Goal: Task Accomplishment & Management: Manage account settings

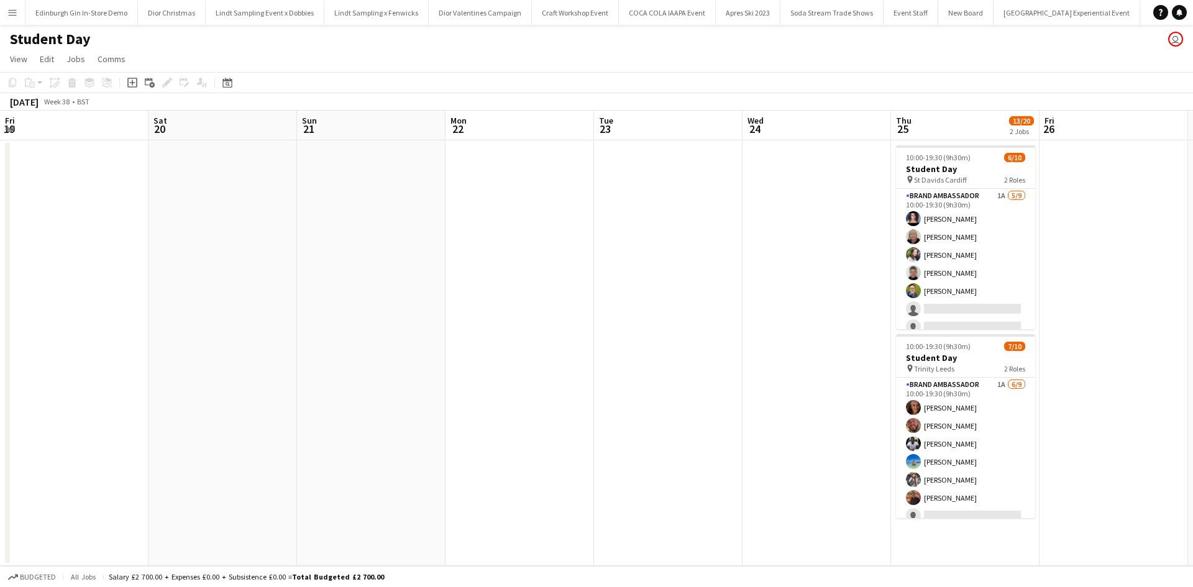
scroll to position [0, 383]
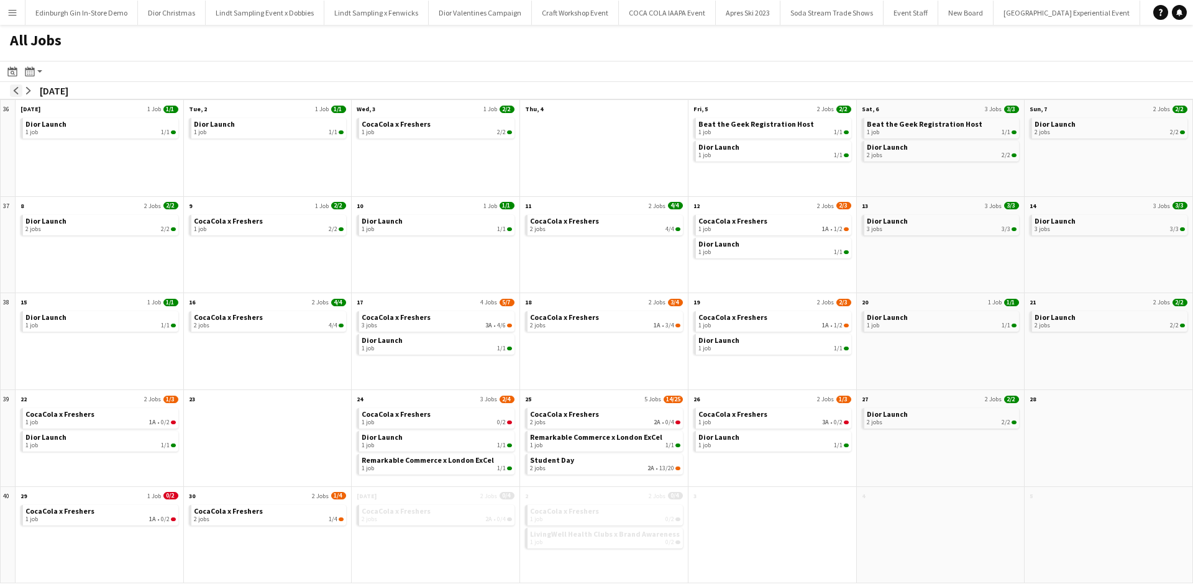
click at [18, 88] on app-icon "arrow-left" at bounding box center [15, 90] width 7 height 7
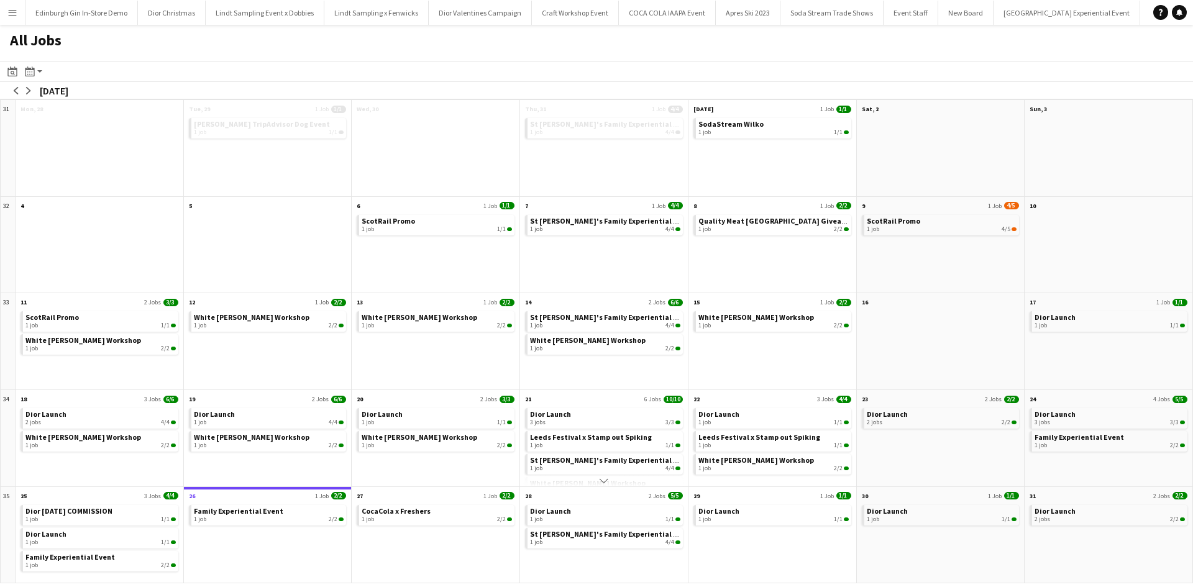
click at [15, 11] on app-icon "Menu" at bounding box center [12, 12] width 10 height 10
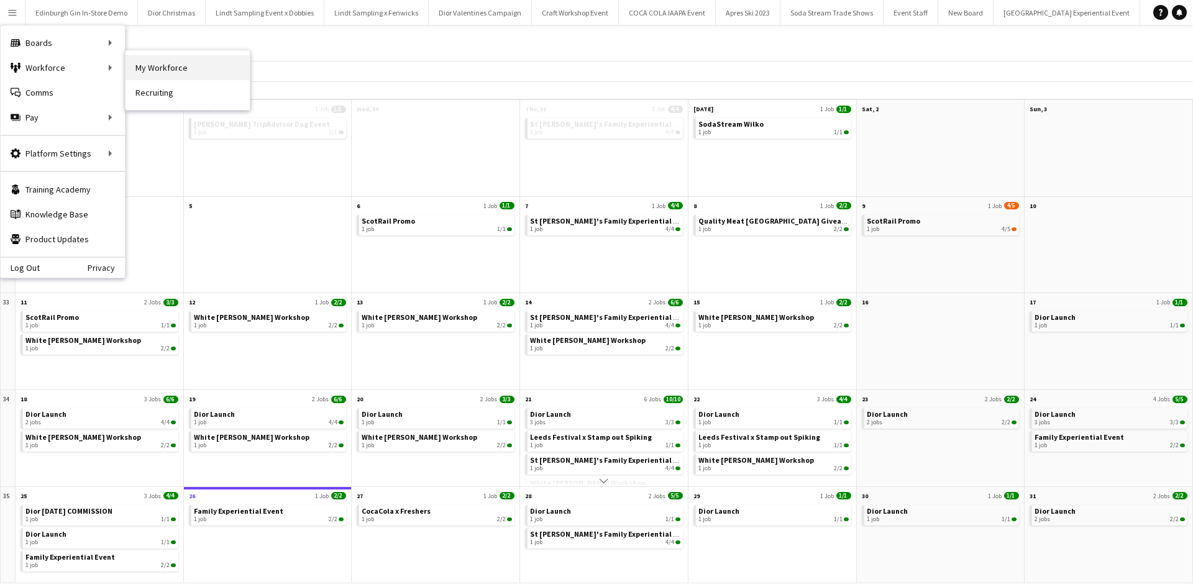
click at [162, 70] on link "My Workforce" at bounding box center [187, 67] width 124 height 25
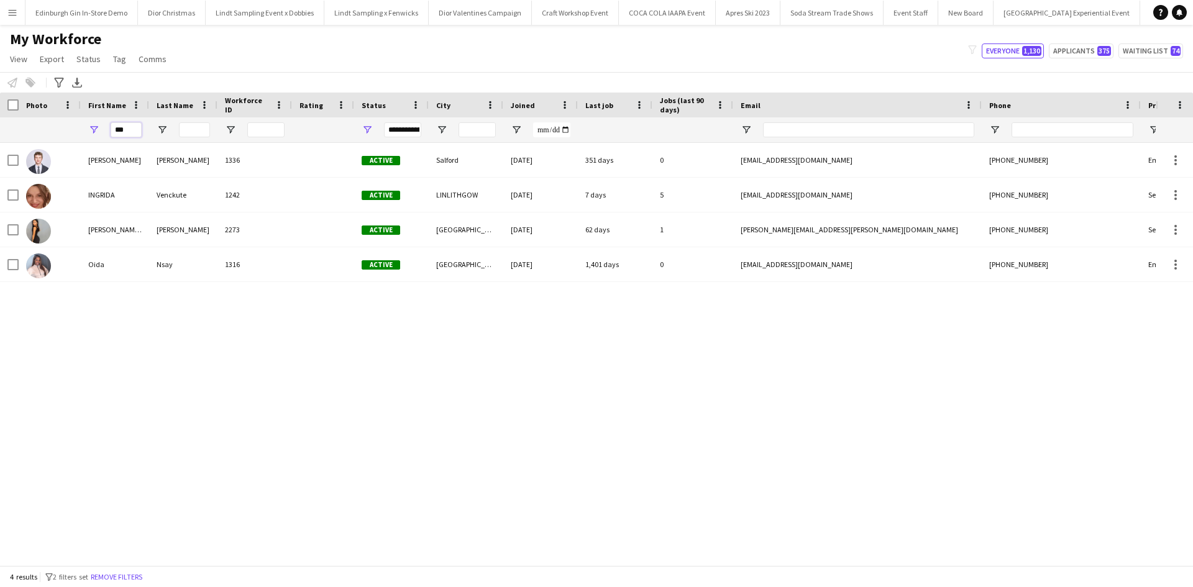
drag, startPoint x: 127, startPoint y: 129, endPoint x: 93, endPoint y: 125, distance: 35.0
click at [93, 125] on div "***" at bounding box center [115, 129] width 68 height 25
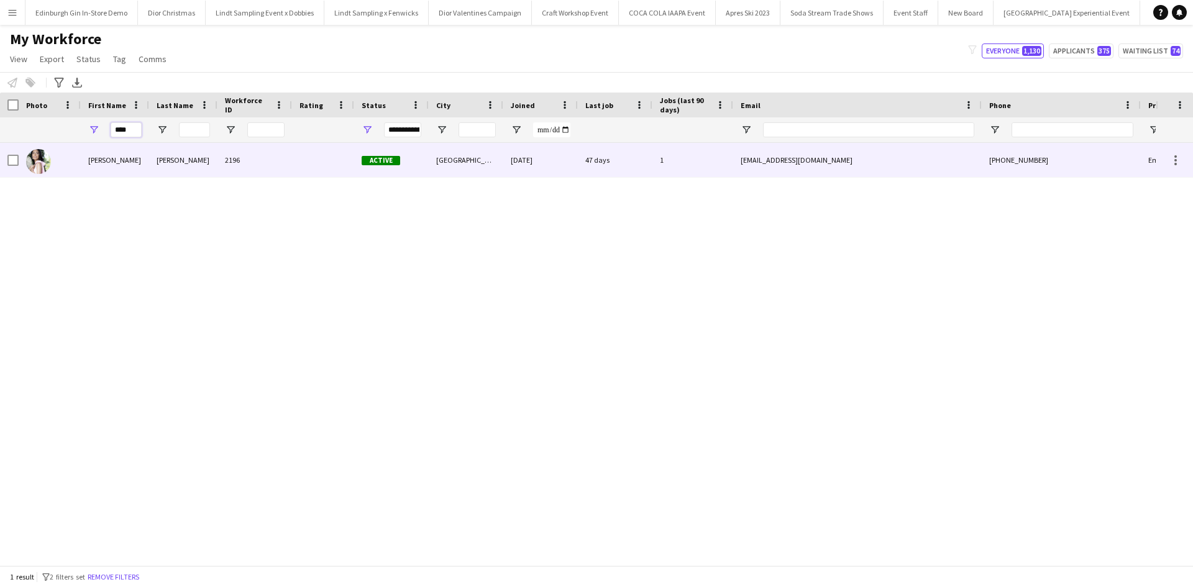
type input "****"
click at [99, 154] on div "Anny" at bounding box center [115, 160] width 68 height 34
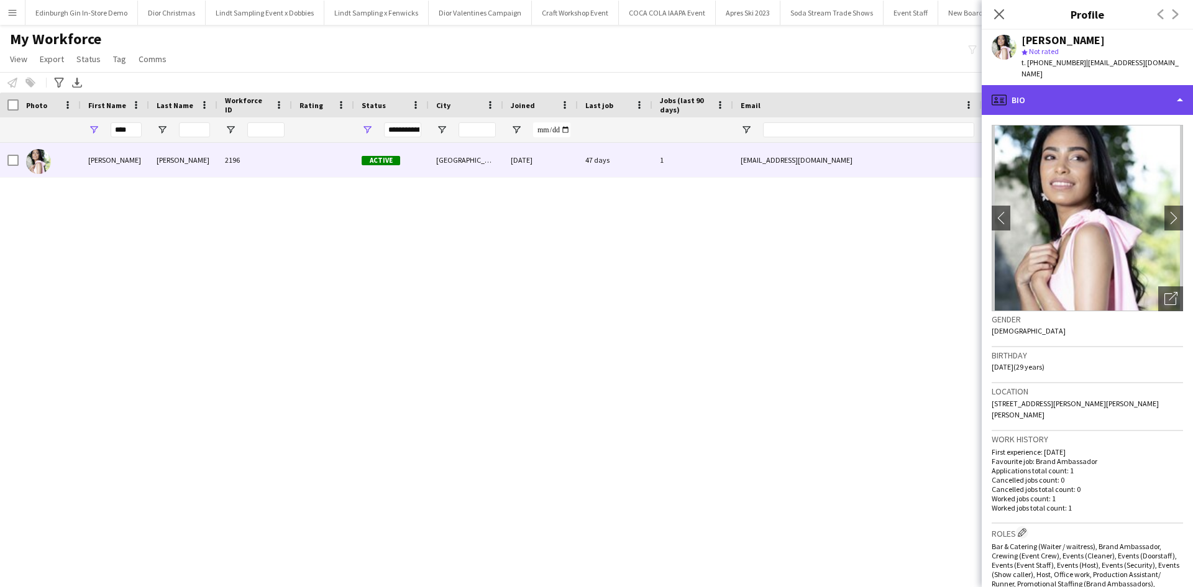
click at [1079, 96] on div "profile Bio" at bounding box center [1087, 100] width 211 height 30
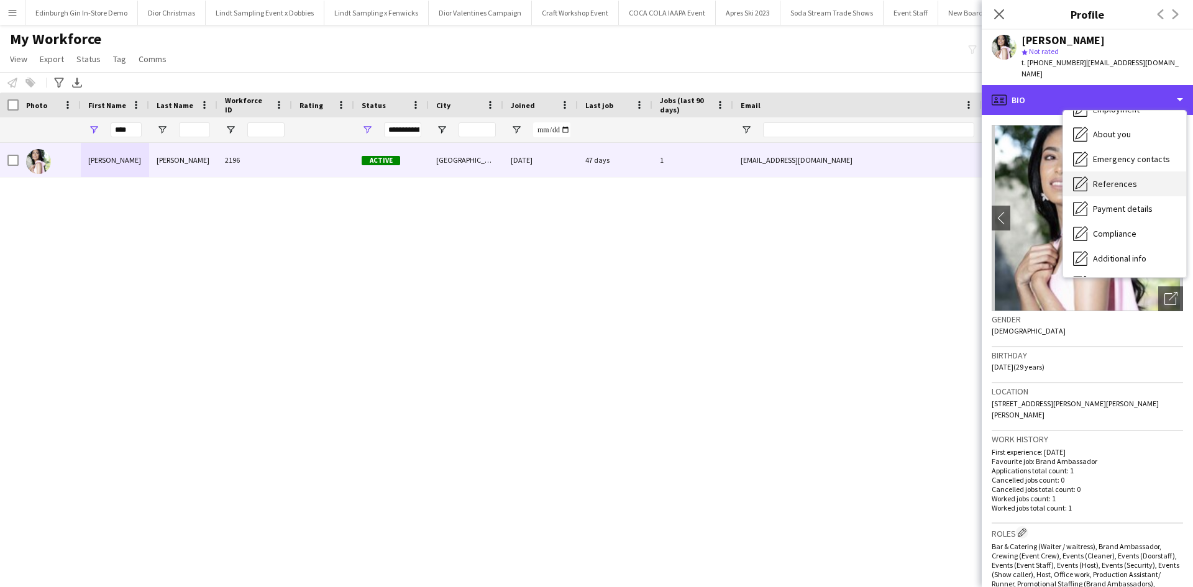
scroll to position [142, 0]
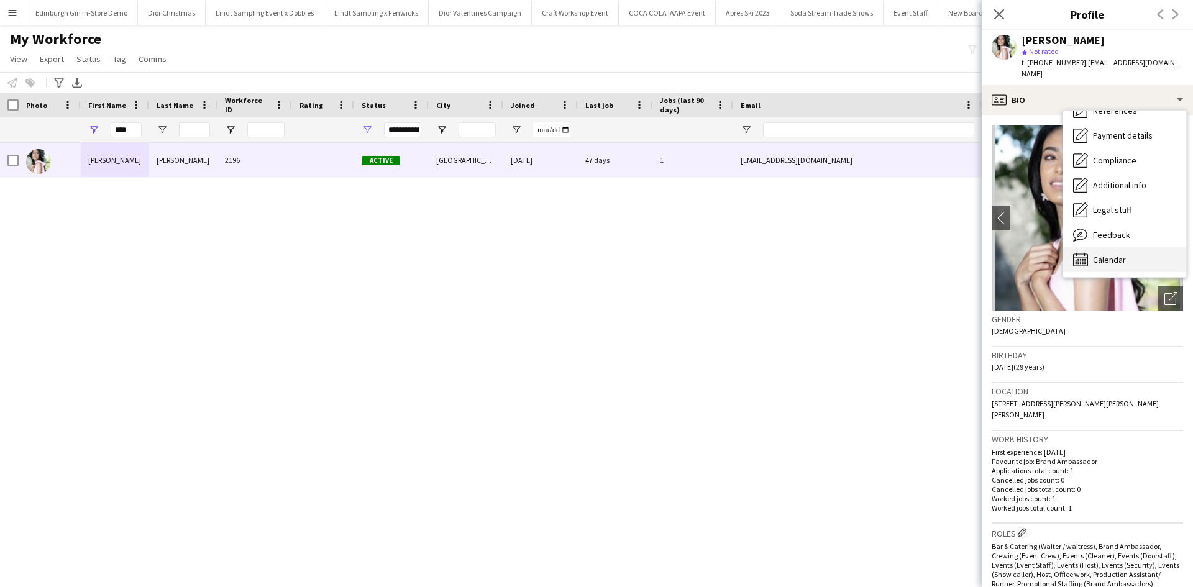
click at [1138, 247] on div "Calendar Calendar" at bounding box center [1124, 259] width 123 height 25
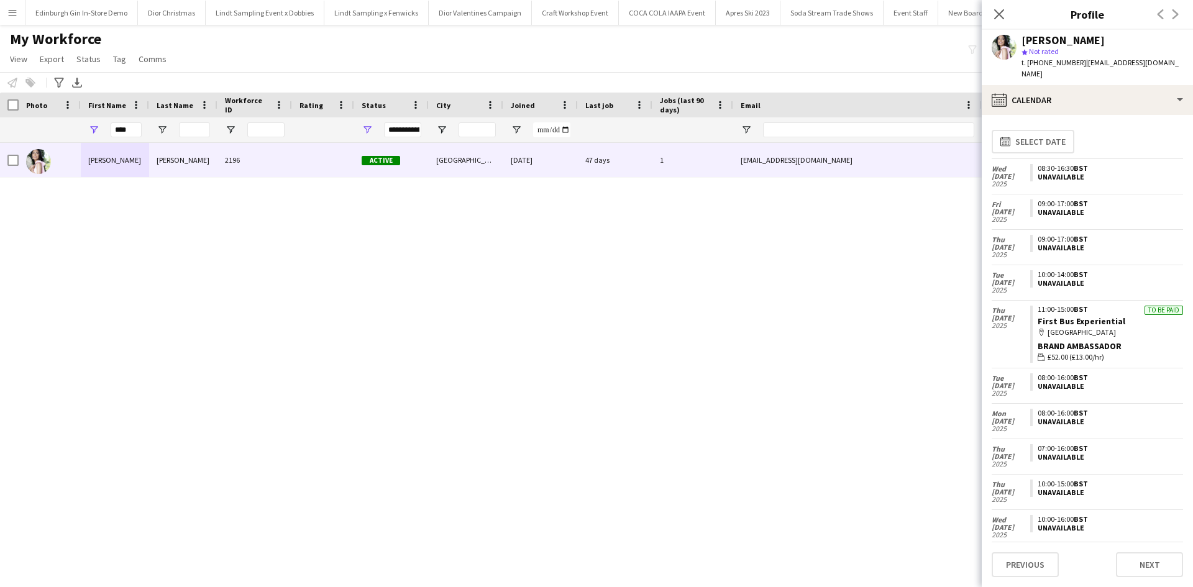
click at [490, 301] on div "Anny Bidó Bautista 2196 Active Portsmouth 22-11-2024 47 days 1 anny.bido1904@gm…" at bounding box center [578, 349] width 1156 height 413
click at [1002, 13] on icon "Close pop-in" at bounding box center [999, 14] width 12 height 12
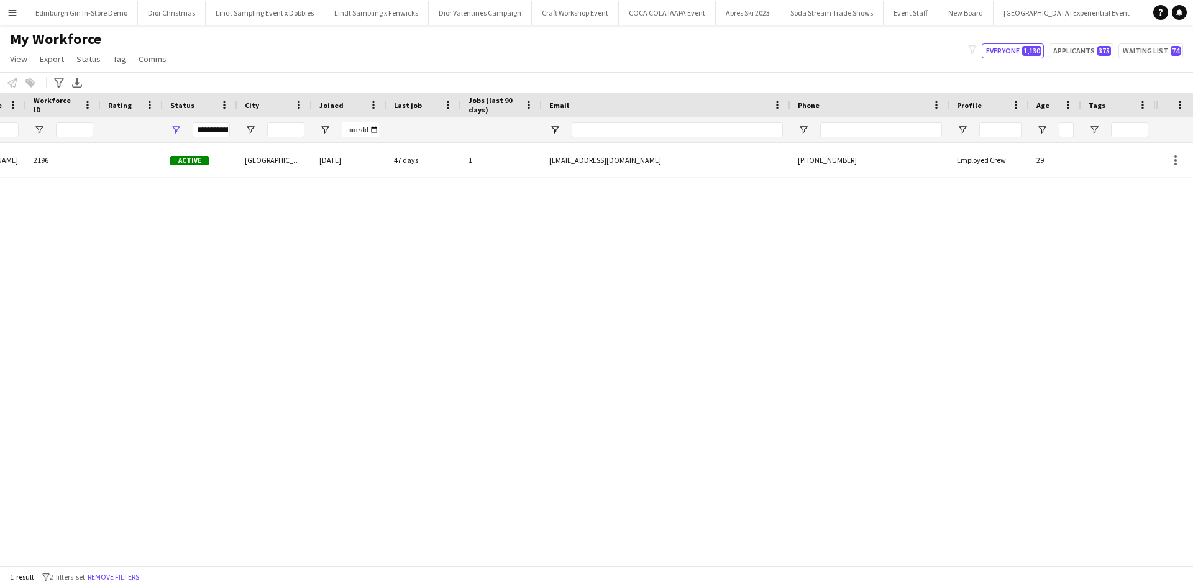
scroll to position [0, 0]
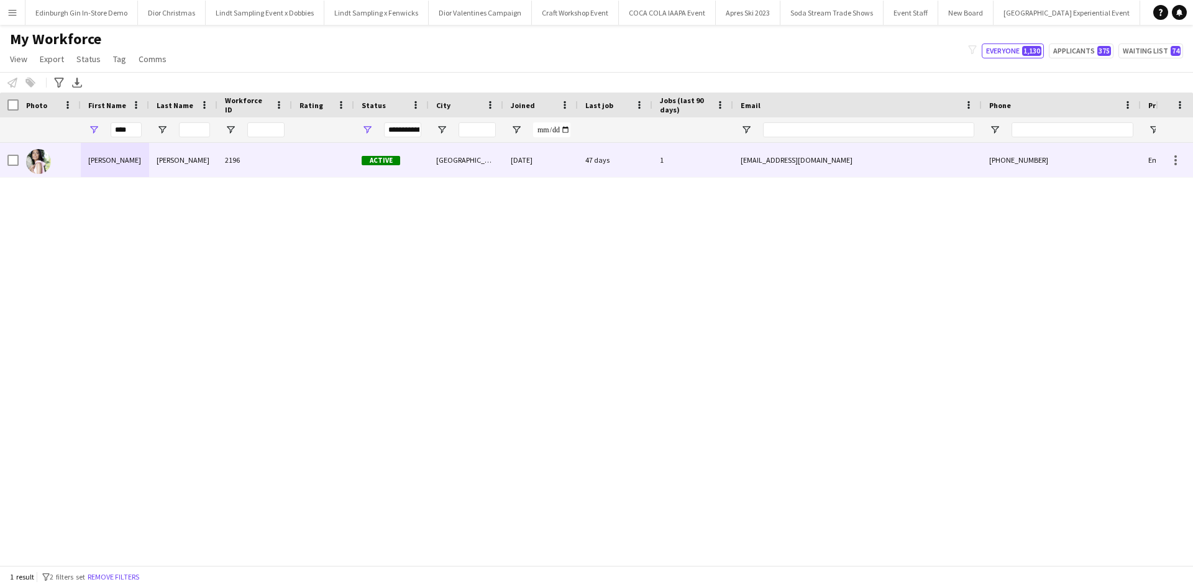
click at [101, 157] on div "Anny" at bounding box center [115, 160] width 68 height 34
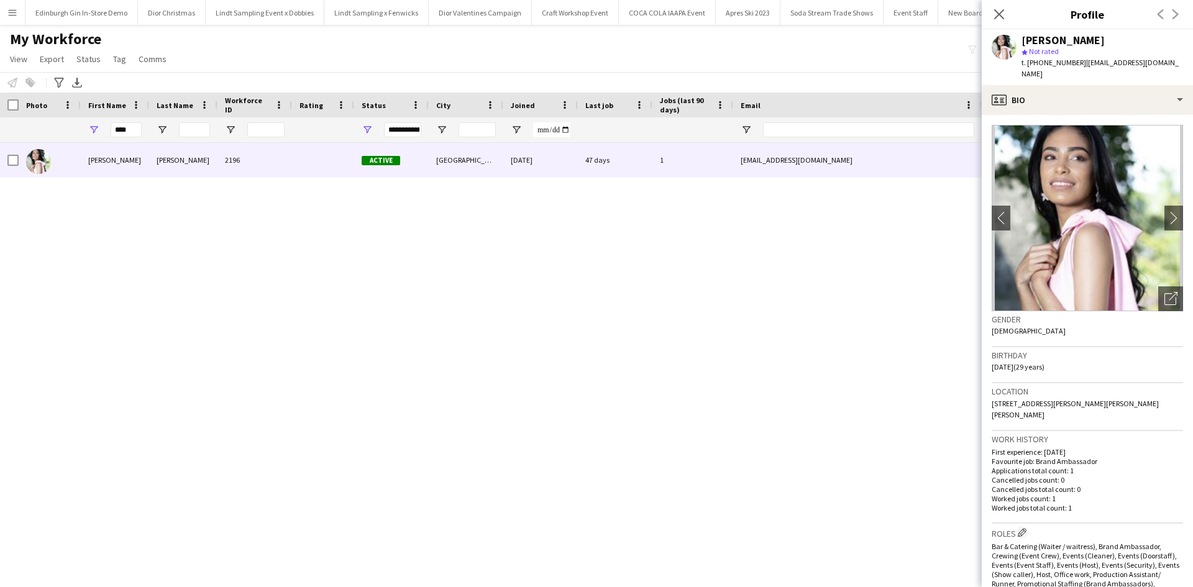
click at [756, 315] on div "Anny Bidó Bautista 2196 Active Portsmouth 22-11-2024 47 days 1 anny.bido1904@gm…" at bounding box center [578, 349] width 1156 height 413
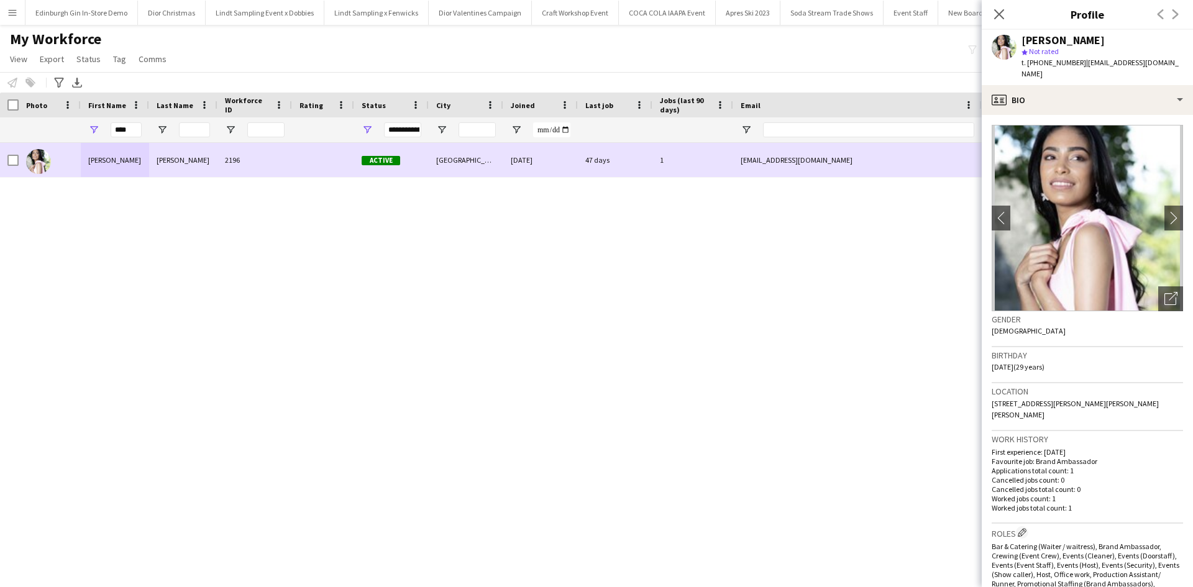
click at [101, 162] on div "Anny" at bounding box center [115, 160] width 68 height 34
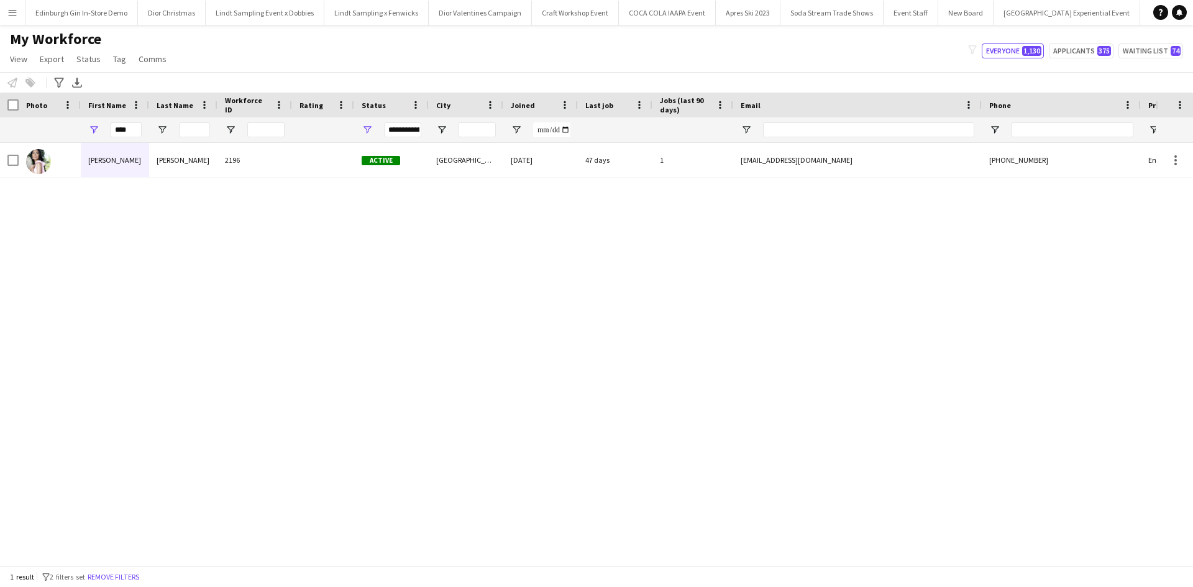
click at [19, 10] on button "Menu" at bounding box center [12, 12] width 25 height 25
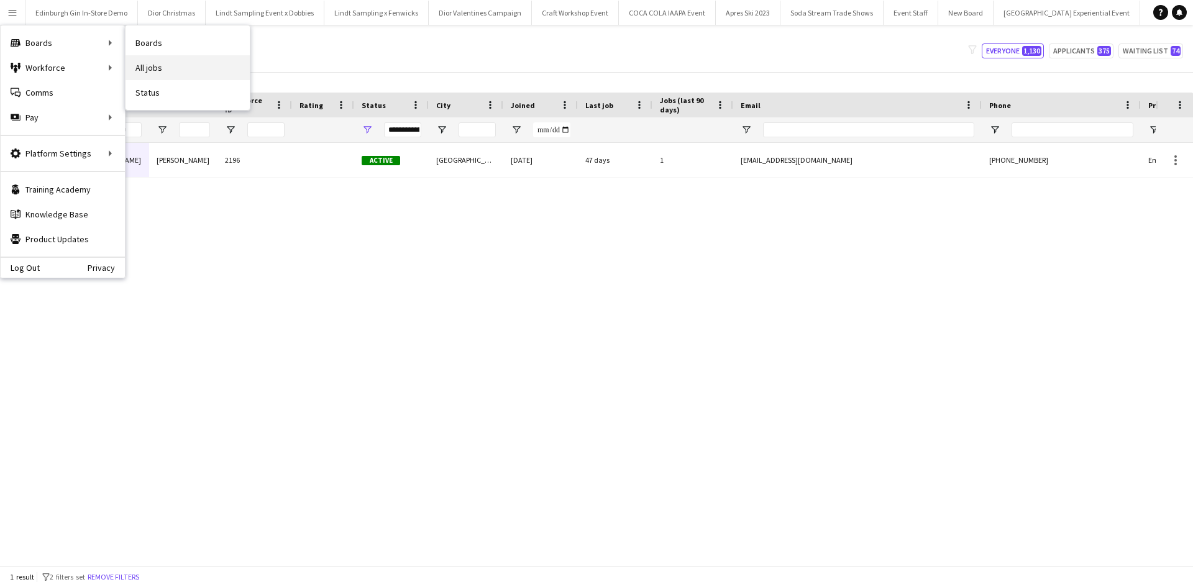
click at [193, 65] on link "All jobs" at bounding box center [187, 67] width 124 height 25
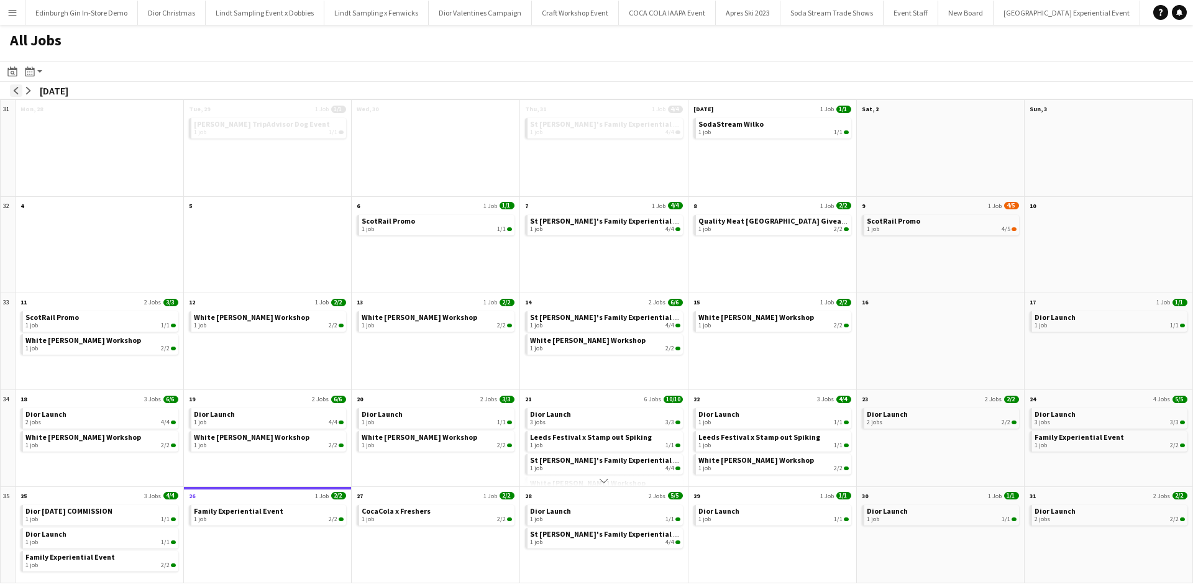
click at [13, 93] on app-icon "arrow-left" at bounding box center [15, 90] width 7 height 7
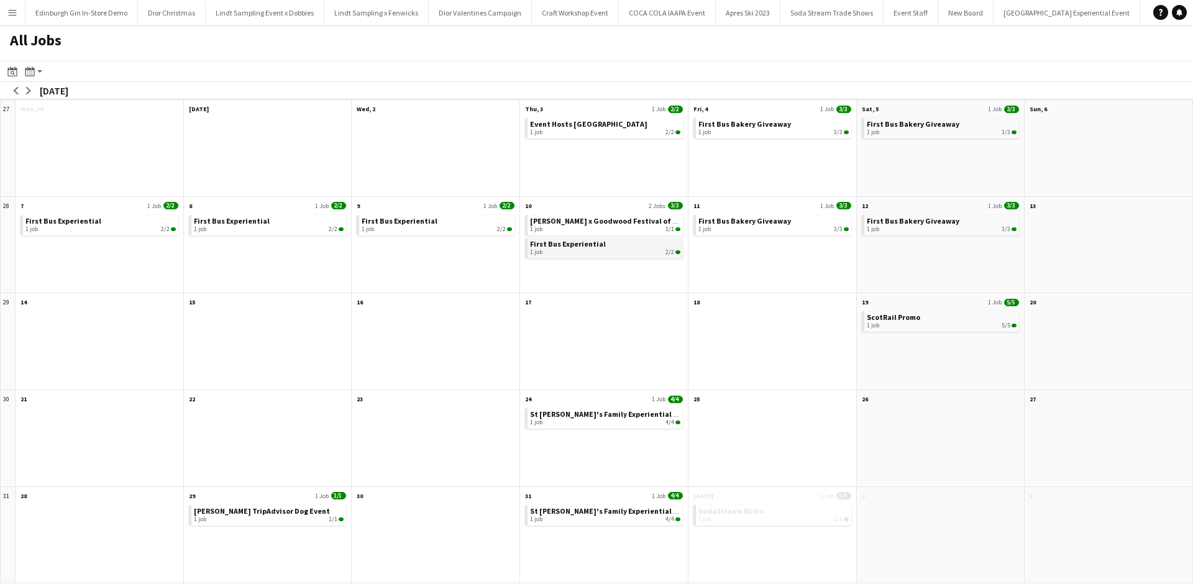
click at [582, 252] on div "1 job 2/2" at bounding box center [605, 252] width 150 height 7
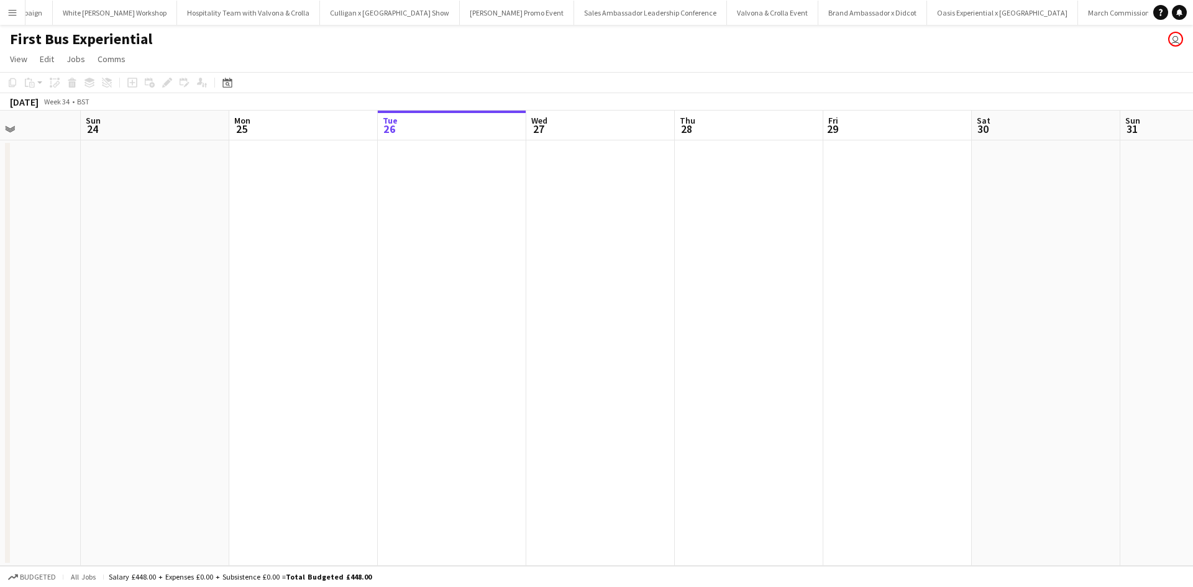
drag, startPoint x: 243, startPoint y: 379, endPoint x: 954, endPoint y: 330, distance: 712.4
click at [956, 327] on app-calendar-viewport "Thu 21 Fri 22 Sat 23 Sun 24 Mon 25 Tue 26 Wed 27 Thu 28 Fri 29 Sat 30 Sun 31 Mo…" at bounding box center [596, 338] width 1193 height 455
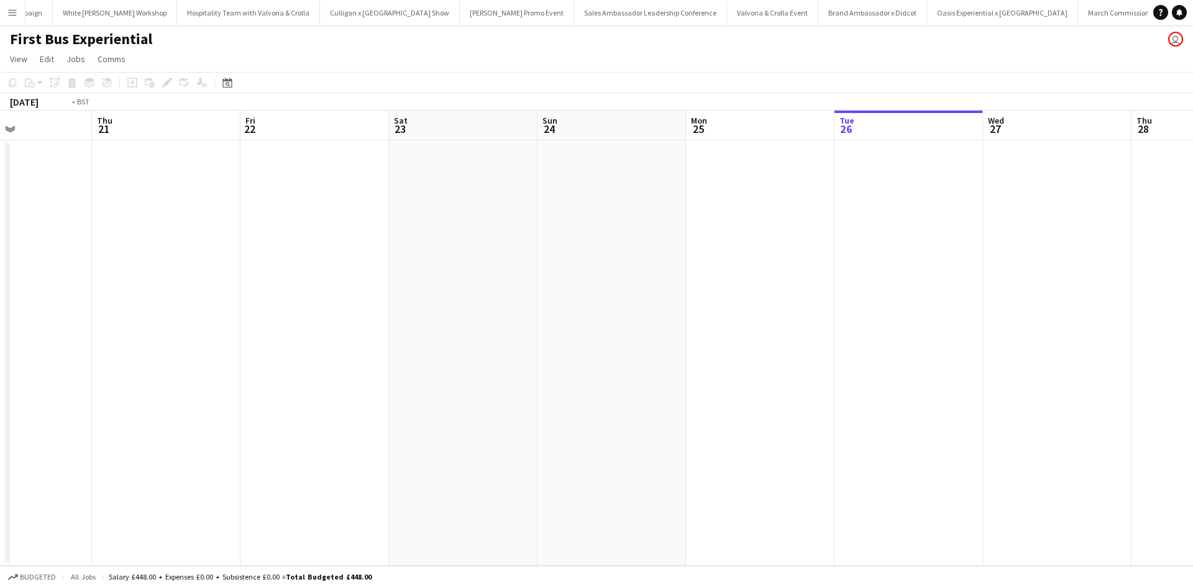
drag, startPoint x: 361, startPoint y: 385, endPoint x: 852, endPoint y: 350, distance: 492.0
click at [850, 350] on app-calendar-viewport "Mon 18 Tue 19 Wed 20 Thu 21 Fri 22 Sat 23 Sun 24 Mon 25 Tue 26 Wed 27 Thu 28 Fr…" at bounding box center [596, 338] width 1193 height 455
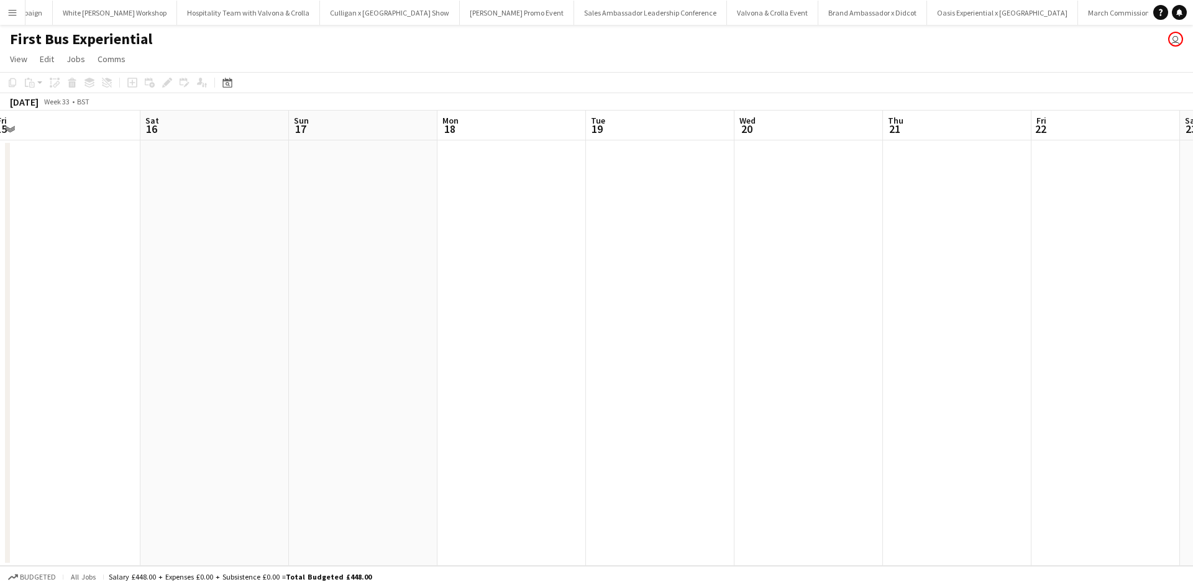
drag, startPoint x: 391, startPoint y: 404, endPoint x: 855, endPoint y: 363, distance: 465.3
click at [854, 364] on app-calendar-viewport "Wed 13 Thu 14 Fri 15 Sat 16 Sun 17 Mon 18 Tue 19 Wed 20 Thu 21 Fri 22 Sat 23 Su…" at bounding box center [596, 338] width 1193 height 455
drag, startPoint x: 637, startPoint y: 372, endPoint x: 703, endPoint y: 365, distance: 66.8
click at [737, 360] on app-calendar-viewport "Thu 7 Fri 8 Sat 9 Sun 10 Mon 11 Tue 12 Wed 13 Thu 14 Fri 15 Sat 16 Sun 17 Mon 1…" at bounding box center [596, 338] width 1193 height 455
drag, startPoint x: 245, startPoint y: 410, endPoint x: 760, endPoint y: 374, distance: 516.9
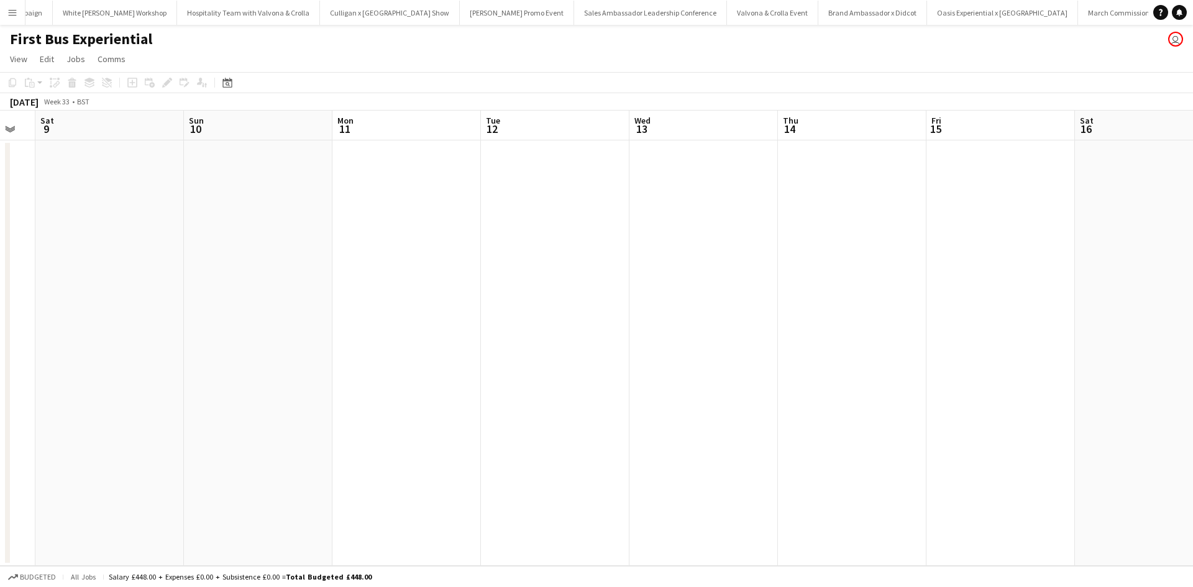
click at [759, 374] on app-calendar-viewport "Thu 7 Fri 8 Sat 9 Sun 10 Mon 11 Tue 12 Wed 13 Thu 14 Fri 15 Sat 16 Sun 17 Mon 1…" at bounding box center [596, 338] width 1193 height 455
drag, startPoint x: 148, startPoint y: 399, endPoint x: 607, endPoint y: 378, distance: 459.6
click at [536, 378] on app-calendar-viewport "Sun 3 Mon 4 Tue 5 Wed 6 Thu 7 Fri 8 Sat 9 Sun 10 Mon 11 Tue 12 Wed 13 Thu 14 Fr…" at bounding box center [596, 338] width 1193 height 455
drag, startPoint x: 135, startPoint y: 431, endPoint x: 747, endPoint y: 404, distance: 612.5
click at [747, 404] on app-calendar-viewport "Wed 30 Thu 31 Fri 1 Sat 2 Sun 3 Mon 4 Tue 5 Wed 6 Thu 7 Fri 8 Sat 9 Sun 10 Mon …" at bounding box center [596, 338] width 1193 height 455
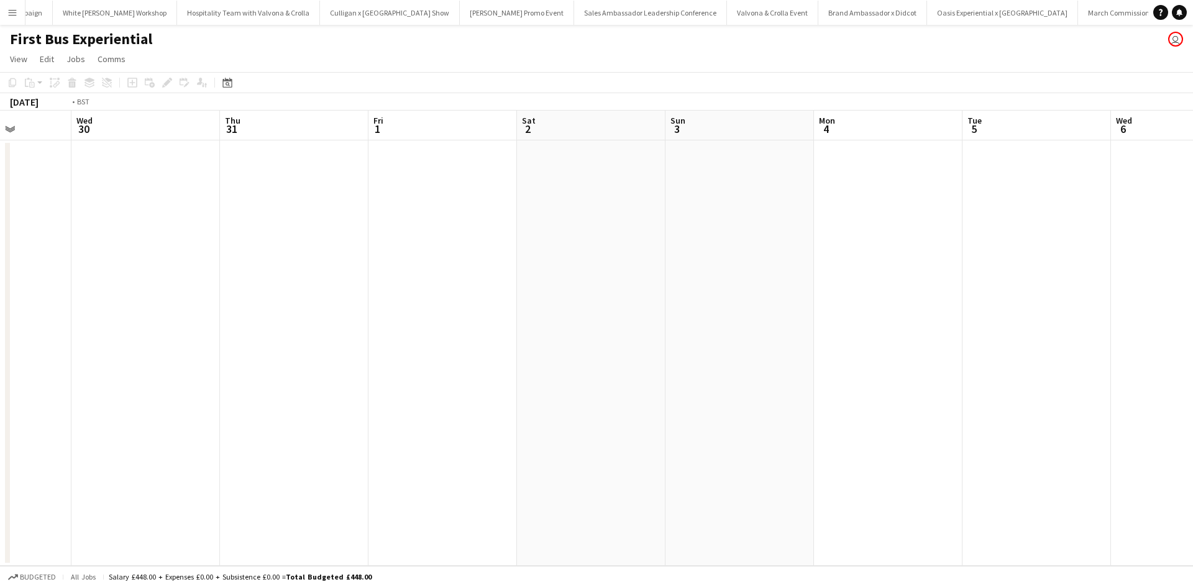
drag, startPoint x: 375, startPoint y: 426, endPoint x: 723, endPoint y: 414, distance: 348.7
click at [683, 415] on app-calendar-viewport "Sun 27 Mon 28 Tue 29 Wed 30 Thu 31 Fri 1 Sat 2 Sun 3 Mon 4 Tue 5 Wed 6 Thu 7 Fr…" at bounding box center [596, 338] width 1193 height 455
drag, startPoint x: 209, startPoint y: 456, endPoint x: 719, endPoint y: 424, distance: 510.5
click at [734, 420] on app-calendar-viewport "Thu 24 Fri 25 Sat 26 Sun 27 Mon 28 Tue 29 Wed 30 Thu 31 Fri 1 Sat 2 Sun 3 Mon 4…" at bounding box center [596, 338] width 1193 height 455
drag, startPoint x: 199, startPoint y: 456, endPoint x: 740, endPoint y: 432, distance: 541.7
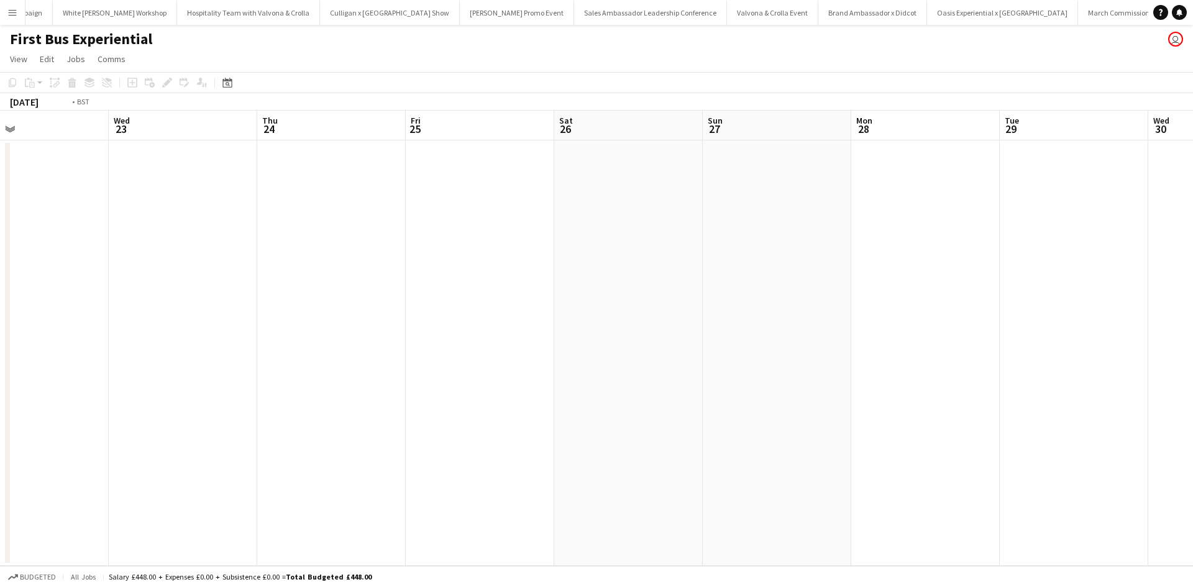
click at [733, 433] on app-calendar-viewport "Sun 20 Mon 21 Tue 22 Wed 23 Thu 24 Fri 25 Sat 26 Sun 27 Mon 28 Tue 29 Wed 30 Th…" at bounding box center [596, 338] width 1193 height 455
drag, startPoint x: 517, startPoint y: 432, endPoint x: 736, endPoint y: 419, distance: 219.0
click at [736, 419] on app-calendar-viewport "Thu 17 Fri 18 Sat 19 Sun 20 Mon 21 Tue 22 Wed 23 Thu 24 Fri 25 Sat 26 Sun 27 Mo…" at bounding box center [596, 338] width 1193 height 455
drag, startPoint x: 173, startPoint y: 430, endPoint x: 689, endPoint y: 399, distance: 516.6
click at [701, 399] on app-calendar-viewport "Sun 13 Mon 14 Tue 15 Wed 16 Thu 17 Fri 18 Sat 19 Sun 20 Mon 21 Tue 22 Wed 23 Th…" at bounding box center [596, 338] width 1193 height 455
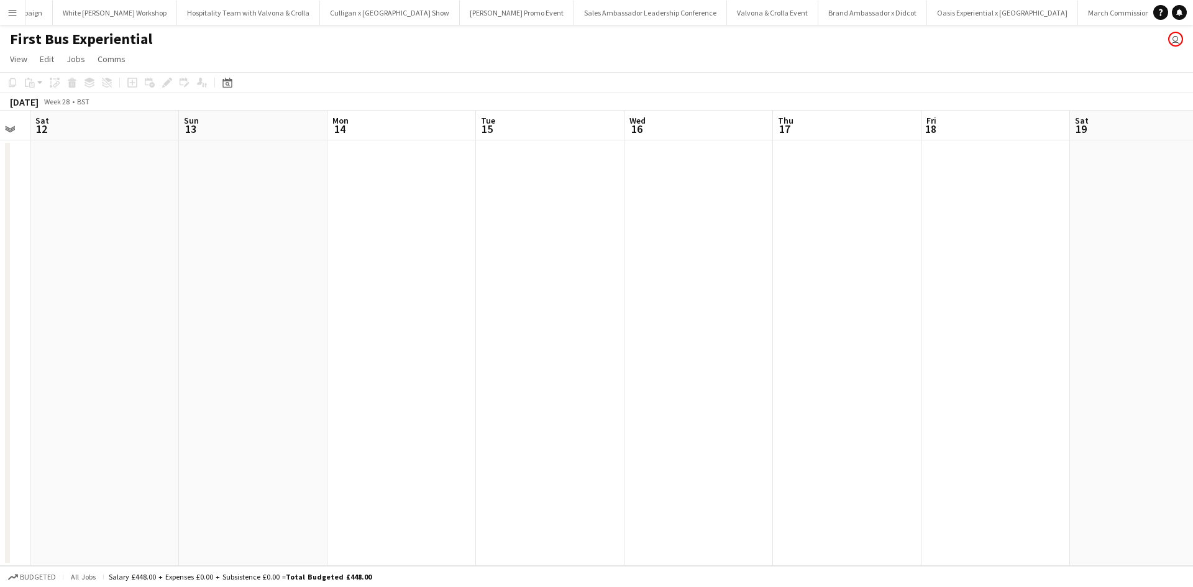
drag, startPoint x: 233, startPoint y: 399, endPoint x: 489, endPoint y: 390, distance: 256.1
click at [489, 390] on app-calendar-viewport "Wed 9 2/2 1 Job Thu 10 2/2 1 Job Fri 11 Sat 12 Sun 13 Mon 14 Tue 15 Wed 16 Thu …" at bounding box center [596, 338] width 1193 height 455
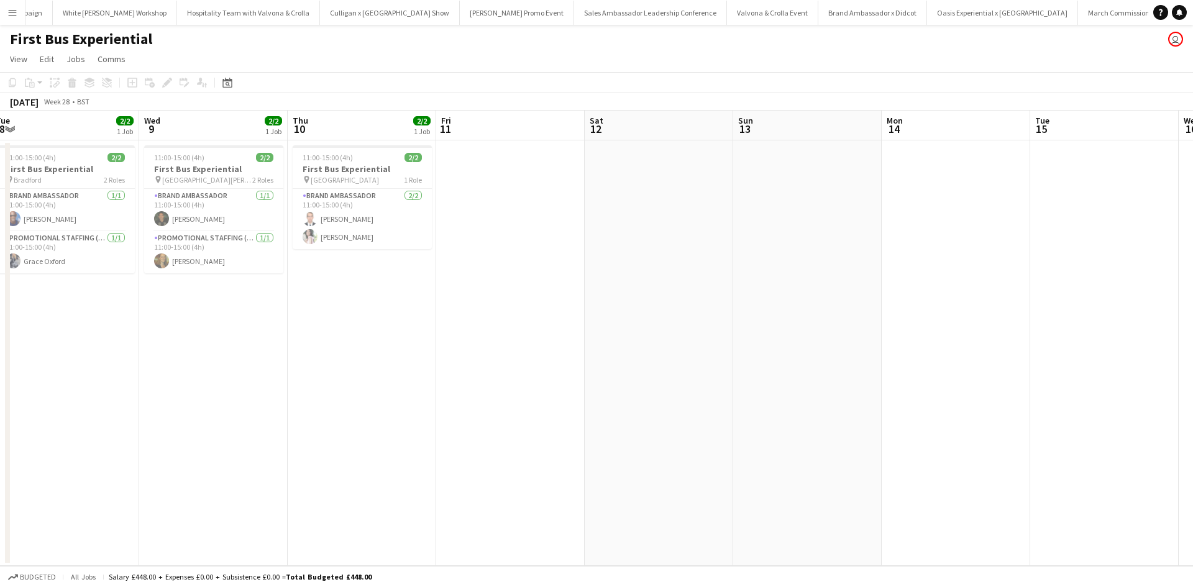
drag, startPoint x: 183, startPoint y: 416, endPoint x: 376, endPoint y: 404, distance: 193.0
click at [376, 404] on app-calendar-viewport "Sun 6 Mon 7 2/2 1 Job Tue 8 2/2 1 Job Wed 9 2/2 1 Job Thu 10 2/2 1 Job Fri 11 S…" at bounding box center [596, 338] width 1193 height 455
drag, startPoint x: 275, startPoint y: 421, endPoint x: 586, endPoint y: 418, distance: 311.3
click at [586, 418] on app-calendar-viewport "Sun 6 Mon 7 2/2 1 Job Tue 8 2/2 1 Job Wed 9 2/2 1 Job Thu 10 2/2 1 Job Fri 11 S…" at bounding box center [596, 338] width 1193 height 455
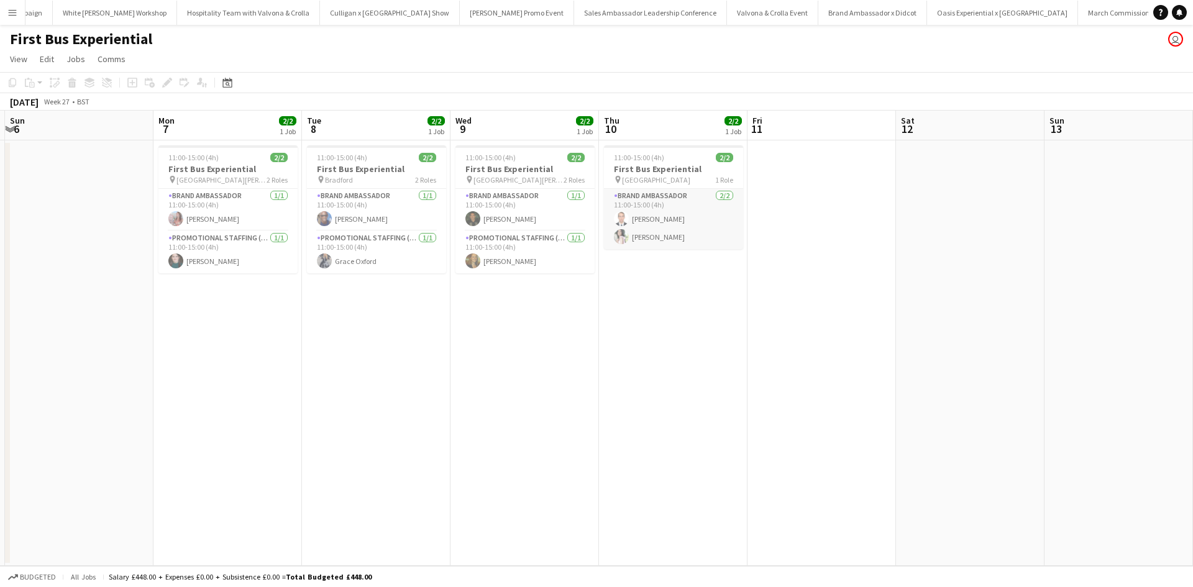
click at [662, 239] on app-card-role "Brand Ambassador 2/2 11:00-15:00 (4h) Angel Gervacio Bido Anny Bidó Bautista" at bounding box center [673, 219] width 139 height 60
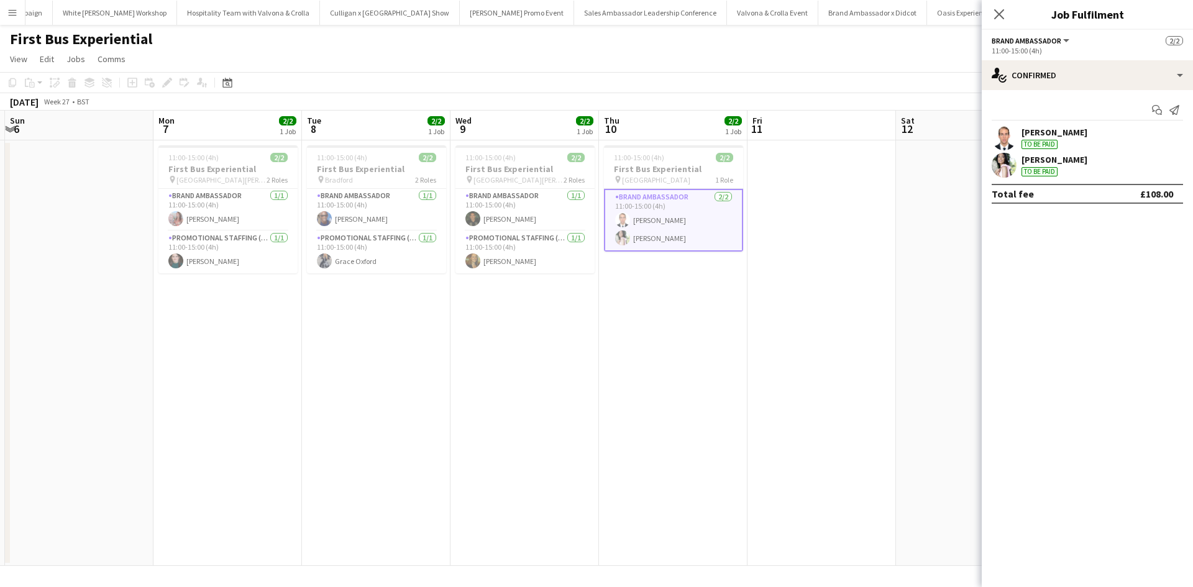
click at [1041, 160] on div "Anny Bidó Bautista" at bounding box center [1054, 159] width 66 height 11
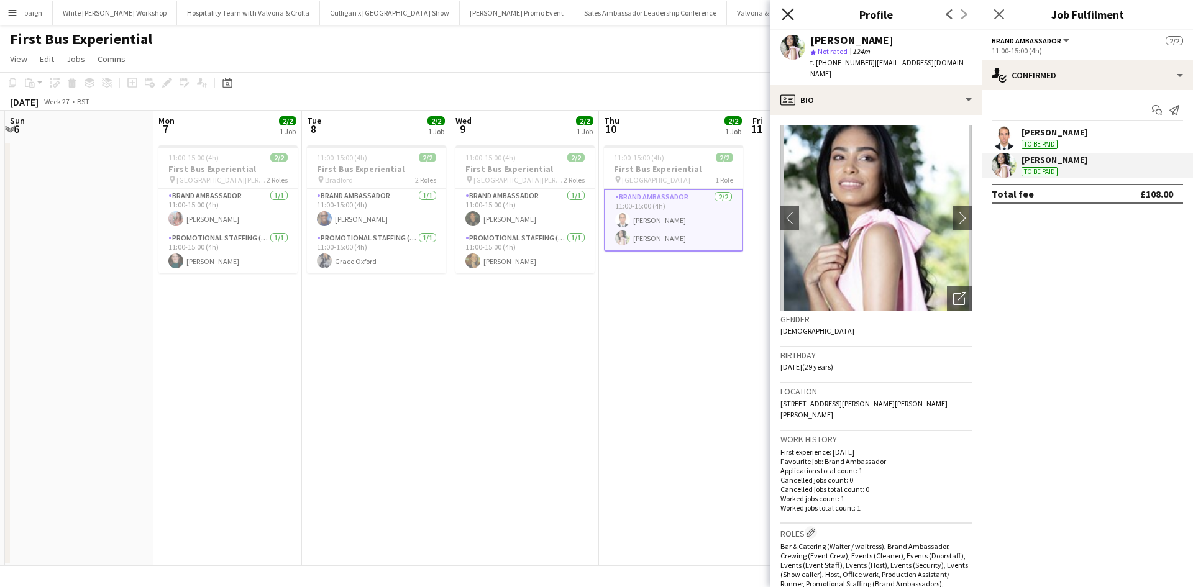
click at [785, 14] on icon "Close pop-in" at bounding box center [788, 14] width 12 height 12
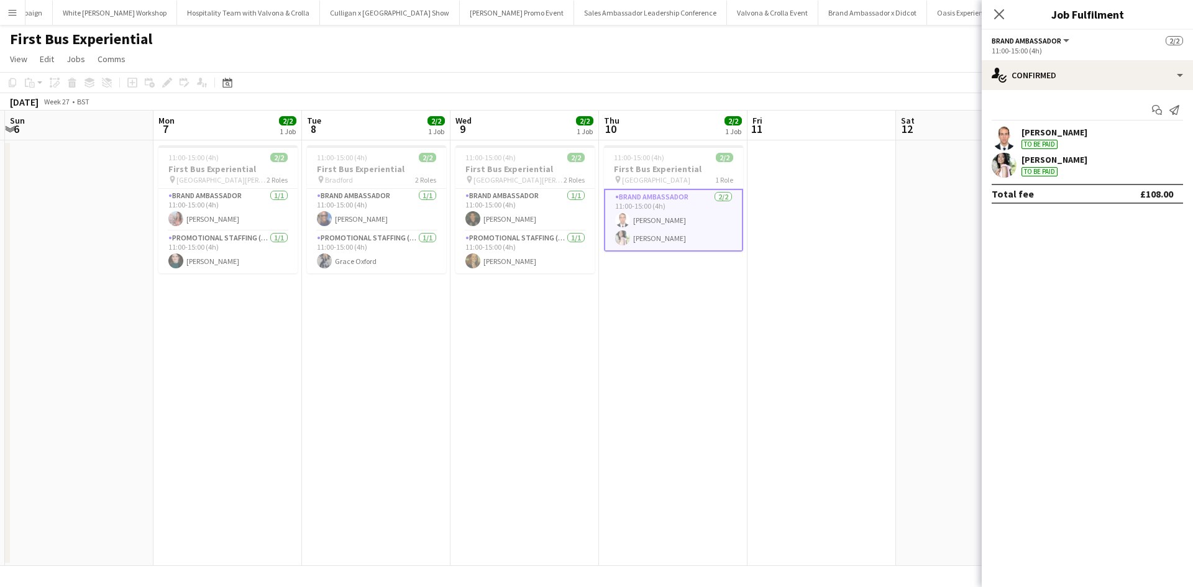
click at [785, 204] on app-date-cell at bounding box center [821, 353] width 148 height 426
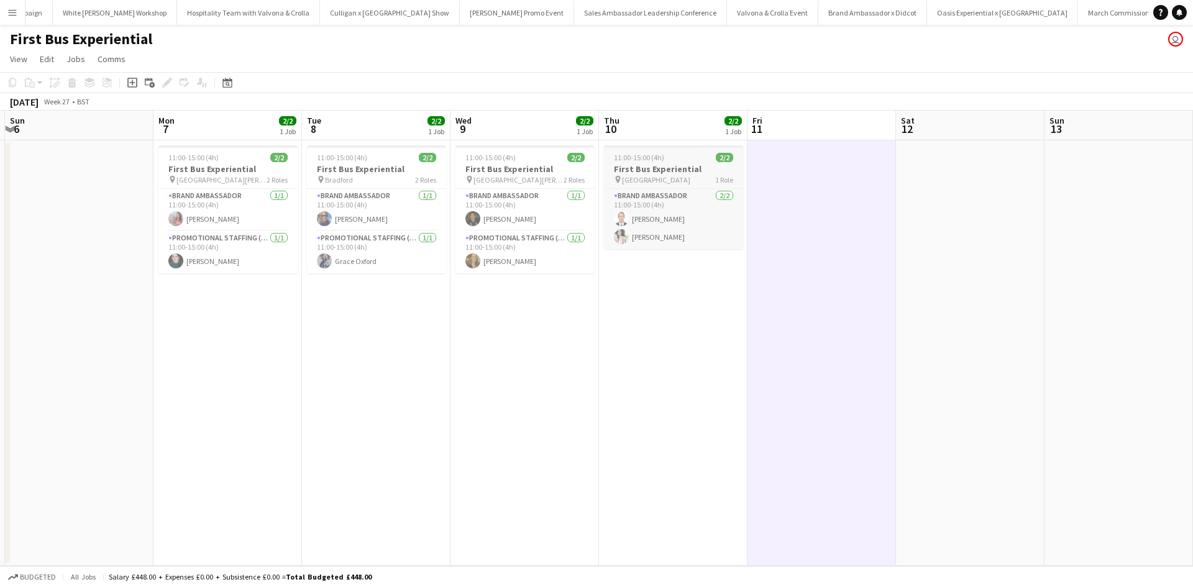
click at [698, 162] on div "11:00-15:00 (4h) 2/2" at bounding box center [673, 157] width 139 height 9
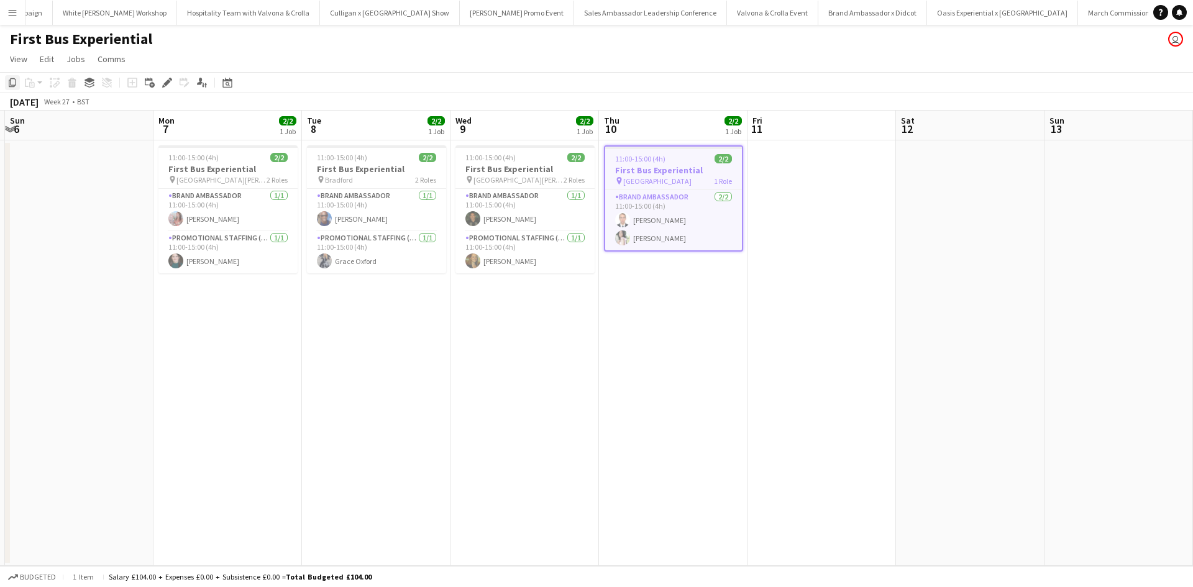
click at [10, 81] on icon "Copy" at bounding box center [12, 83] width 10 height 10
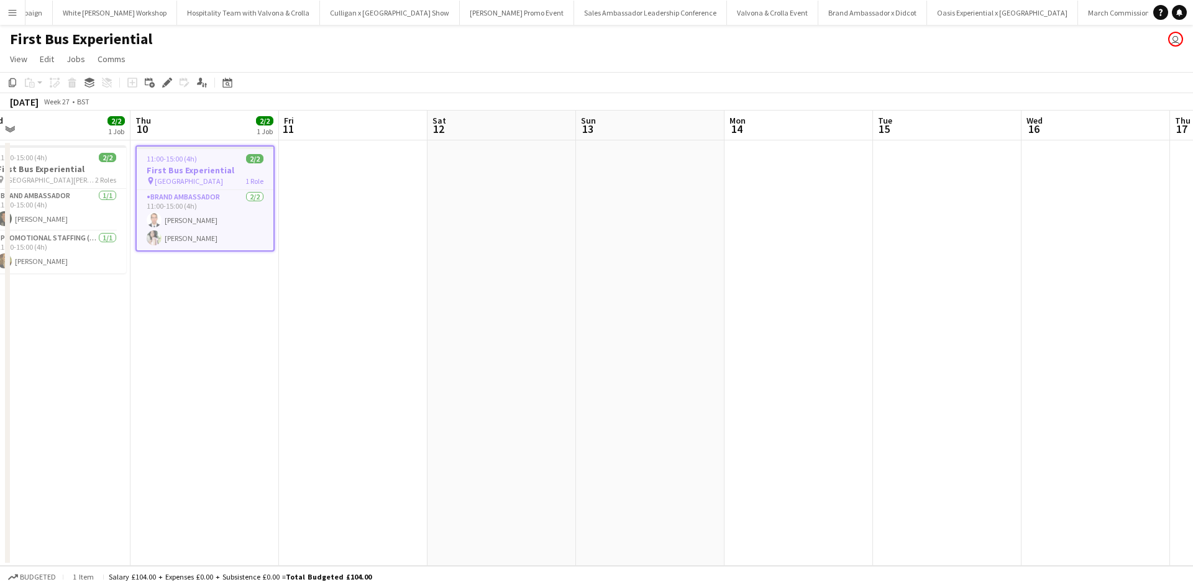
drag, startPoint x: 805, startPoint y: 371, endPoint x: 232, endPoint y: 346, distance: 572.7
click at [233, 346] on app-calendar-viewport "Sun 6 Mon 7 2/2 1 Job Tue 8 2/2 1 Job Wed 9 2/2 1 Job Thu 10 2/2 1 Job Fri 11 S…" at bounding box center [596, 338] width 1193 height 455
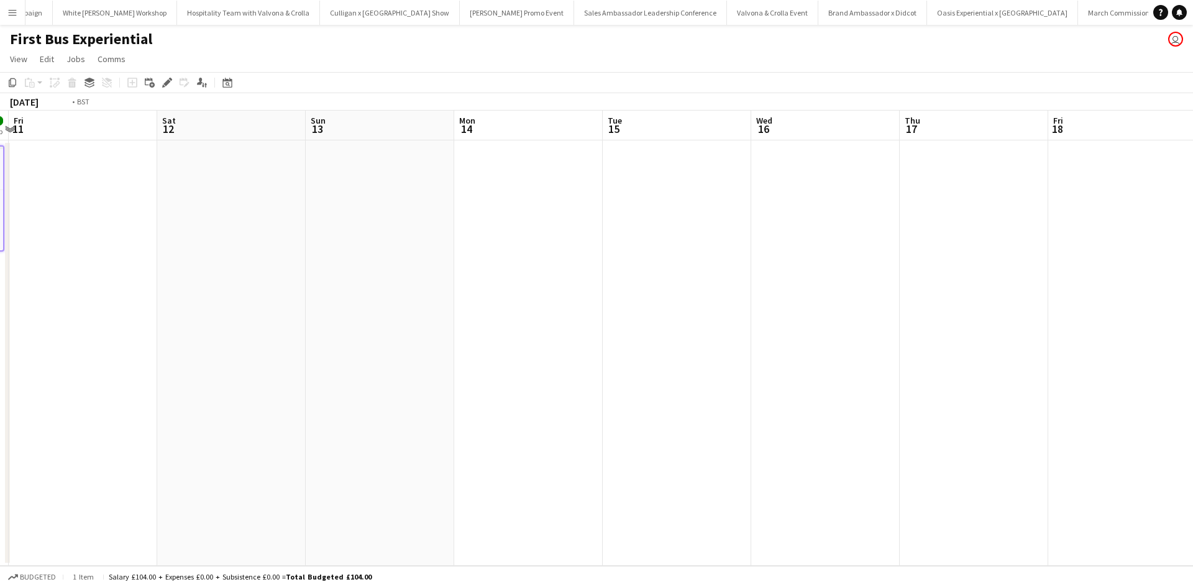
drag, startPoint x: 818, startPoint y: 404, endPoint x: 190, endPoint y: 385, distance: 628.4
click at [190, 385] on app-calendar-viewport "Sun 6 Mon 7 2/2 1 Job Tue 8 2/2 1 Job Wed 9 2/2 1 Job Thu 10 2/2 1 Job Fri 11 S…" at bounding box center [596, 338] width 1193 height 455
drag, startPoint x: 831, startPoint y: 440, endPoint x: 416, endPoint y: 404, distance: 417.2
click at [415, 403] on app-calendar-viewport "Fri 11 Sat 12 Sun 13 Mon 14 Tue 15 Wed 16 Thu 17 Fri 18 Sat 19 Sun 20 Mon 21 Tu…" at bounding box center [596, 338] width 1193 height 455
drag, startPoint x: 789, startPoint y: 454, endPoint x: 796, endPoint y: 477, distance: 23.4
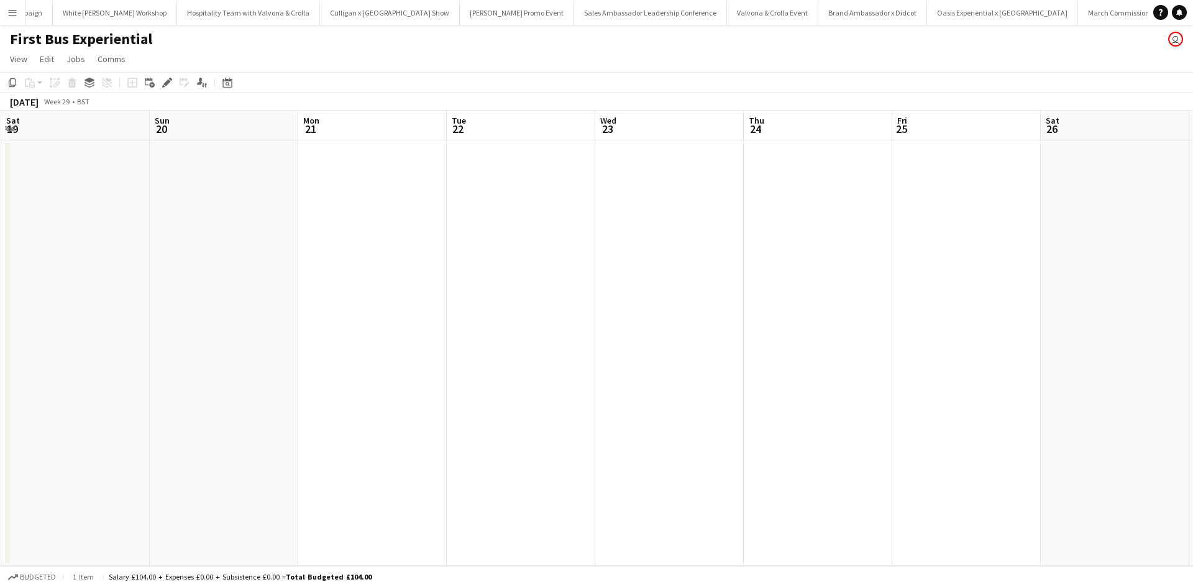
click at [472, 421] on app-calendar-viewport "Wed 16 Thu 17 Fri 18 Sat 19 Sun 20 Mon 21 Tue 22 Wed 23 Thu 24 Fri 25 Sat 26 Su…" at bounding box center [596, 338] width 1193 height 455
drag, startPoint x: 871, startPoint y: 467, endPoint x: 539, endPoint y: 408, distance: 337.0
click at [539, 408] on app-calendar-viewport "Fri 18 Sat 19 Sun 20 Mon 21 Tue 22 Wed 23 Thu 24 Fri 25 Sat 26 Sun 27 Mon 28 Tu…" at bounding box center [596, 338] width 1193 height 455
drag, startPoint x: 1030, startPoint y: 479, endPoint x: 522, endPoint y: 393, distance: 515.4
click at [547, 394] on app-calendar-viewport "Sun 20 Mon 21 Tue 22 Wed 23 Thu 24 Fri 25 Sat 26 Sun 27 Mon 28 Tue 29 Wed 30 Th…" at bounding box center [596, 338] width 1193 height 455
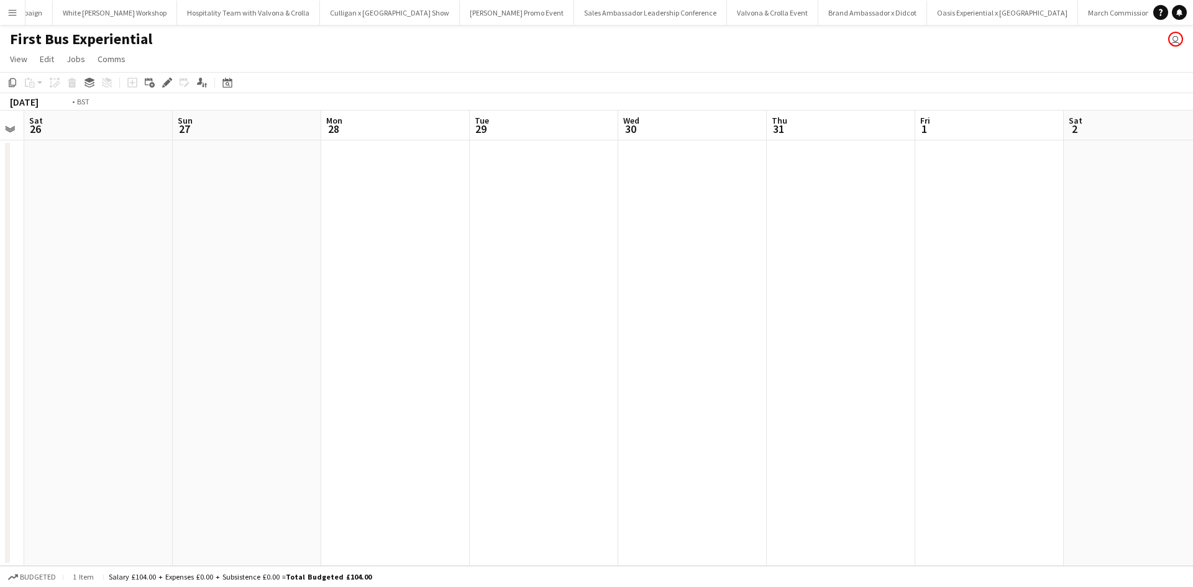
drag, startPoint x: 938, startPoint y: 431, endPoint x: 678, endPoint y: 369, distance: 266.9
click at [467, 343] on app-calendar-viewport "Tue 22 Wed 23 Thu 24 Fri 25 Sat 26 Sun 27 Mon 28 Tue 29 Wed 30 Thu 31 Fri 1 Sat…" at bounding box center [596, 338] width 1193 height 455
drag, startPoint x: 875, startPoint y: 399, endPoint x: 459, endPoint y: 337, distance: 421.5
click at [459, 337] on app-calendar-viewport "Sun 27 Mon 28 Tue 29 Wed 30 Thu 31 Fri 1 Sat 2 Sun 3 Mon 4 Tue 5 Wed 6 Thu 7 Fr…" at bounding box center [596, 338] width 1193 height 455
drag, startPoint x: 798, startPoint y: 391, endPoint x: 368, endPoint y: 342, distance: 432.1
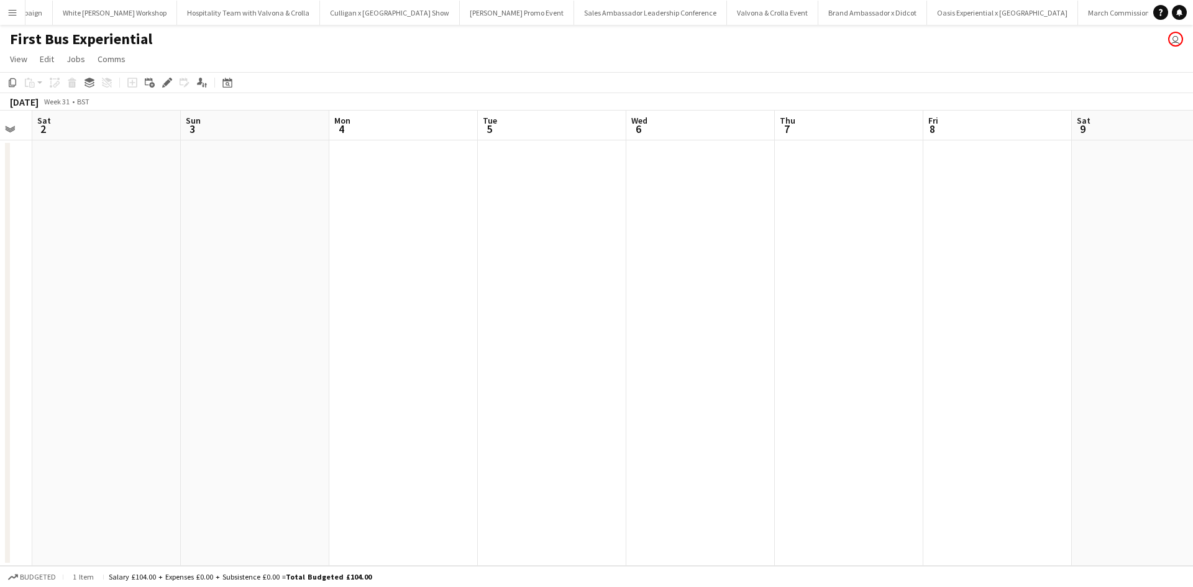
click at [359, 341] on app-calendar-viewport "Tue 29 Wed 30 Thu 31 Fri 1 Sat 2 Sun 3 Mon 4 Tue 5 Wed 6 Thu 7 Fri 8 Sat 9 Sun …" at bounding box center [596, 338] width 1193 height 455
drag, startPoint x: 647, startPoint y: 386, endPoint x: 730, endPoint y: 410, distance: 86.7
click at [452, 366] on app-calendar-viewport "Thu 31 Fri 1 Sat 2 Sun 3 Mon 4 Tue 5 Wed 6 Thu 7 Fri 8 Sat 9 Sun 10 Mon 11 Tue …" at bounding box center [596, 338] width 1193 height 455
click at [419, 376] on app-calendar-viewport "Sat 2 Sun 3 Mon 4 Tue 5 Wed 6 Thu 7 Fri 8 Sat 9 Sun 10 Mon 11 Tue 12 Wed 13 Thu…" at bounding box center [596, 338] width 1193 height 455
drag, startPoint x: 777, startPoint y: 436, endPoint x: 562, endPoint y: 404, distance: 217.4
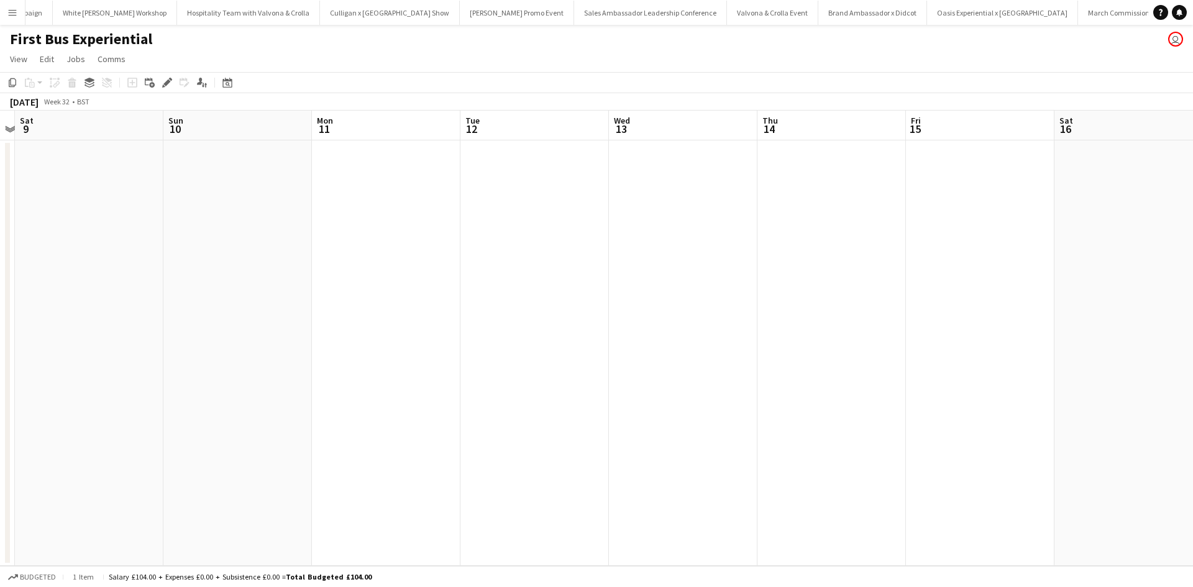
click at [477, 391] on app-calendar-viewport "Wed 6 Thu 7 Fri 8 Sat 9 Sun 10 Mon 11 Tue 12 Wed 13 Thu 14 Fri 15 Sat 16 Sun 17…" at bounding box center [596, 338] width 1193 height 455
drag, startPoint x: 501, startPoint y: 385, endPoint x: 388, endPoint y: 368, distance: 113.6
click at [389, 365] on app-calendar-viewport "Fri 8 Sat 9 Sun 10 Mon 11 Tue 12 Wed 13 Thu 14 Fri 15 Sat 16 Sun 17 Mon 18 Tue …" at bounding box center [596, 338] width 1193 height 455
drag, startPoint x: 779, startPoint y: 455, endPoint x: 625, endPoint y: 439, distance: 154.9
click at [483, 420] on app-calendar-viewport "Sun 10 Mon 11 Tue 12 Wed 13 Thu 14 Fri 15 Sat 16 Sun 17 Mon 18 Tue 19 Wed 20 Th…" at bounding box center [596, 338] width 1193 height 455
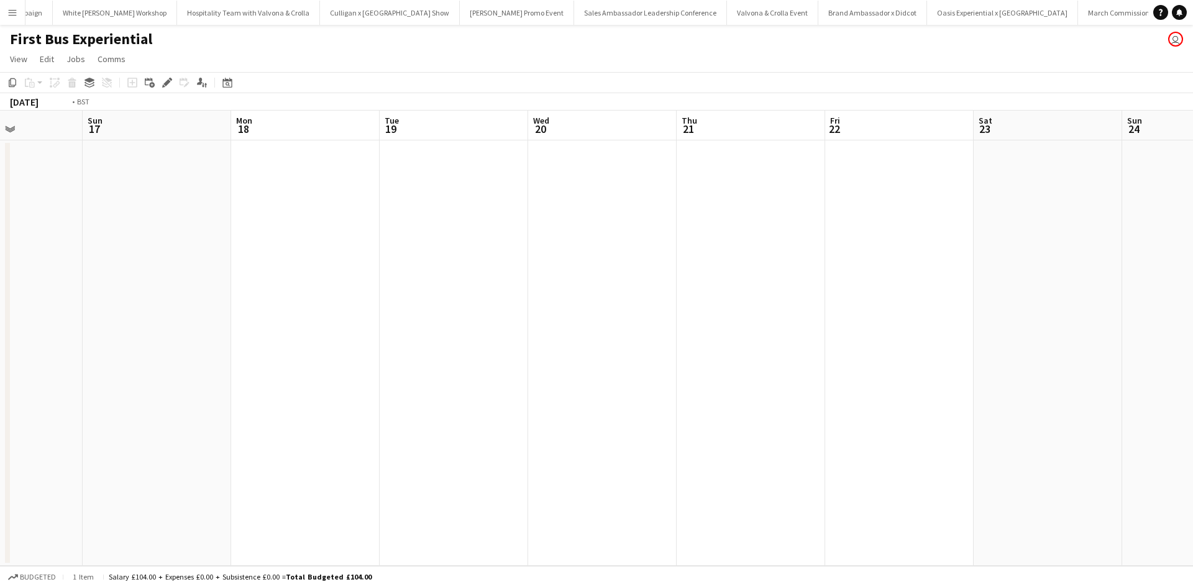
drag, startPoint x: 846, startPoint y: 459, endPoint x: 910, endPoint y: 475, distance: 66.5
click at [424, 406] on app-calendar-viewport "Thu 14 Fri 15 Sat 16 Sun 17 Mon 18 Tue 19 Wed 20 Thu 21 Fri 22 Sat 23 Sun 24 Mo…" at bounding box center [596, 338] width 1193 height 455
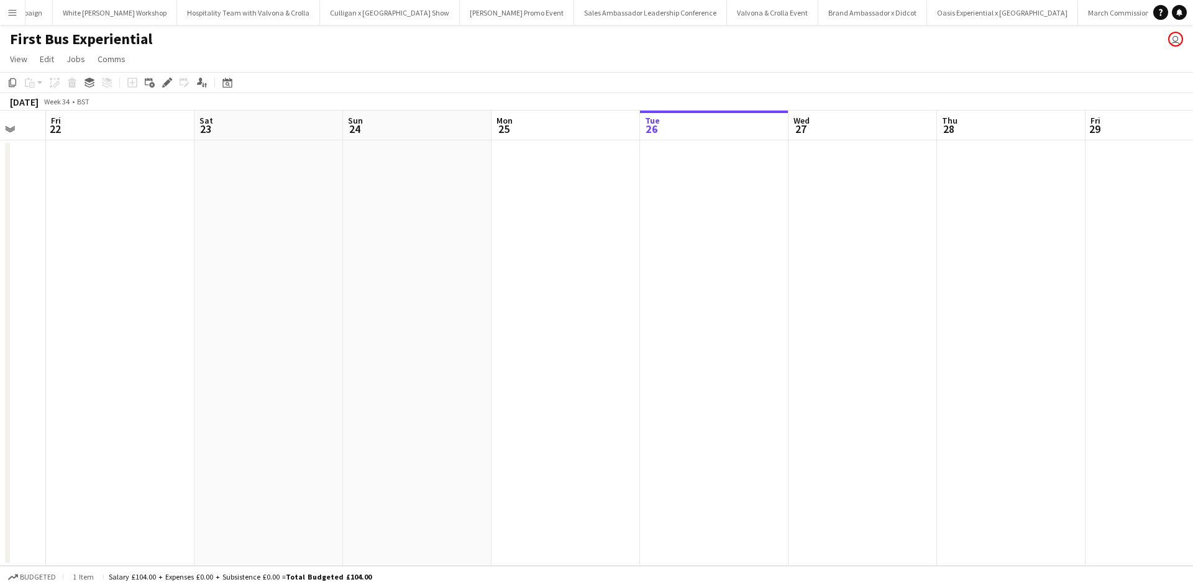
drag, startPoint x: 624, startPoint y: 442, endPoint x: 479, endPoint y: 416, distance: 147.0
click at [461, 418] on app-calendar-viewport "Mon 18 Tue 19 Wed 20 Thu 21 Fri 22 Sat 23 Sun 24 Mon 25 Tue 26 Wed 27 Thu 28 Fr…" at bounding box center [596, 338] width 1193 height 455
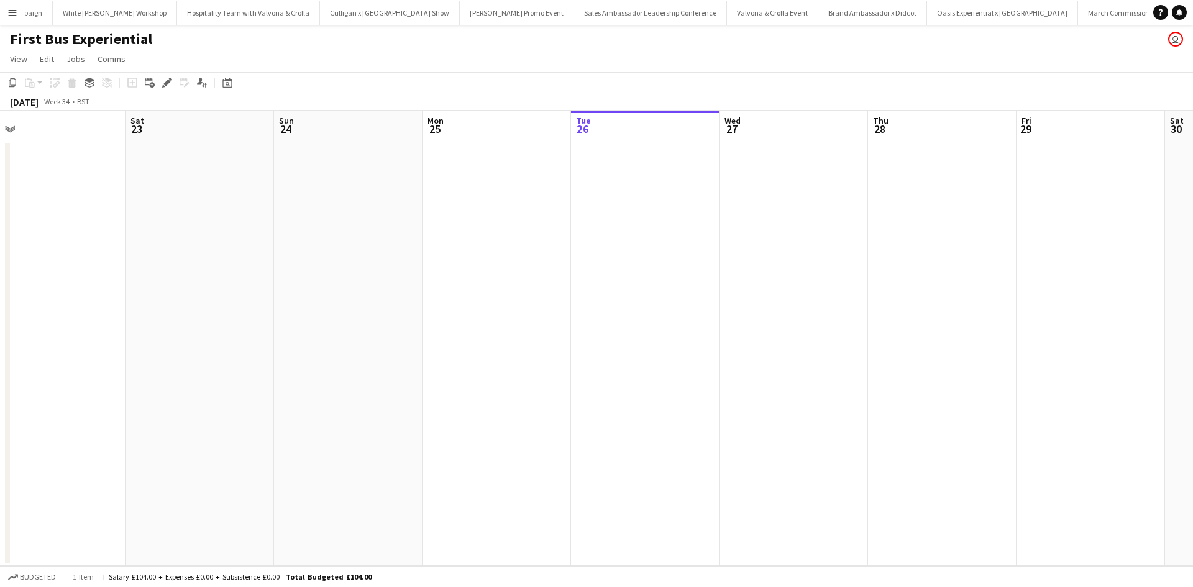
drag
click at [536, 418] on app-calendar-viewport "Mon 18 Tue 19 Wed 20 Thu 21 Fri 22 Sat 23 Sun 24 Mon 25 Tue 26 Wed 27 Thu 28 Fr…" at bounding box center [596, 338] width 1193 height 455
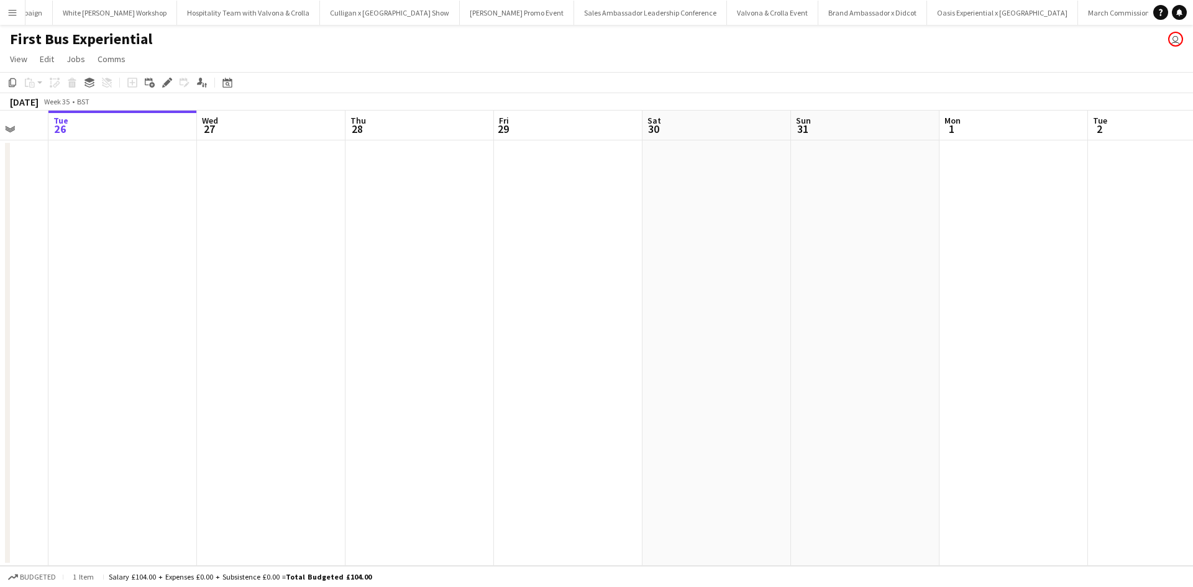
click at [287, 355] on app-calendar-viewport "Fri 22 Sat 23 Sun 24 Mon 25 Tue 26 Wed 27 Thu 28 Fri 29 Sat 30 Sun 31 Mon 1 Tue…" at bounding box center [596, 338] width 1193 height 455
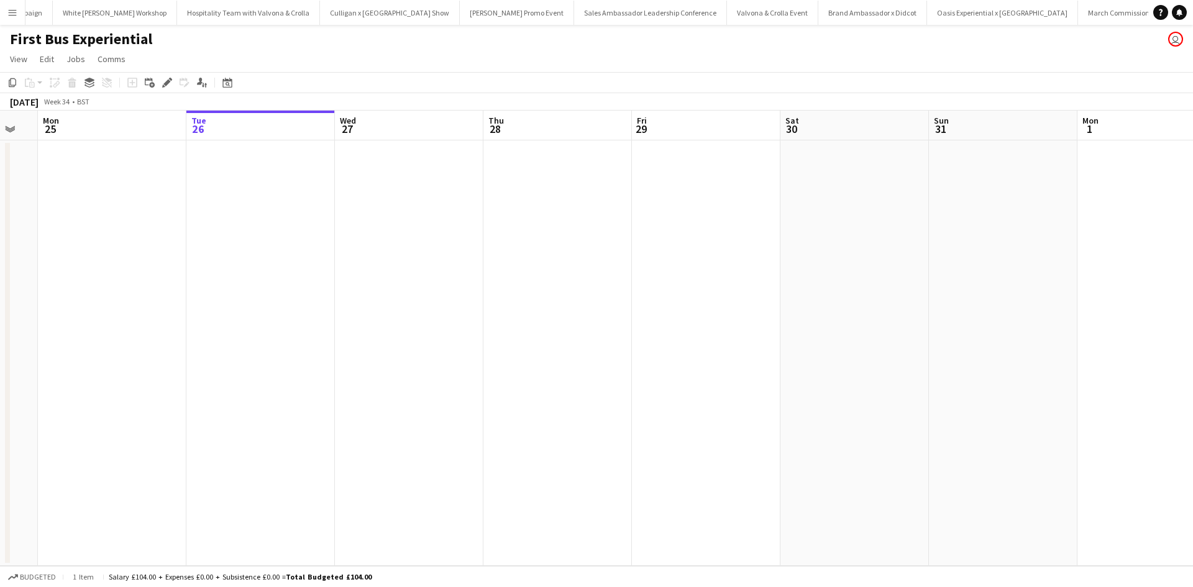
click at [532, 324] on app-calendar-viewport "Fri 22 Sat 23 Sun 24 Mon 25 Tue 26 Wed 27 Thu 28 Fri 29 Sat 30 Sun 31 Mon 1 Tue…" at bounding box center [596, 338] width 1193 height 455
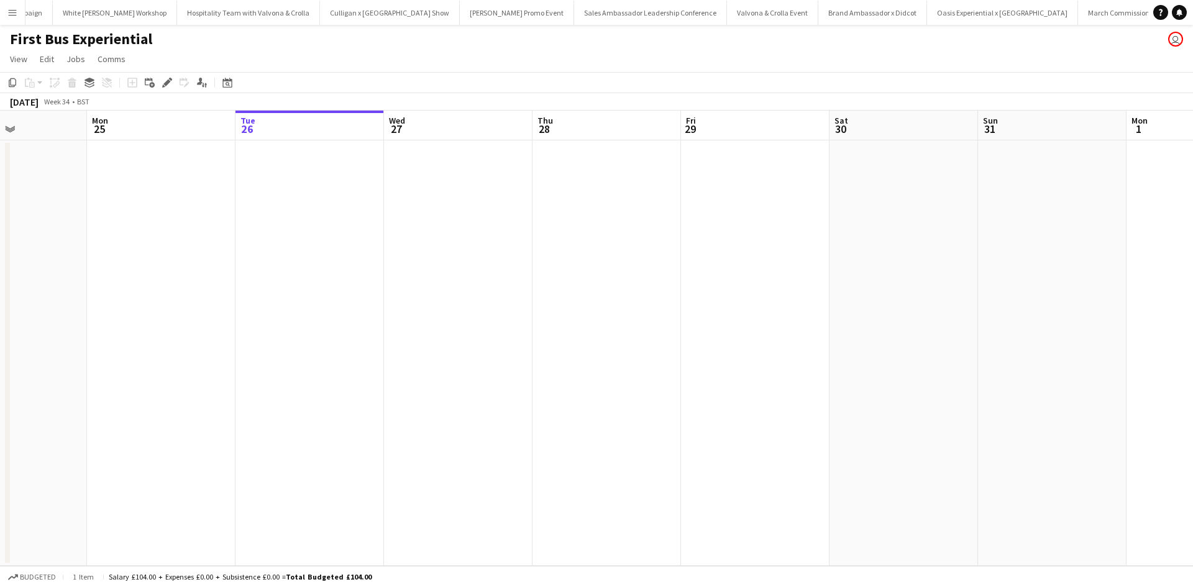
click at [291, 168] on app-date-cell at bounding box center [309, 353] width 148 height 426
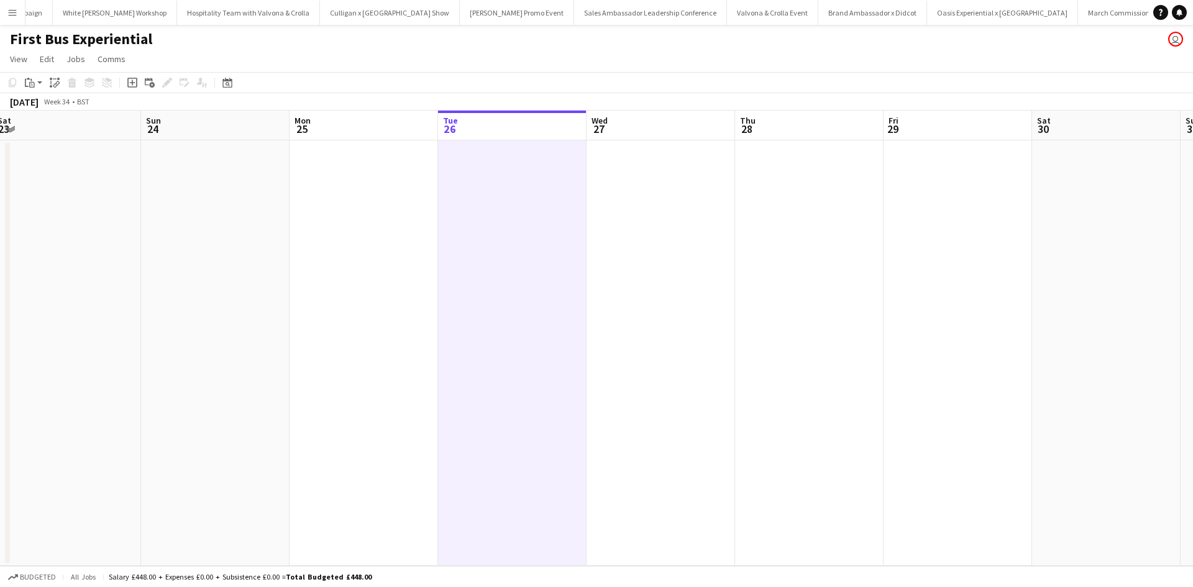
click at [828, 350] on app-calendar-viewport "Thu 21 Fri 22 Sat 23 Sun 24 Mon 25 Tue 26 Wed 27 Thu 28 Fri 29 Sat 30 Sun 31 Mo…" at bounding box center [596, 338] width 1193 height 455
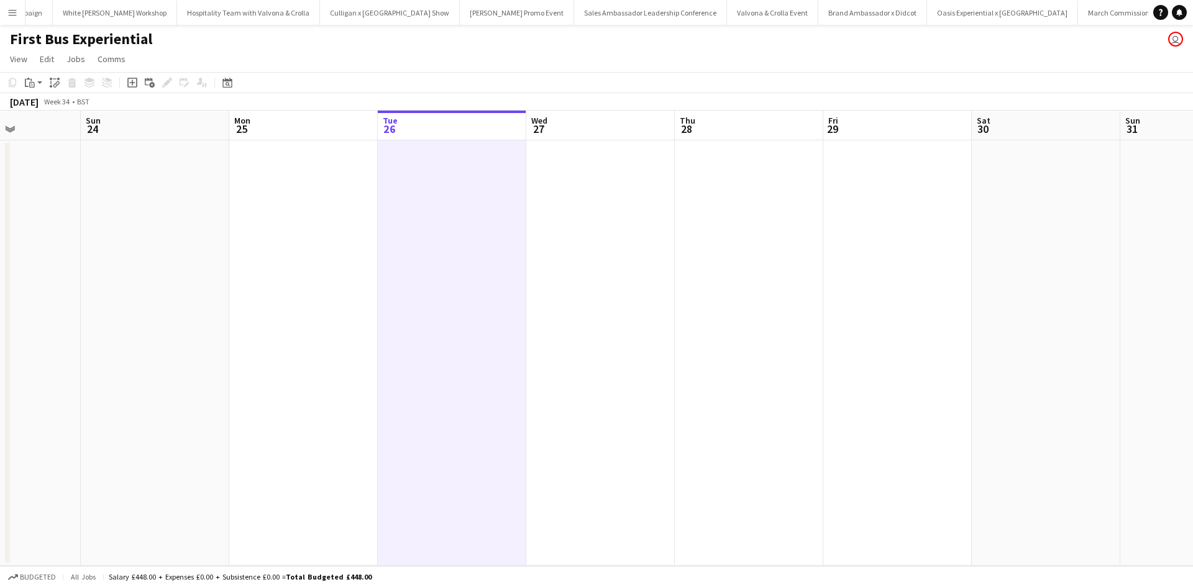
click at [865, 436] on app-calendar-viewport "Thu 21 Fri 22 Sat 23 Sun 24 Mon 25 Tue 26 Wed 27 Thu 28 Fri 29 Sat 30 Sun 31 Mo…" at bounding box center [596, 338] width 1193 height 455
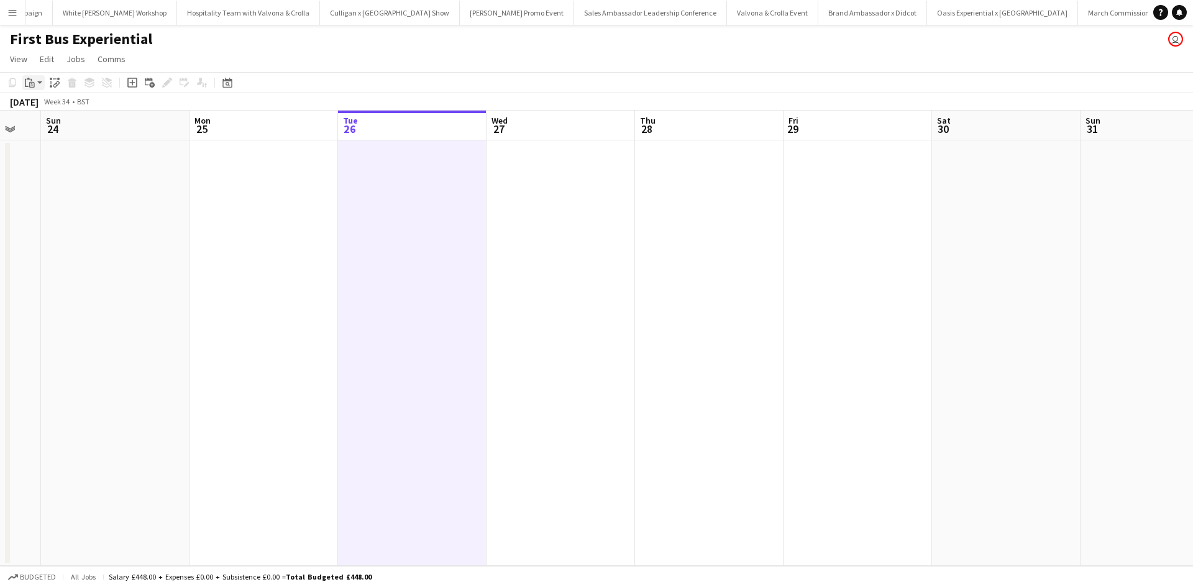
click at [25, 81] on icon at bounding box center [27, 83] width 4 height 8
click at [47, 124] on link "Paste with crew Ctrl+Shift+V" at bounding box center [91, 127] width 117 height 11
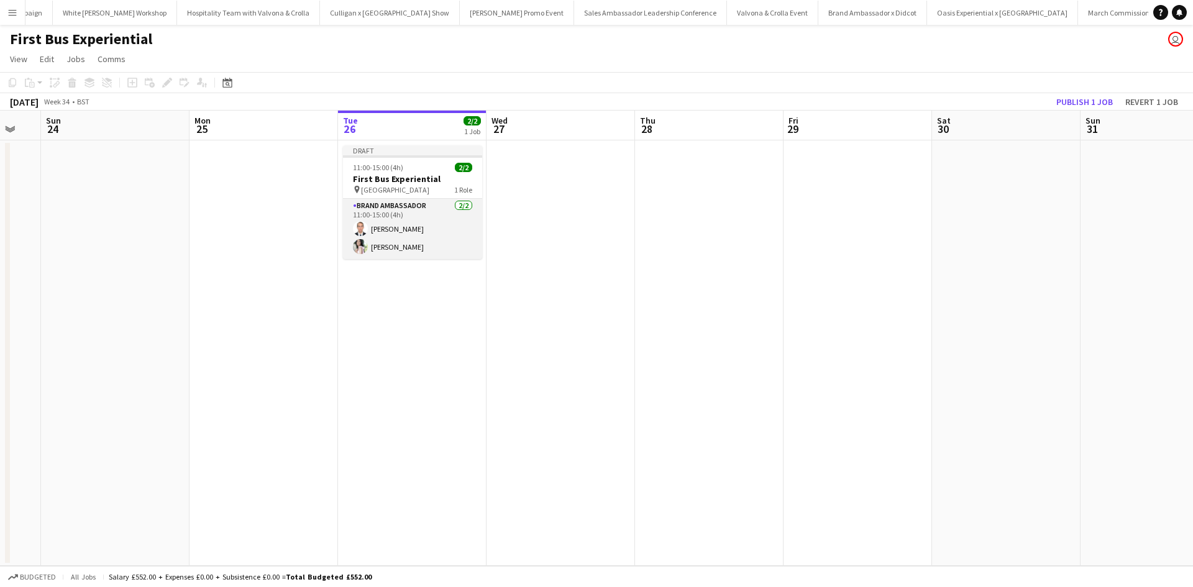
click at [459, 224] on app-card-role "Brand Ambassador 2/2 11:00-15:00 (4h) Angel Gervacio Bido Anny Bidó Bautista" at bounding box center [412, 229] width 139 height 60
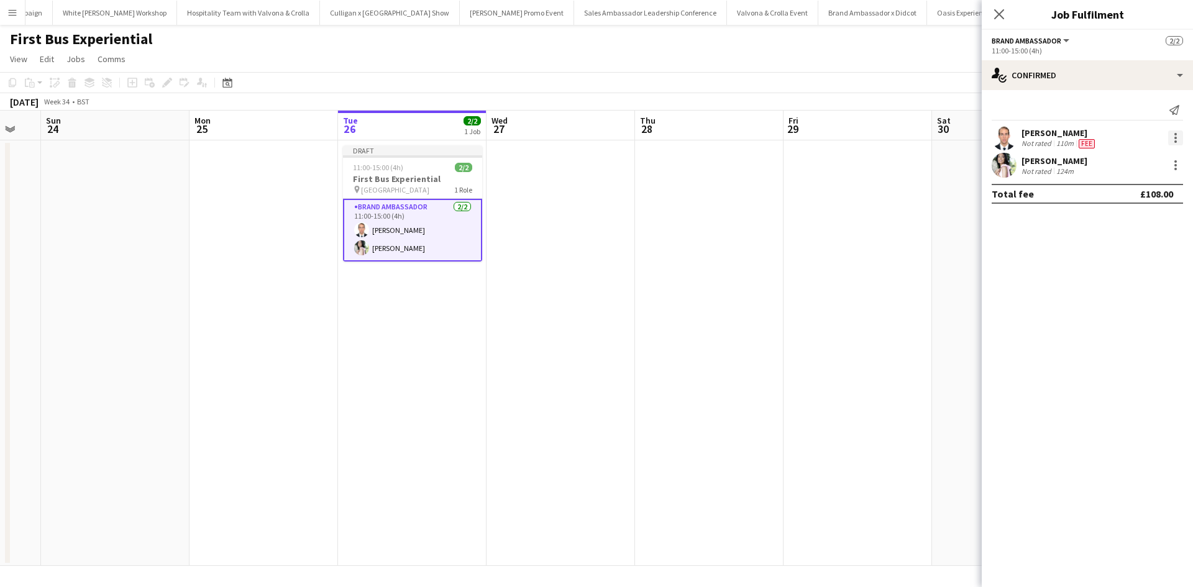
click at [1180, 139] on div at bounding box center [1175, 137] width 15 height 15
click at [1137, 275] on span "Remove" at bounding box center [1134, 280] width 77 height 11
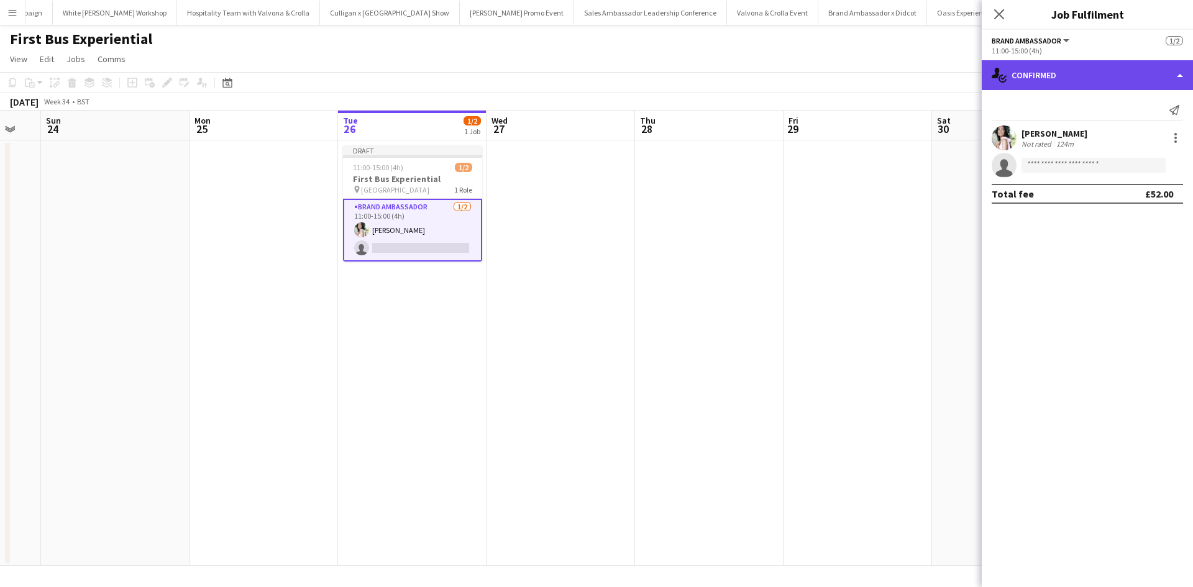
click at [1091, 82] on div "single-neutral-actions-check-2 Confirmed" at bounding box center [1087, 75] width 211 height 30
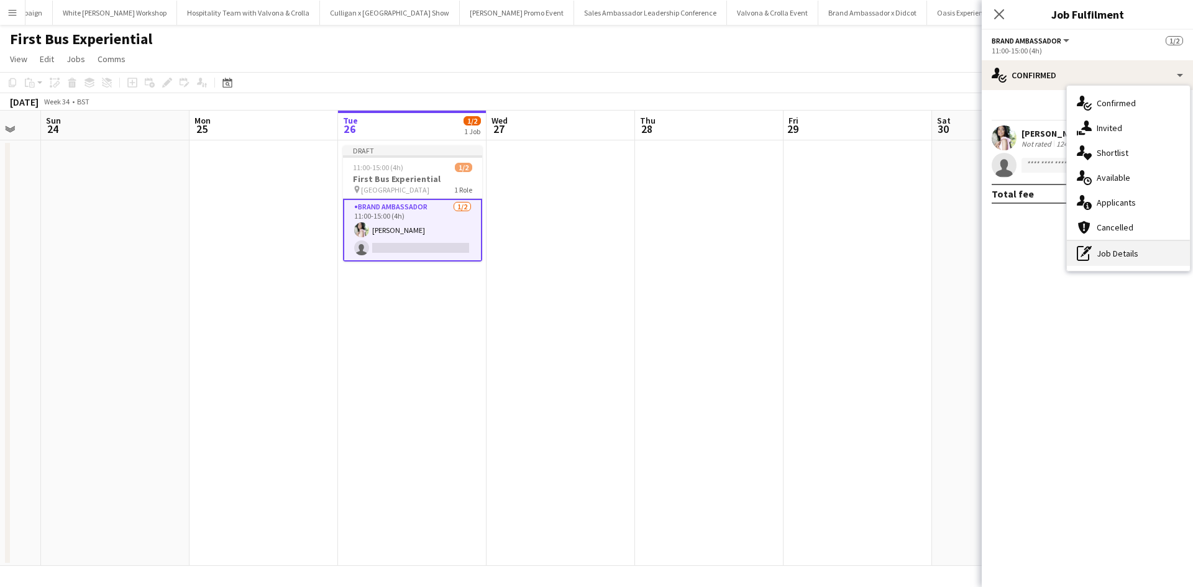
click at [1112, 251] on div "pen-write Job Details" at bounding box center [1128, 253] width 123 height 25
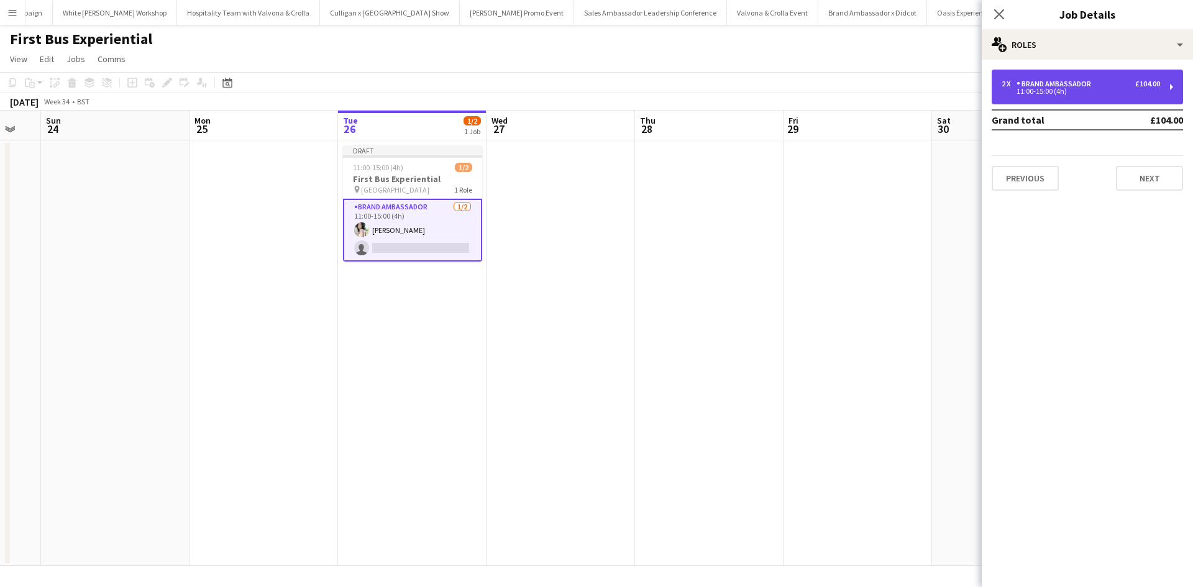
click at [1074, 97] on div "2 x Brand Ambassador £104.00 11:00-15:00 (4h)" at bounding box center [1087, 87] width 191 height 35
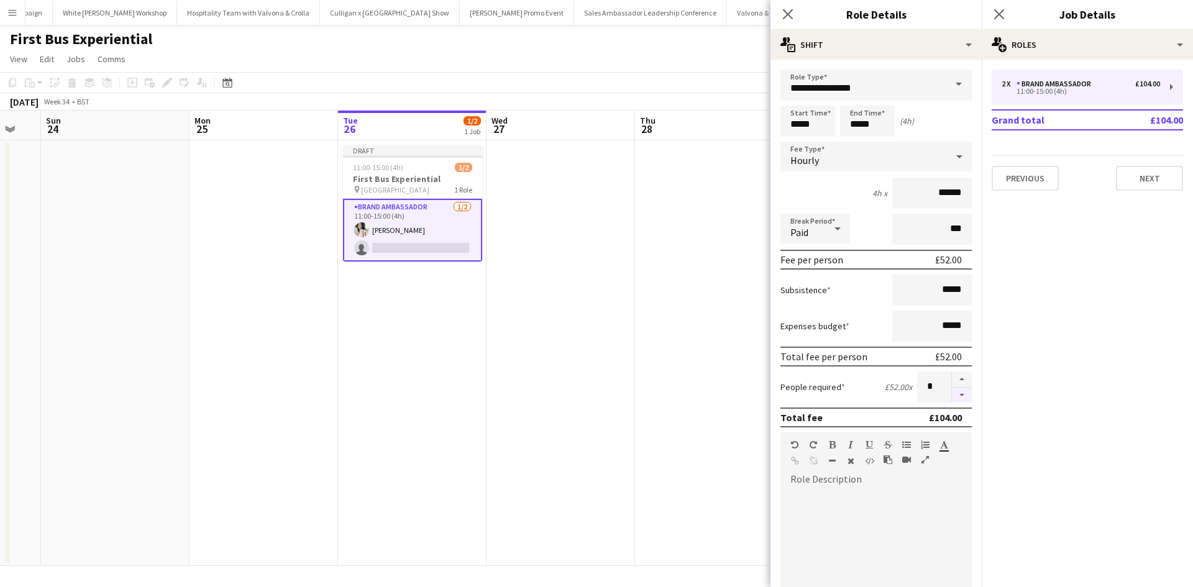
click at [956, 398] on button "button" at bounding box center [962, 396] width 20 height 16
type input "*"
click at [694, 408] on app-date-cell at bounding box center [709, 353] width 148 height 426
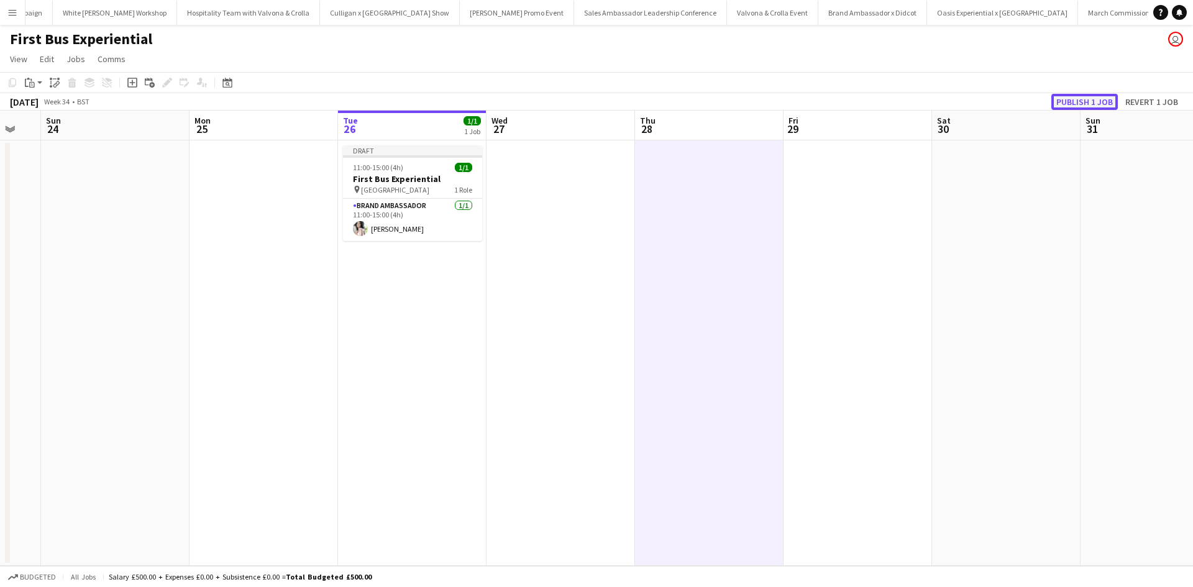
click at [1093, 107] on button "Publish 1 job" at bounding box center [1084, 102] width 66 height 16
click at [19, 7] on button "Menu" at bounding box center [12, 12] width 25 height 25
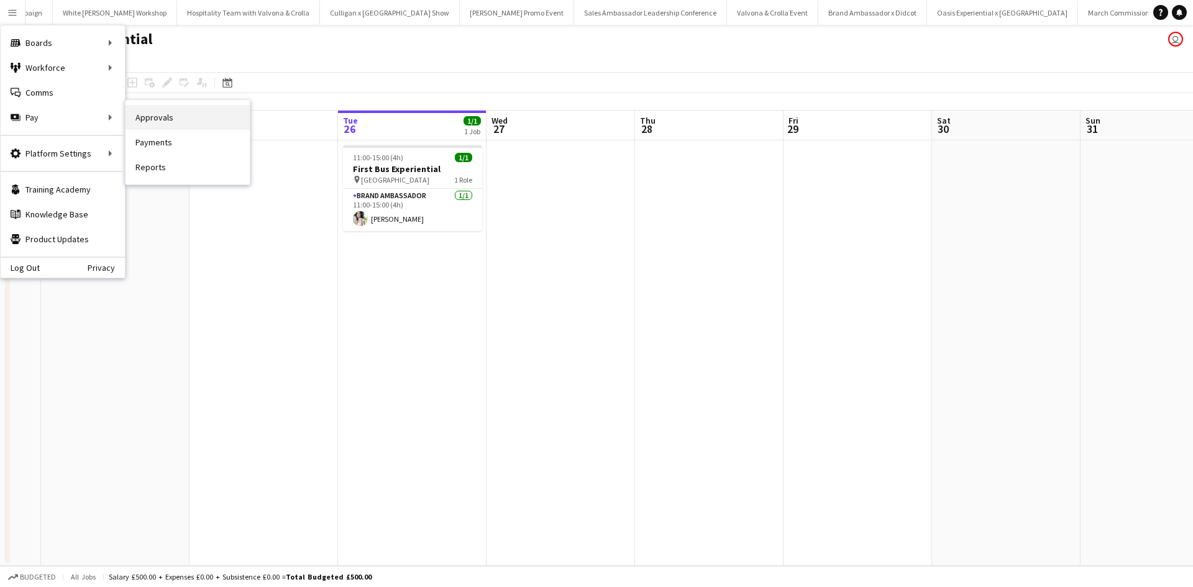
click at [167, 122] on link "Approvals" at bounding box center [187, 117] width 124 height 25
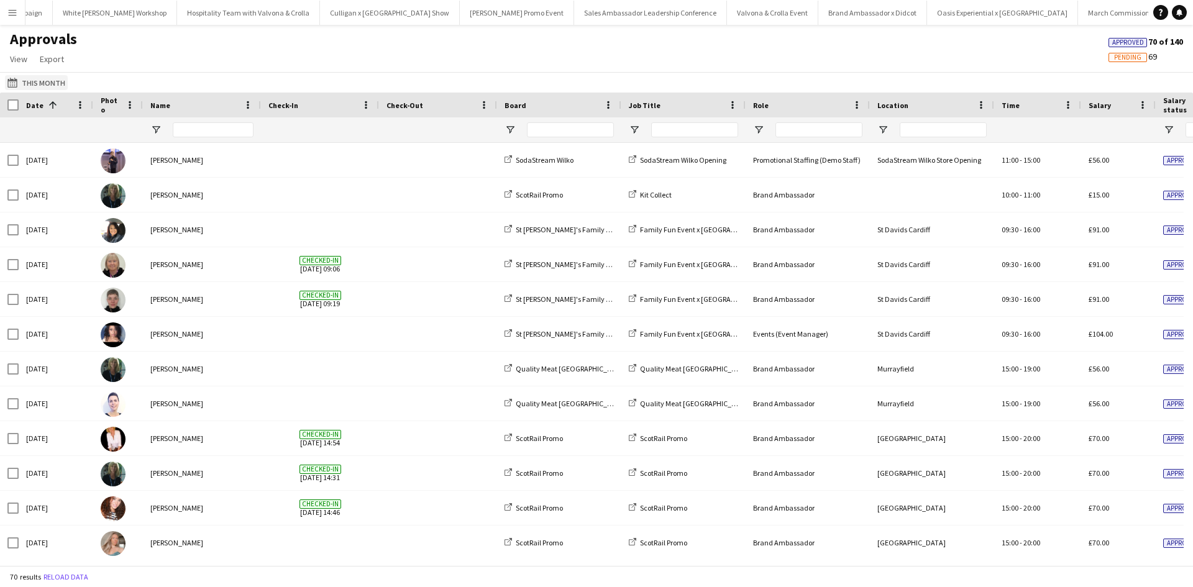
click at [55, 88] on button "This Month This Month" at bounding box center [36, 82] width 63 height 15
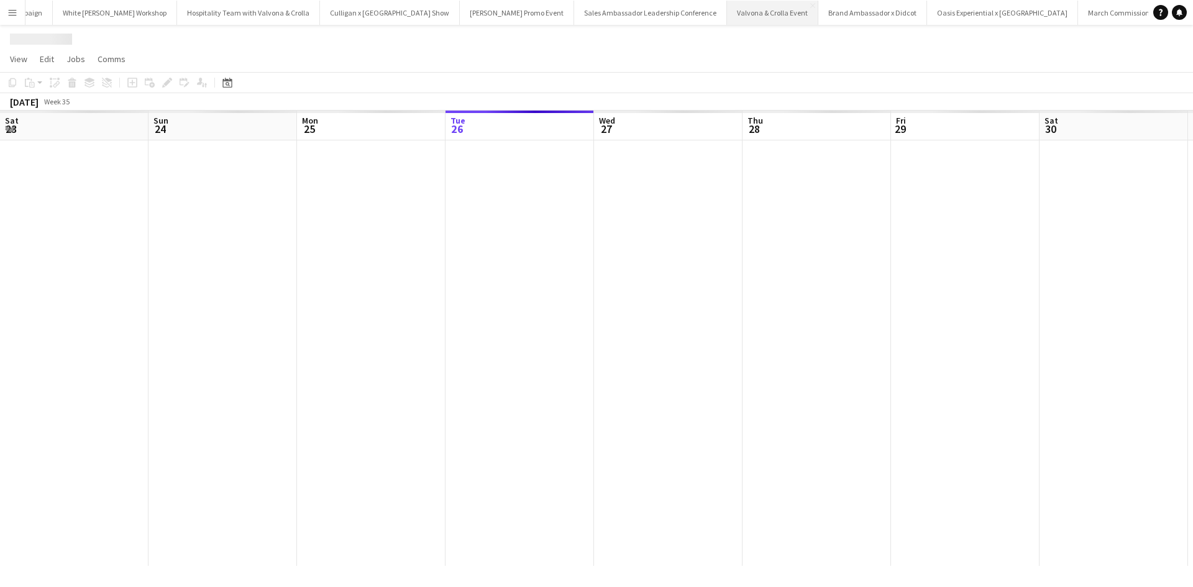
scroll to position [0, 297]
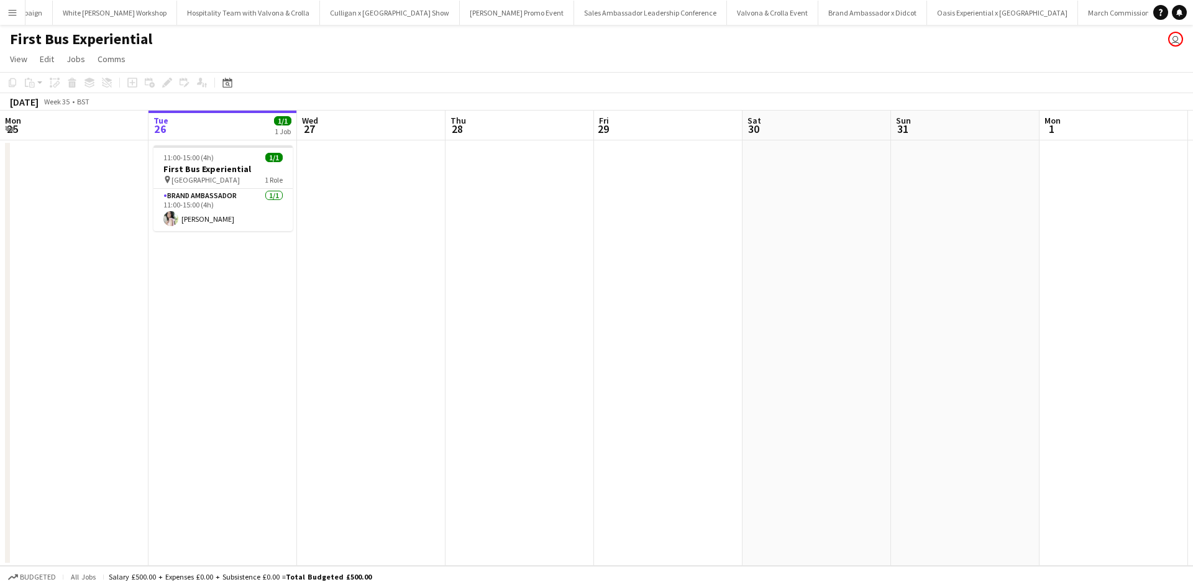
click at [7, 9] on button "Menu" at bounding box center [12, 12] width 25 height 25
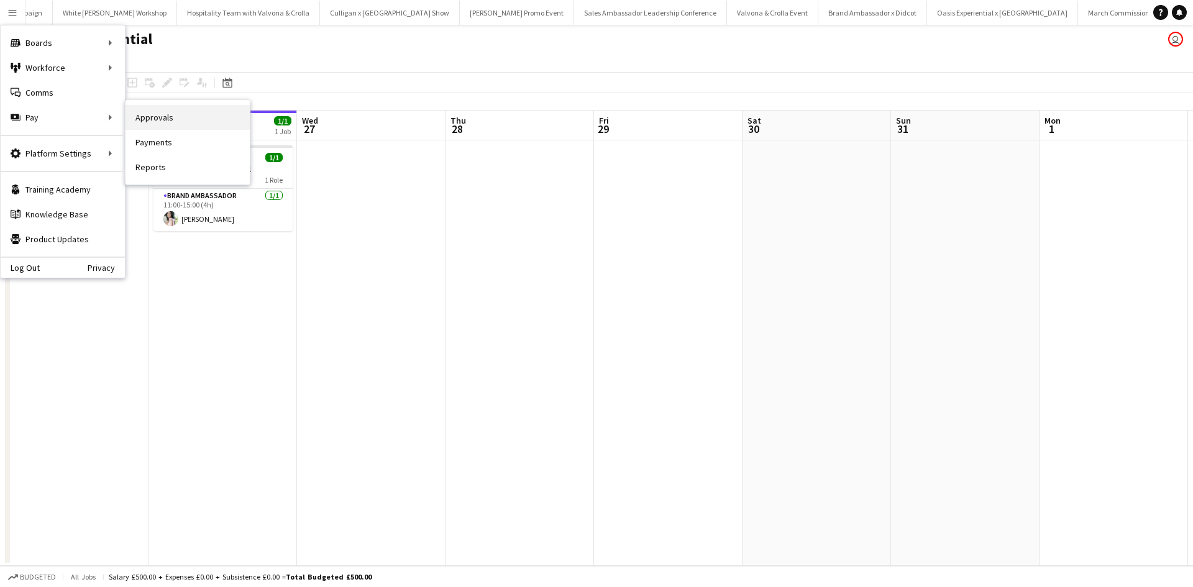
click at [147, 116] on link "Approvals" at bounding box center [187, 117] width 124 height 25
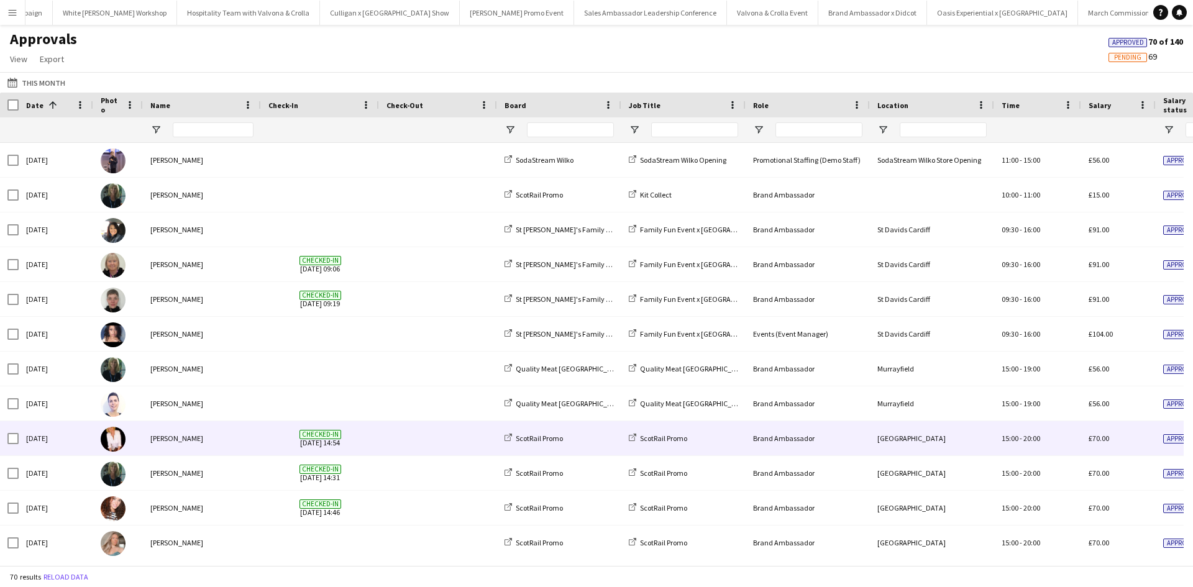
click at [247, 439] on div "Inger Stevenson" at bounding box center [202, 438] width 118 height 34
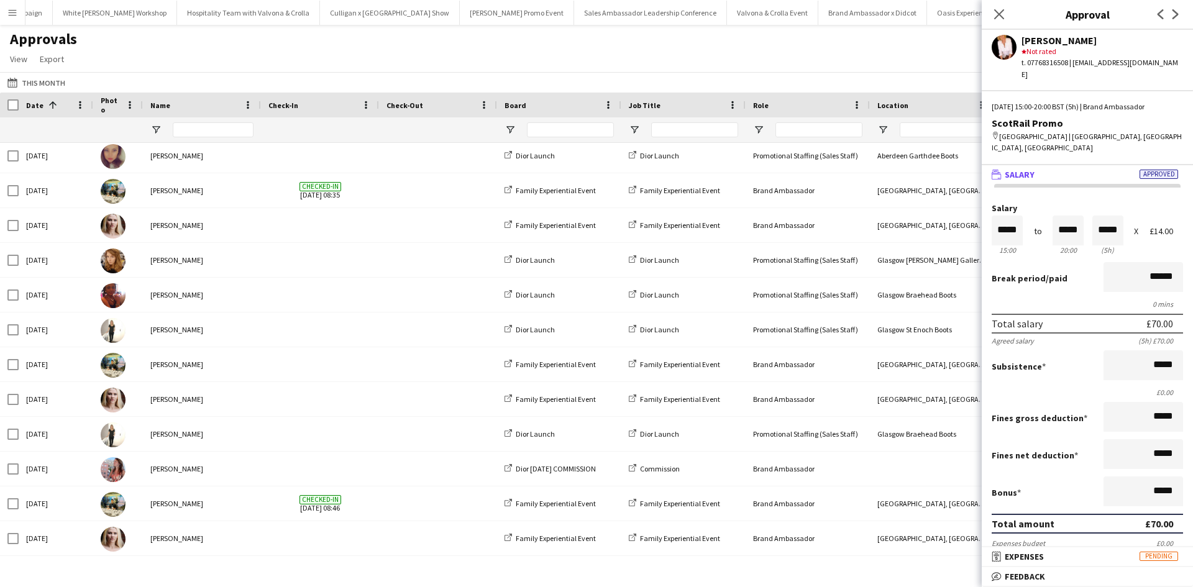
click at [11, 11] on app-icon "Menu" at bounding box center [12, 12] width 10 height 10
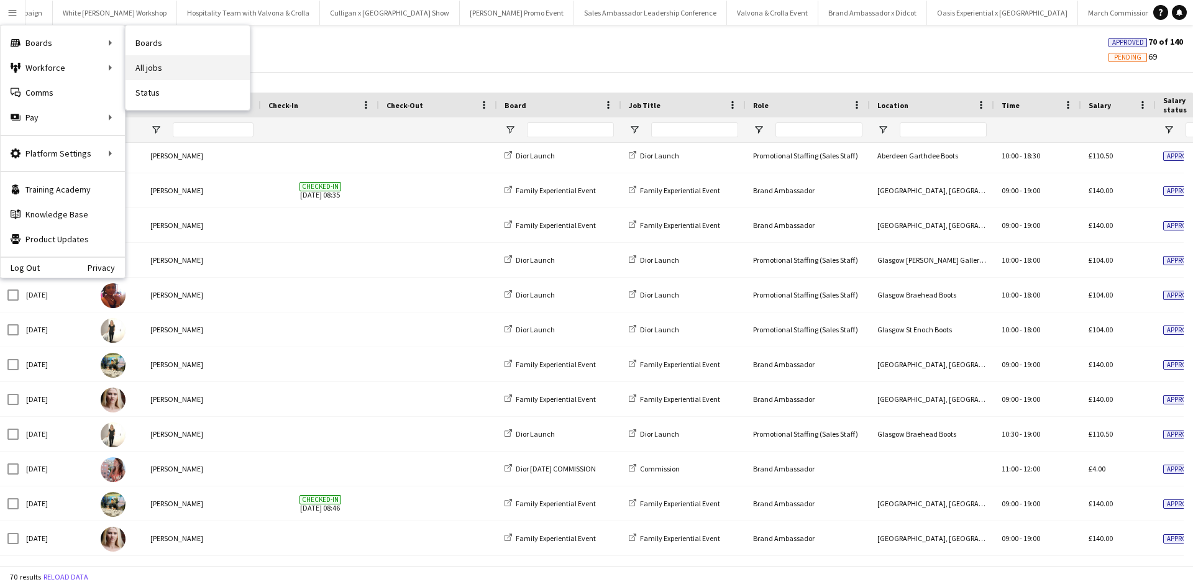
click at [186, 77] on link "All jobs" at bounding box center [187, 67] width 124 height 25
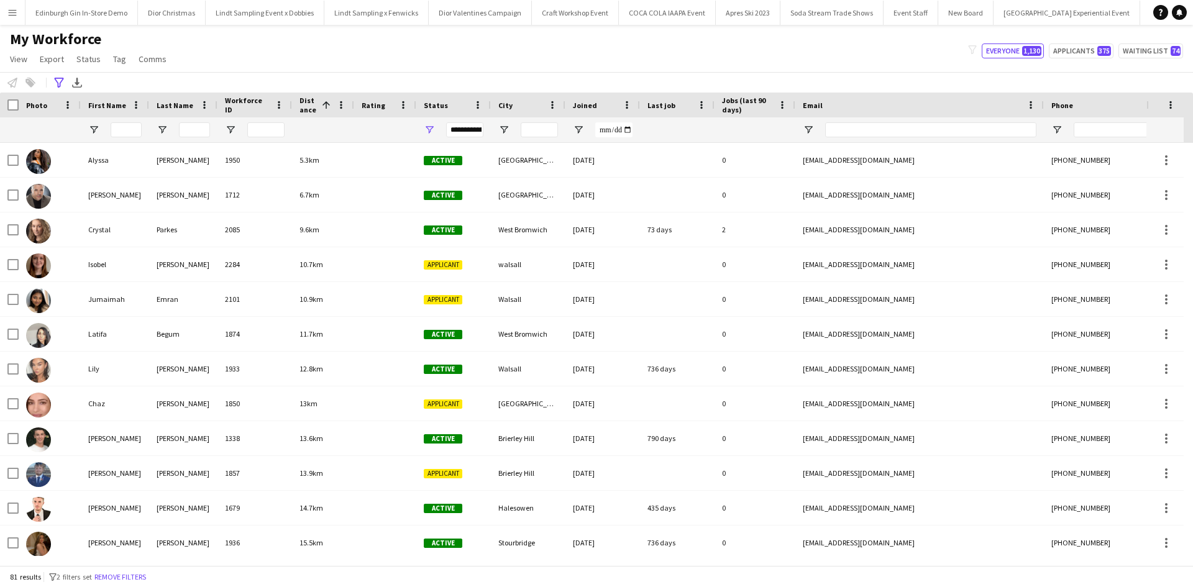
scroll to position [0, 12550]
click at [16, 17] on app-icon "Menu" at bounding box center [12, 12] width 10 height 10
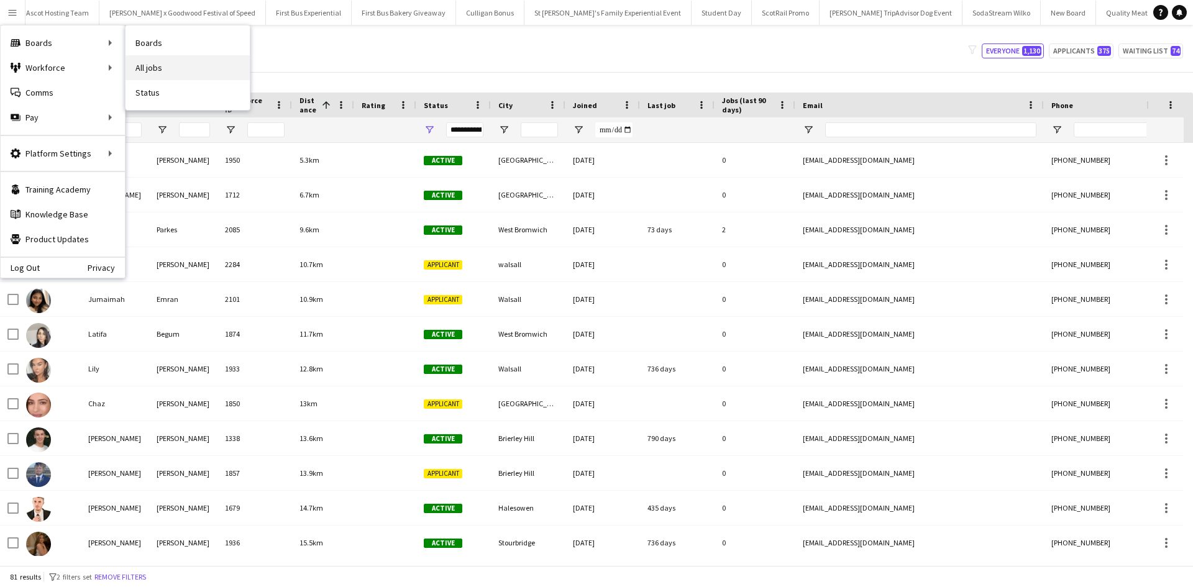
click at [139, 64] on link "All jobs" at bounding box center [187, 67] width 124 height 25
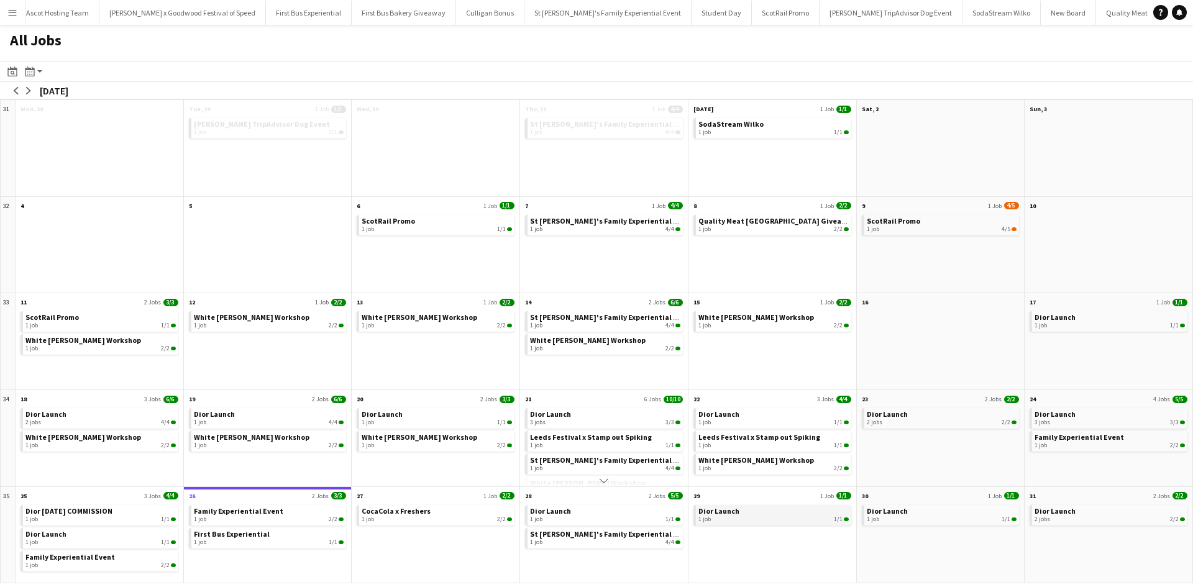
click at [754, 511] on link "Dior Launch 1 job 1/1" at bounding box center [773, 514] width 150 height 18
click at [32, 90] on app-icon "arrow-right" at bounding box center [28, 90] width 7 height 7
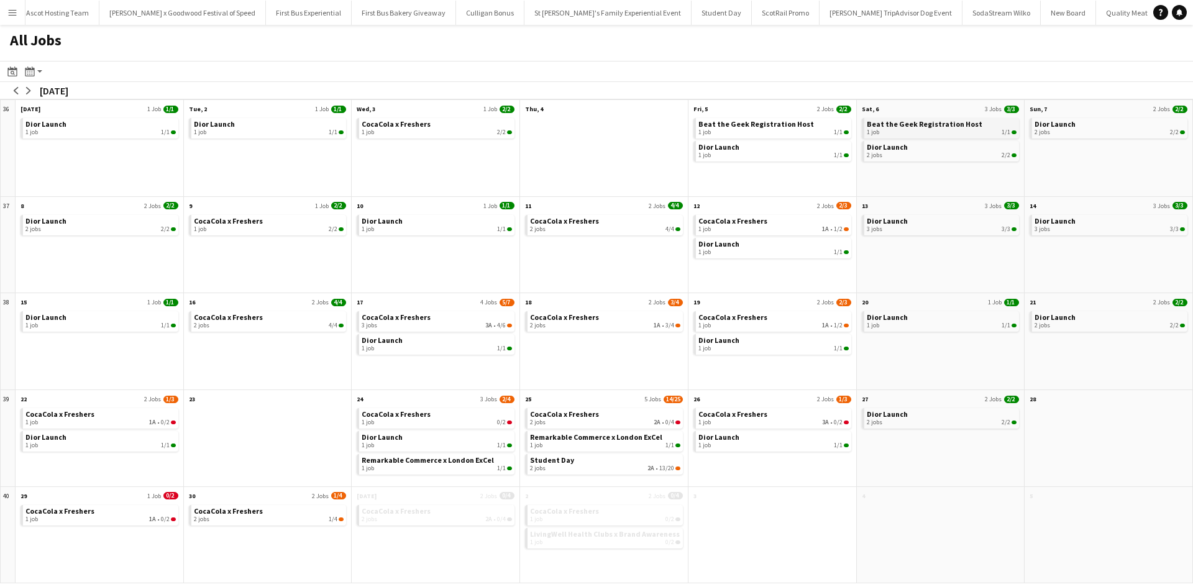
click at [882, 124] on span "Beat the Geek Registration Host" at bounding box center [925, 123] width 116 height 9
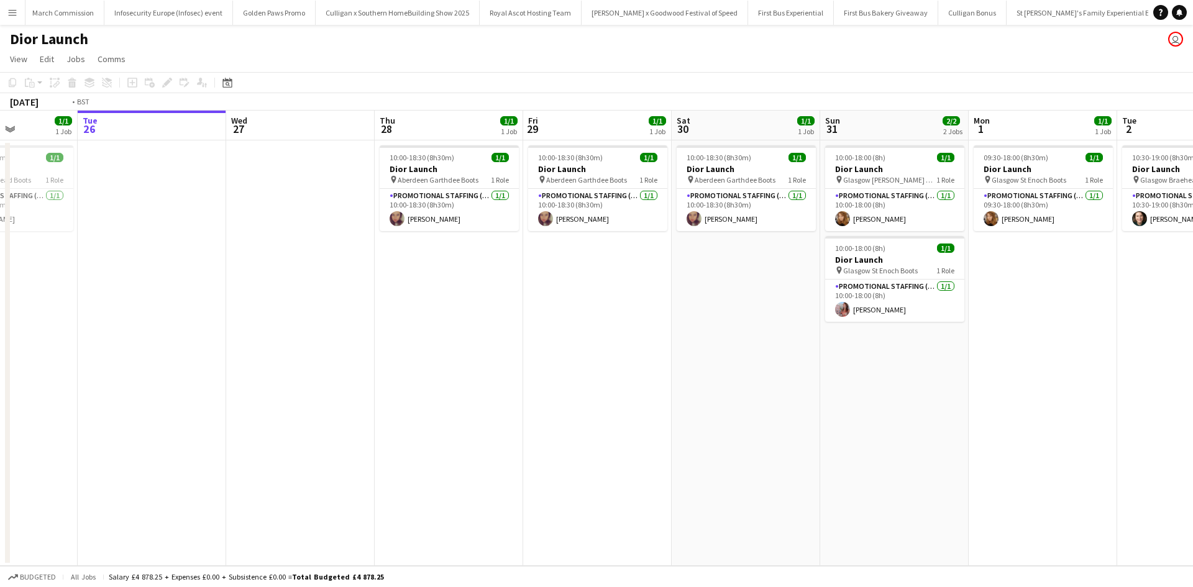
scroll to position [0, 582]
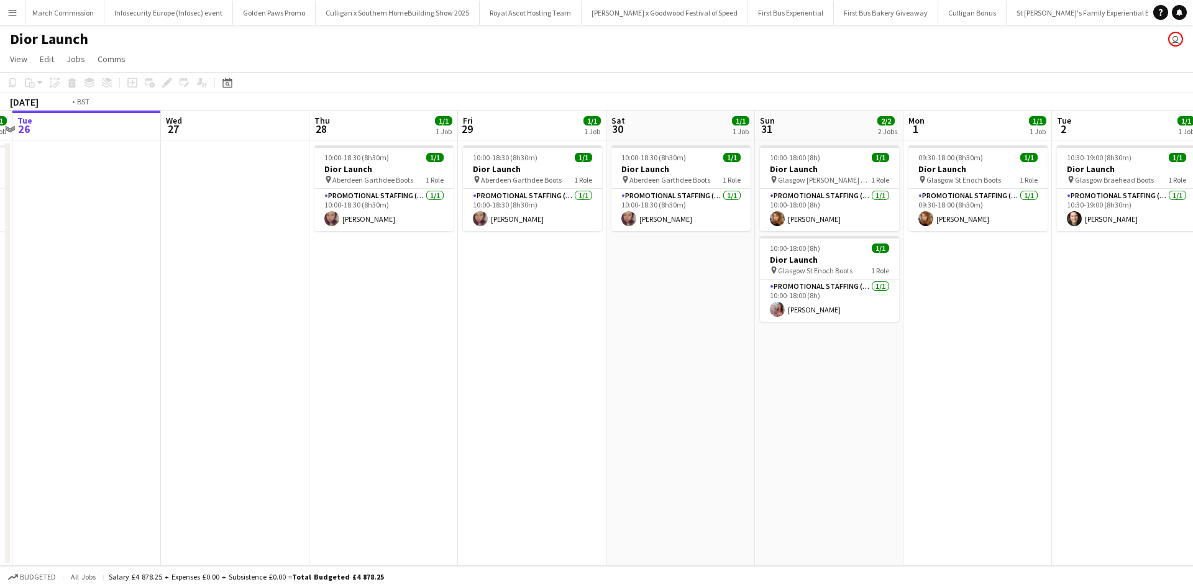
drag, startPoint x: 362, startPoint y: 483, endPoint x: 226, endPoint y: 452, distance: 140.2
click at [226, 453] on app-calendar-viewport "Fri 22 1/1 1 Job Sat 23 2/2 2 Jobs Sun 24 3/3 3 Jobs Mon 25 1/1 1 Job Tue 26 We…" at bounding box center [596, 338] width 1193 height 455
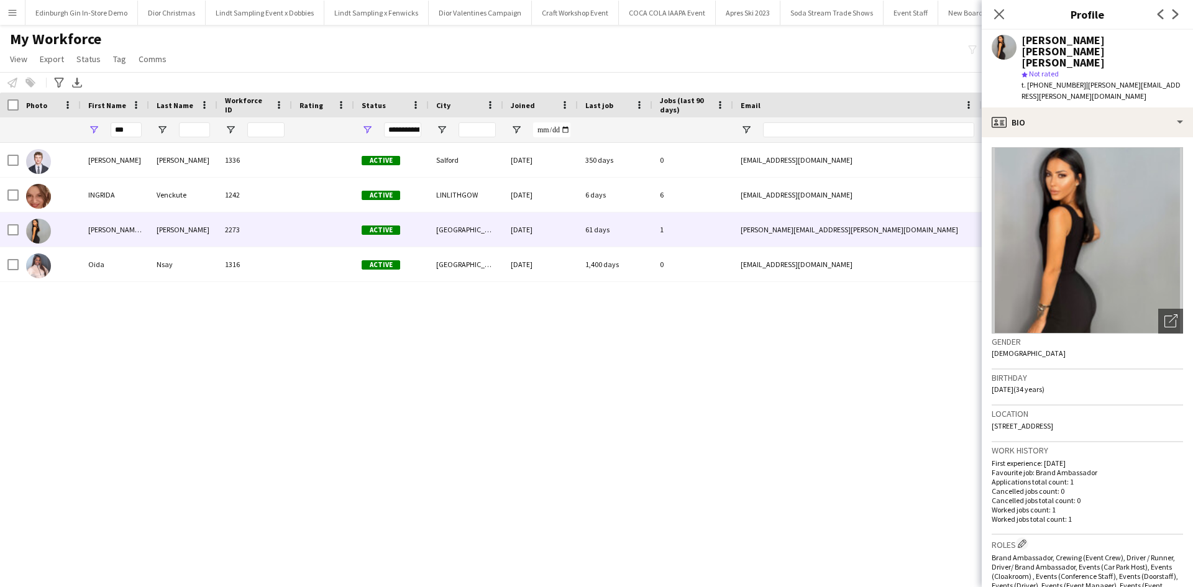
scroll to position [0, 12550]
drag, startPoint x: 131, startPoint y: 133, endPoint x: 104, endPoint y: 132, distance: 26.7
click at [104, 132] on div "***" at bounding box center [115, 129] width 68 height 25
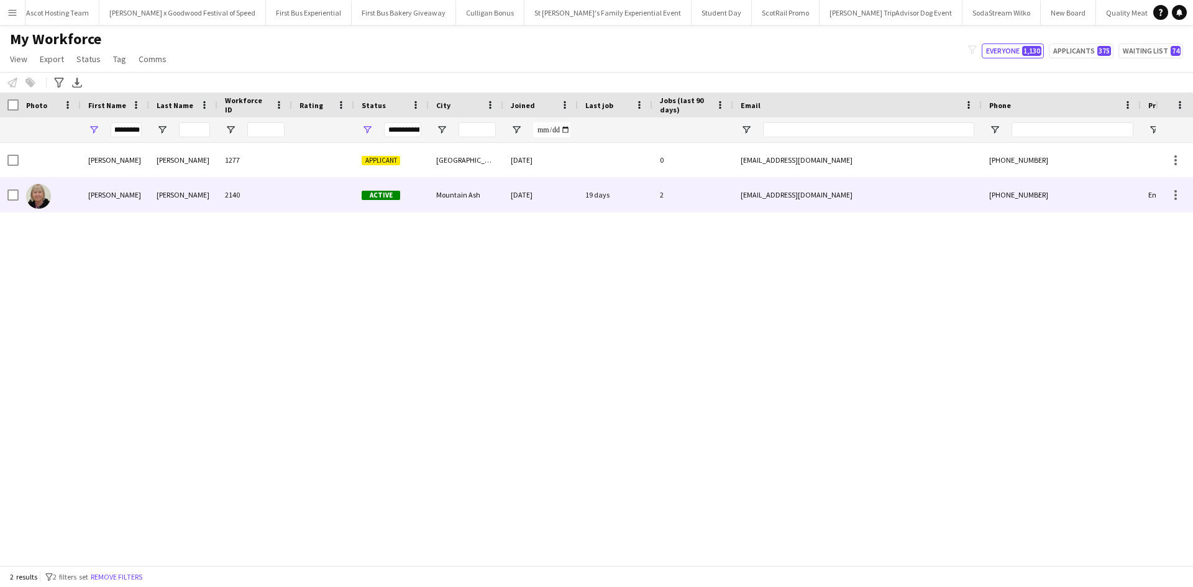
click at [102, 191] on div "Christine" at bounding box center [115, 195] width 68 height 34
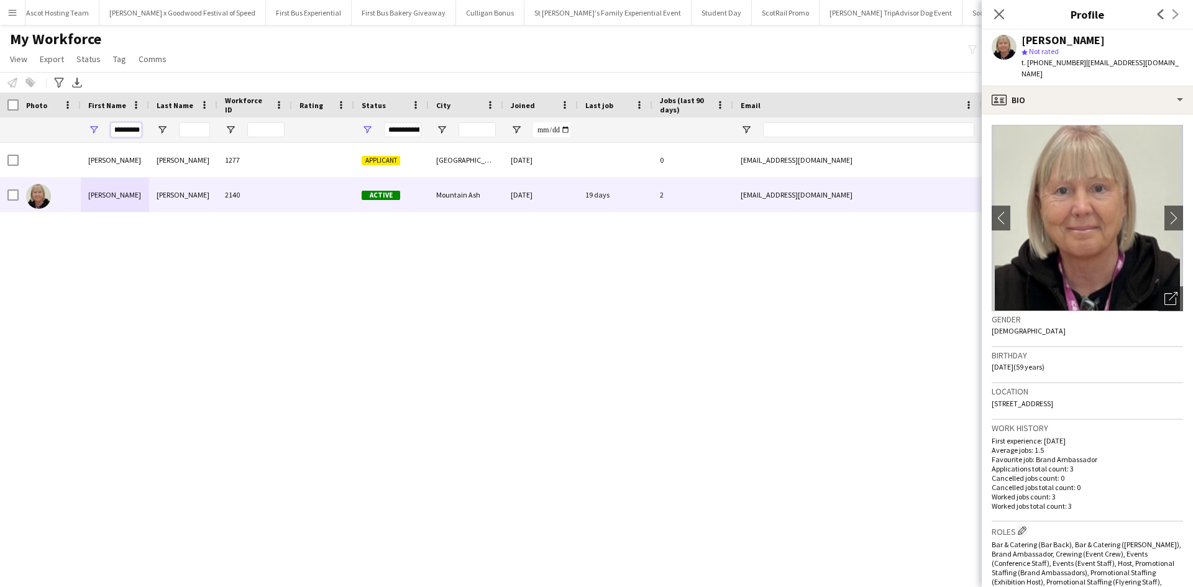
drag, startPoint x: 114, startPoint y: 130, endPoint x: 186, endPoint y: 139, distance: 73.1
click at [186, 139] on div "*********" at bounding box center [673, 129] width 1347 height 25
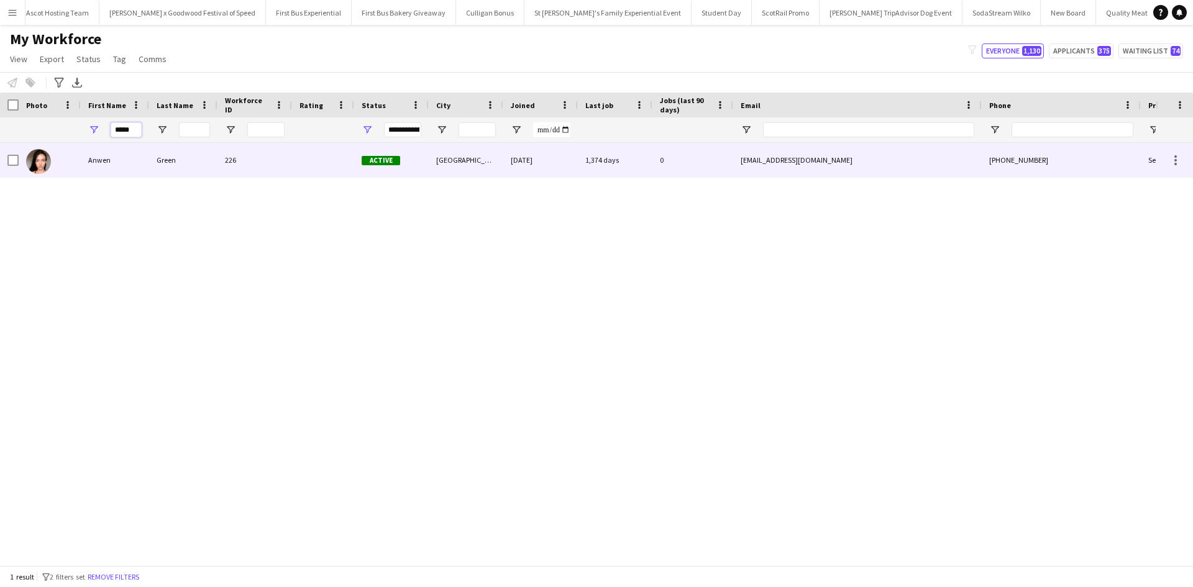
type input "*****"
click at [106, 158] on div "Anwen" at bounding box center [115, 160] width 68 height 34
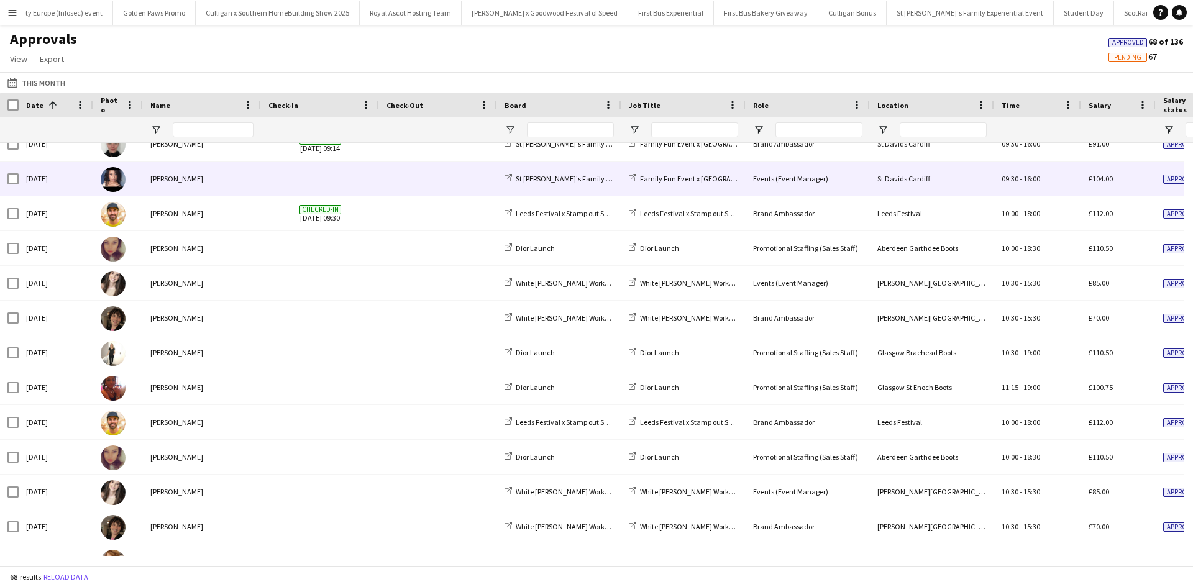
scroll to position [1518, 0]
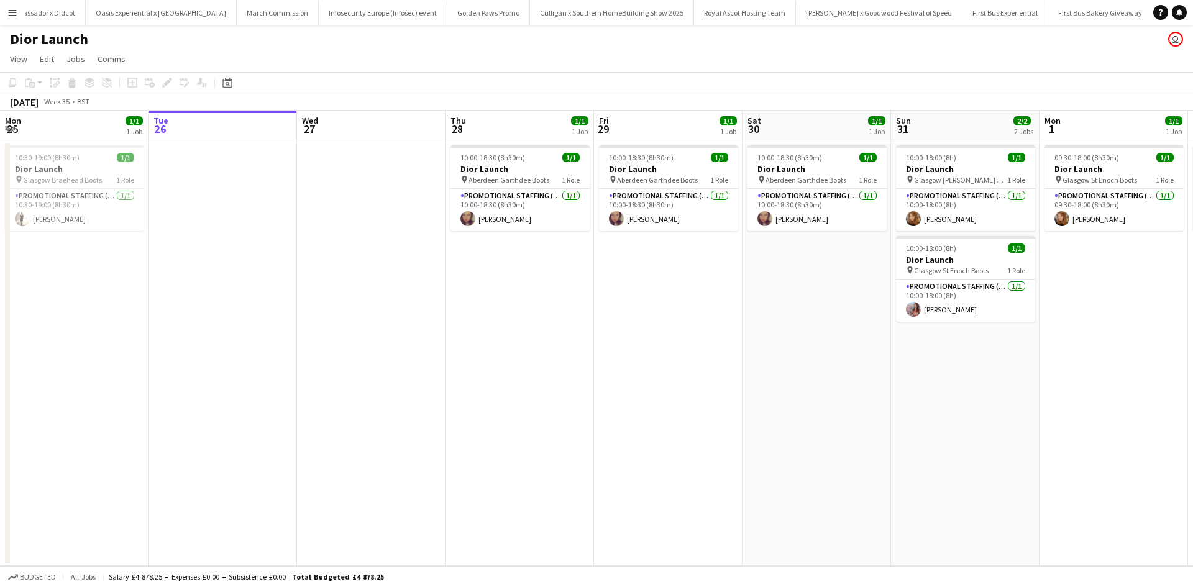
scroll to position [0, 12068]
click at [11, 13] on app-icon "Menu" at bounding box center [12, 12] width 10 height 10
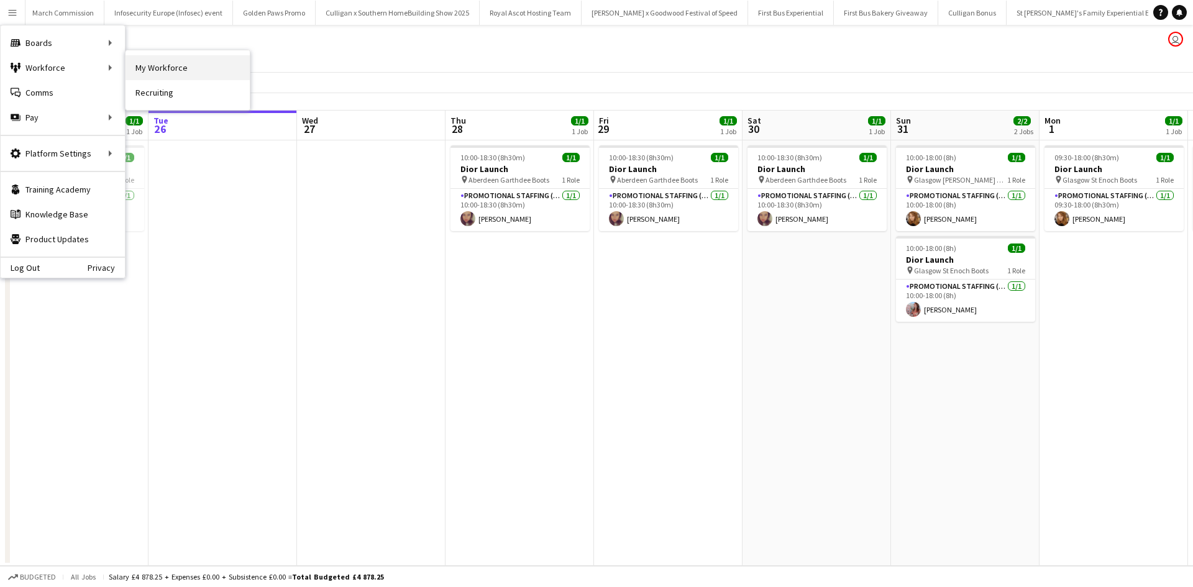
click at [150, 63] on link "My Workforce" at bounding box center [187, 67] width 124 height 25
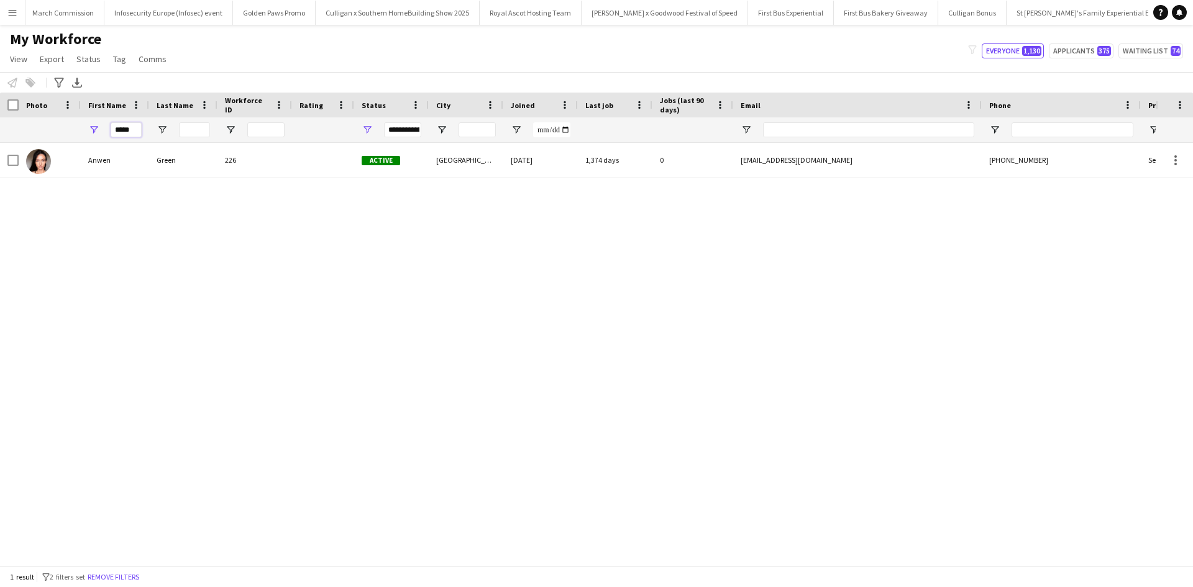
drag, startPoint x: 137, startPoint y: 127, endPoint x: 109, endPoint y: 129, distance: 28.6
click at [113, 129] on input "*****" at bounding box center [126, 129] width 31 height 15
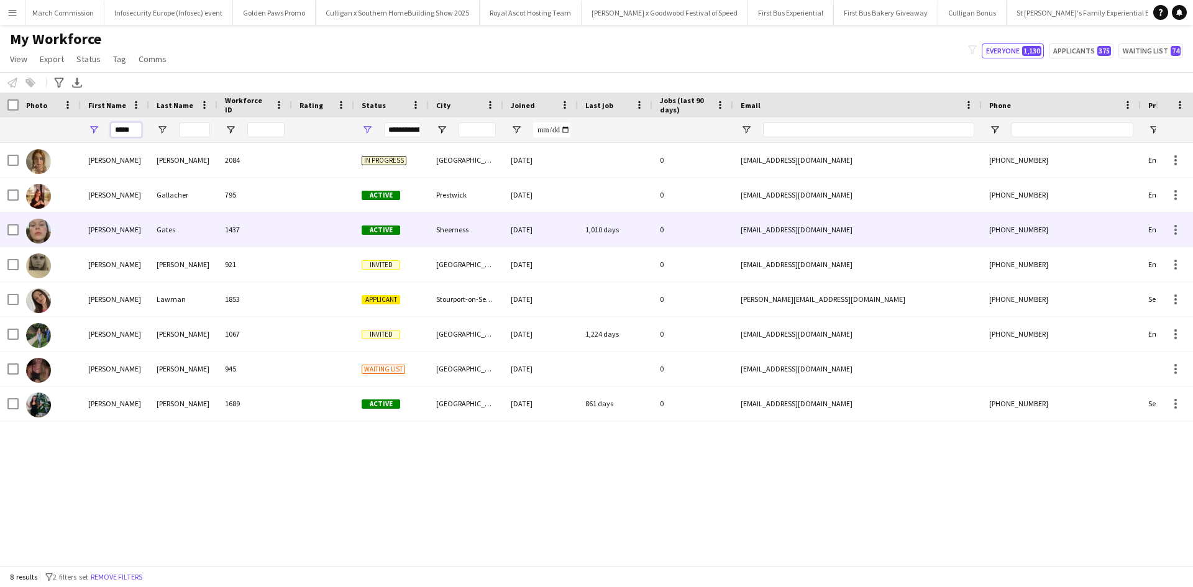
type input "*****"
click at [95, 229] on div "Katie" at bounding box center [115, 229] width 68 height 34
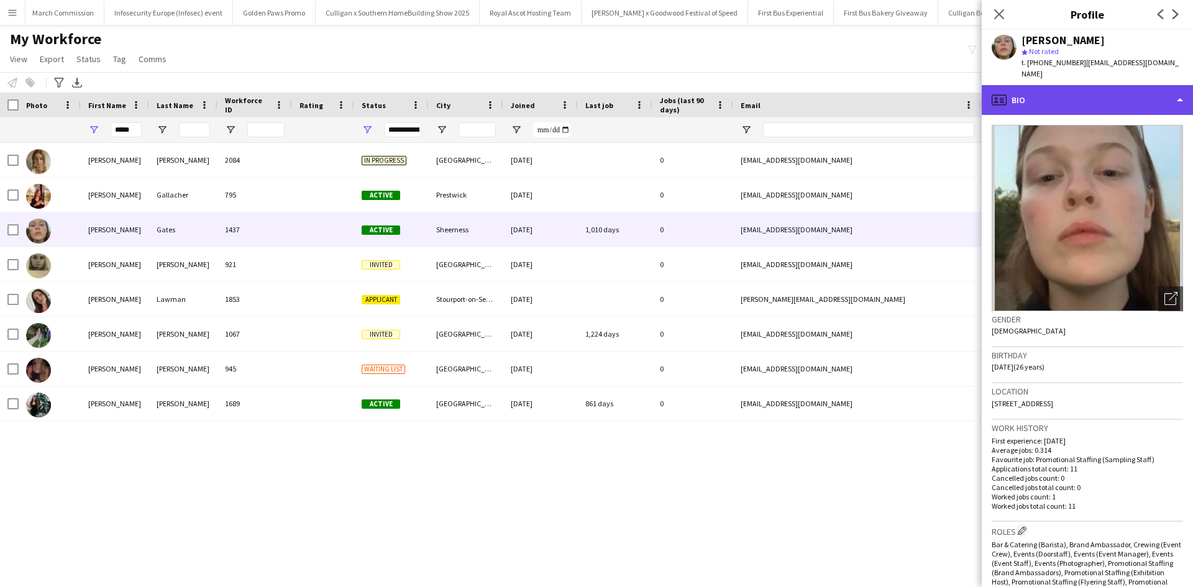
click at [1092, 94] on div "profile Bio" at bounding box center [1087, 100] width 211 height 30
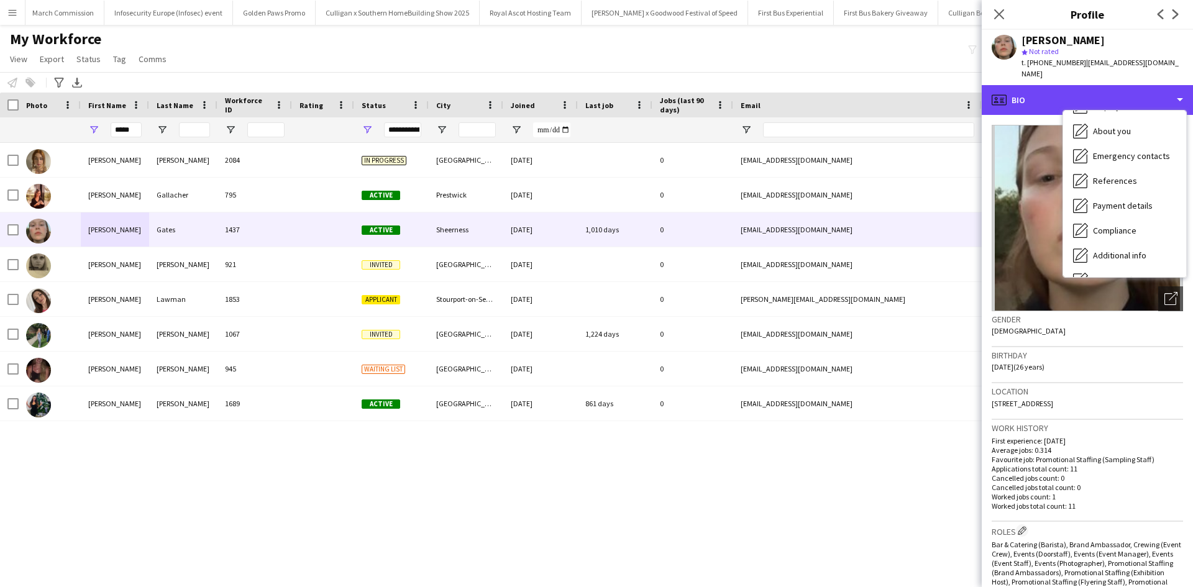
scroll to position [142, 0]
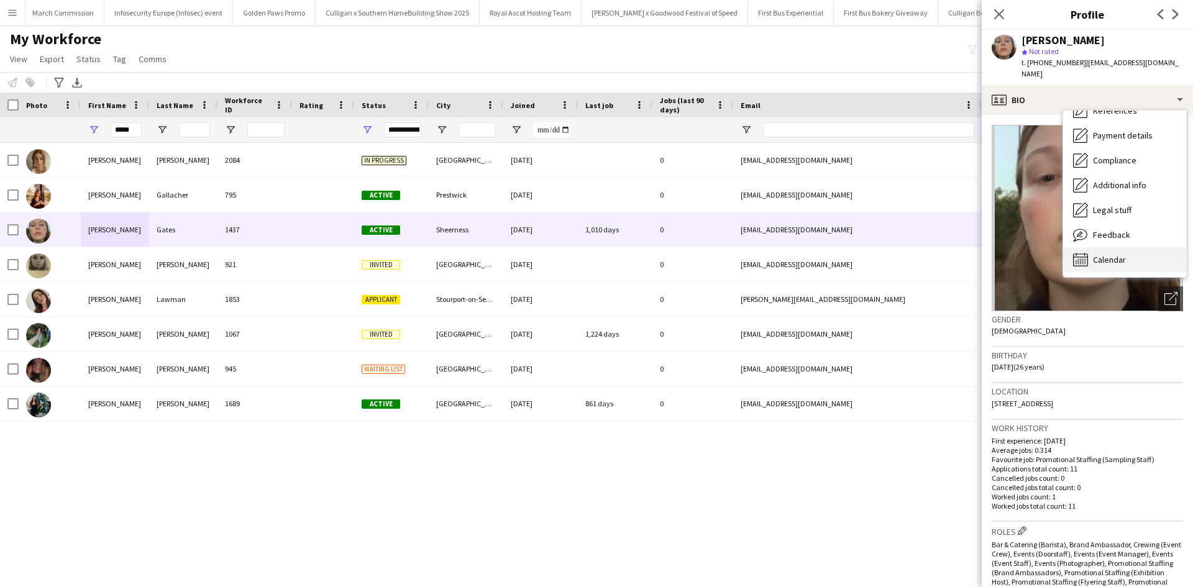
click at [1129, 250] on div "Calendar Calendar" at bounding box center [1124, 259] width 123 height 25
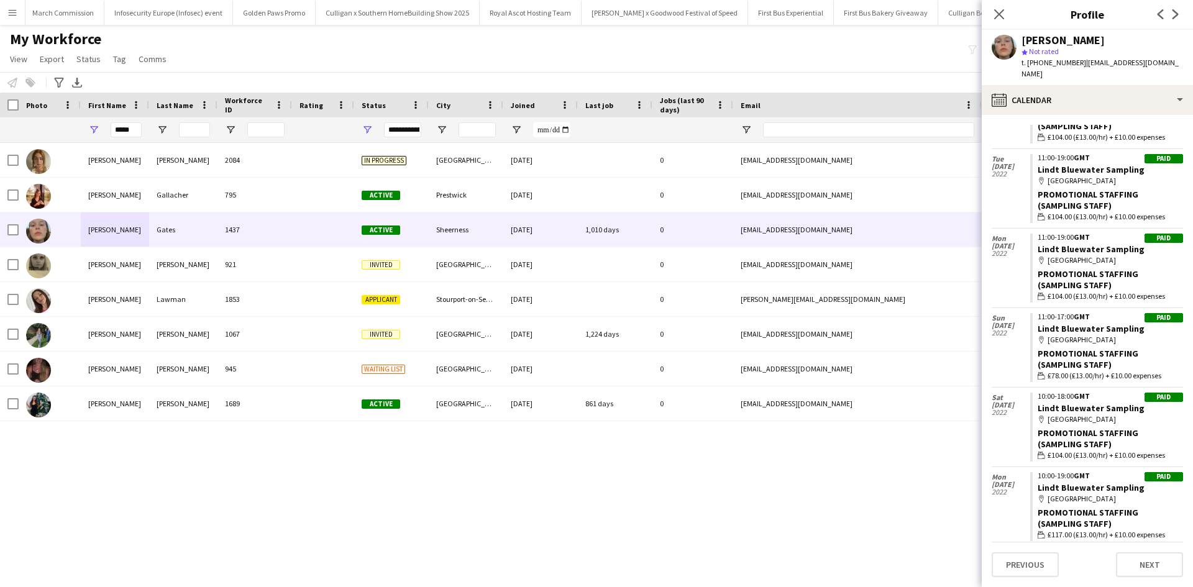
scroll to position [547, 0]
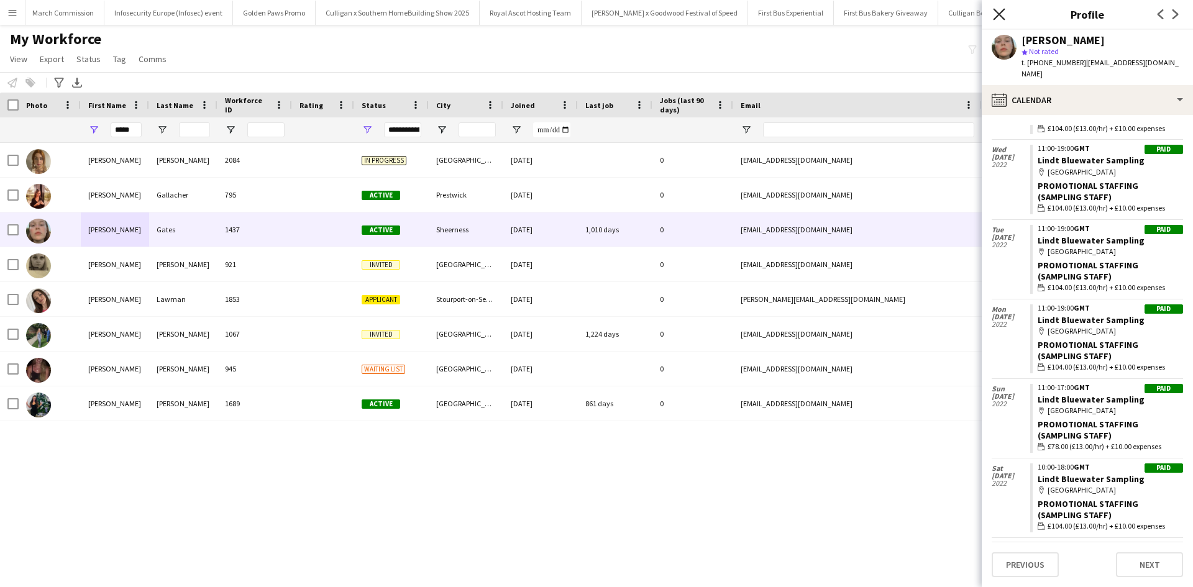
click at [1004, 15] on icon "Close pop-in" at bounding box center [999, 14] width 12 height 12
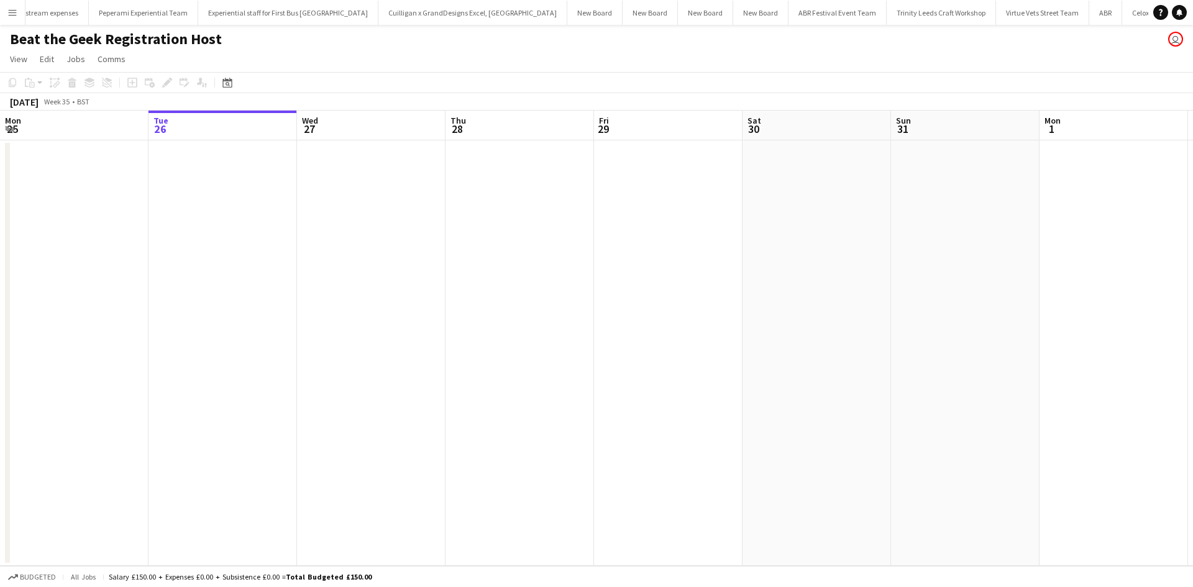
scroll to position [0, 12188]
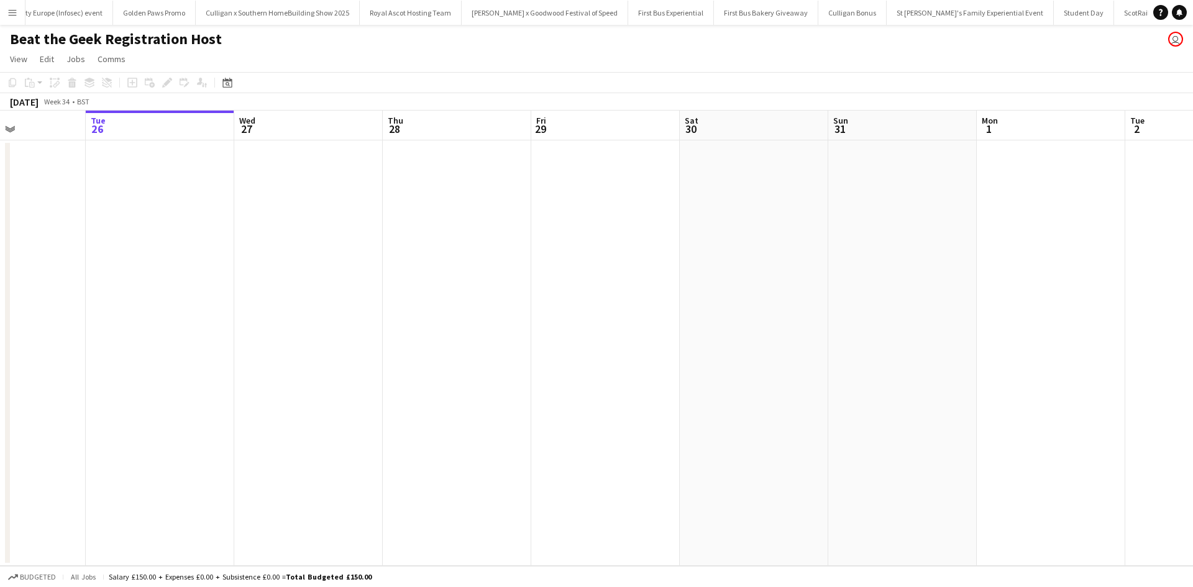
drag, startPoint x: 776, startPoint y: 311, endPoint x: 394, endPoint y: 321, distance: 382.2
click at [409, 322] on app-calendar-viewport "Sat 23 Sun 24 Mon 25 Tue 26 Wed 27 Thu 28 Fri 29 Sat 30 Sun 31 Mon 1 Tue 2 Wed …" at bounding box center [596, 338] width 1193 height 455
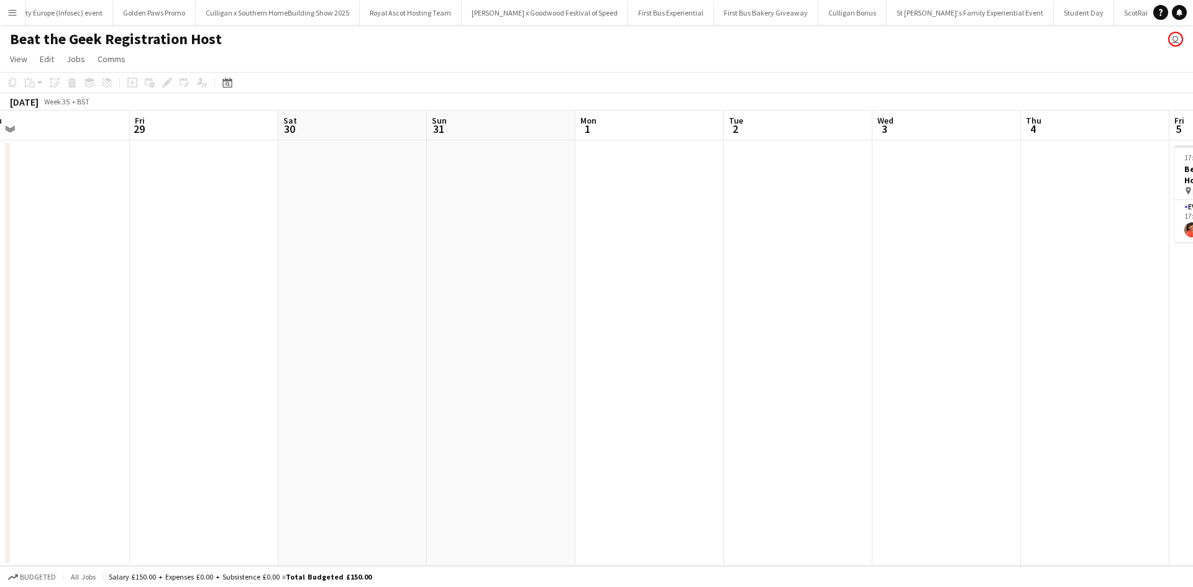
drag, startPoint x: 751, startPoint y: 377, endPoint x: 299, endPoint y: 312, distance: 456.4
click at [299, 312] on app-calendar-viewport "Mon 25 Tue 26 Wed 27 Thu 28 Fri 29 Sat 30 Sun 31 Mon 1 Tue 2 Wed 3 Thu 4 Fri 5 …" at bounding box center [596, 338] width 1193 height 455
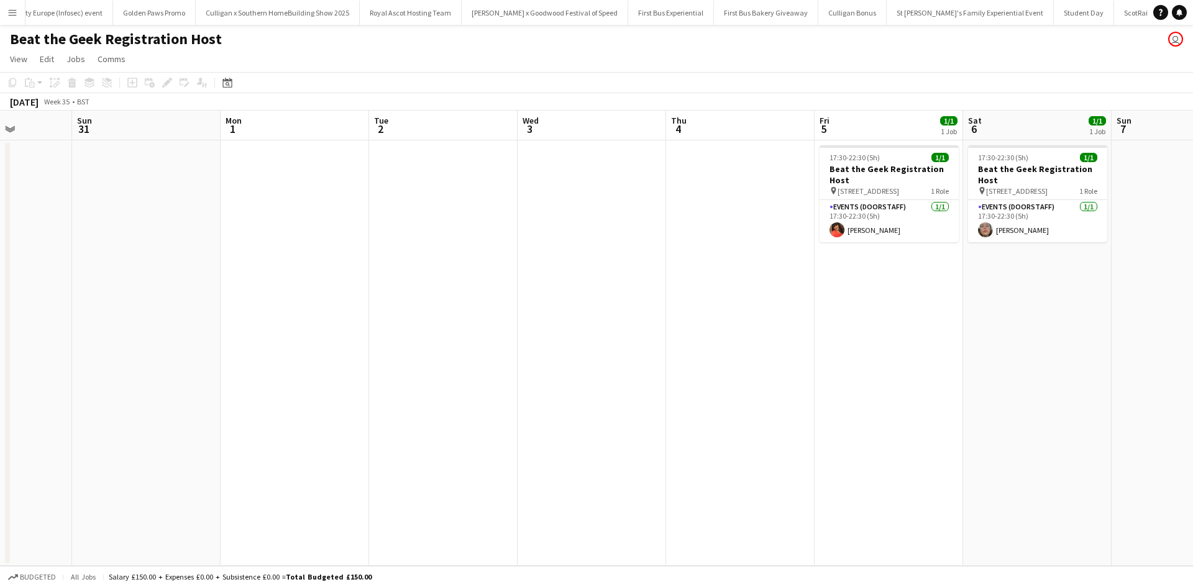
drag, startPoint x: 665, startPoint y: 396, endPoint x: 655, endPoint y: 396, distance: 9.3
click at [655, 396] on app-calendar-viewport "Wed 27 Thu 28 Fri 29 Sat 30 Sun 31 Mon 1 Tue 2 Wed 3 Thu 4 Fri 5 1/1 1 Job Sat …" at bounding box center [596, 338] width 1193 height 455
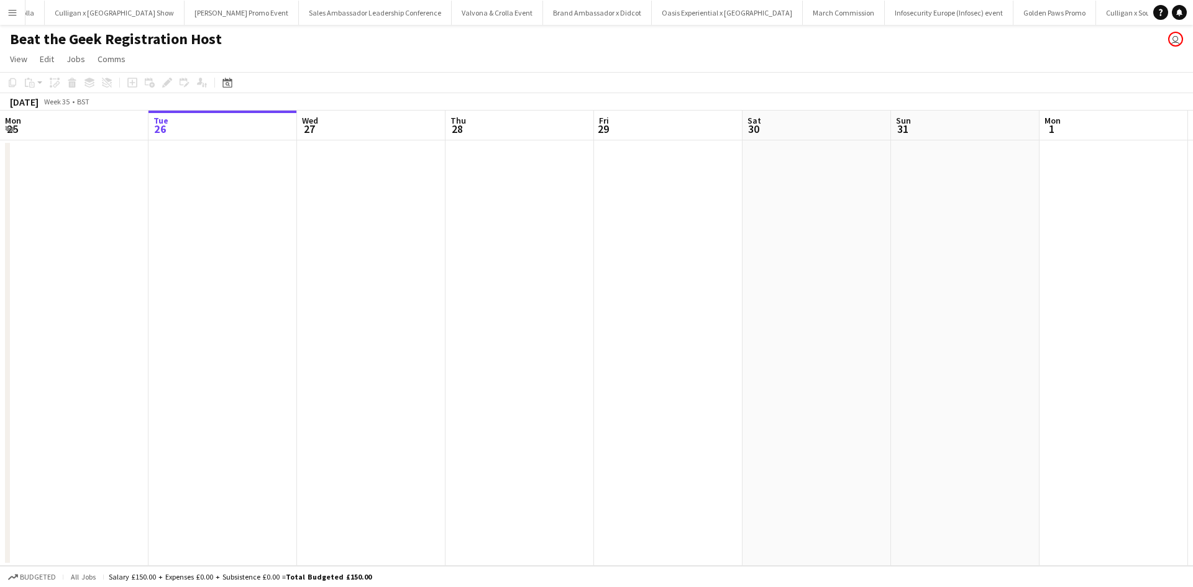
scroll to position [0, 12188]
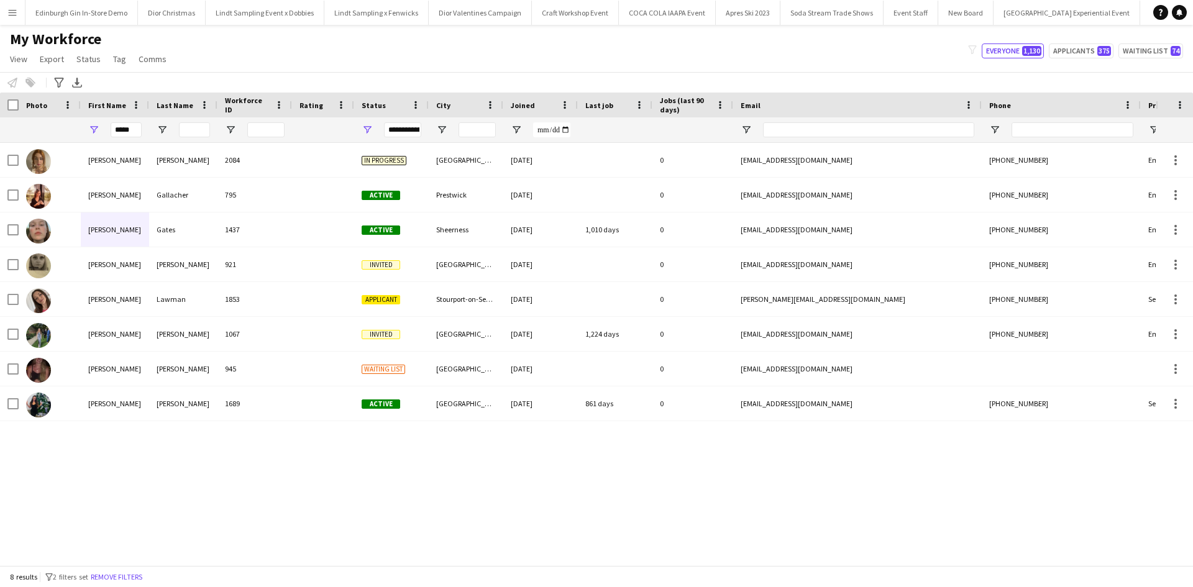
click at [9, 15] on app-icon "Menu" at bounding box center [12, 12] width 10 height 10
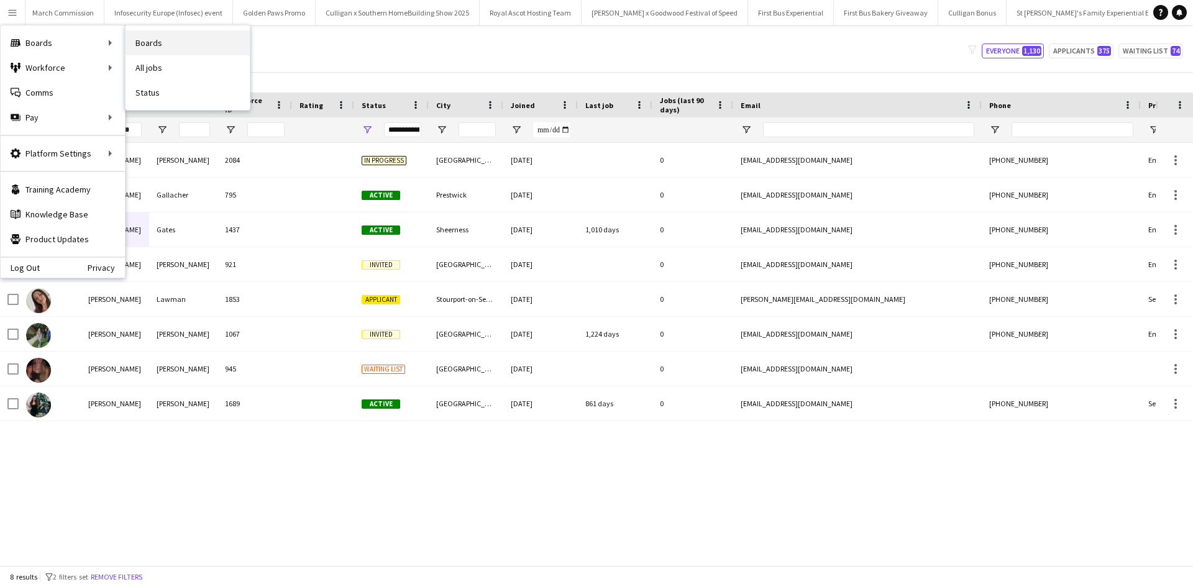
click at [153, 50] on link "Boards" at bounding box center [187, 42] width 124 height 25
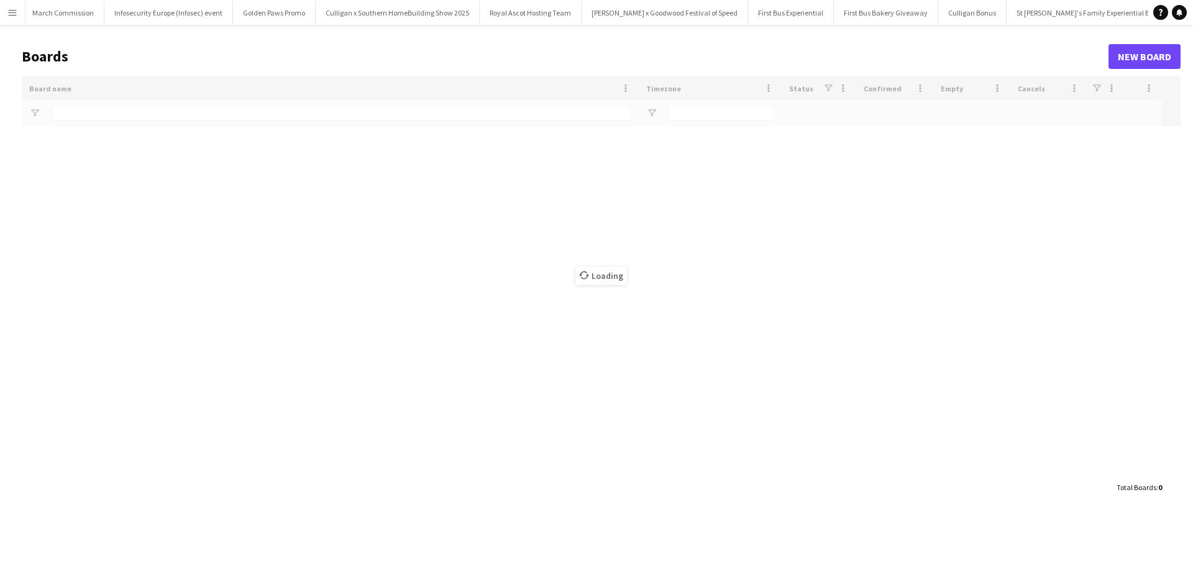
type input "**********"
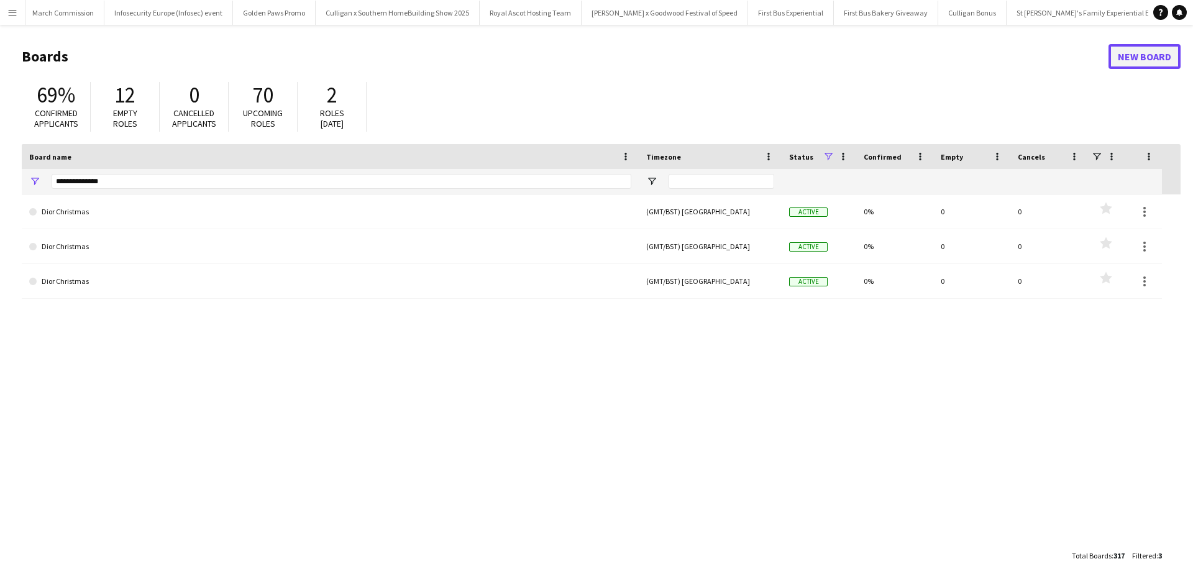
click at [1125, 61] on link "New Board" at bounding box center [1144, 56] width 72 height 25
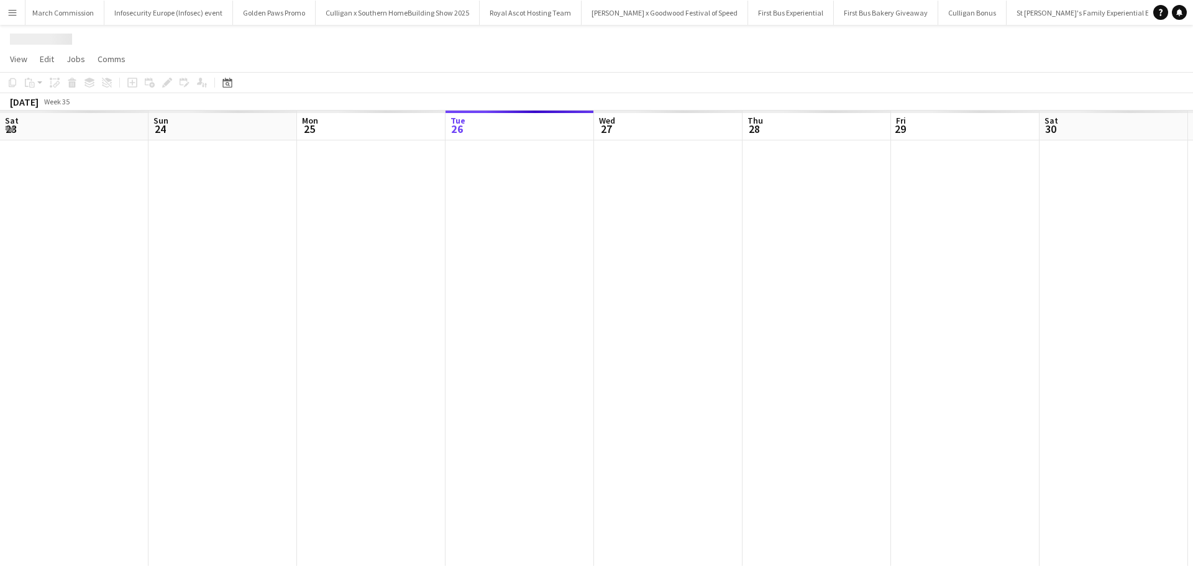
scroll to position [0, 297]
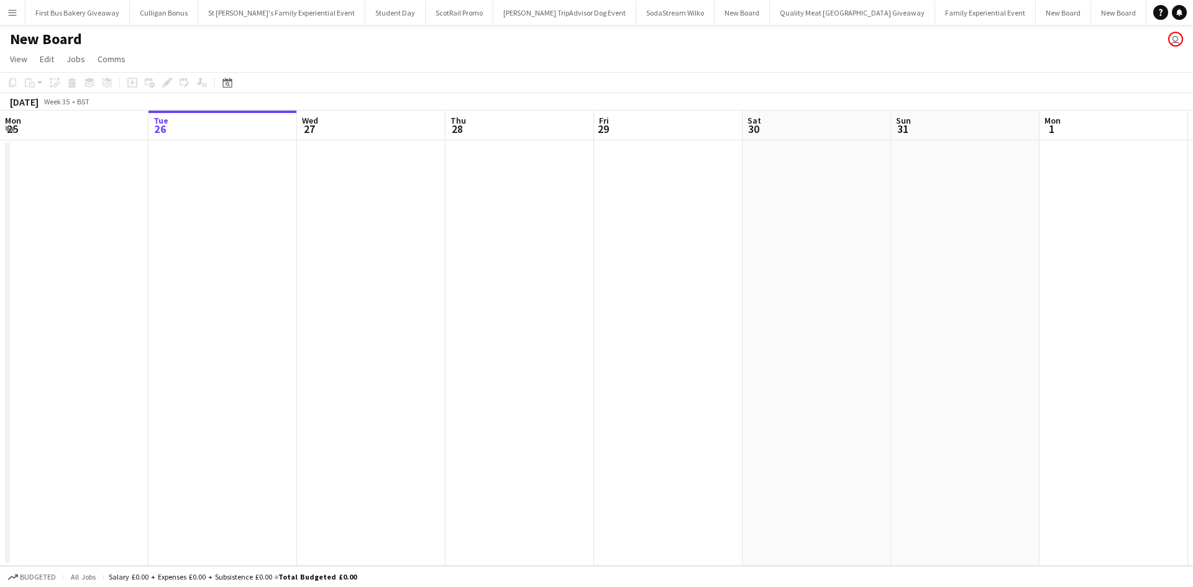
click at [60, 35] on h1 "New Board" at bounding box center [46, 39] width 72 height 19
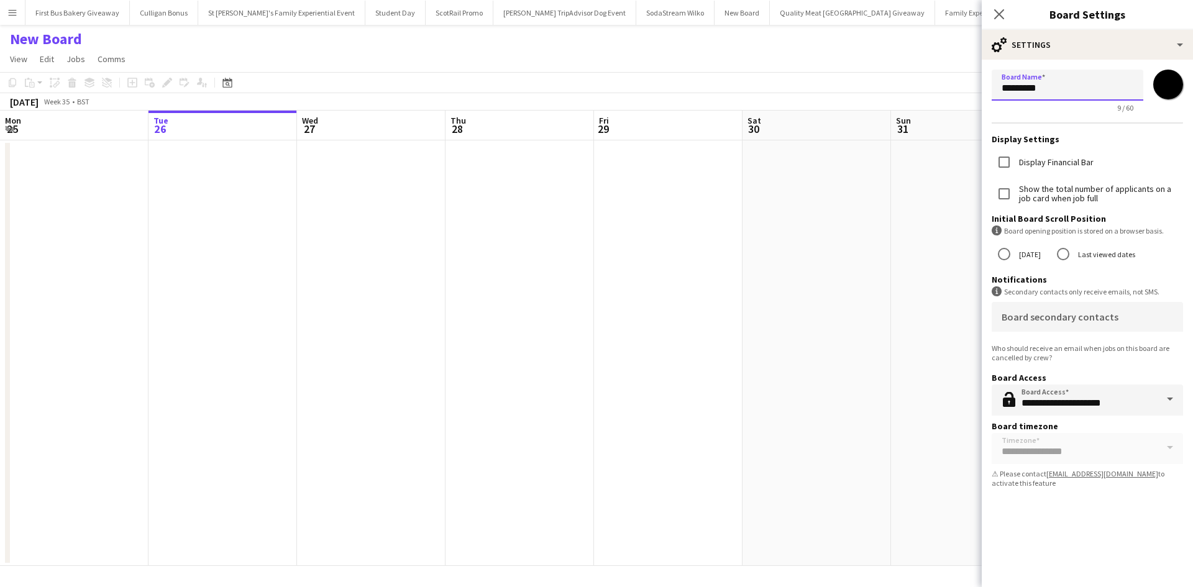
drag, startPoint x: 1070, startPoint y: 89, endPoint x: 989, endPoint y: 93, distance: 80.9
click at [989, 93] on form "**********" at bounding box center [1087, 281] width 211 height 443
type input "**********"
click at [994, 15] on icon "Close pop-in" at bounding box center [999, 14] width 12 height 12
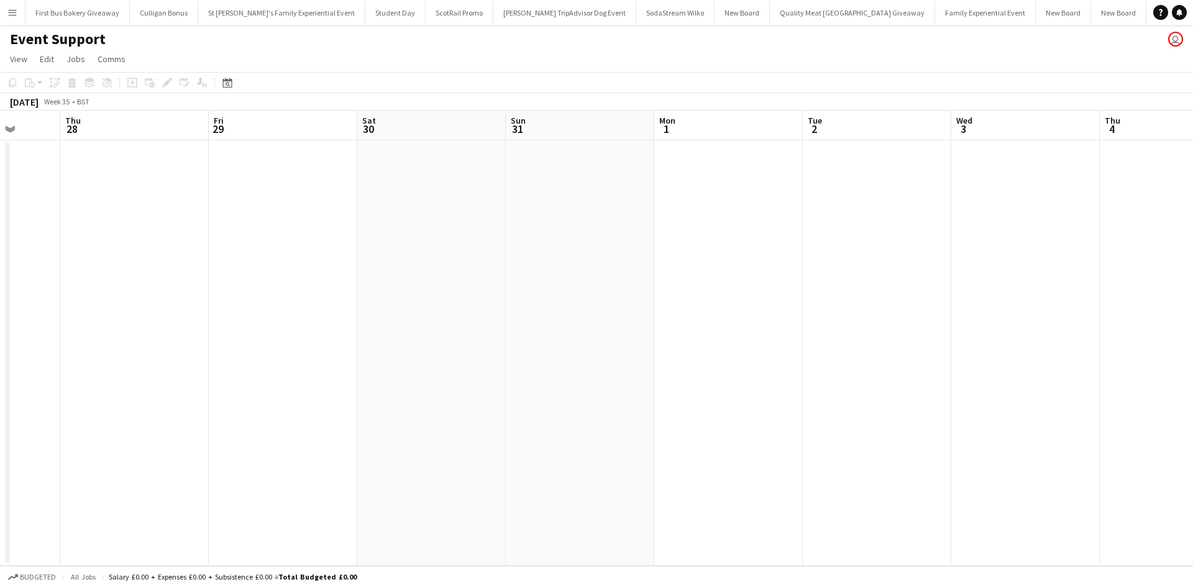
drag, startPoint x: 897, startPoint y: 291, endPoint x: 332, endPoint y: 318, distance: 565.4
click at [344, 318] on app-calendar-viewport "Mon 25 Tue 26 Wed 27 Thu 28 Fri 29 Sat 30 Sun 31 Mon 1 Tue 2 Wed 3 Thu 4 Fri 5 …" at bounding box center [596, 338] width 1193 height 455
drag, startPoint x: 908, startPoint y: 358, endPoint x: 816, endPoint y: 352, distance: 92.2
click at [818, 354] on app-calendar-viewport "Tue 26 Wed 27 Thu 28 Fri 29 Sat 30 Sun 31 Mon 1 Tue 2 Wed 3 Thu 4 Fri 5 Sat 6 S…" at bounding box center [596, 338] width 1193 height 455
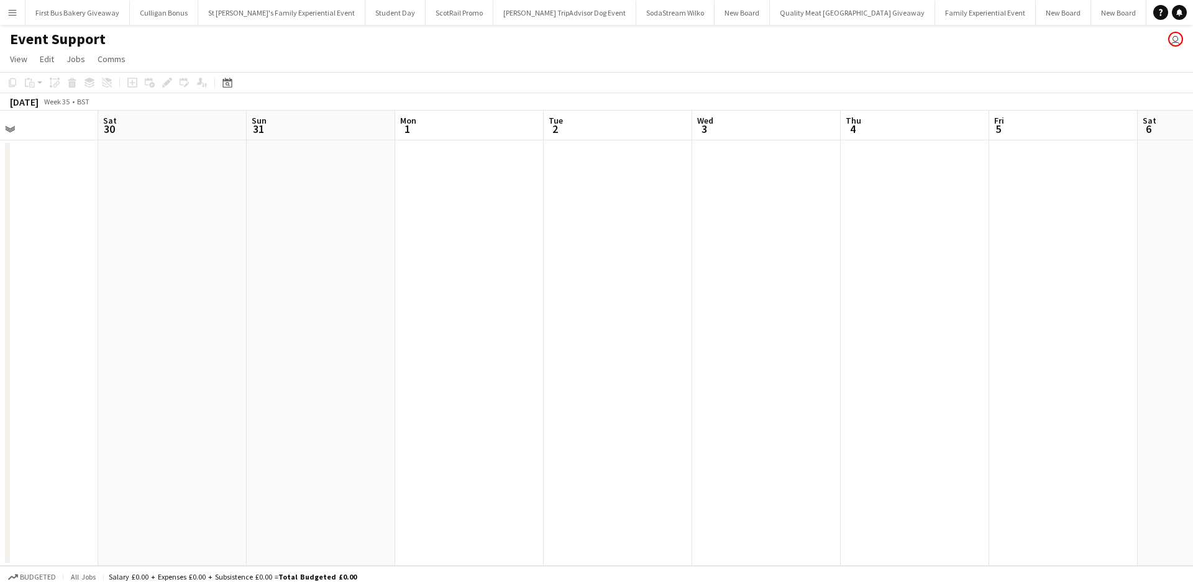
click at [751, 209] on app-date-cell at bounding box center [766, 353] width 148 height 426
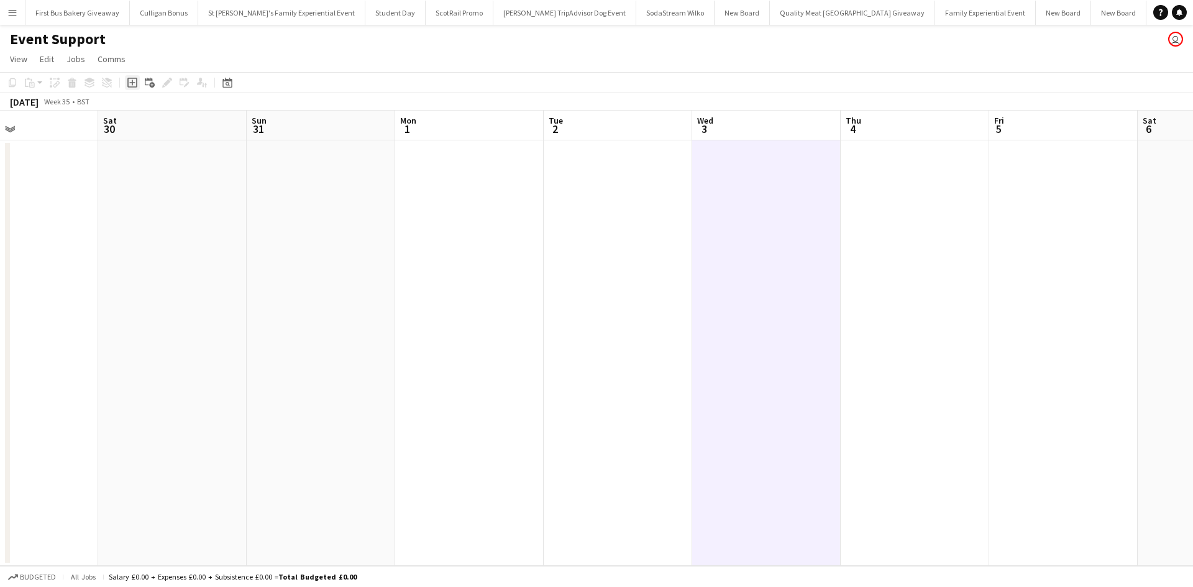
click at [132, 86] on icon "Add job" at bounding box center [132, 83] width 10 height 10
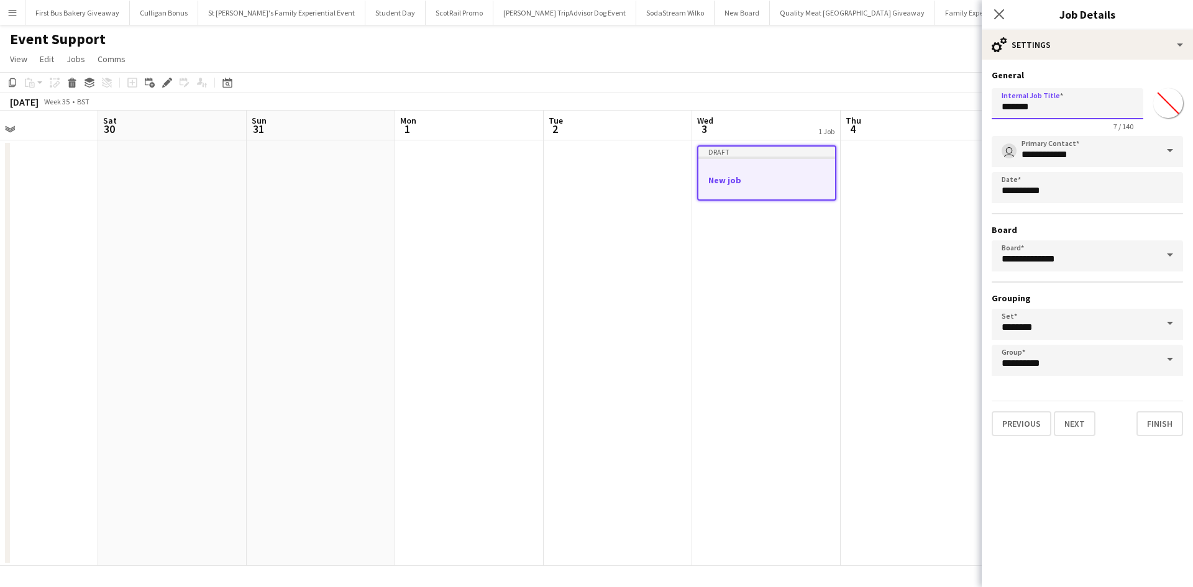
drag, startPoint x: 1053, startPoint y: 111, endPoint x: 998, endPoint y: 113, distance: 54.7
click at [998, 113] on input "*******" at bounding box center [1068, 103] width 152 height 31
type input "**********"
click at [1064, 423] on button "Next" at bounding box center [1075, 423] width 42 height 25
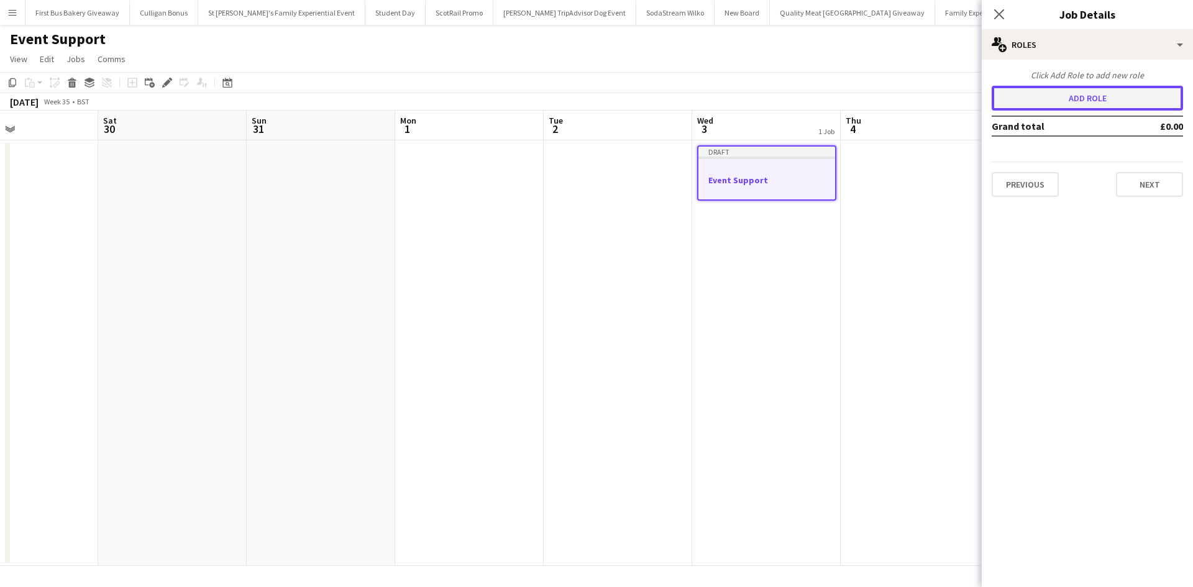
click at [1064, 104] on button "Add role" at bounding box center [1087, 98] width 191 height 25
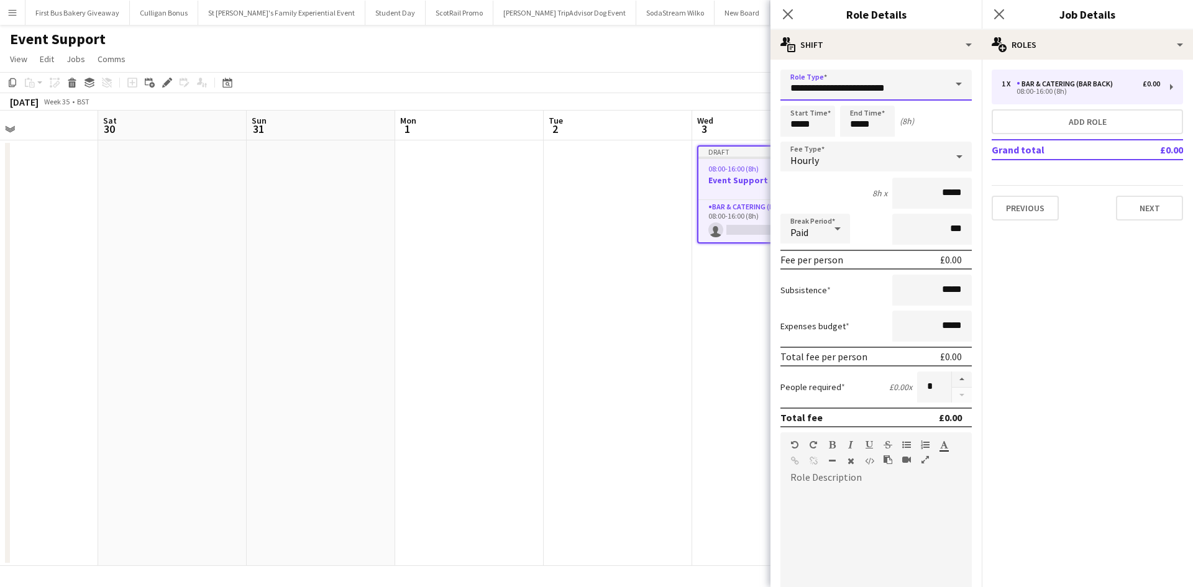
drag, startPoint x: 934, startPoint y: 89, endPoint x: 751, endPoint y: 78, distance: 183.6
click at [751, 78] on body "Menu Boards Boards Boards All jobs Status Workforce Workforce My Workforce Recr…" at bounding box center [596, 293] width 1193 height 587
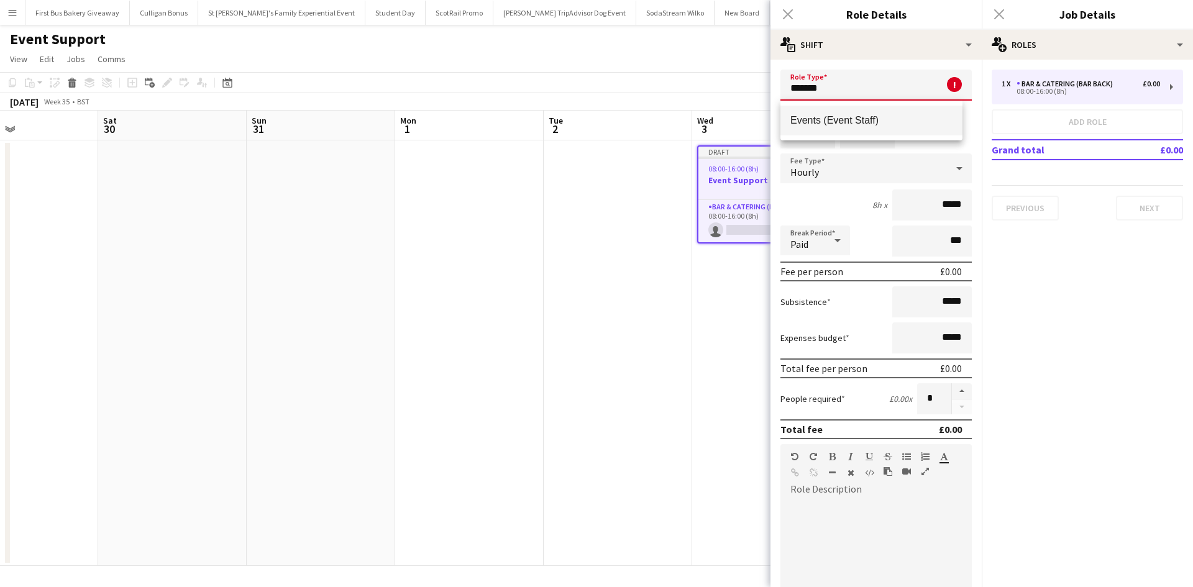
click at [850, 128] on mat-option "Events (Event Staff)" at bounding box center [871, 121] width 182 height 30
type input "**********"
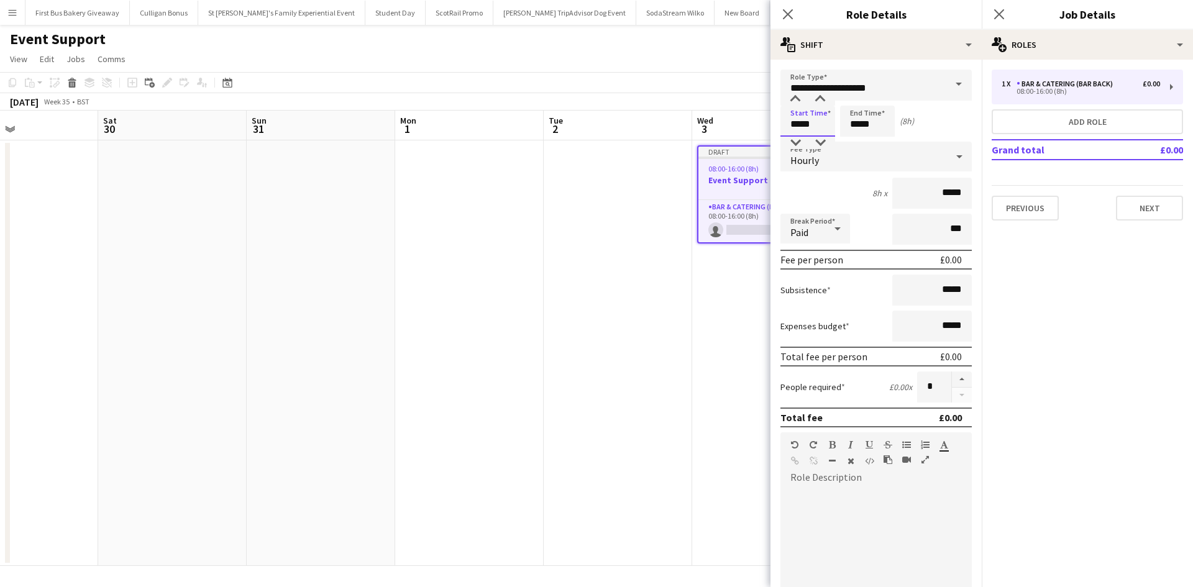
drag, startPoint x: 823, startPoint y: 127, endPoint x: 783, endPoint y: 127, distance: 39.8
click at [783, 127] on input "*****" at bounding box center [807, 121] width 55 height 31
type input "*****"
click at [936, 191] on input "*****" at bounding box center [932, 193] width 80 height 31
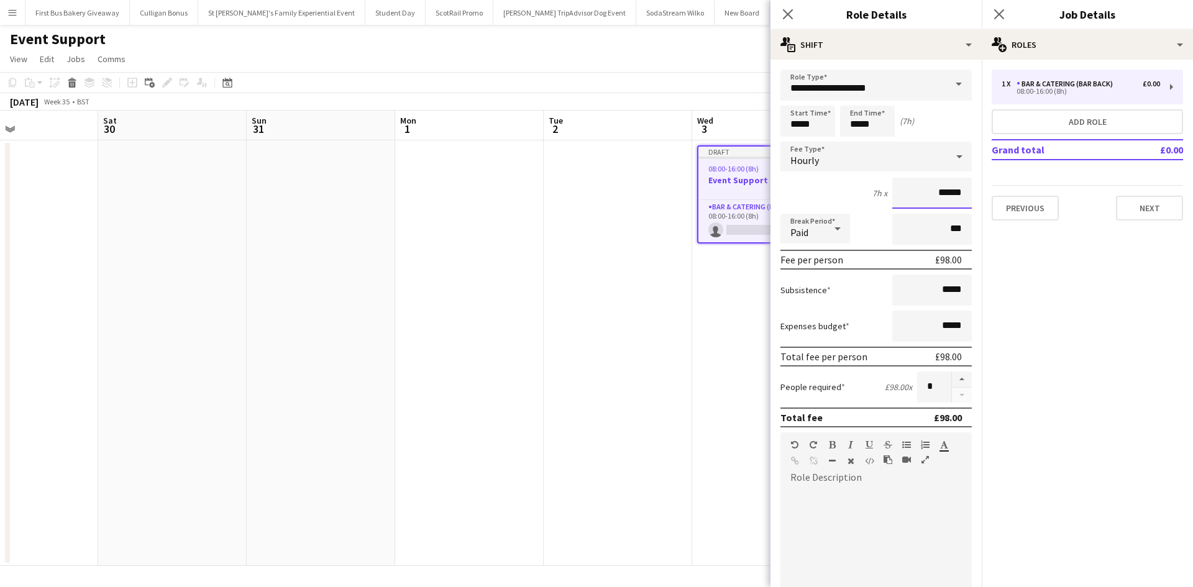
type input "******"
click at [810, 502] on div at bounding box center [875, 562] width 191 height 149
paste div
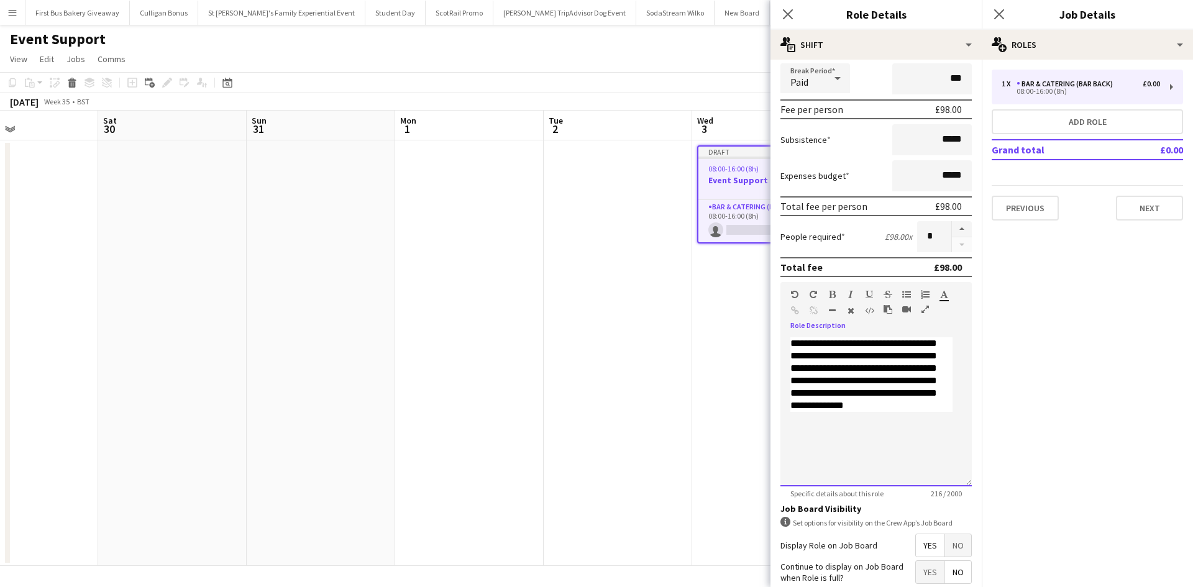
scroll to position [186, 0]
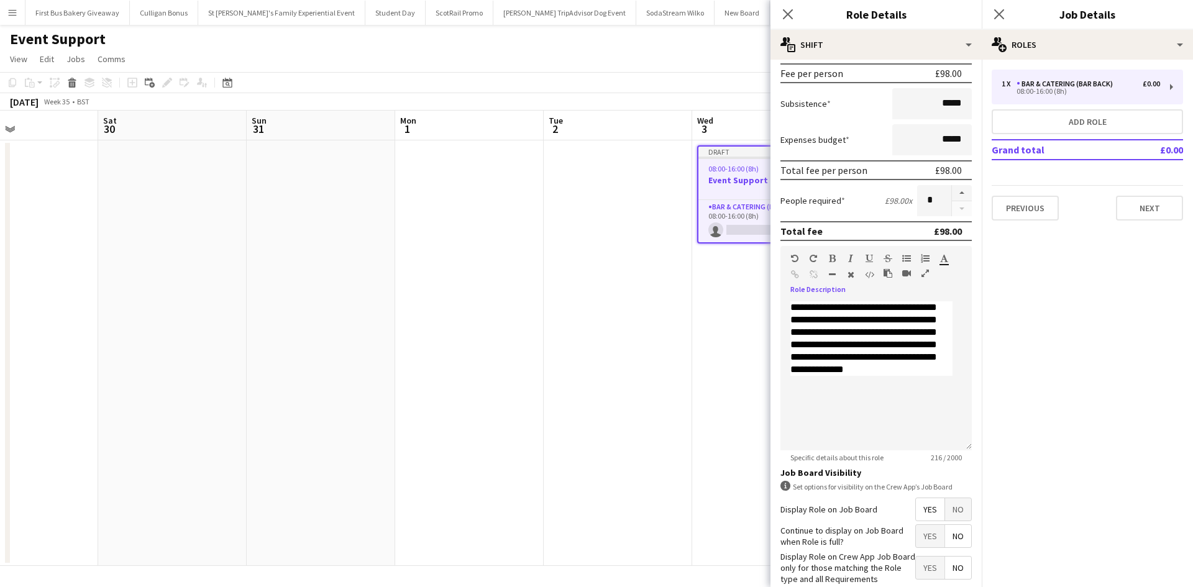
click at [726, 478] on app-date-cell "Draft 08:00-16:00 (8h) 0/1 Event Support 1 Role Bar & Catering (Bar Back) 0/1 0…" at bounding box center [766, 353] width 148 height 426
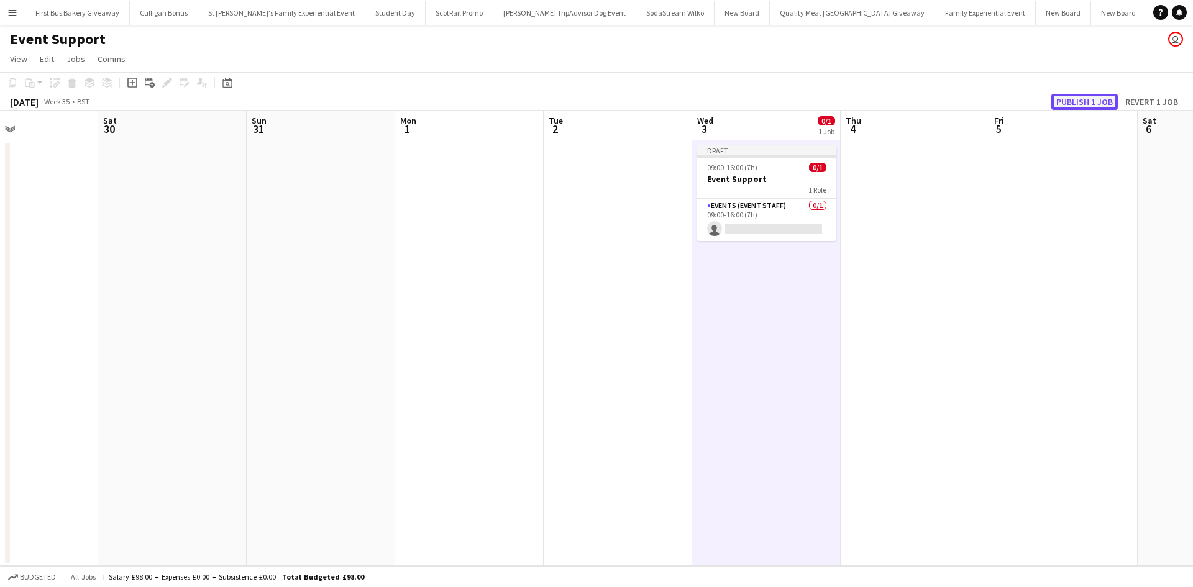
click at [1067, 108] on button "Publish 1 job" at bounding box center [1084, 102] width 66 height 16
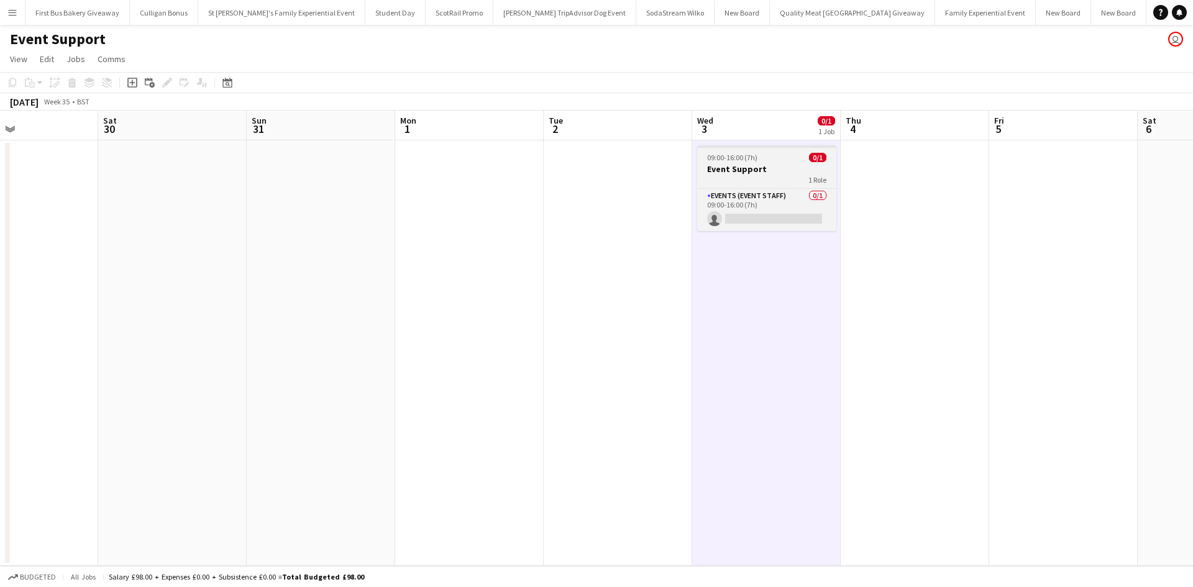
click at [782, 172] on h3 "Event Support" at bounding box center [766, 168] width 139 height 11
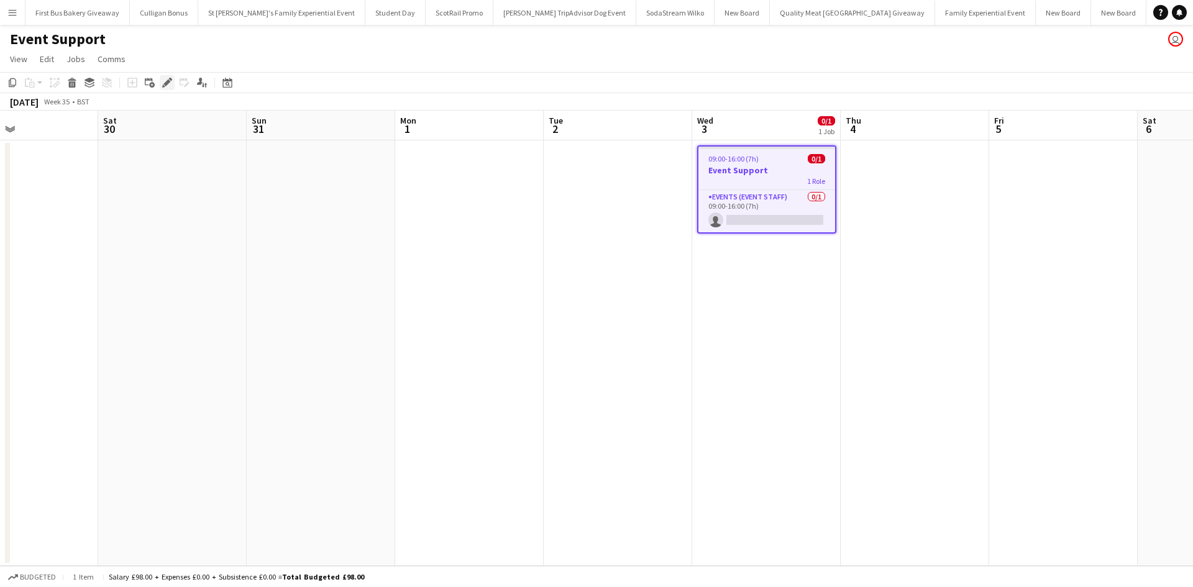
click at [173, 83] on div "Edit" at bounding box center [167, 82] width 15 height 15
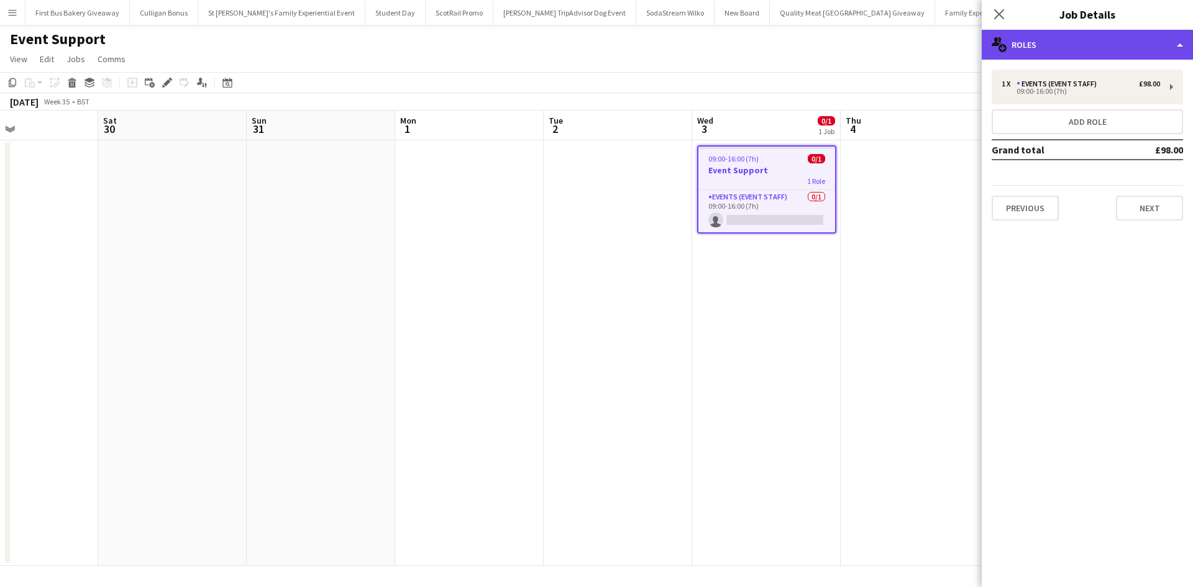
click at [1083, 48] on div "multiple-users-add Roles" at bounding box center [1087, 45] width 211 height 30
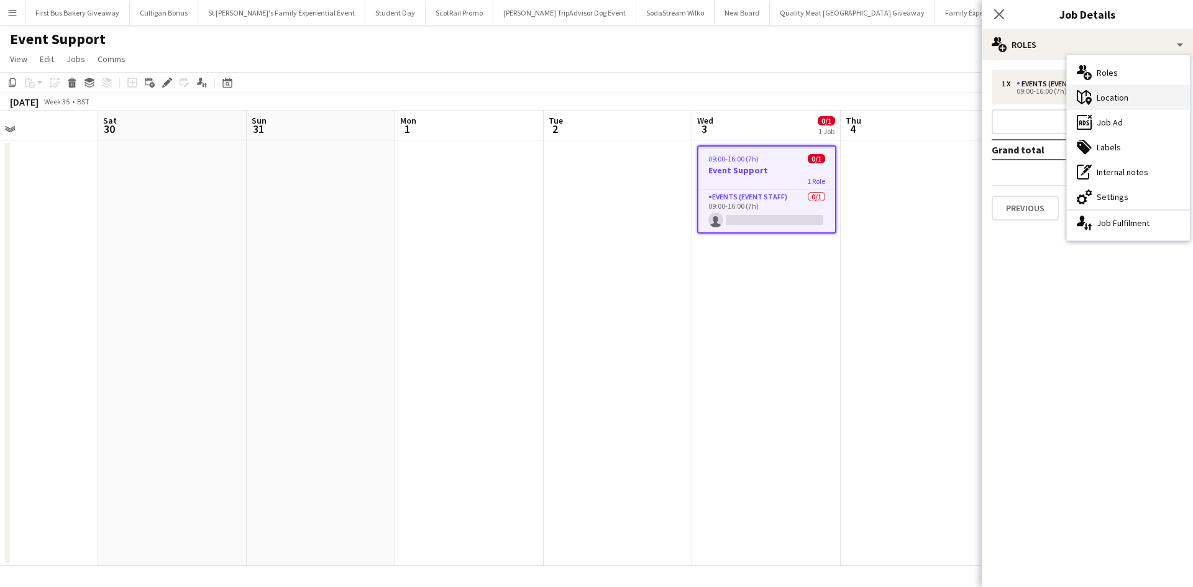
click at [1116, 93] on div "maps-pin-1 Location" at bounding box center [1128, 97] width 123 height 25
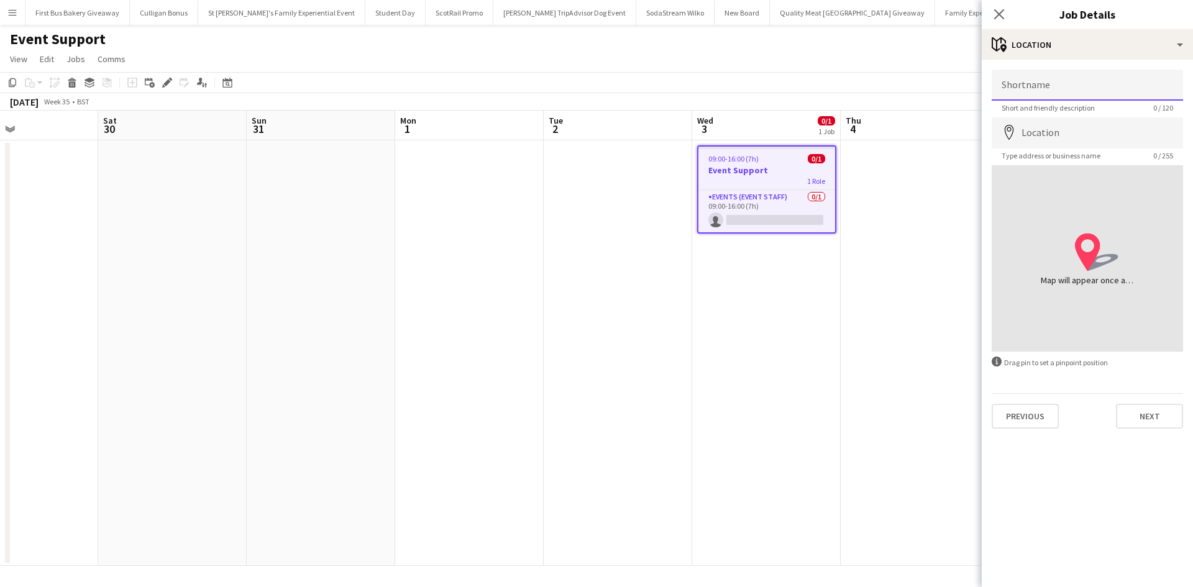
click at [1070, 90] on input "Shortname" at bounding box center [1087, 85] width 191 height 31
paste input "**********"
type input "**********"
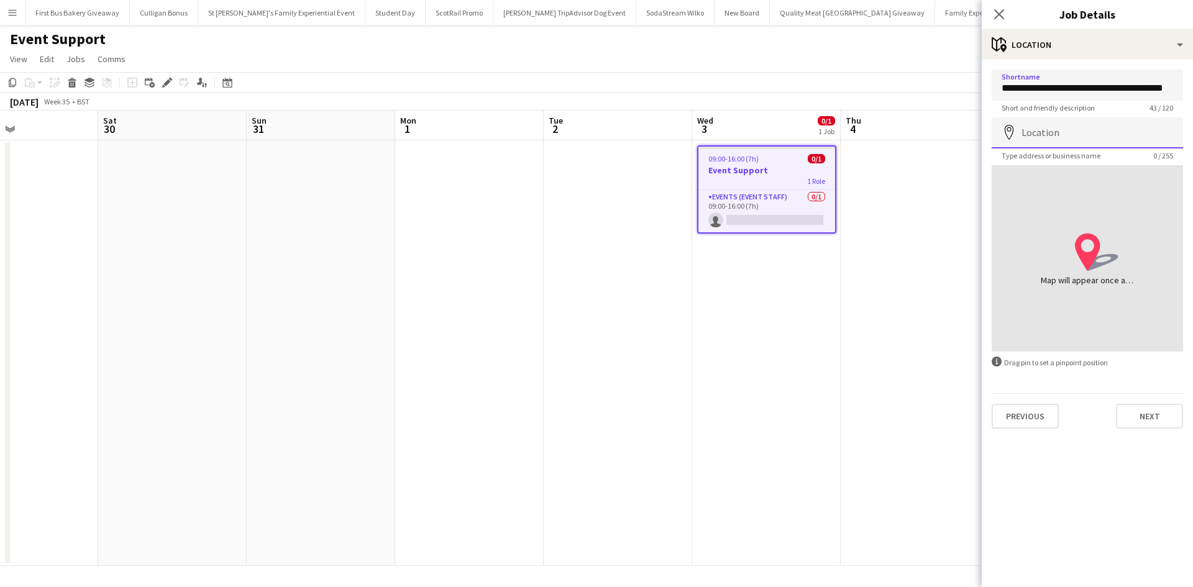
click at [1039, 139] on input "Location" at bounding box center [1087, 132] width 191 height 31
paste input "**********"
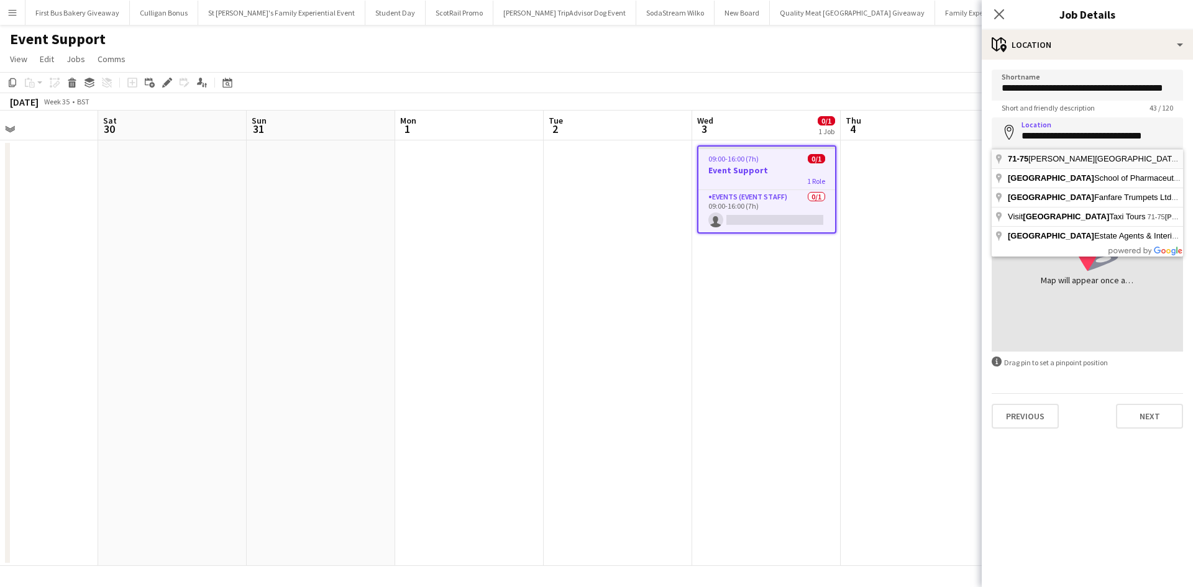
type input "**********"
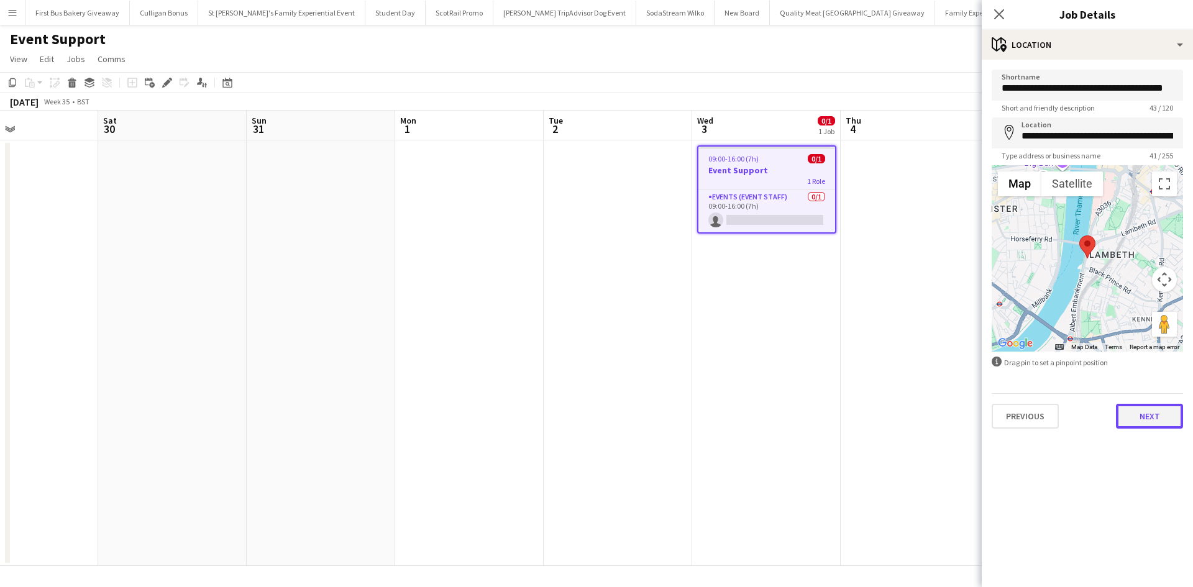
click at [1159, 414] on button "Next" at bounding box center [1149, 416] width 67 height 25
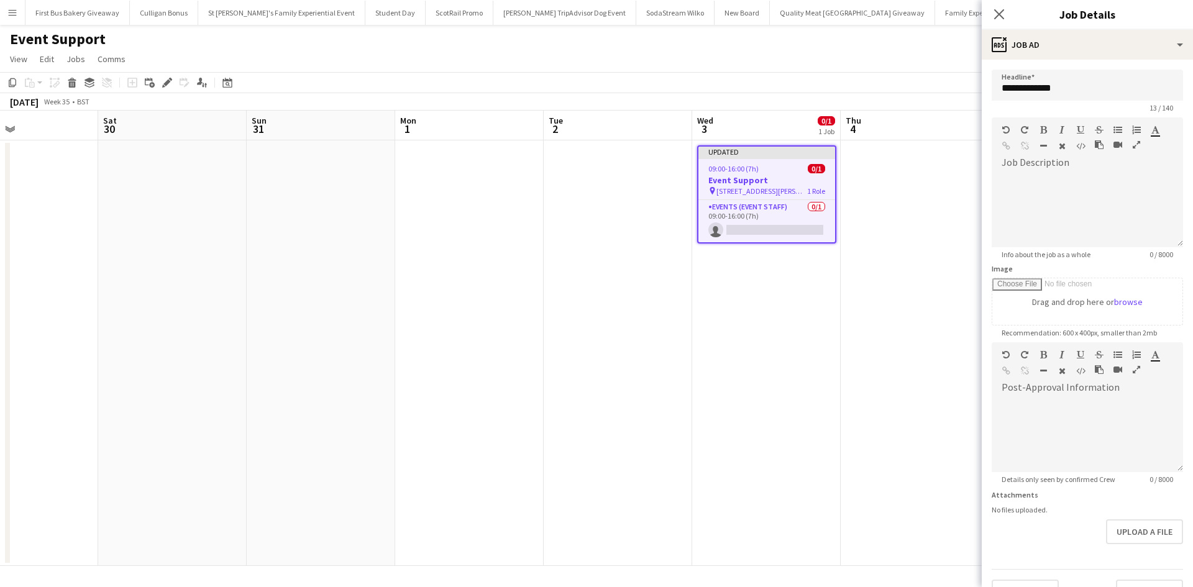
drag, startPoint x: 965, startPoint y: 437, endPoint x: 962, endPoint y: 428, distance: 9.8
click at [965, 438] on app-date-cell at bounding box center [915, 353] width 148 height 426
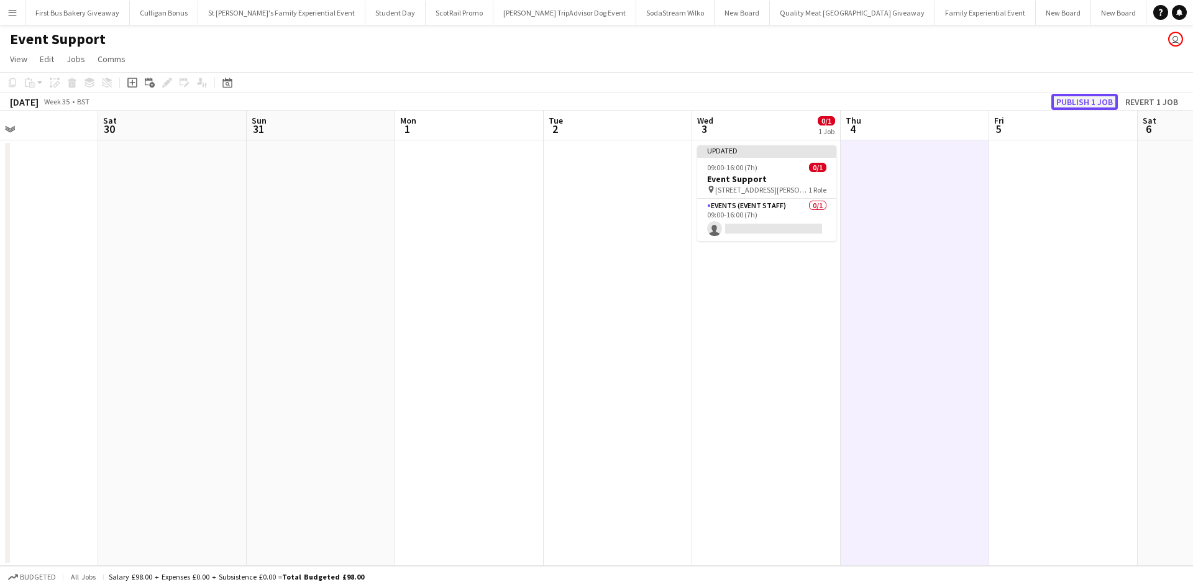
click at [1093, 101] on button "Publish 1 job" at bounding box center [1084, 102] width 66 height 16
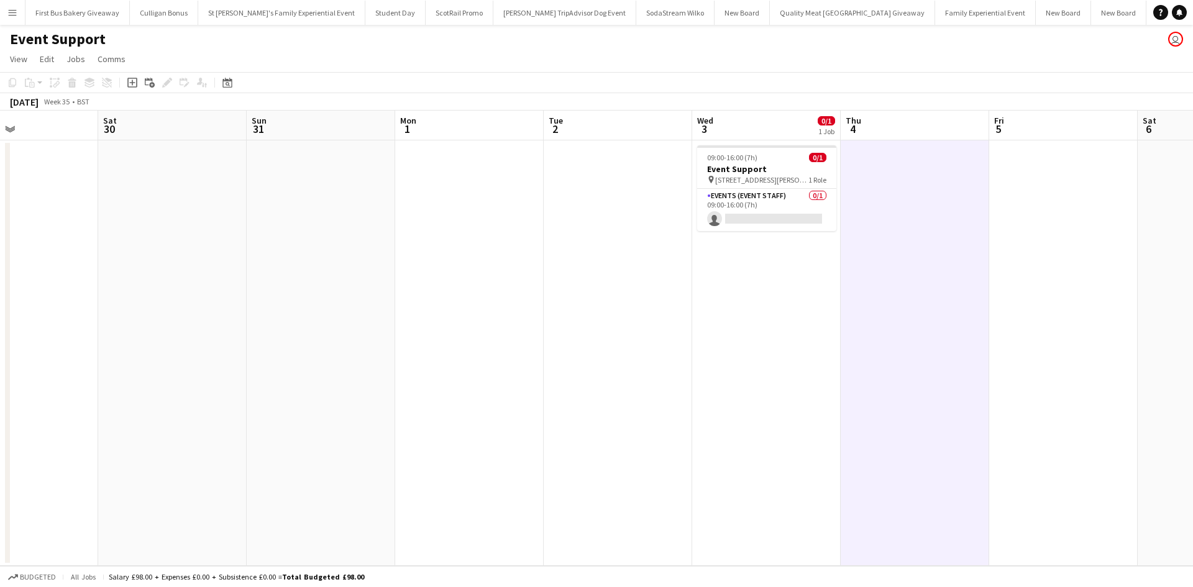
click at [16, 14] on app-icon "Menu" at bounding box center [12, 12] width 10 height 10
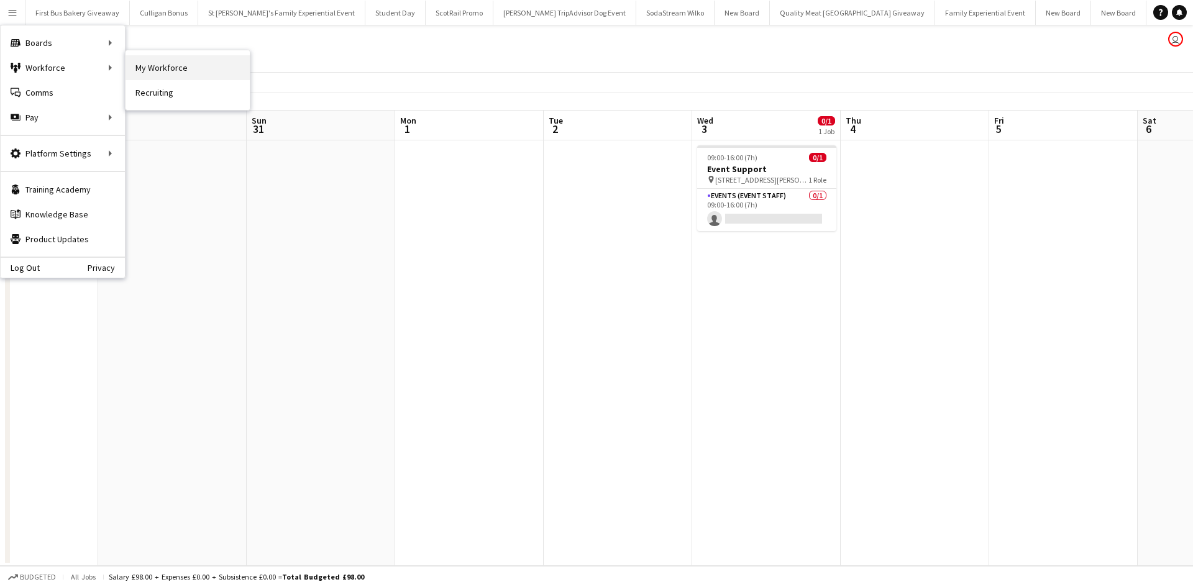
click at [153, 63] on link "My Workforce" at bounding box center [187, 67] width 124 height 25
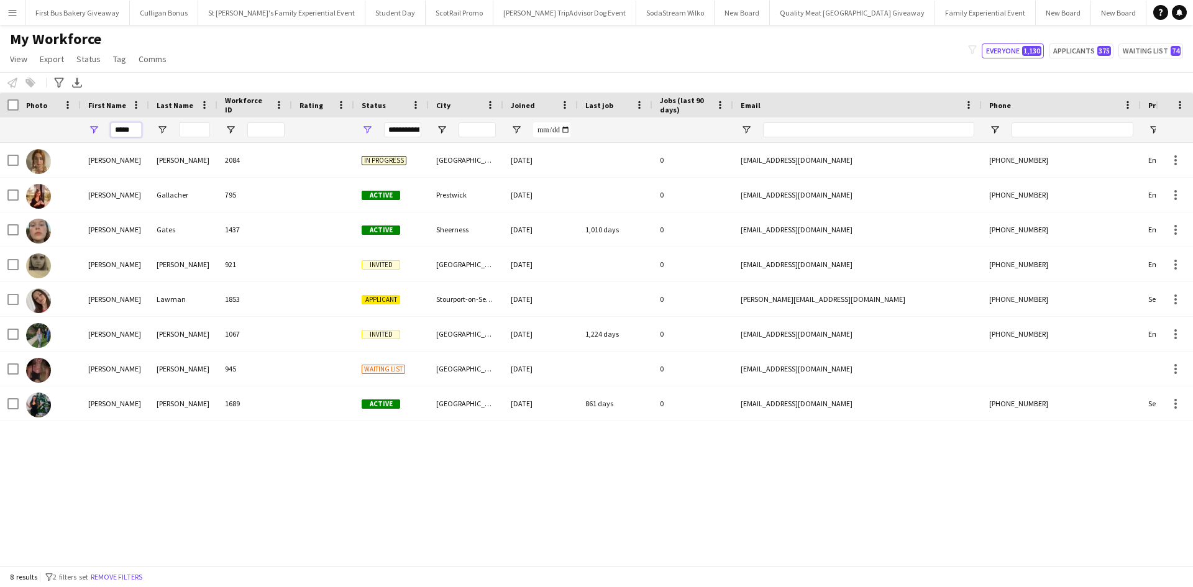
drag, startPoint x: 139, startPoint y: 132, endPoint x: 107, endPoint y: 128, distance: 32.6
click at [107, 128] on div "*****" at bounding box center [115, 129] width 68 height 25
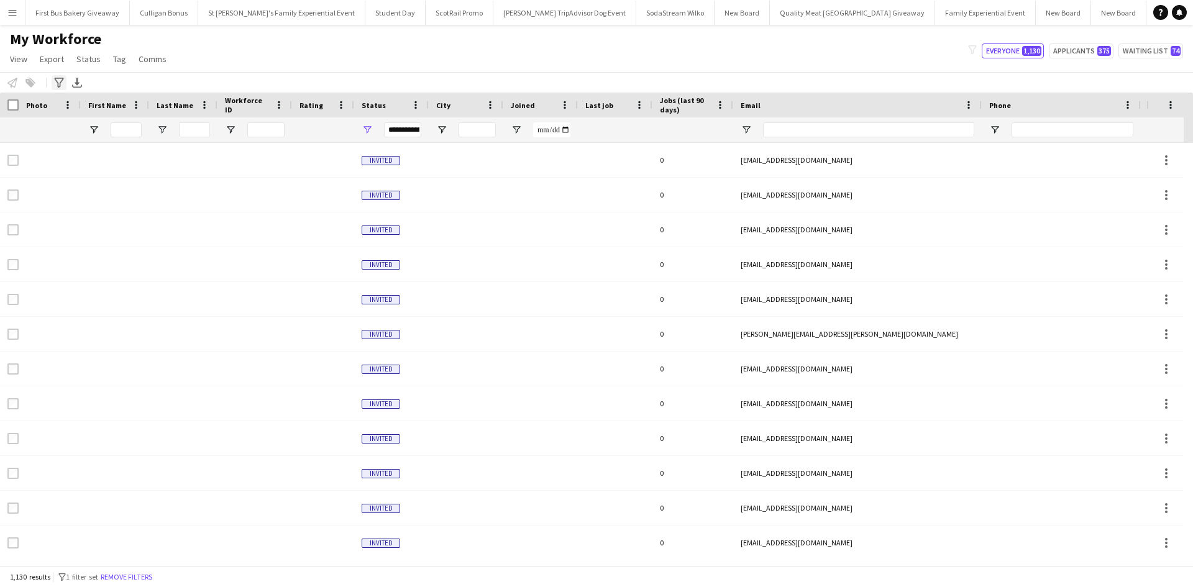
click at [58, 83] on icon at bounding box center [58, 83] width 9 height 10
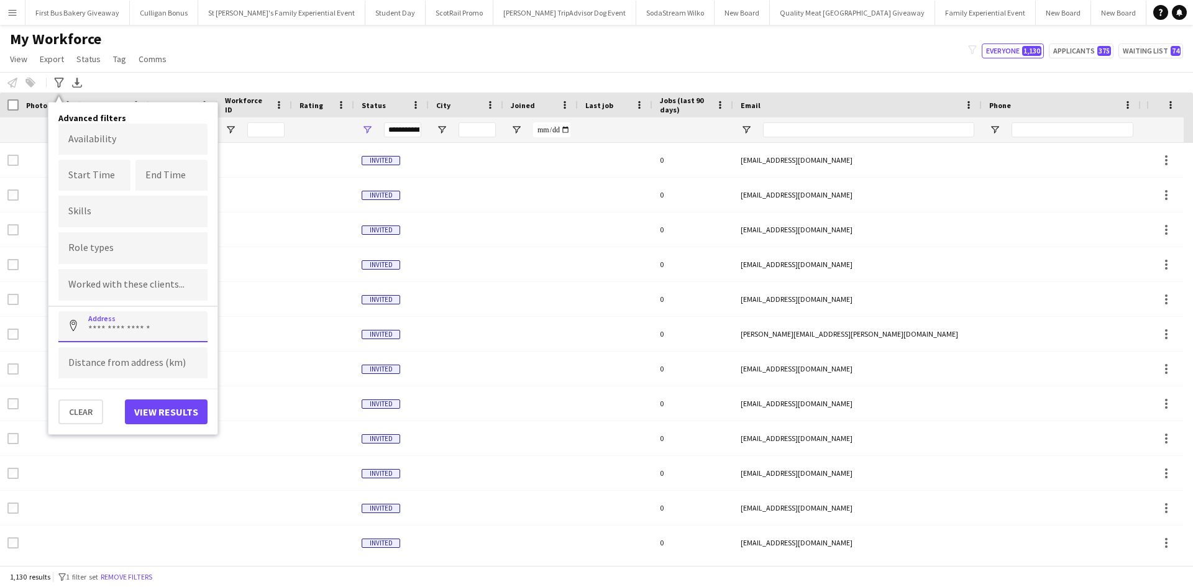
click at [119, 327] on input at bounding box center [132, 326] width 149 height 31
paste input "**********"
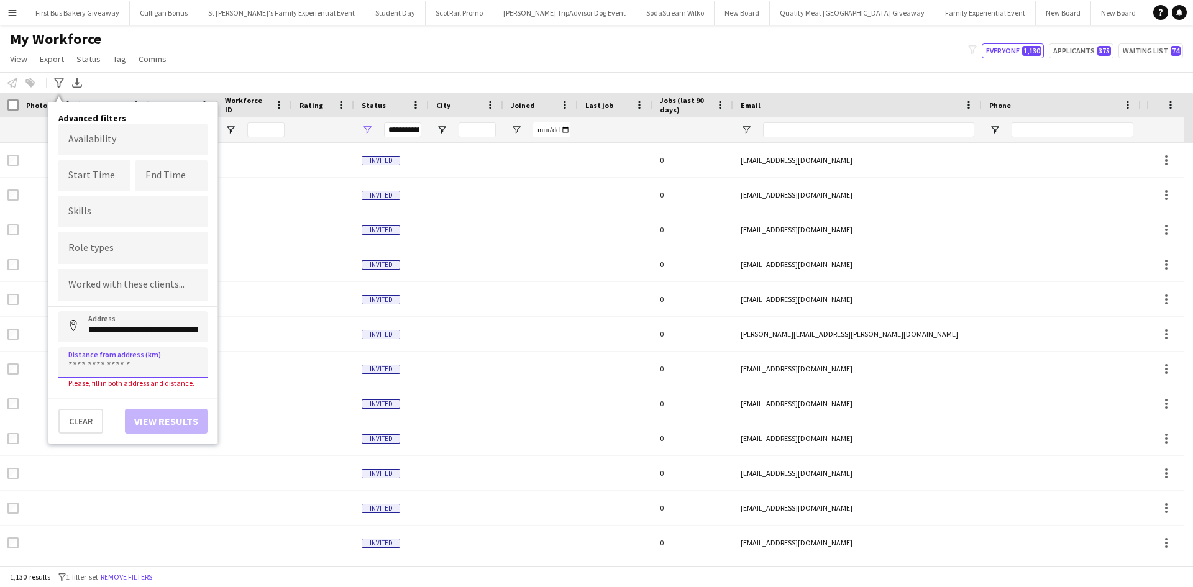
type input "**********"
type input "*****"
click at [162, 400] on button "View results" at bounding box center [166, 411] width 83 height 25
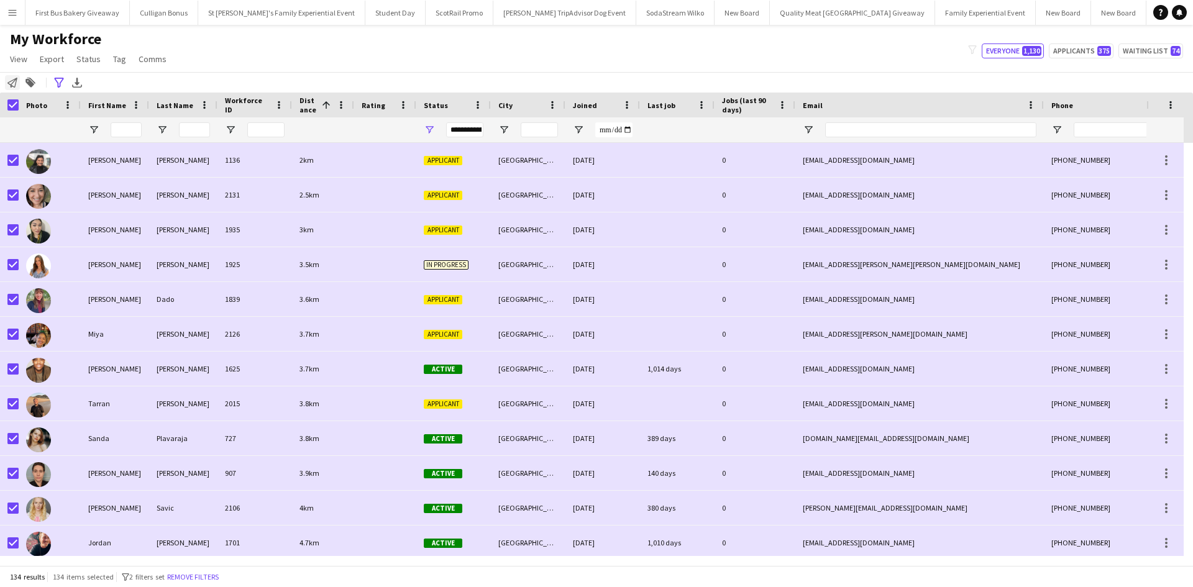
click at [13, 90] on div "Notify workforce" at bounding box center [12, 82] width 15 height 15
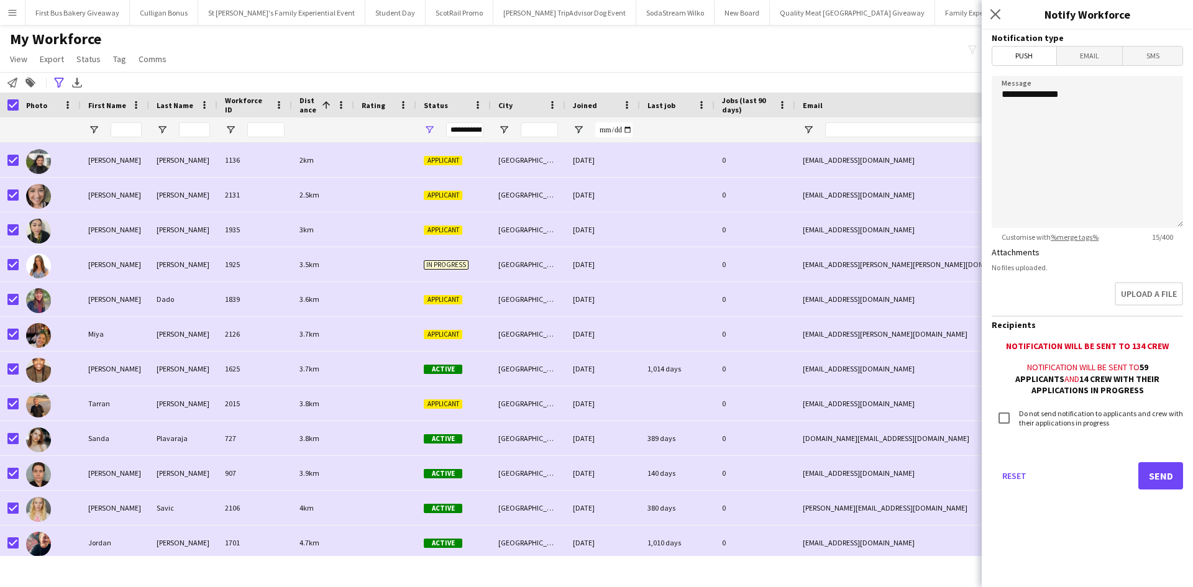
click at [1089, 65] on span "Email" at bounding box center [1090, 56] width 66 height 19
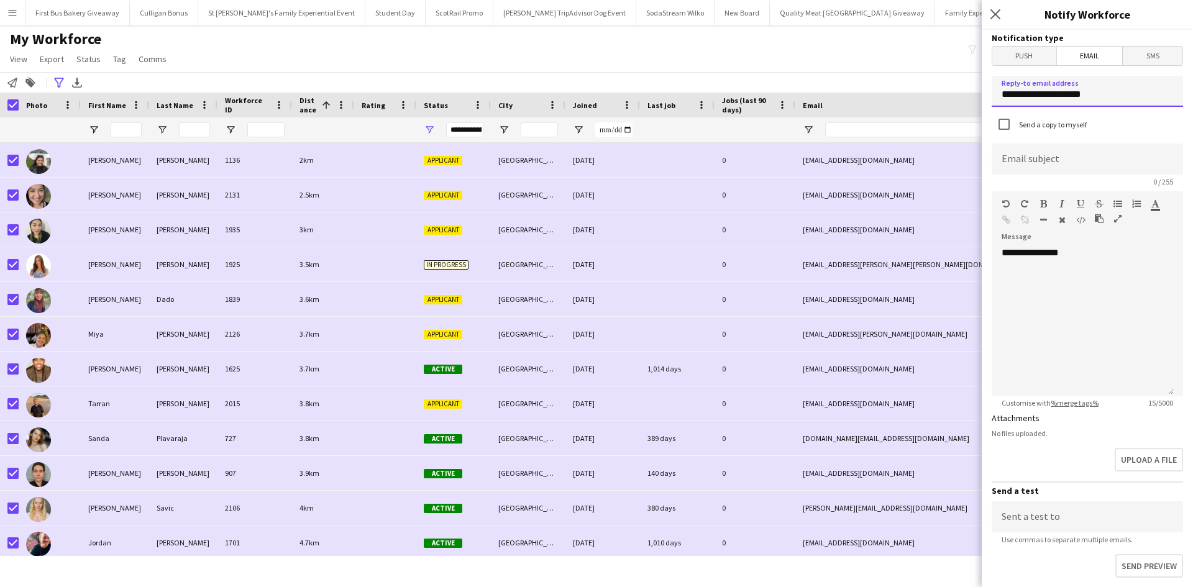
drag, startPoint x: 1110, startPoint y: 90, endPoint x: 993, endPoint y: 91, distance: 116.8
click at [997, 91] on input "**********" at bounding box center [1087, 91] width 191 height 31
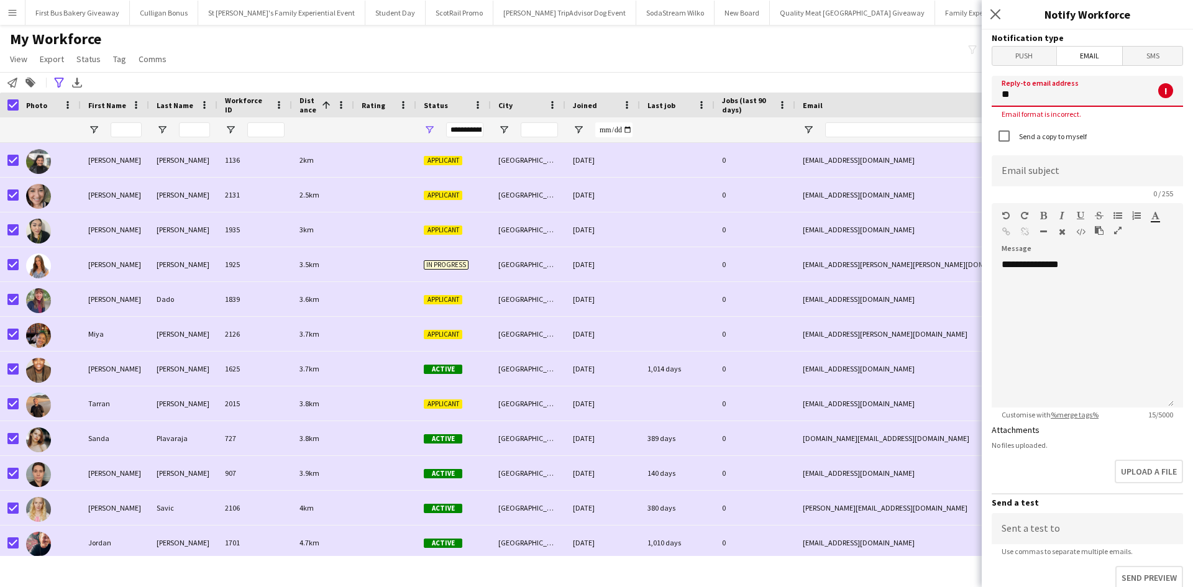
type input "**********"
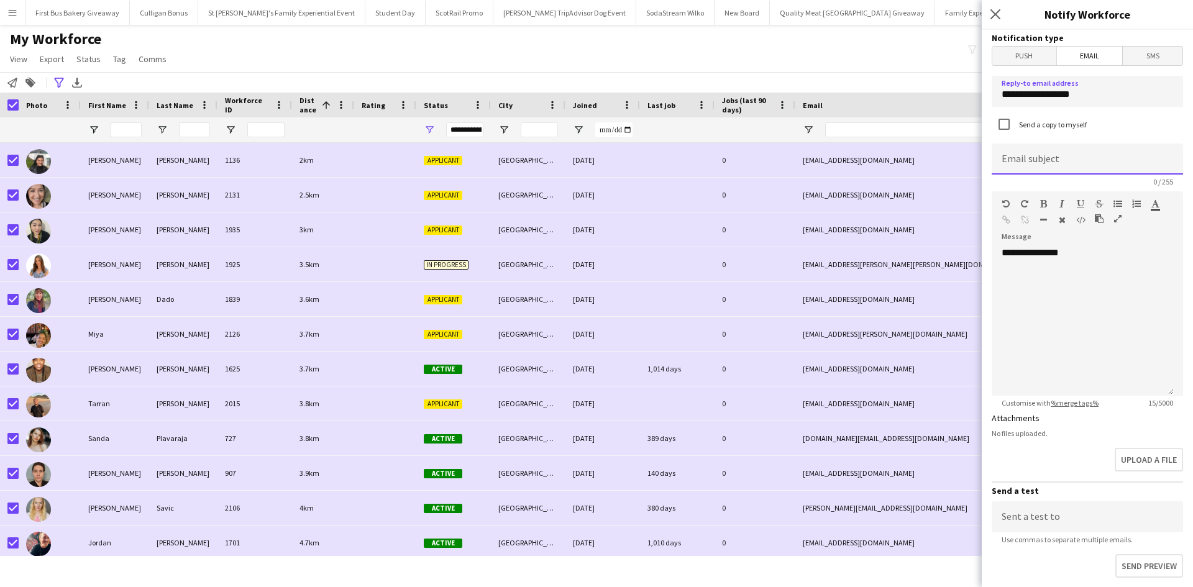
click at [1083, 163] on input at bounding box center [1087, 159] width 191 height 31
type input "**********"
click at [1115, 276] on div "**********" at bounding box center [1083, 321] width 182 height 149
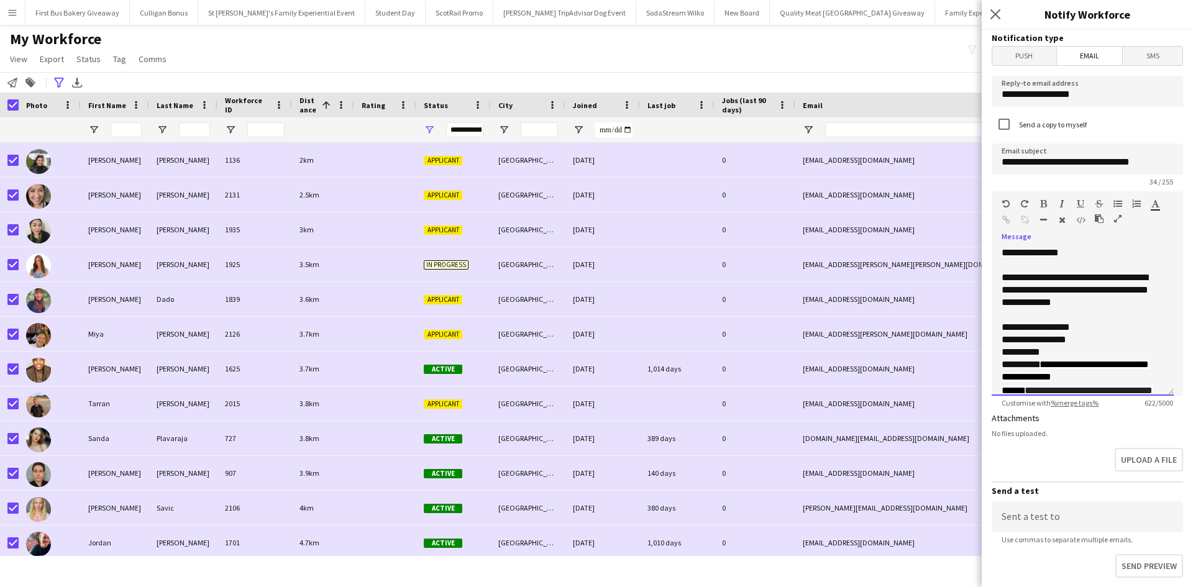
click at [1110, 328] on div "**********" at bounding box center [1078, 327] width 153 height 12
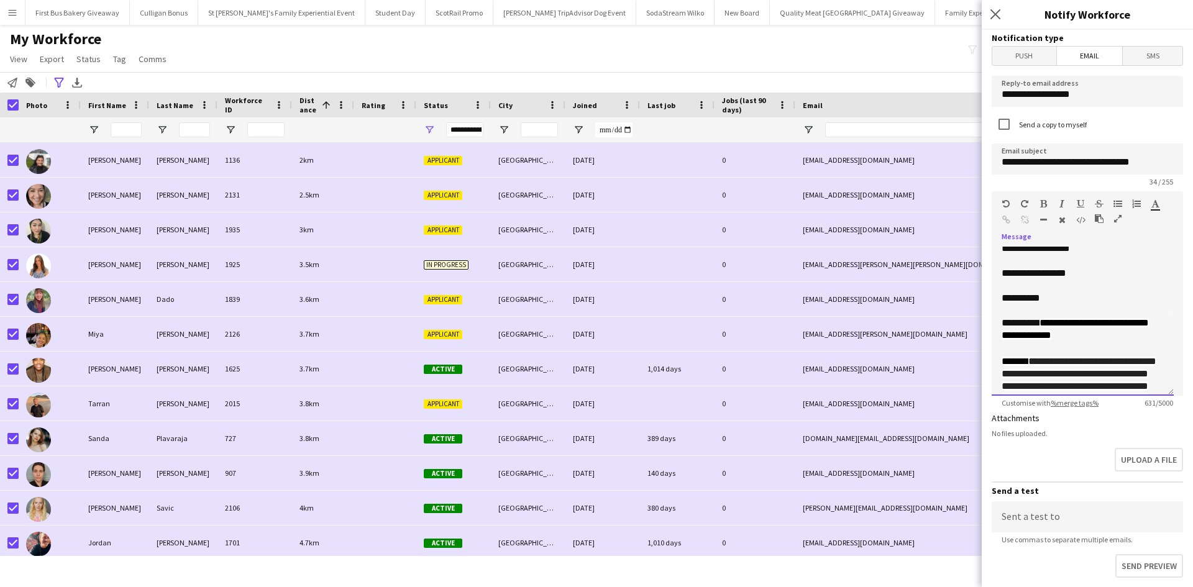
scroll to position [92, 0]
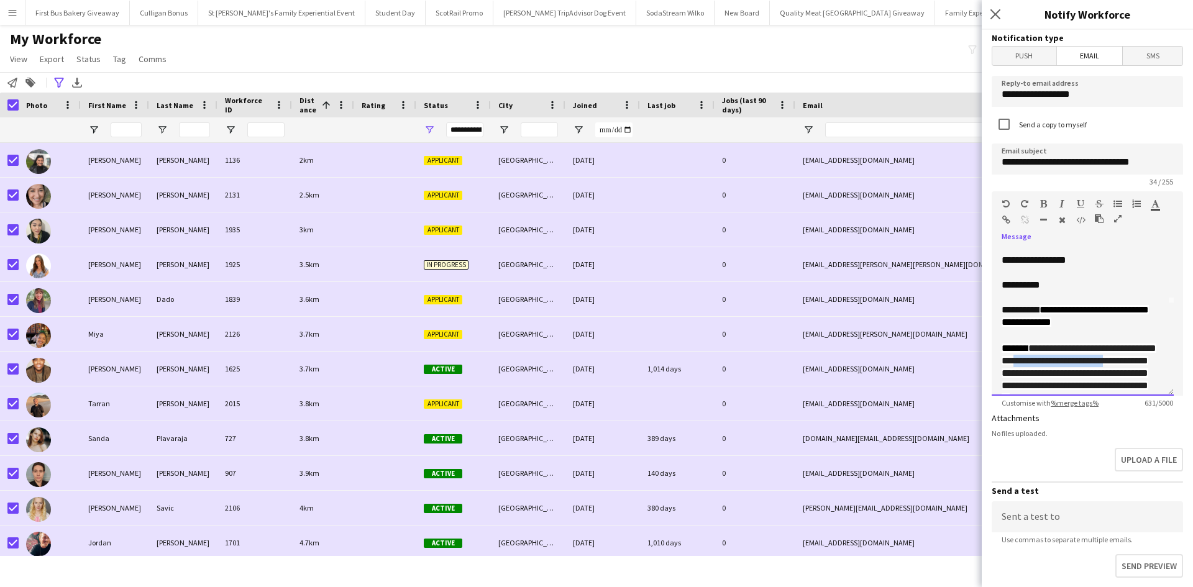
drag, startPoint x: 1051, startPoint y: 363, endPoint x: 1154, endPoint y: 363, distance: 103.8
click at [1154, 363] on div "**********" at bounding box center [1083, 321] width 182 height 149
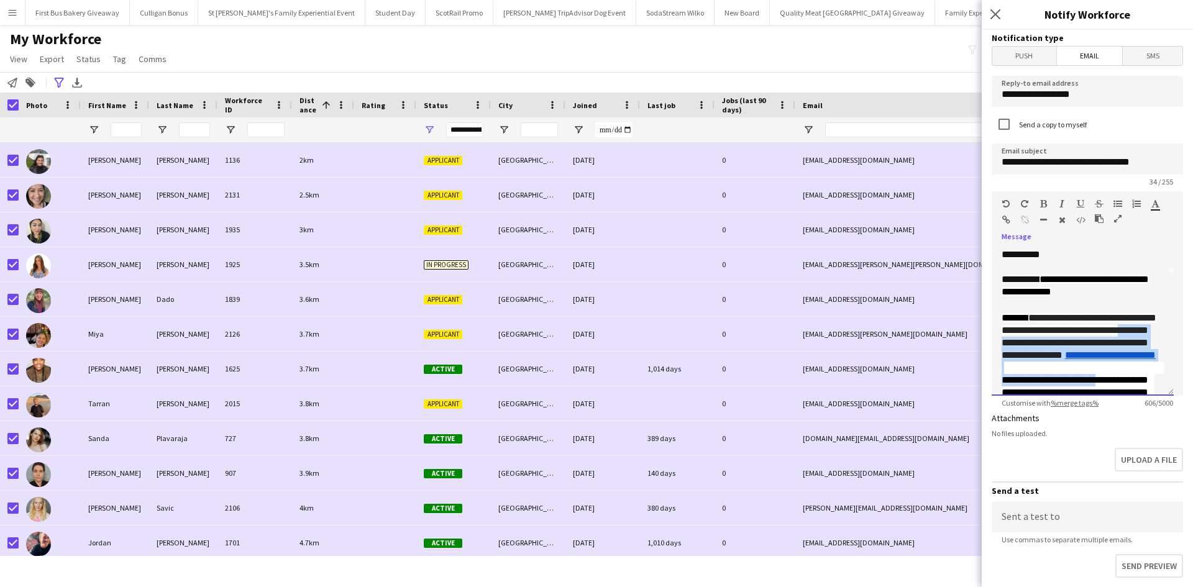
scroll to position [197, 0]
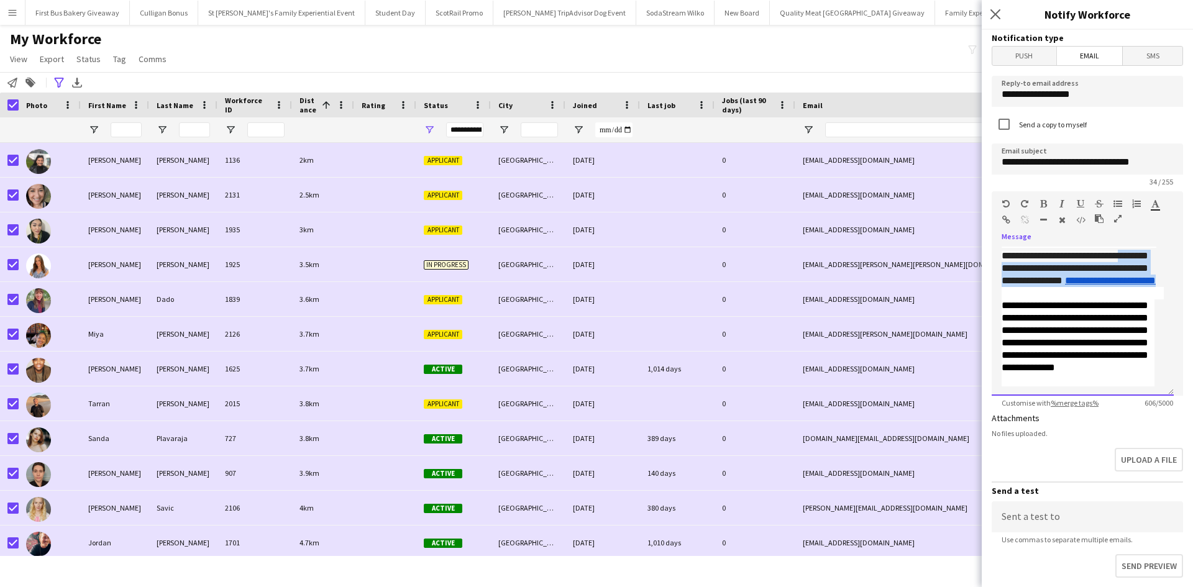
drag, startPoint x: 1056, startPoint y: 376, endPoint x: 1120, endPoint y: 311, distance: 91.4
click at [1120, 287] on div "**********" at bounding box center [1083, 262] width 162 height 50
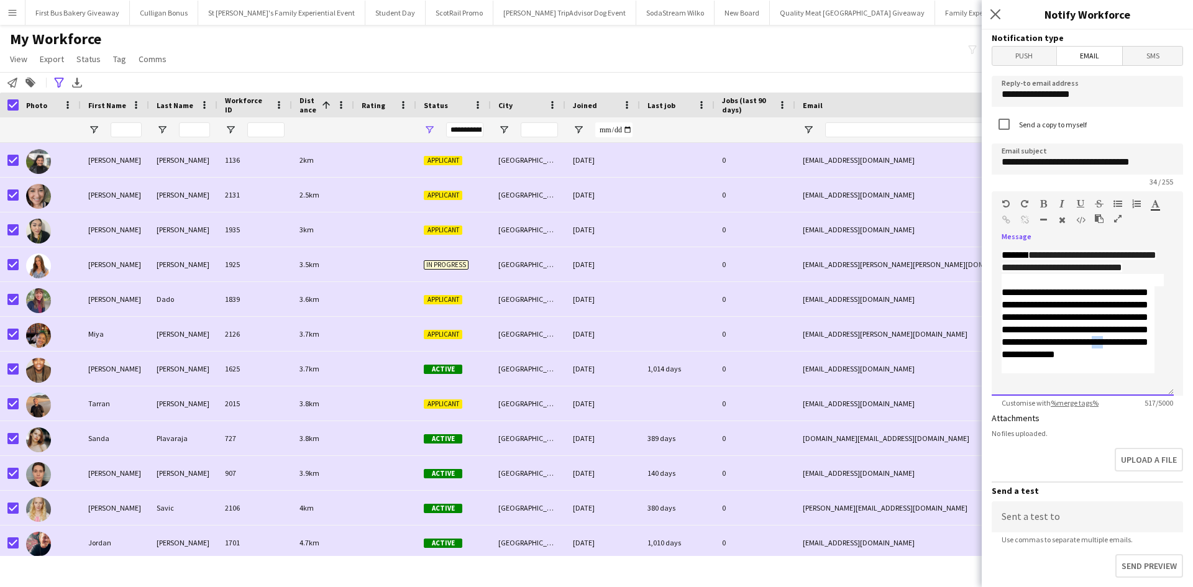
drag, startPoint x: 1125, startPoint y: 355, endPoint x: 1151, endPoint y: 356, distance: 25.5
click at [1151, 356] on div "**********" at bounding box center [1078, 329] width 153 height 87
click at [1125, 384] on div at bounding box center [1083, 379] width 162 height 12
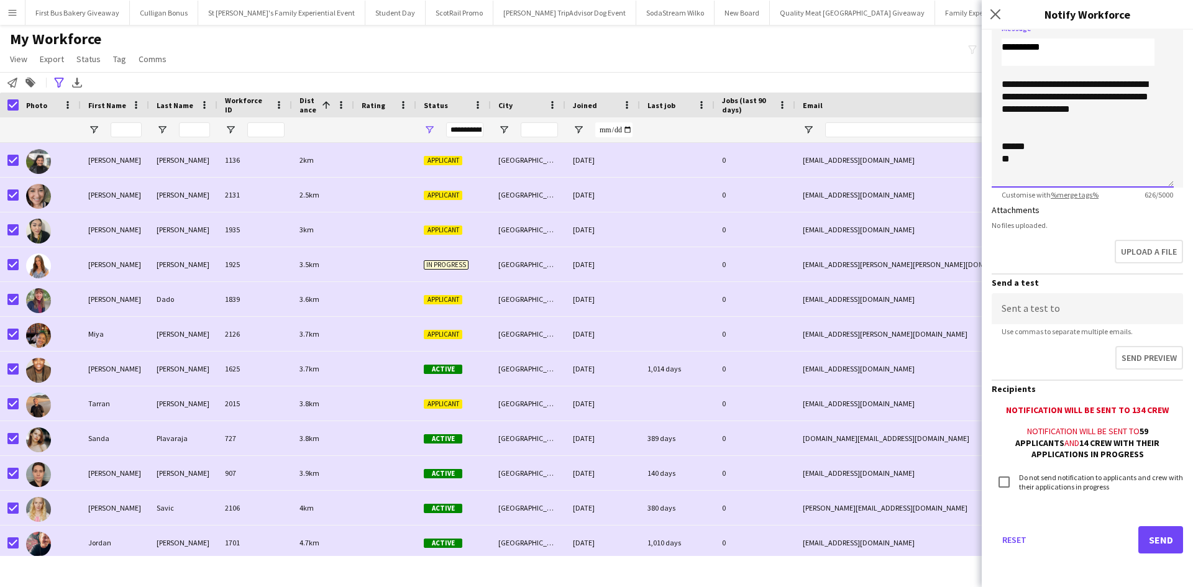
scroll to position [209, 0]
click at [1142, 533] on button "Send" at bounding box center [1160, 538] width 45 height 27
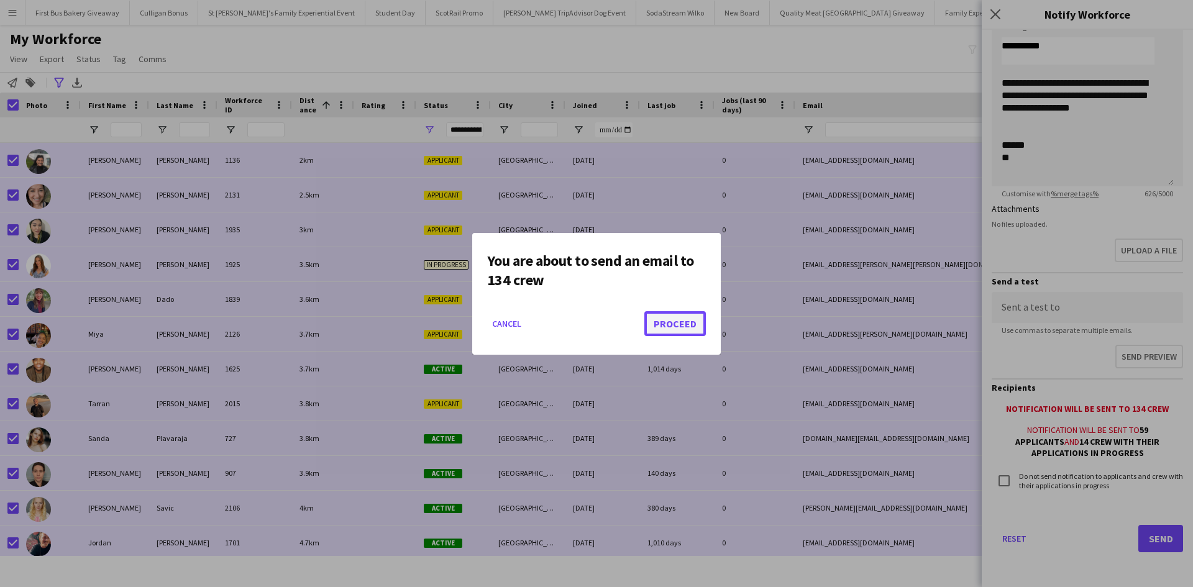
click at [682, 327] on button "Proceed" at bounding box center [675, 323] width 62 height 25
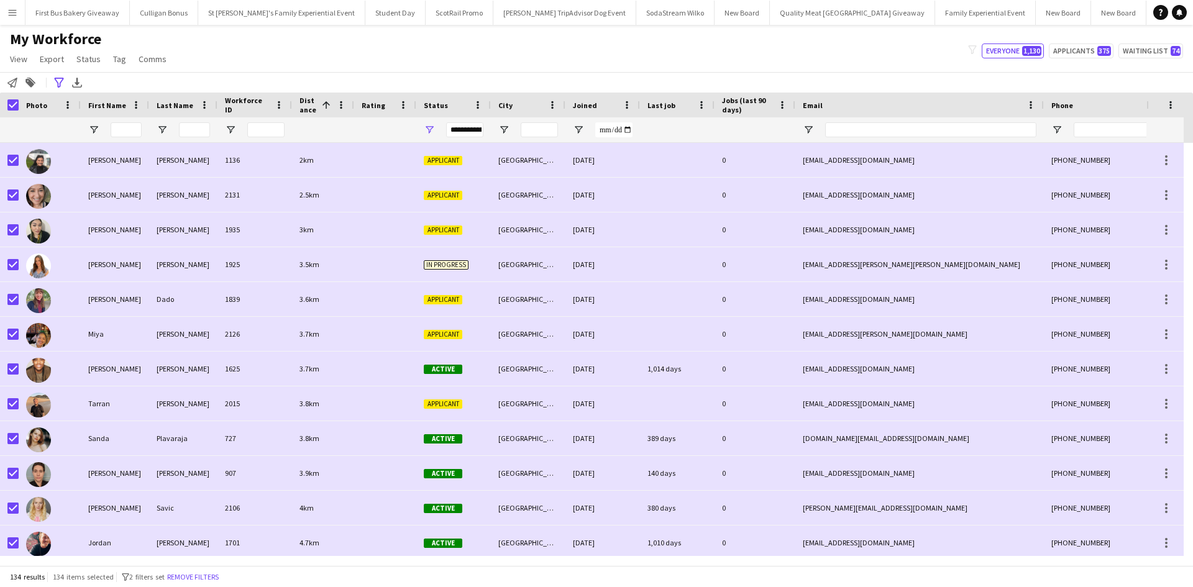
click at [12, 11] on app-icon "Menu" at bounding box center [12, 12] width 10 height 10
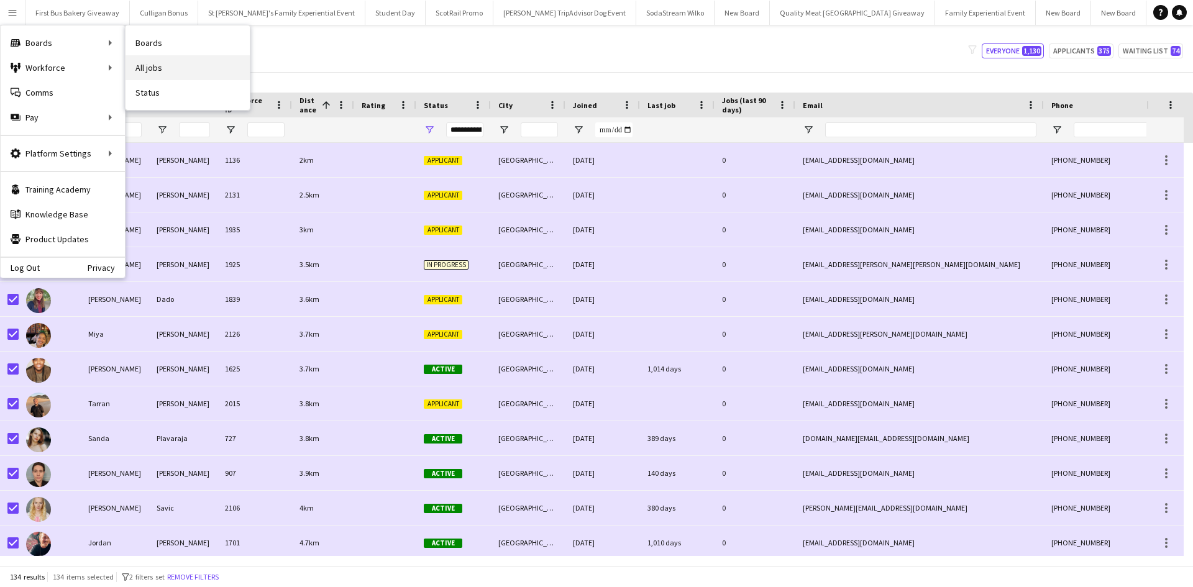
click at [151, 60] on link "All jobs" at bounding box center [187, 67] width 124 height 25
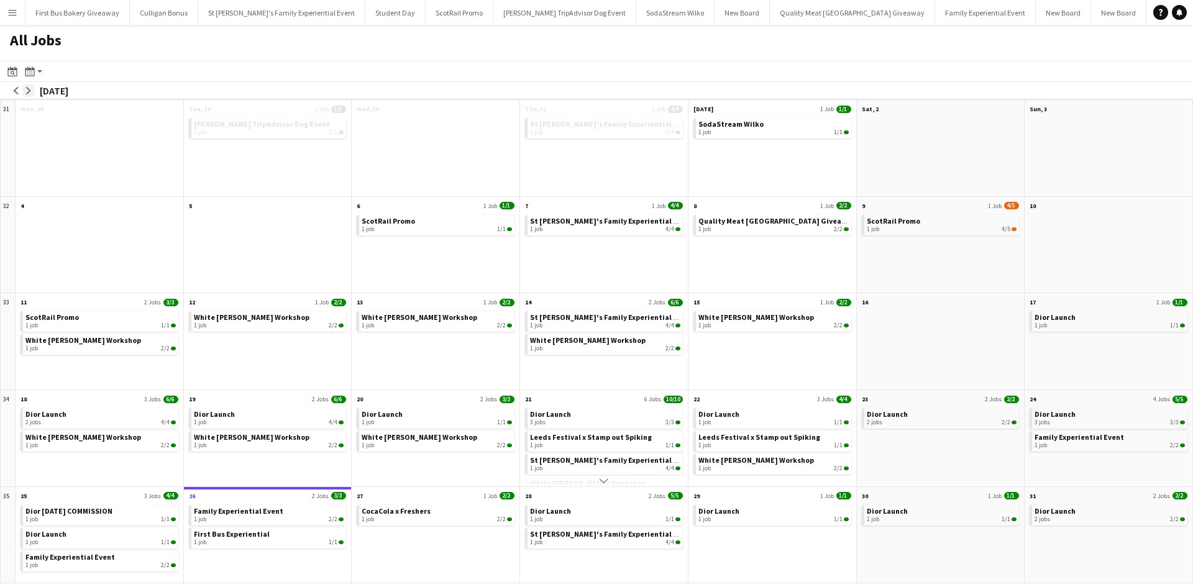
click at [31, 93] on app-icon "arrow-right" at bounding box center [28, 90] width 7 height 7
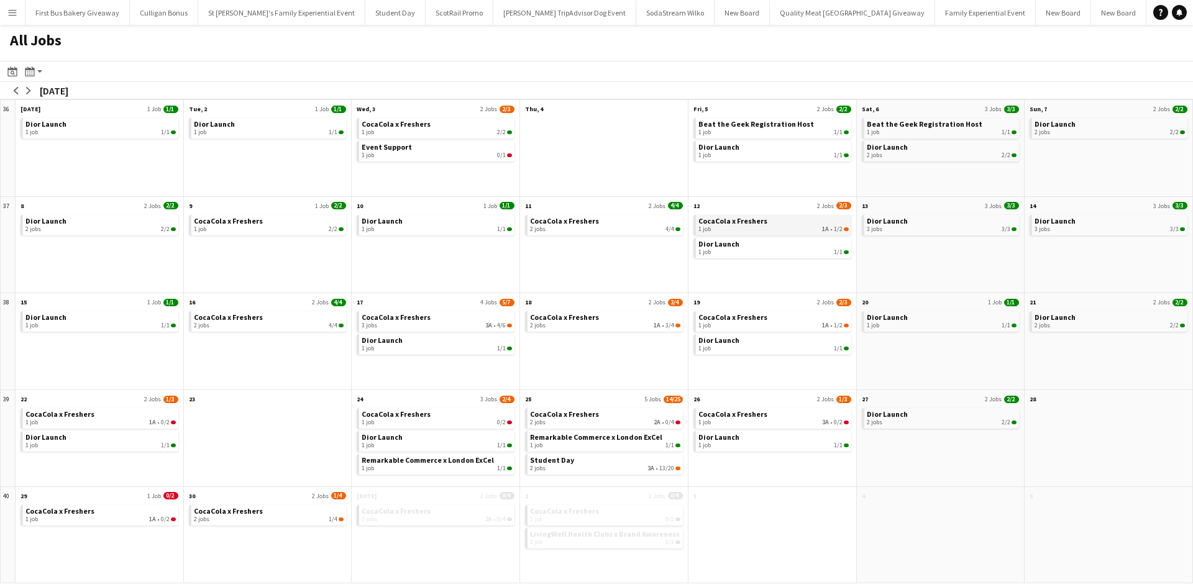
click at [763, 227] on div "1 job 1A • 1/2" at bounding box center [773, 229] width 150 height 7
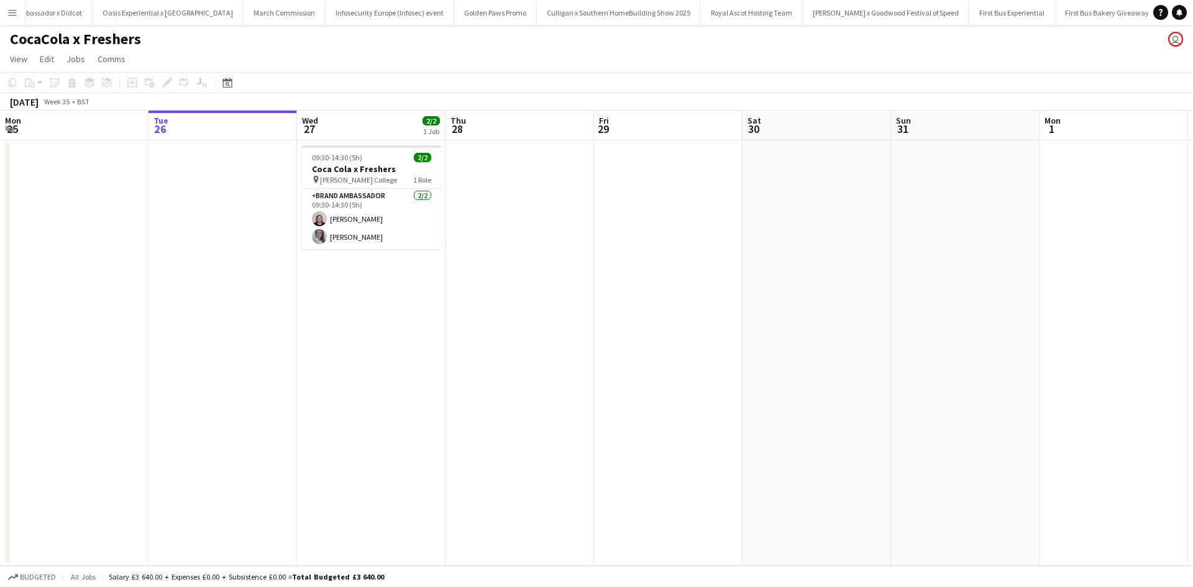
scroll to position [0, 12550]
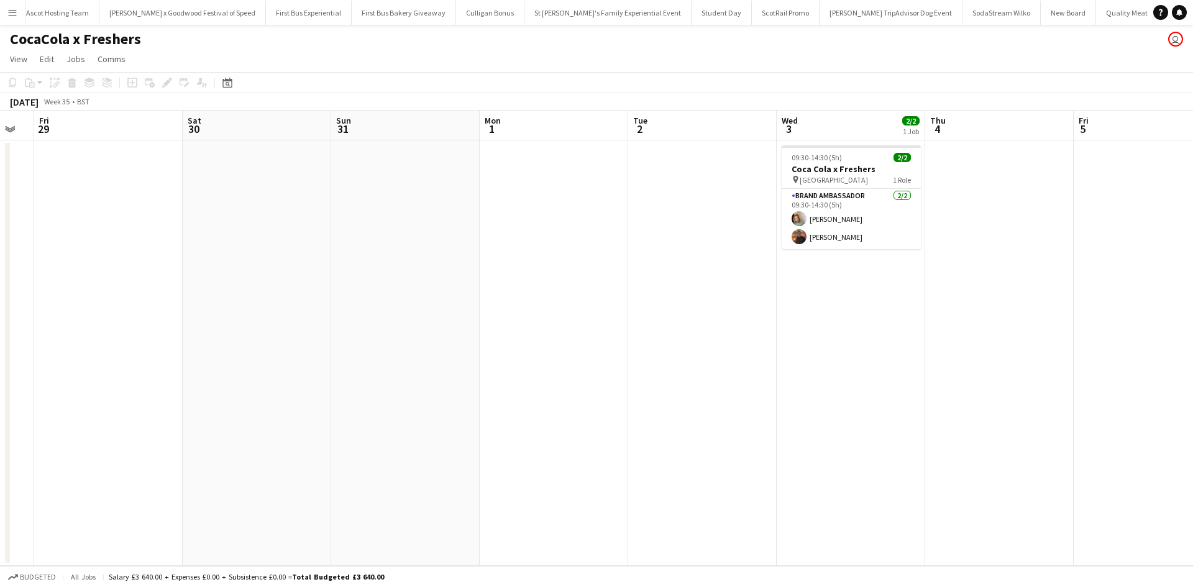
drag, startPoint x: 1014, startPoint y: 322, endPoint x: 708, endPoint y: 350, distance: 307.0
click at [402, 273] on app-calendar-viewport "Tue 26 Wed 27 2/2 1 Job Thu 28 Fri 29 Sat 30 Sun 31 Mon 1 Tue 2 Wed 3 2/2 1 Job…" at bounding box center [596, 338] width 1193 height 455
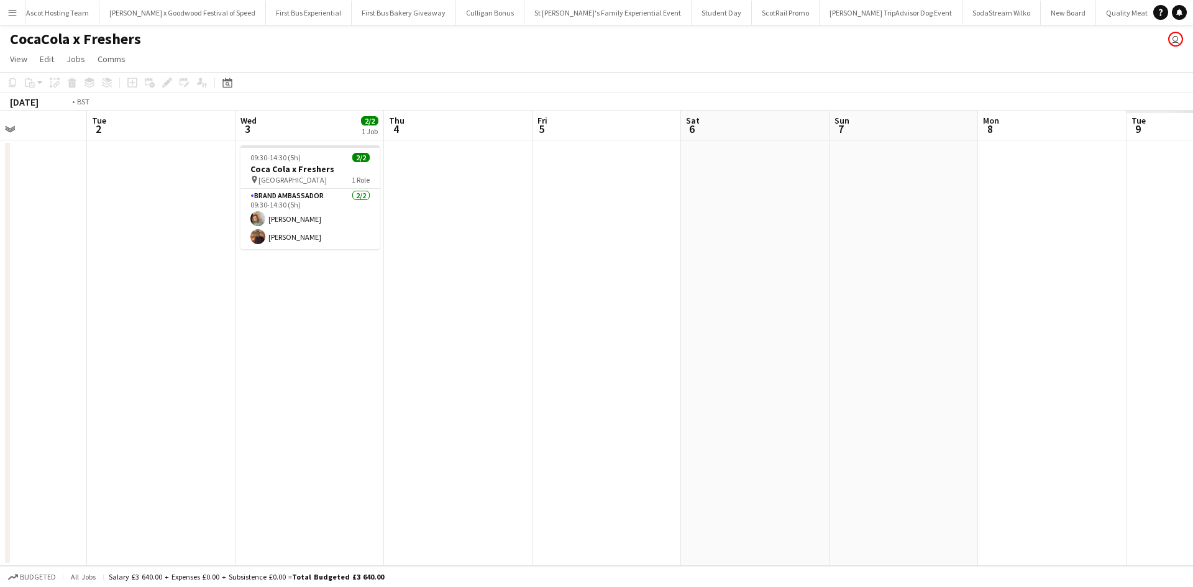
drag, startPoint x: 913, startPoint y: 403, endPoint x: 810, endPoint y: 429, distance: 106.2
click at [315, 335] on app-calendar-viewport "Fri 29 Sat 30 Sun 31 Mon 1 Tue 2 Wed 3 2/2 1 Job Thu 4 Fri 5 Sat 6 Sun 7 Mon 8 …" at bounding box center [596, 338] width 1193 height 455
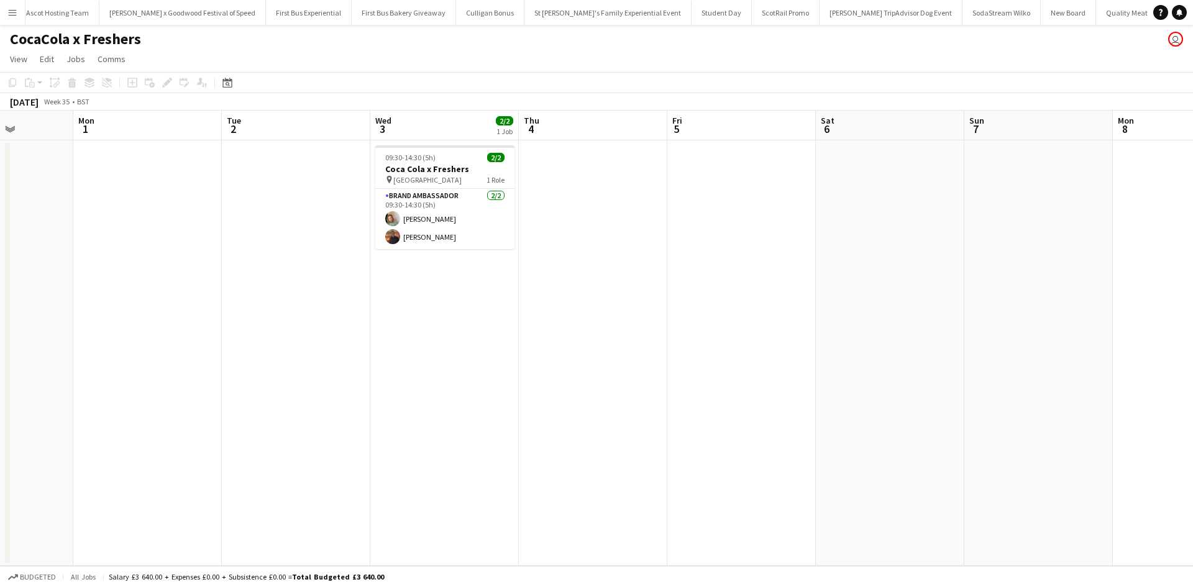
drag, startPoint x: 831, startPoint y: 431, endPoint x: 504, endPoint y: 388, distance: 329.7
click at [478, 385] on app-calendar-viewport "Fri 29 Sat 30 Sun 31 Mon 1 Tue 2 Wed 3 2/2 1 Job Thu 4 Fri 5 Sat 6 Sun 7 Mon 8 …" at bounding box center [596, 338] width 1193 height 455
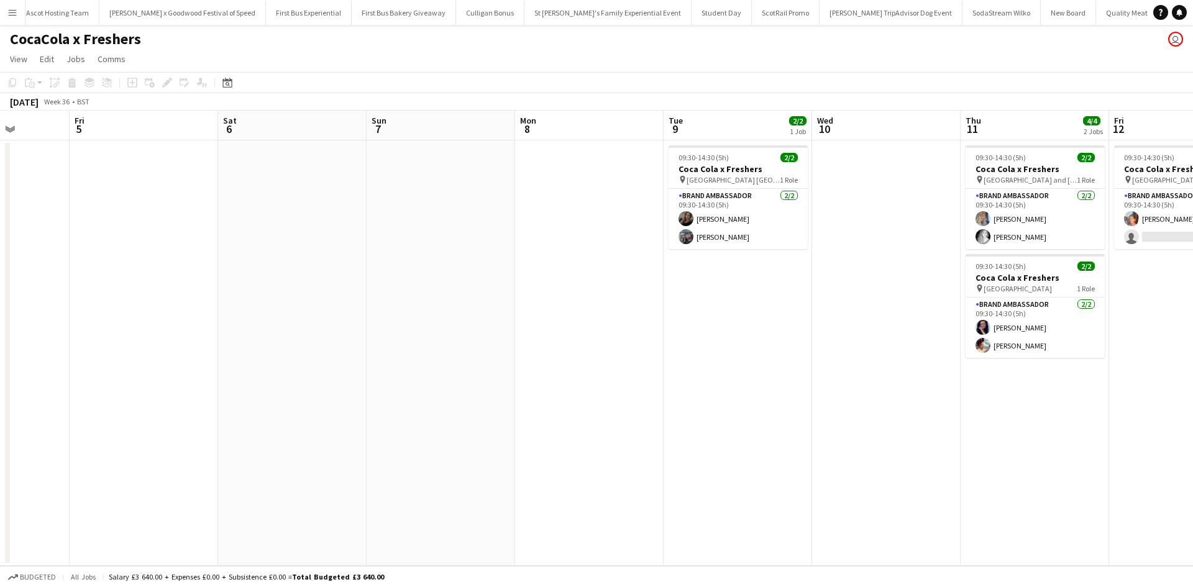
drag, startPoint x: 763, startPoint y: 439, endPoint x: 416, endPoint y: 379, distance: 352.4
click at [421, 380] on app-calendar-viewport "Tue 2 Wed 3 2/2 1 Job Thu 4 Fri 5 Sat 6 Sun 7 Mon 8 Tue 9 2/2 1 Job Wed 10 Thu …" at bounding box center [596, 338] width 1193 height 455
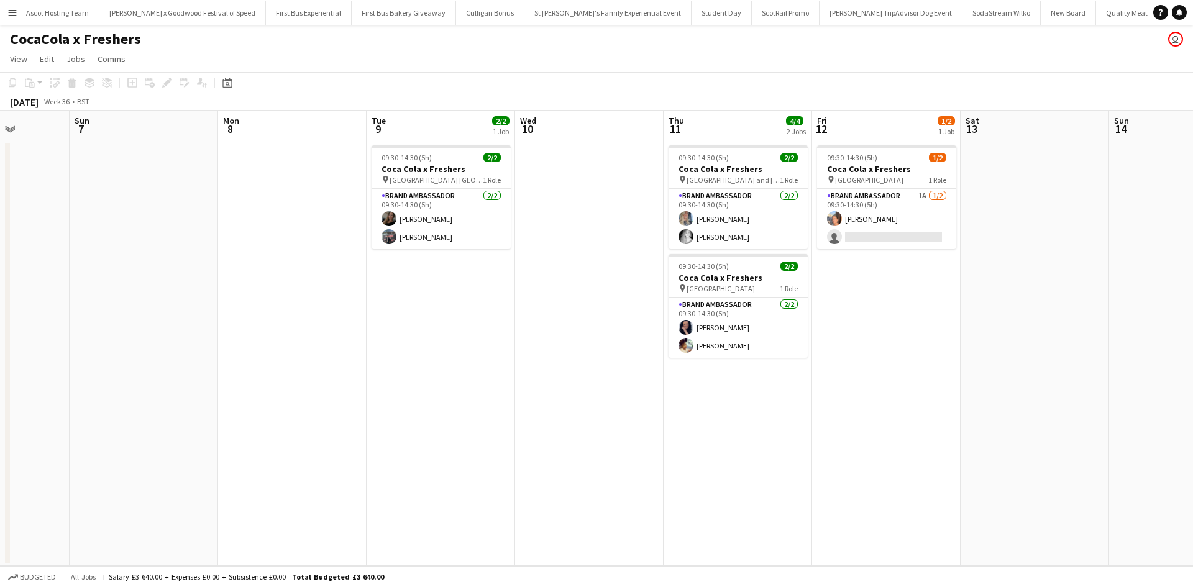
scroll to position [0, 457]
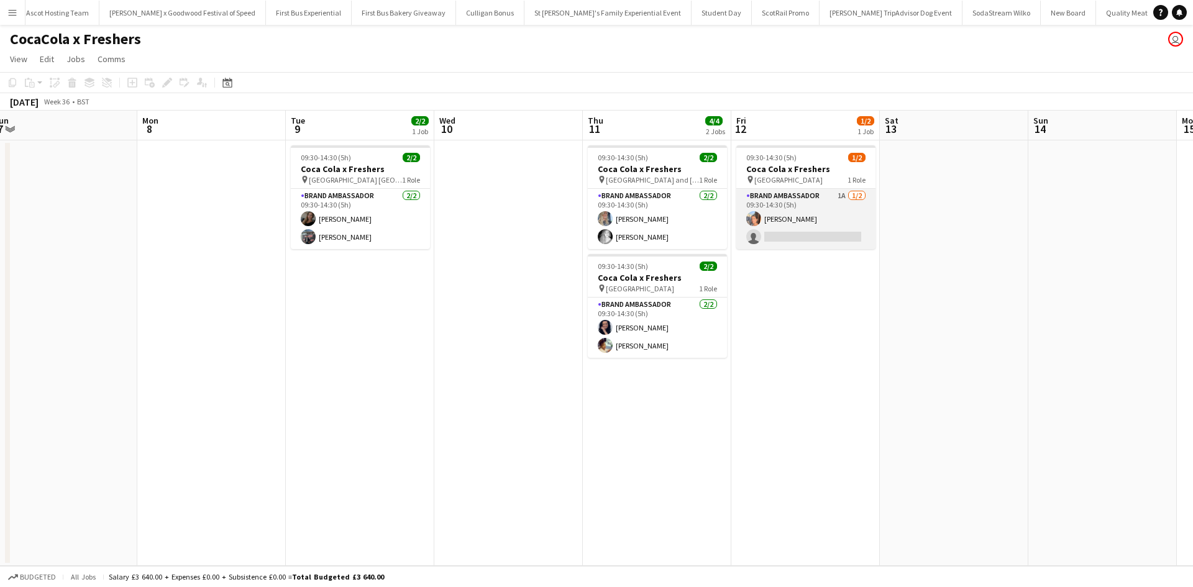
click at [809, 239] on app-card-role "Brand Ambassador 1A 1/2 09:30-14:30 (5h) Aisha Patel single-neutral-actions" at bounding box center [805, 219] width 139 height 60
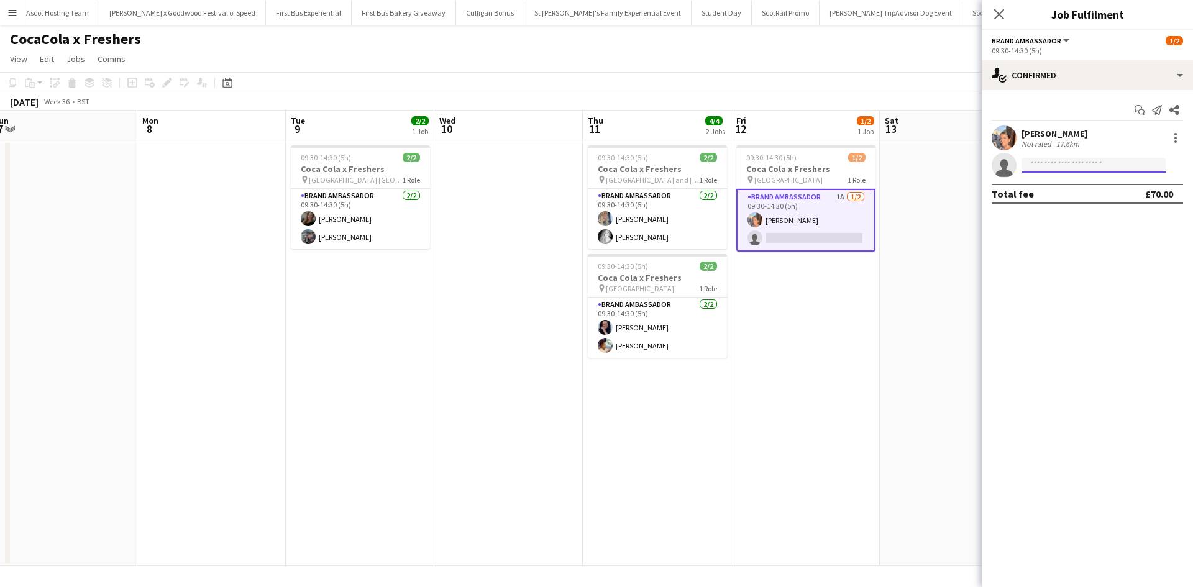
click at [1128, 163] on input at bounding box center [1093, 165] width 144 height 15
type input "*****"
click at [1082, 195] on span "kierancha@hotmail.co.uk" at bounding box center [1093, 193] width 124 height 10
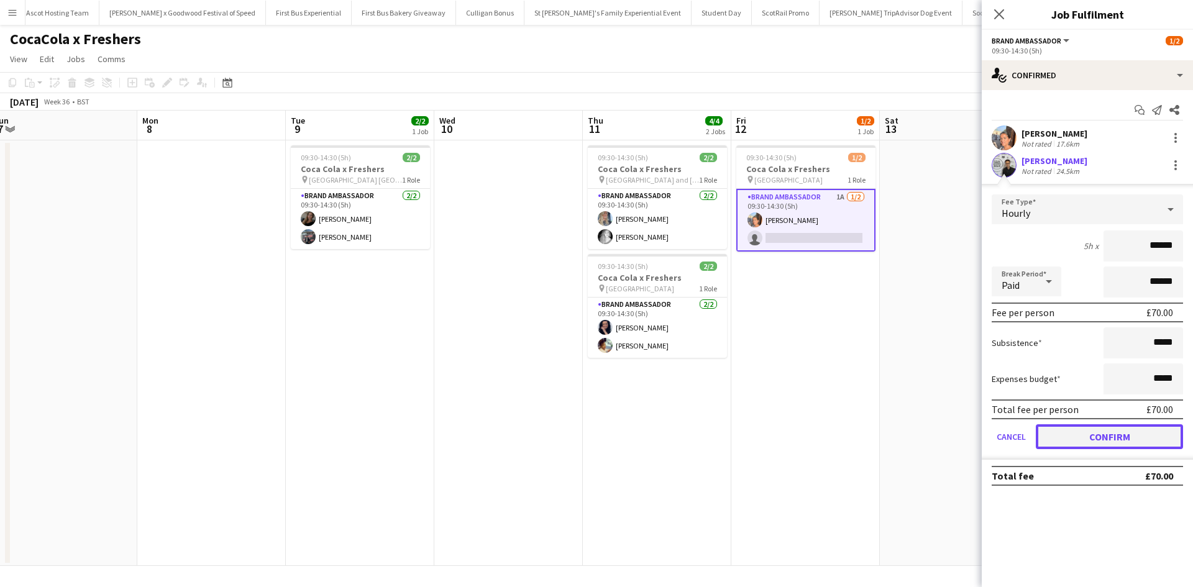
click at [1114, 432] on button "Confirm" at bounding box center [1109, 436] width 147 height 25
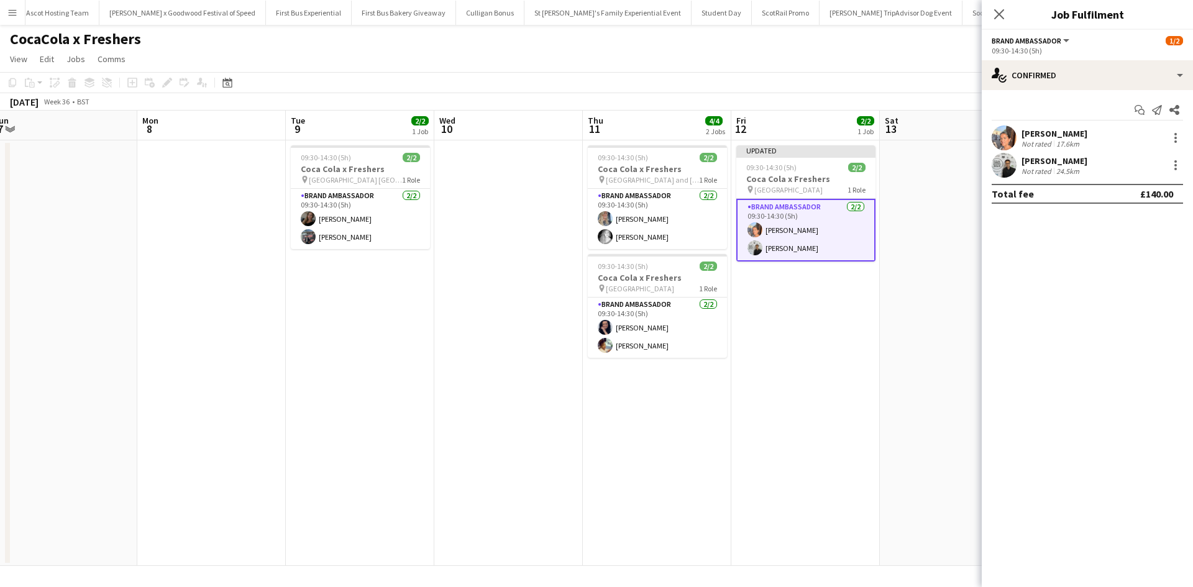
click at [887, 421] on app-date-cell at bounding box center [954, 353] width 148 height 426
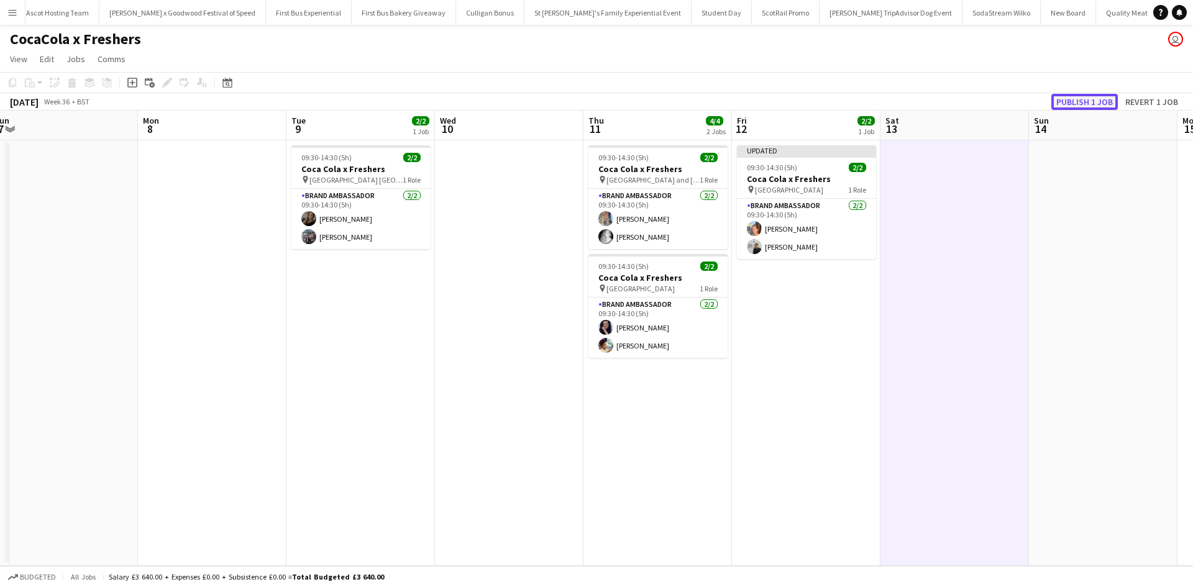
click at [1086, 104] on button "Publish 1 job" at bounding box center [1084, 102] width 66 height 16
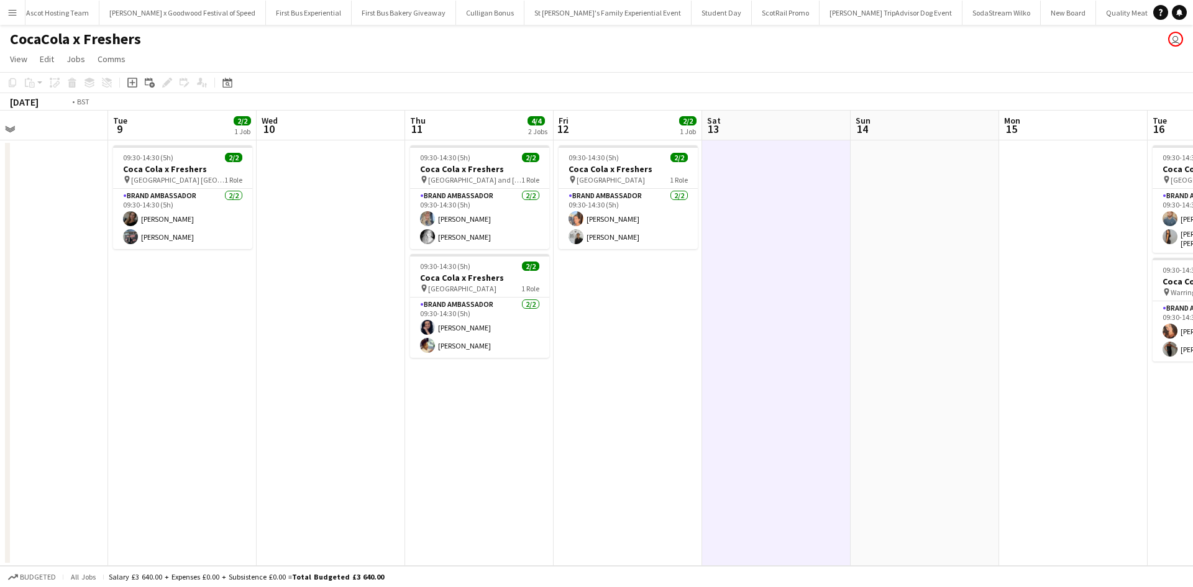
drag, startPoint x: 847, startPoint y: 366, endPoint x: 319, endPoint y: 322, distance: 530.5
click at [319, 322] on app-calendar-viewport "Thu 4 Fri 5 Sat 6 Sun 7 Mon 8 Tue 9 2/2 1 Job Wed 10 Thu 11 4/4 2 Jobs Fri 12 2…" at bounding box center [596, 338] width 1193 height 455
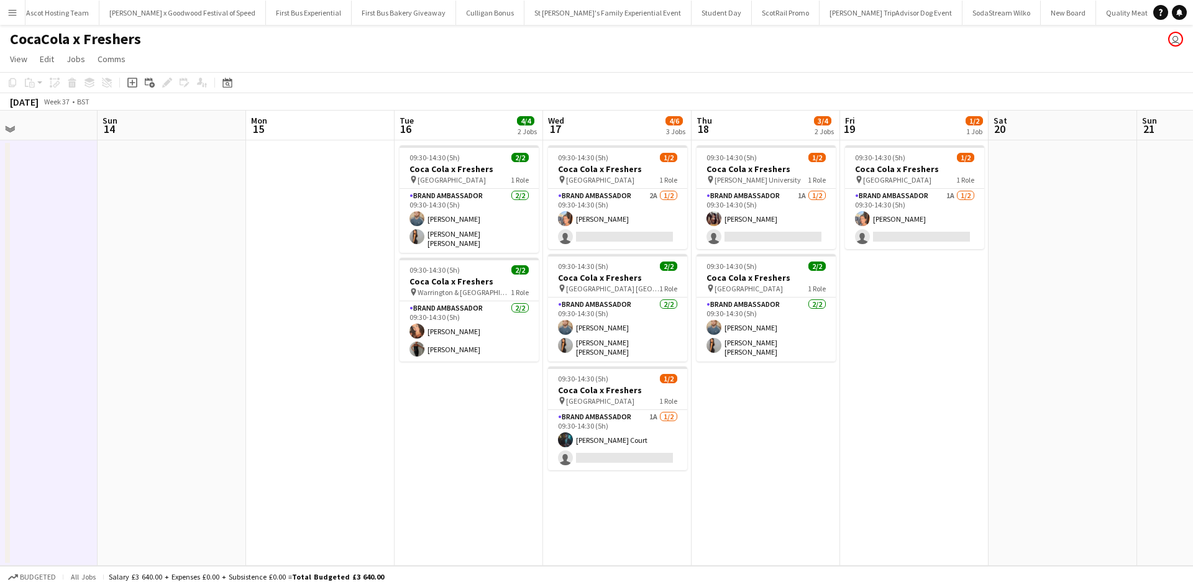
drag, startPoint x: 608, startPoint y: 383, endPoint x: 183, endPoint y: 341, distance: 426.4
click at [183, 341] on app-calendar-viewport "Wed 10 Thu 11 4/4 2 Jobs Fri 12 2/2 1 Job Sat 13 Sun 14 Mon 15 Tue 16 4/4 2 Job…" at bounding box center [596, 338] width 1193 height 455
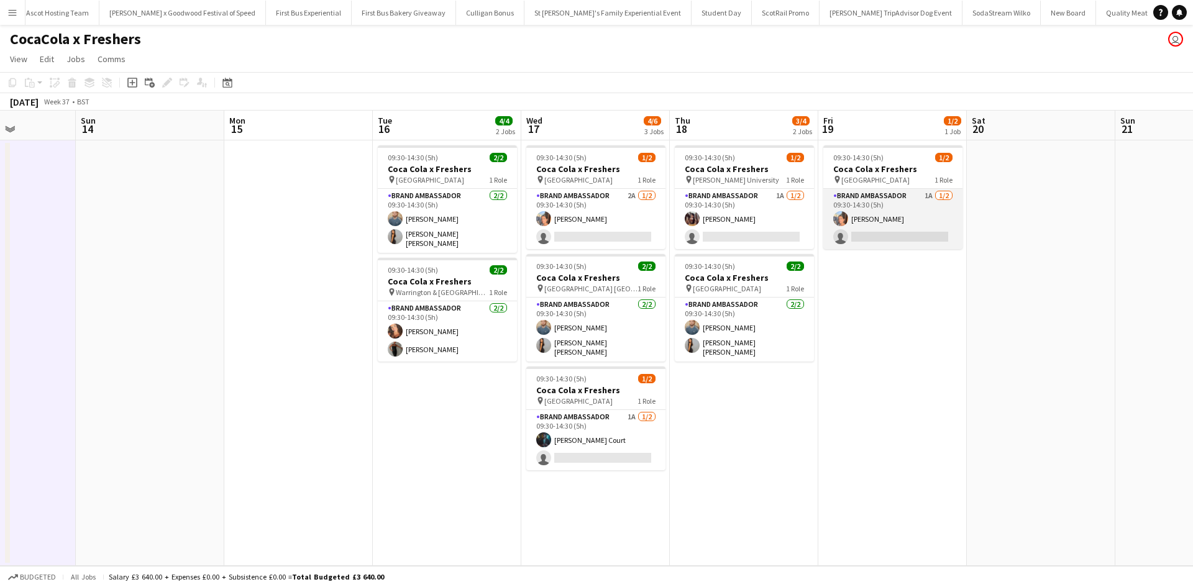
drag, startPoint x: 874, startPoint y: 230, endPoint x: 915, endPoint y: 233, distance: 41.7
click at [875, 230] on app-card-role "Brand Ambassador 1A 1/2 09:30-14:30 (5h) Aisha Patel single-neutral-actions" at bounding box center [892, 219] width 139 height 60
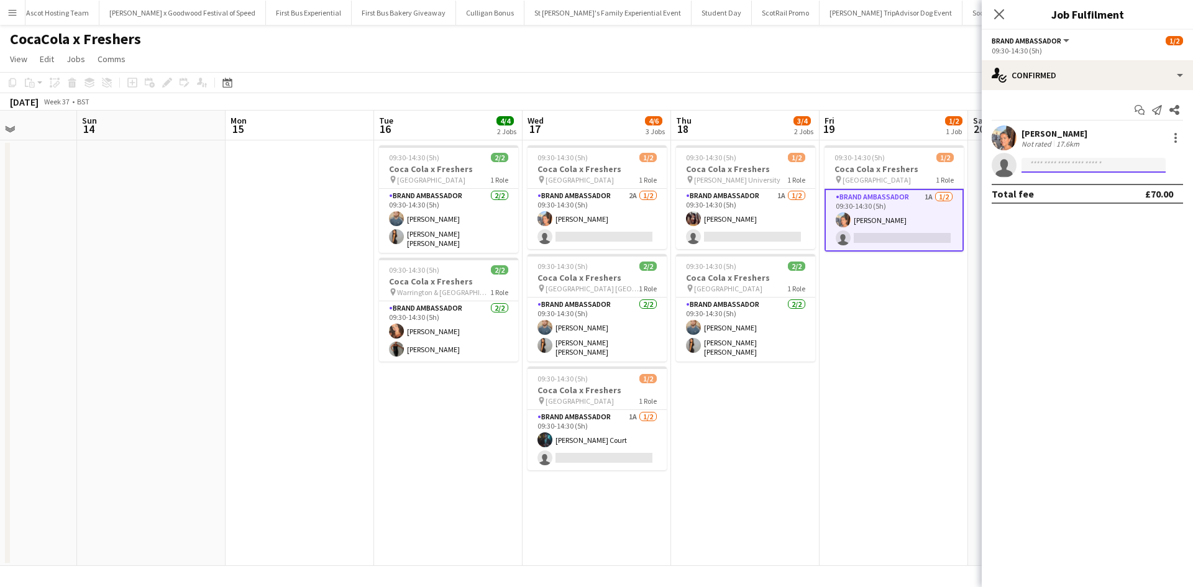
click at [1067, 163] on input at bounding box center [1093, 165] width 144 height 15
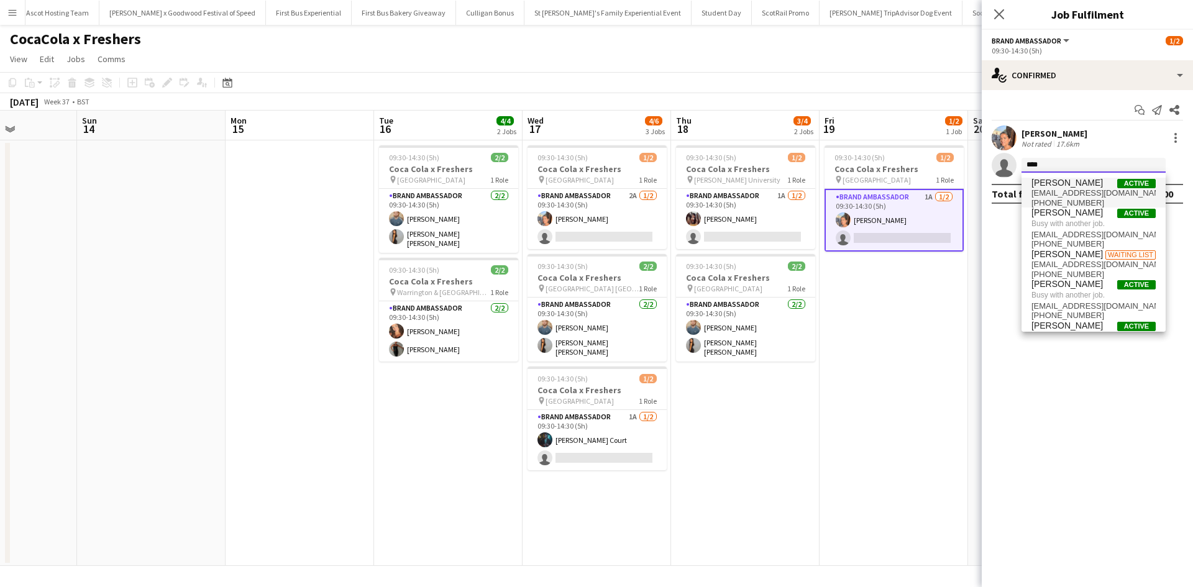
type input "****"
click at [1062, 185] on span "[PERSON_NAME]" at bounding box center [1066, 183] width 71 height 11
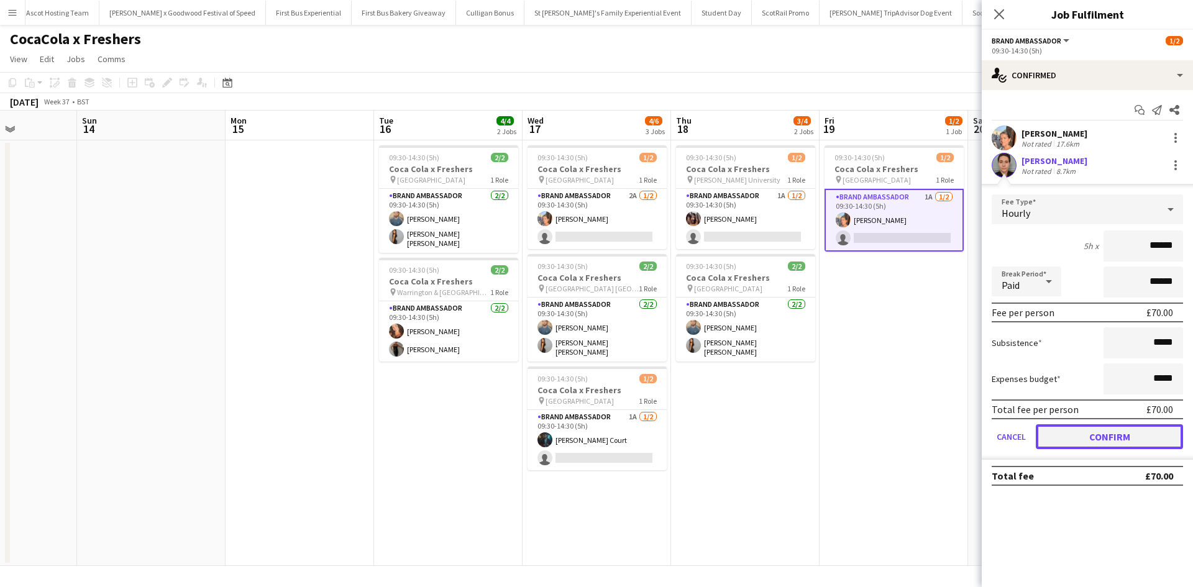
click at [1133, 435] on button "Confirm" at bounding box center [1109, 436] width 147 height 25
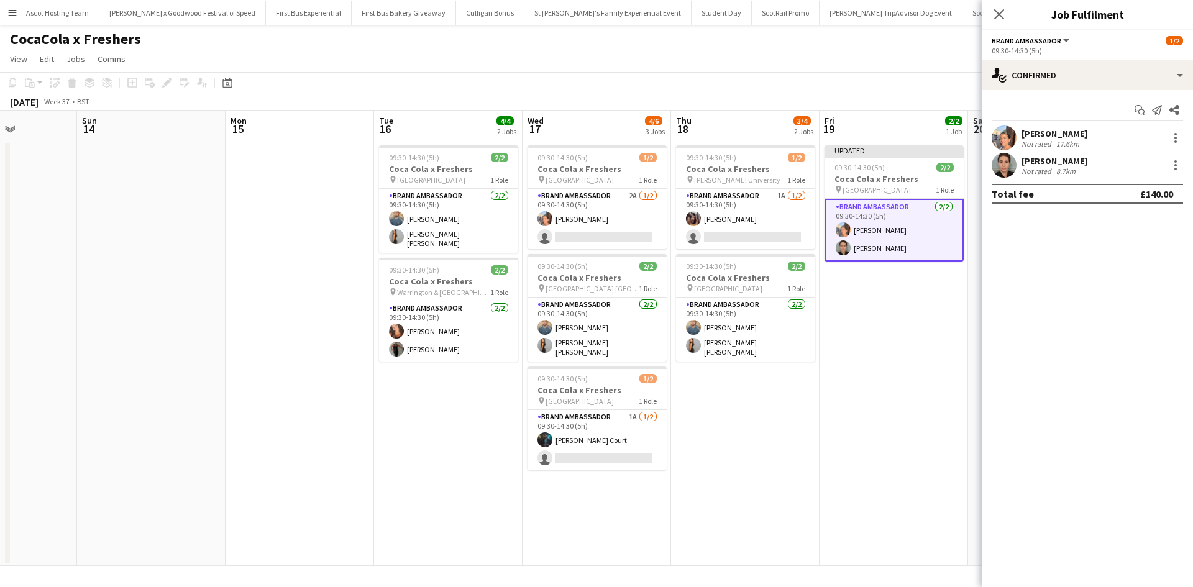
click at [942, 438] on app-date-cell "Updated 09:30-14:30 (5h) 2/2 Coca Cola x Freshers pin Greenwich University 1 Ro…" at bounding box center [893, 353] width 148 height 426
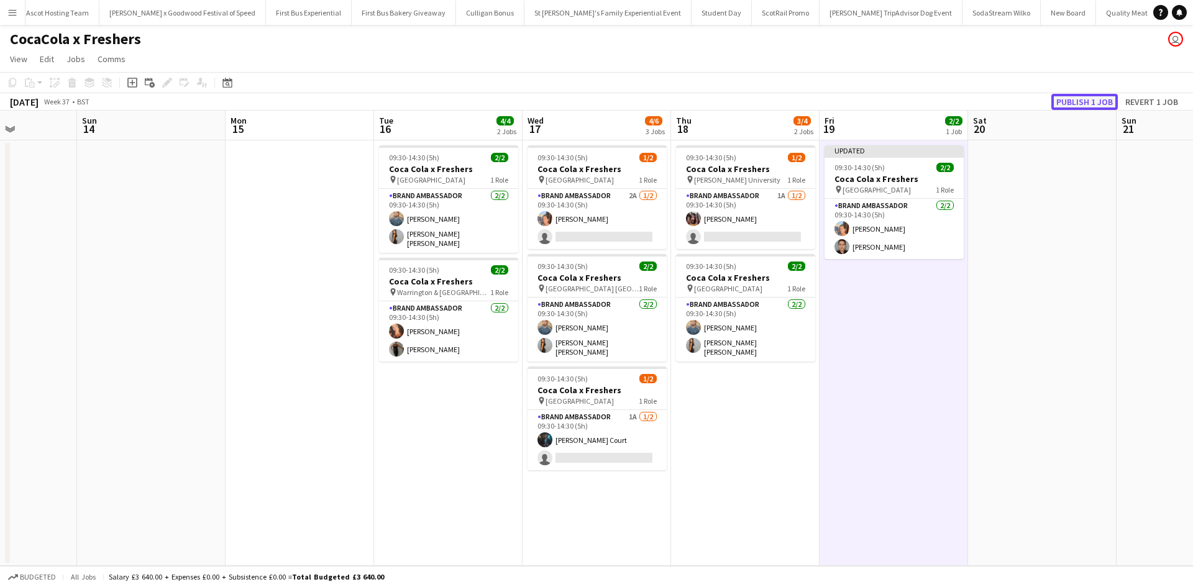
click at [1094, 101] on button "Publish 1 job" at bounding box center [1084, 102] width 66 height 16
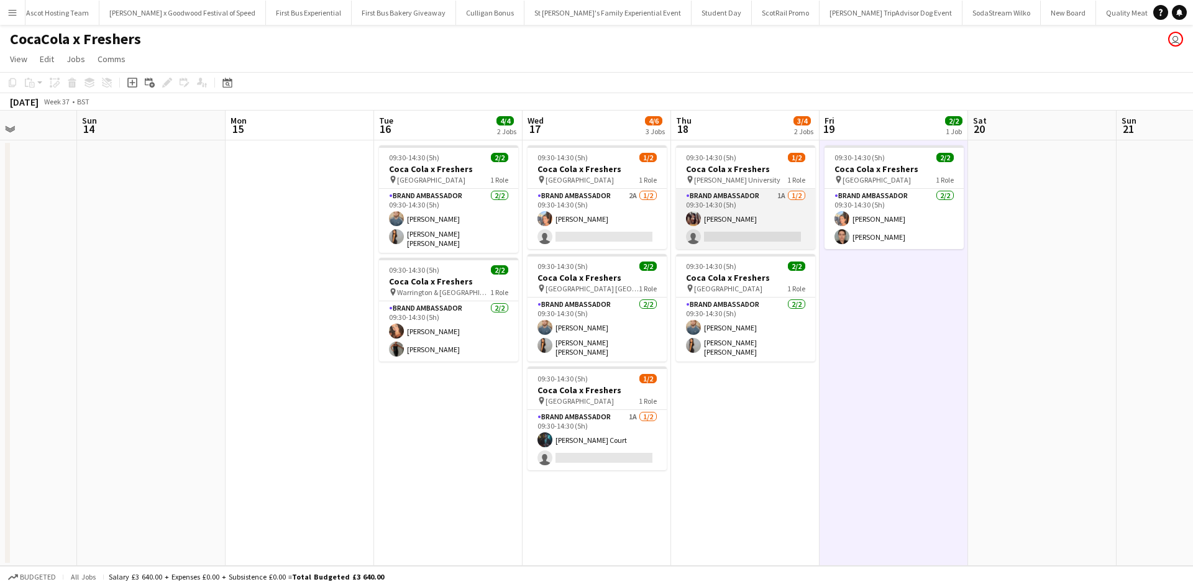
click at [760, 216] on app-card-role "Brand Ambassador 1A [DATE] 09:30-14:30 (5h) [PERSON_NAME] single-neutral-actions" at bounding box center [745, 219] width 139 height 60
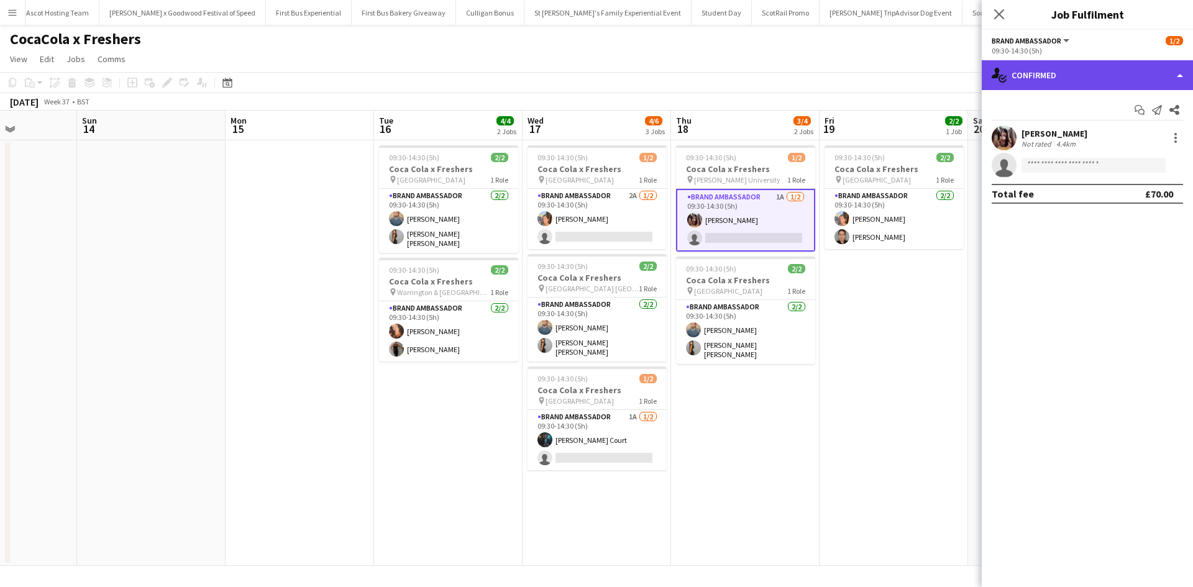
click at [1107, 75] on div "single-neutral-actions-check-2 Confirmed" at bounding box center [1087, 75] width 211 height 30
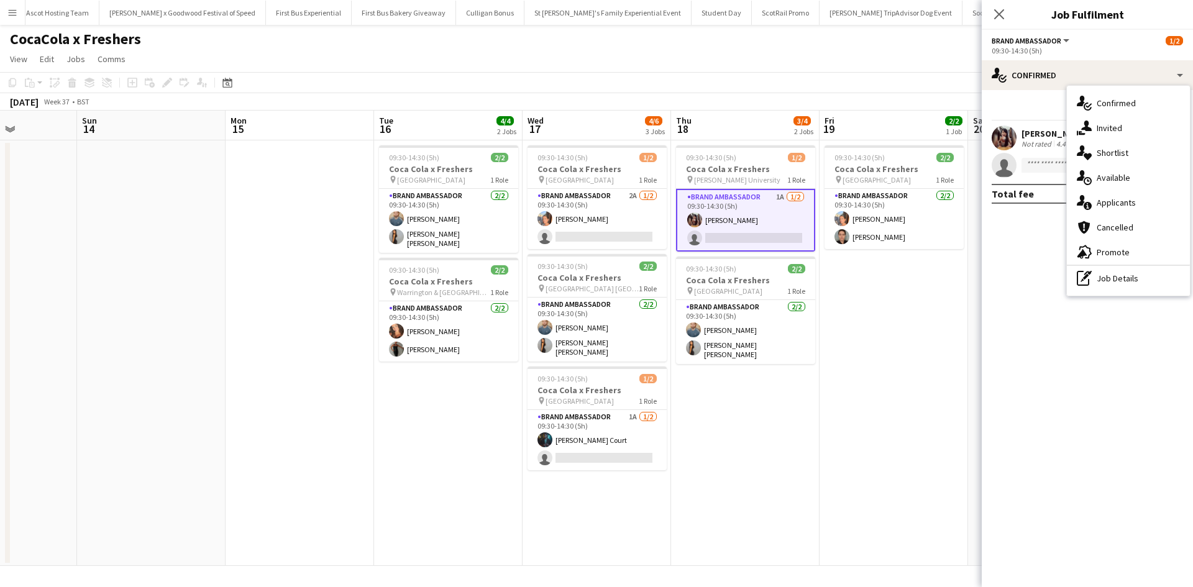
click at [1152, 198] on div "single-neutral-actions-information Applicants" at bounding box center [1128, 202] width 123 height 25
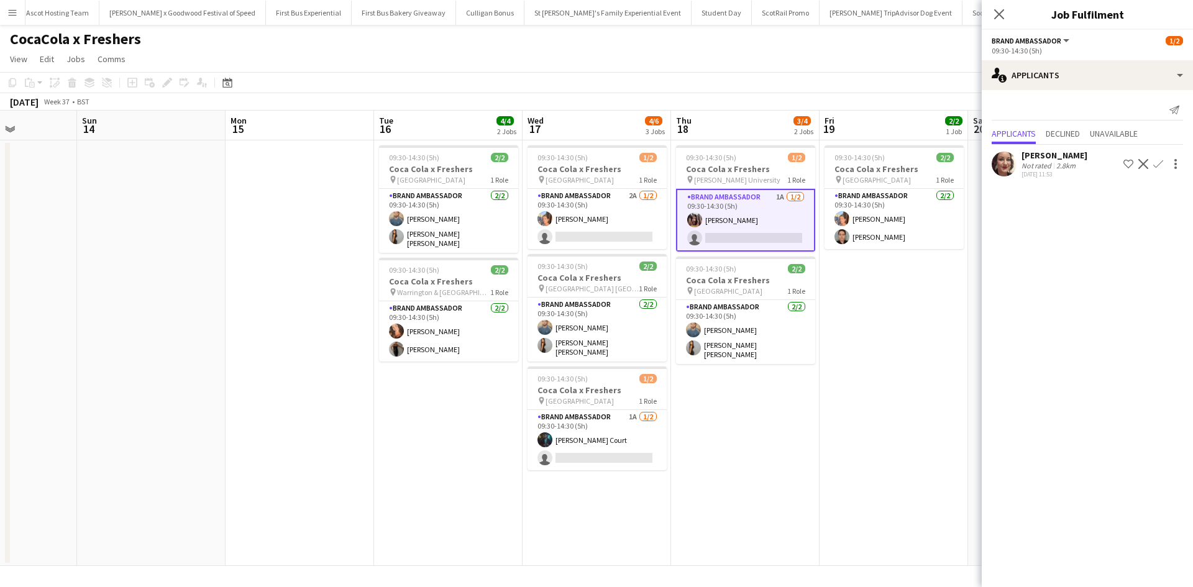
click at [7, 14] on button "Menu" at bounding box center [12, 12] width 25 height 25
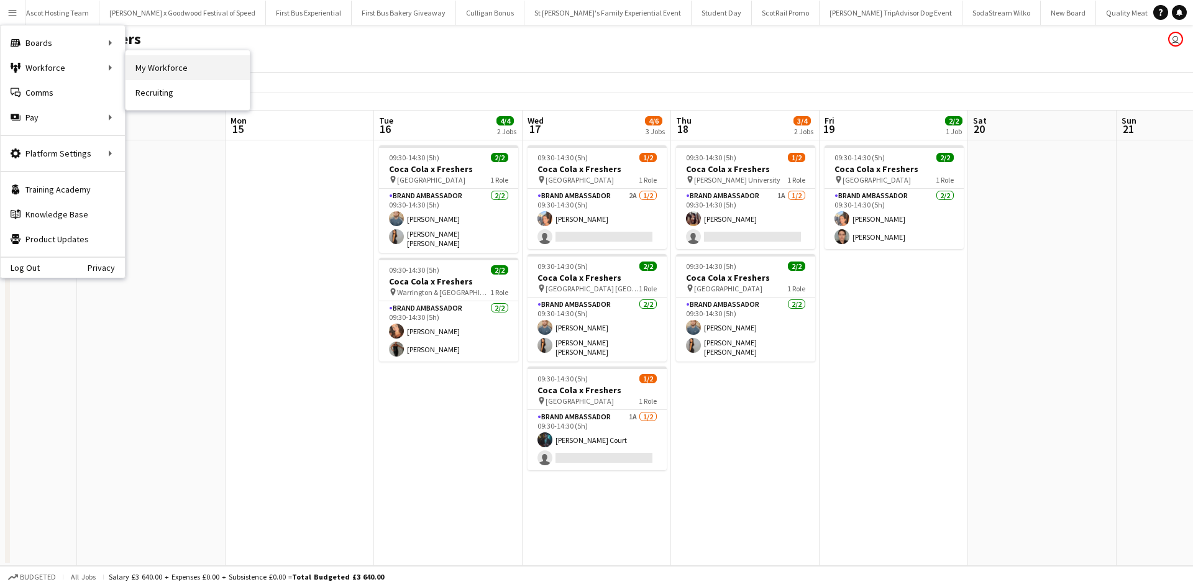
click at [162, 69] on link "My Workforce" at bounding box center [187, 67] width 124 height 25
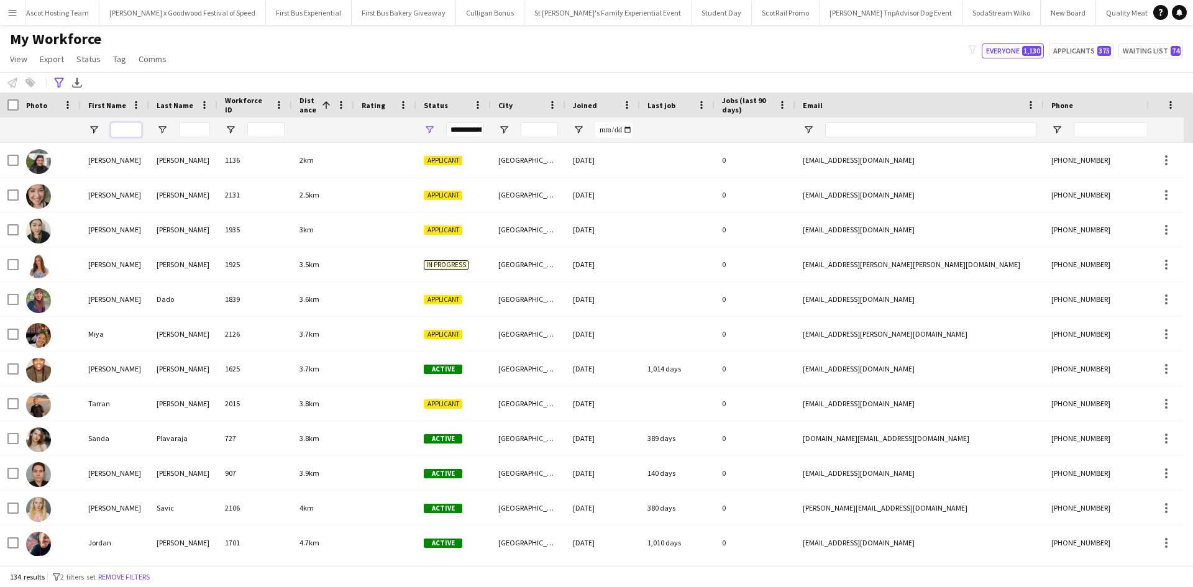
click at [128, 129] on input "First Name Filter Input" at bounding box center [126, 129] width 31 height 15
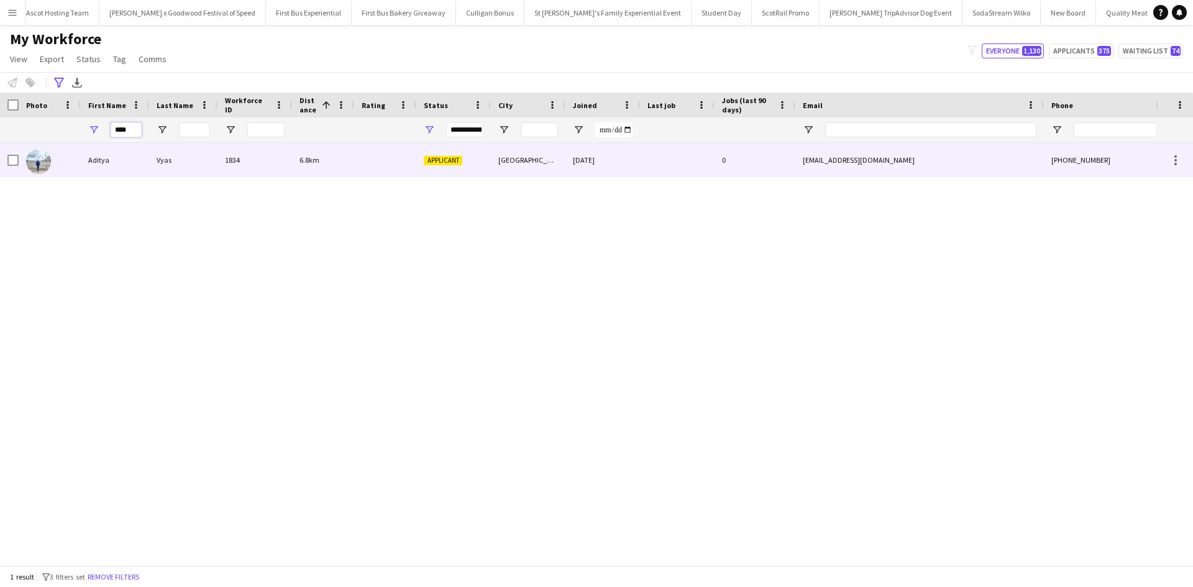
type input "****"
click at [98, 158] on div "Aditya" at bounding box center [115, 160] width 68 height 34
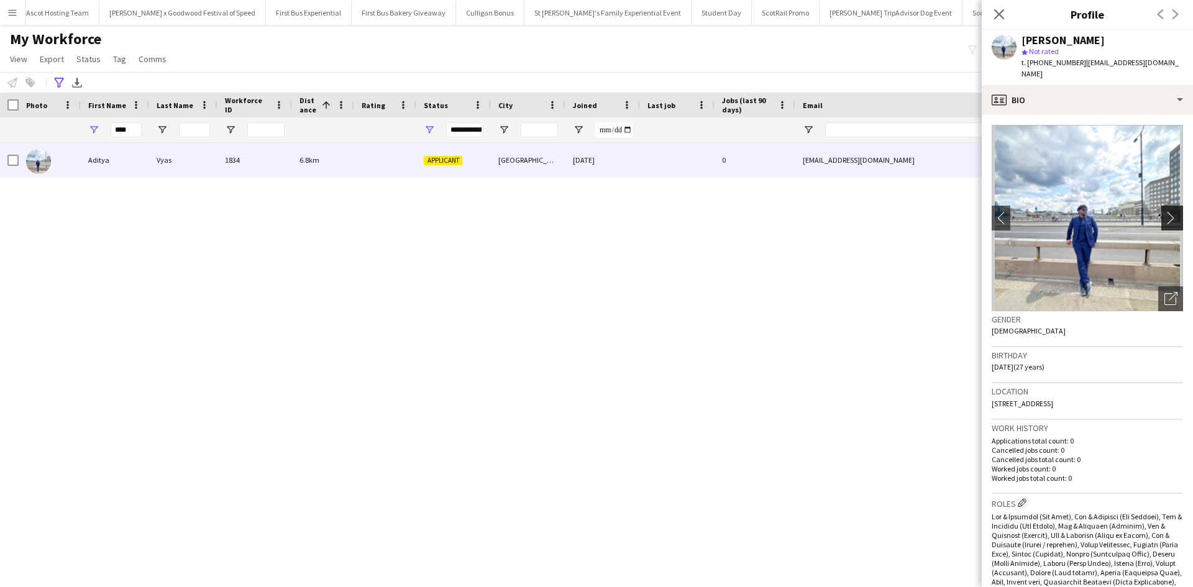
click at [1164, 211] on app-icon "chevron-right" at bounding box center [1173, 217] width 19 height 13
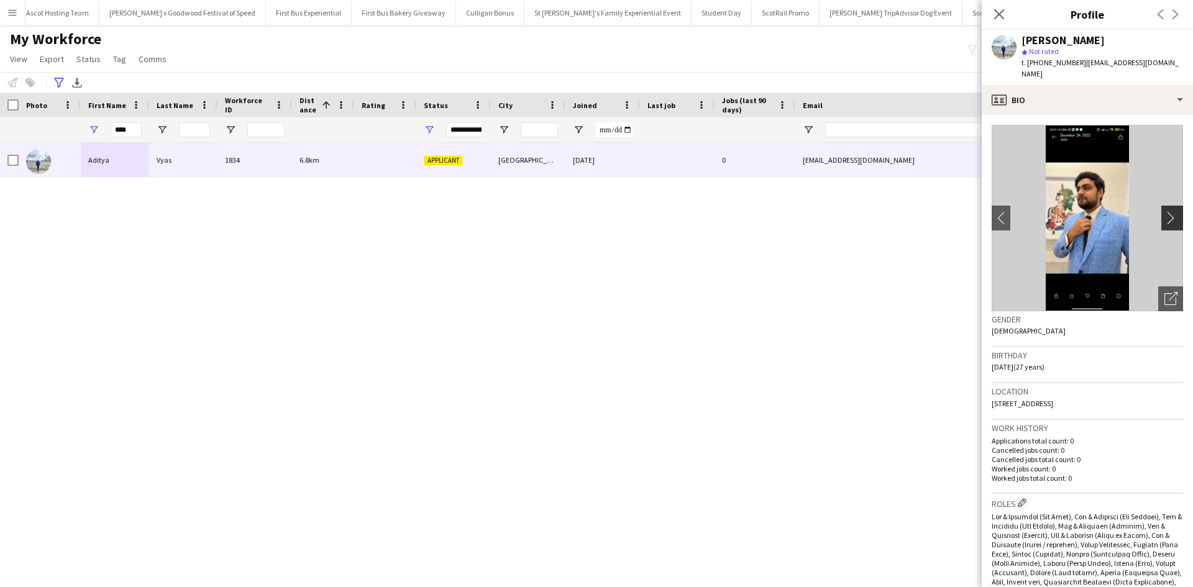
click at [1164, 211] on app-icon "chevron-right" at bounding box center [1173, 217] width 19 height 13
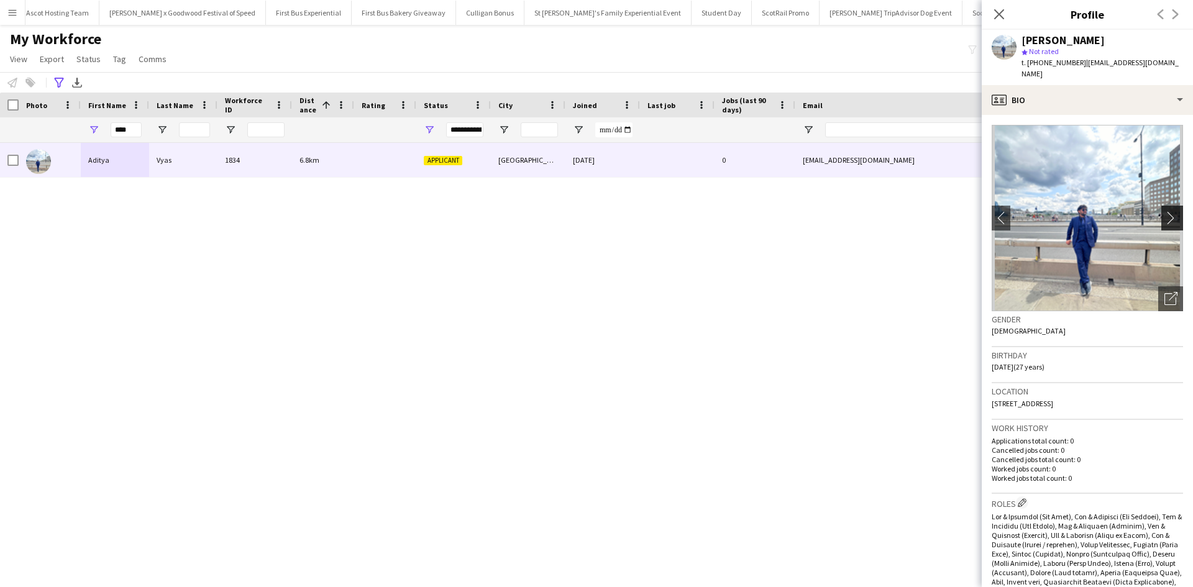
click at [1164, 211] on app-icon "chevron-right" at bounding box center [1173, 217] width 19 height 13
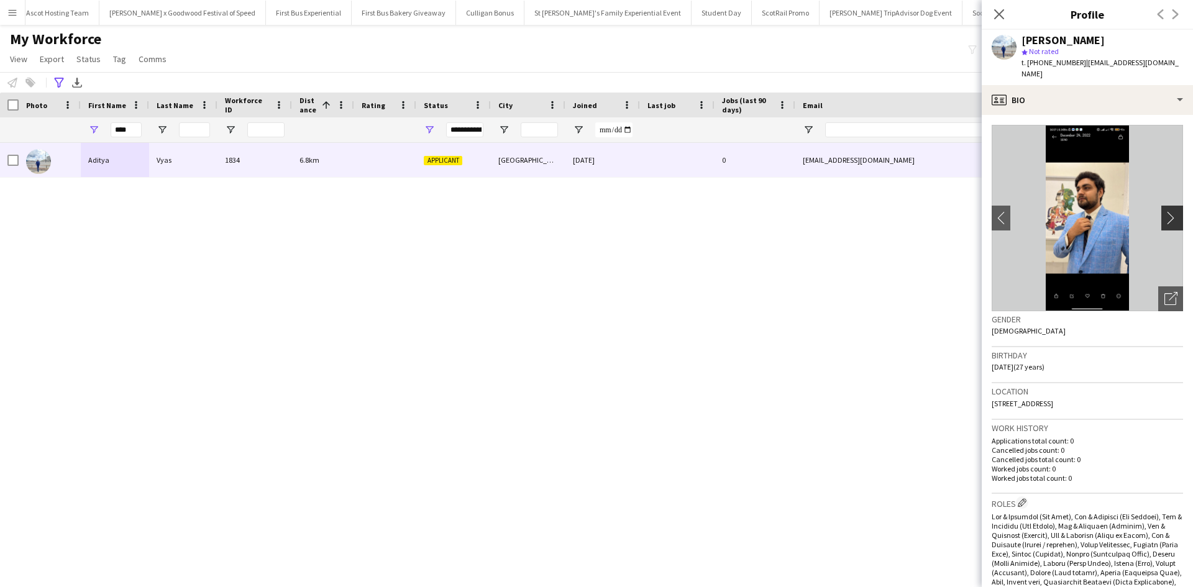
click at [1164, 211] on app-icon "chevron-right" at bounding box center [1173, 217] width 19 height 13
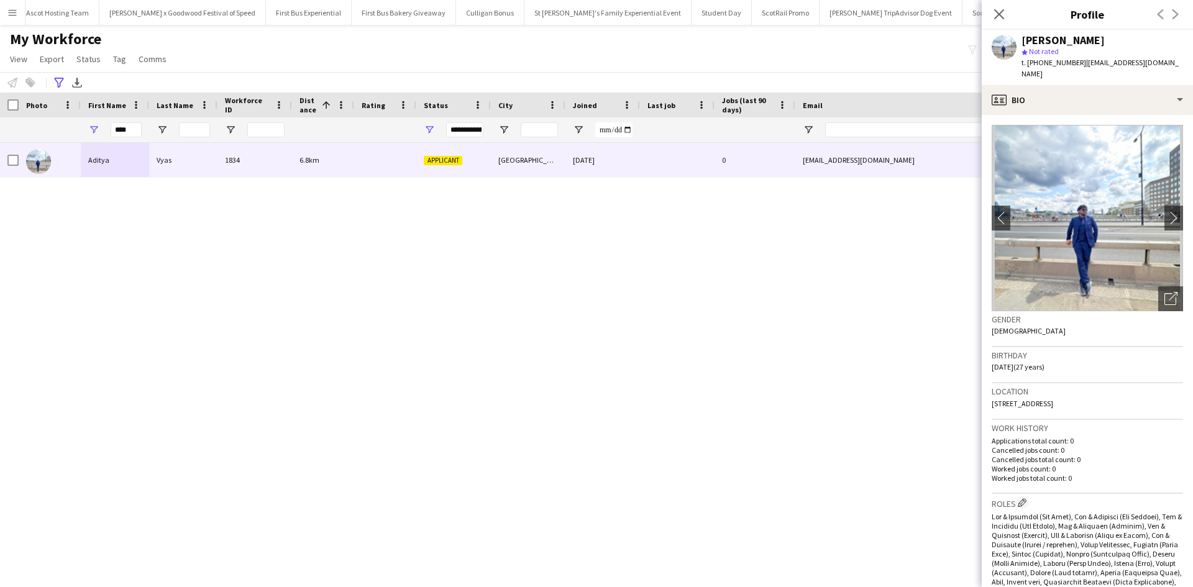
click at [806, 442] on div "Aditya Vyas 1834 6.8km Applicant London 12-02-2023 0 avyas656@gmail.com +447767…" at bounding box center [578, 349] width 1156 height 413
click at [16, 11] on app-icon "Menu" at bounding box center [12, 12] width 10 height 10
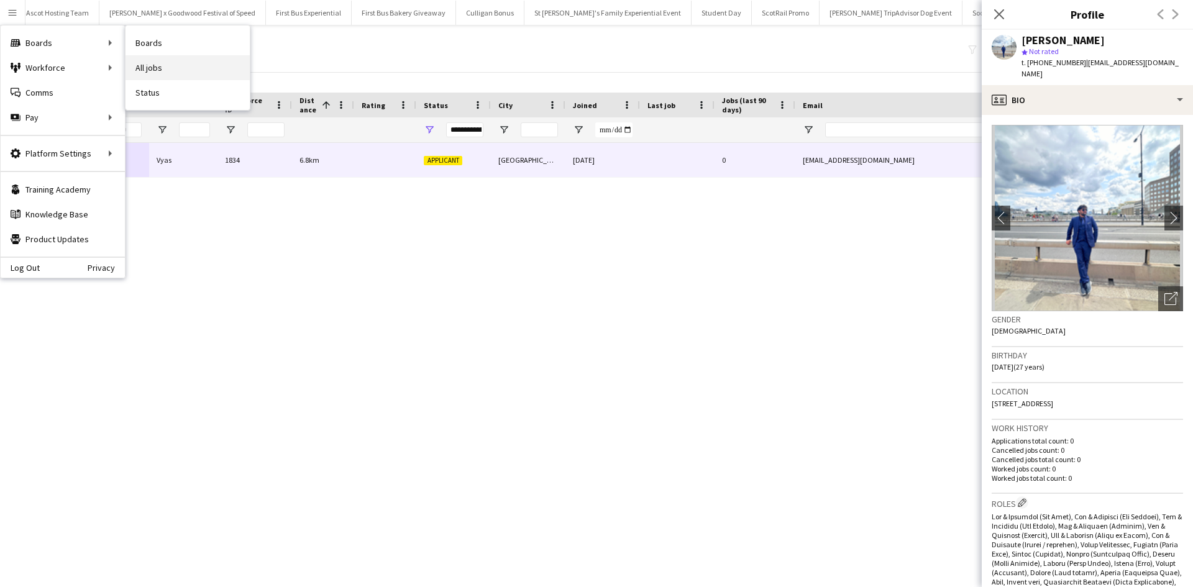
click at [147, 60] on link "All jobs" at bounding box center [187, 67] width 124 height 25
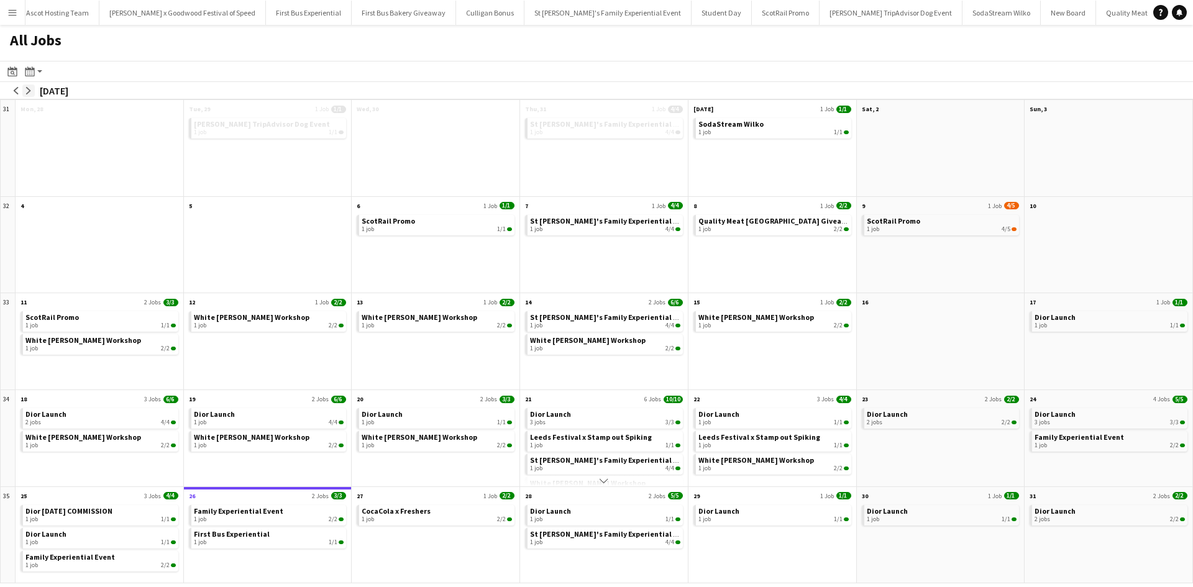
click at [32, 86] on button "arrow-right" at bounding box center [28, 90] width 12 height 12
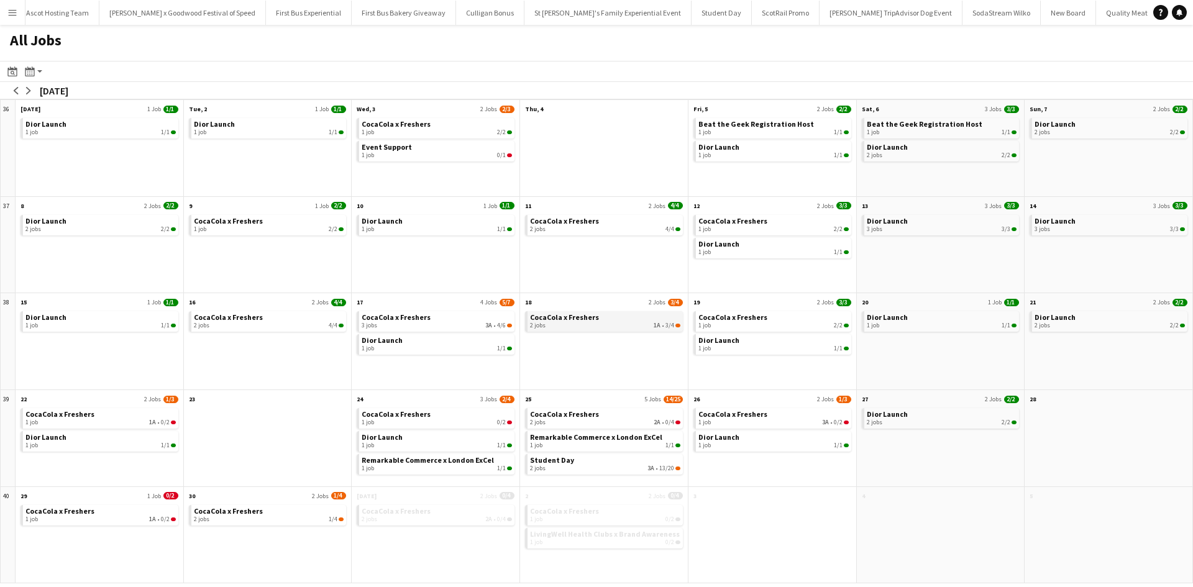
click at [605, 317] on link "CocaCola x Freshers 2 jobs 1A • 3/4" at bounding box center [605, 320] width 150 height 18
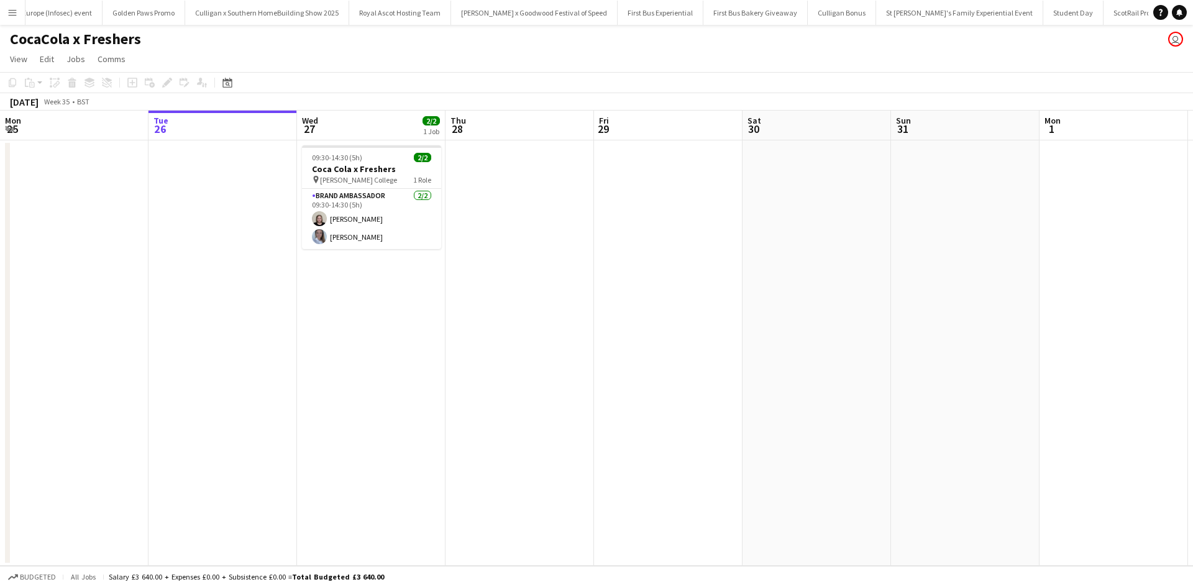
scroll to position [0, 12550]
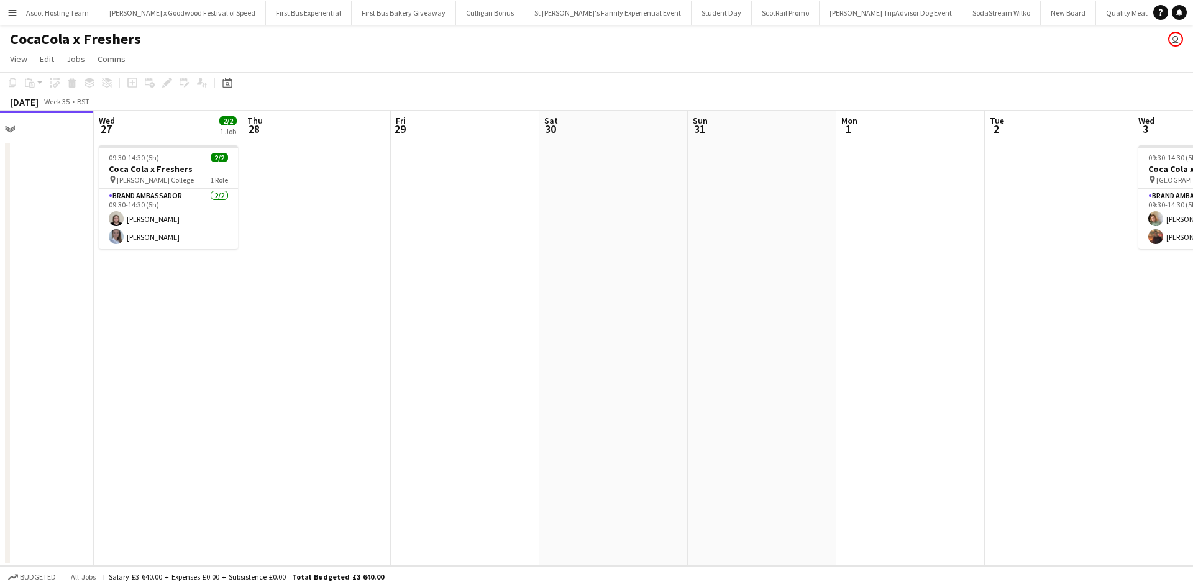
drag, startPoint x: 883, startPoint y: 358, endPoint x: 326, endPoint y: 325, distance: 558.3
click at [335, 326] on app-calendar-viewport "Sat 23 Sun 24 Mon 25 Tue 26 Wed 27 2/2 1 Job Thu 28 Fri 29 Sat 30 Sun 31 Mon 1 …" at bounding box center [596, 338] width 1193 height 455
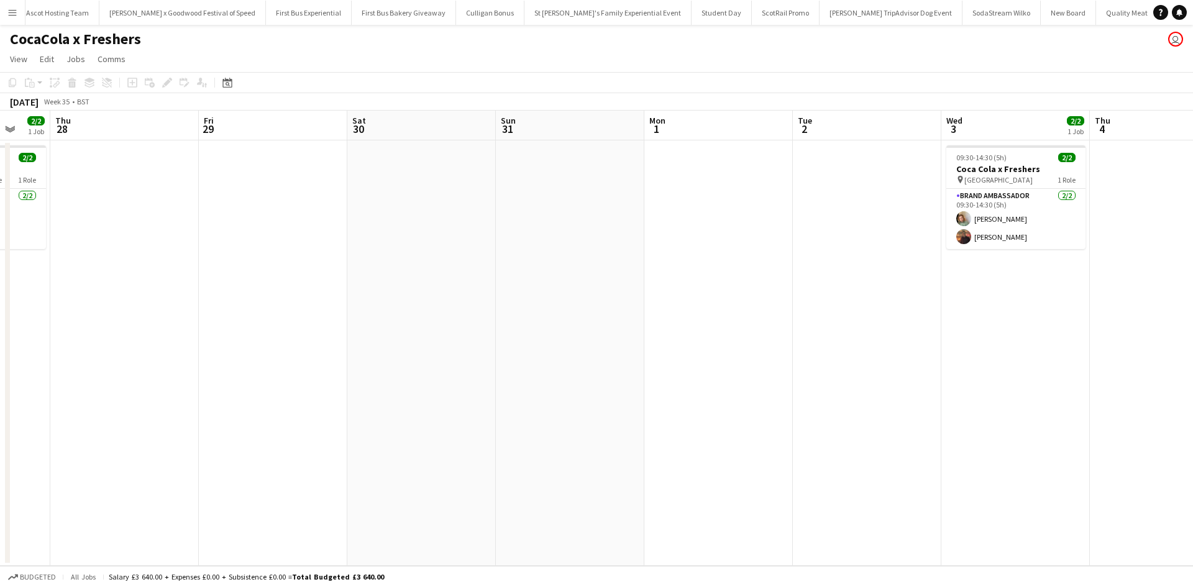
drag, startPoint x: 746, startPoint y: 372, endPoint x: 220, endPoint y: 306, distance: 530.3
click at [238, 309] on app-calendar-viewport "Mon 25 Tue 26 Wed 27 2/2 1 Job Thu 28 Fri 29 Sat 30 Sun 31 Mon 1 Tue 2 Wed 3 2/…" at bounding box center [596, 338] width 1193 height 455
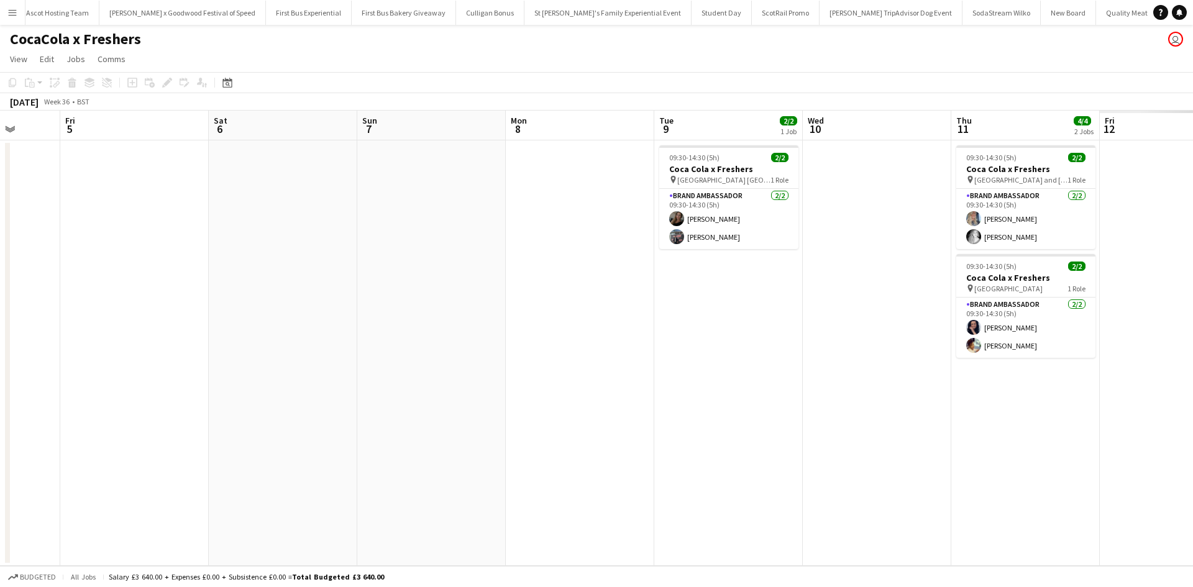
drag, startPoint x: 789, startPoint y: 411, endPoint x: 249, endPoint y: 345, distance: 543.9
click at [264, 349] on app-calendar-viewport "Mon 1 Tue 2 Wed 3 2/2 1 Job Thu 4 Fri 5 Sat 6 Sun 7 Mon 8 Tue 9 2/2 1 Job Wed 1…" at bounding box center [596, 338] width 1193 height 455
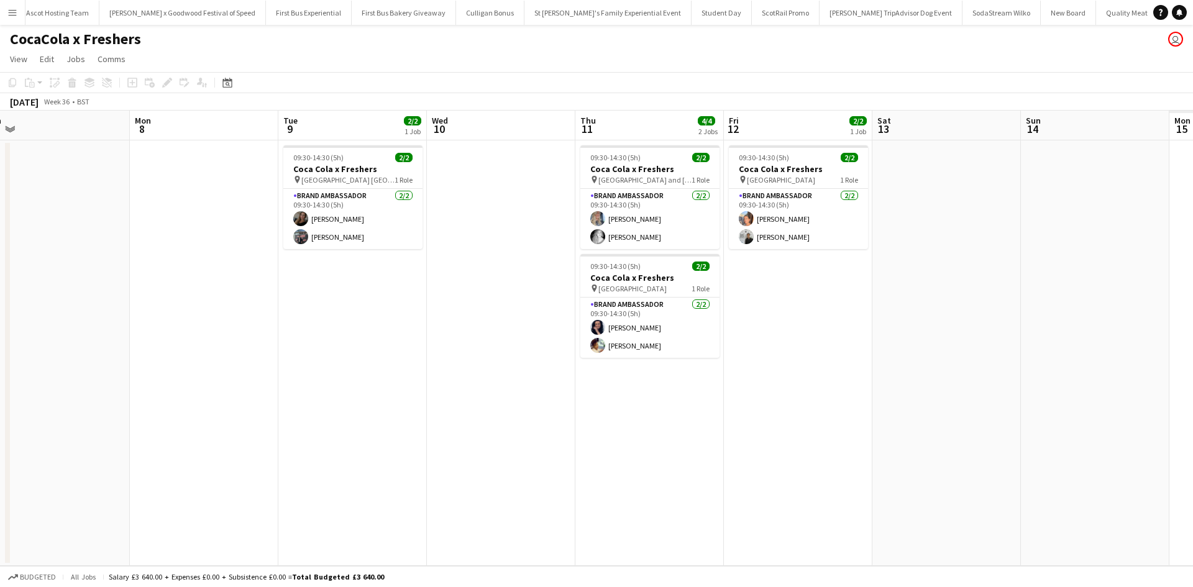
drag, startPoint x: 609, startPoint y: 416, endPoint x: 313, endPoint y: 385, distance: 297.4
click at [313, 385] on app-calendar-viewport "Wed 3 2/2 1 Job Thu 4 Fri 5 Sat 6 Sun 7 Mon 8 Tue 9 2/2 1 Job Wed 10 Thu 11 4/4…" at bounding box center [596, 338] width 1193 height 455
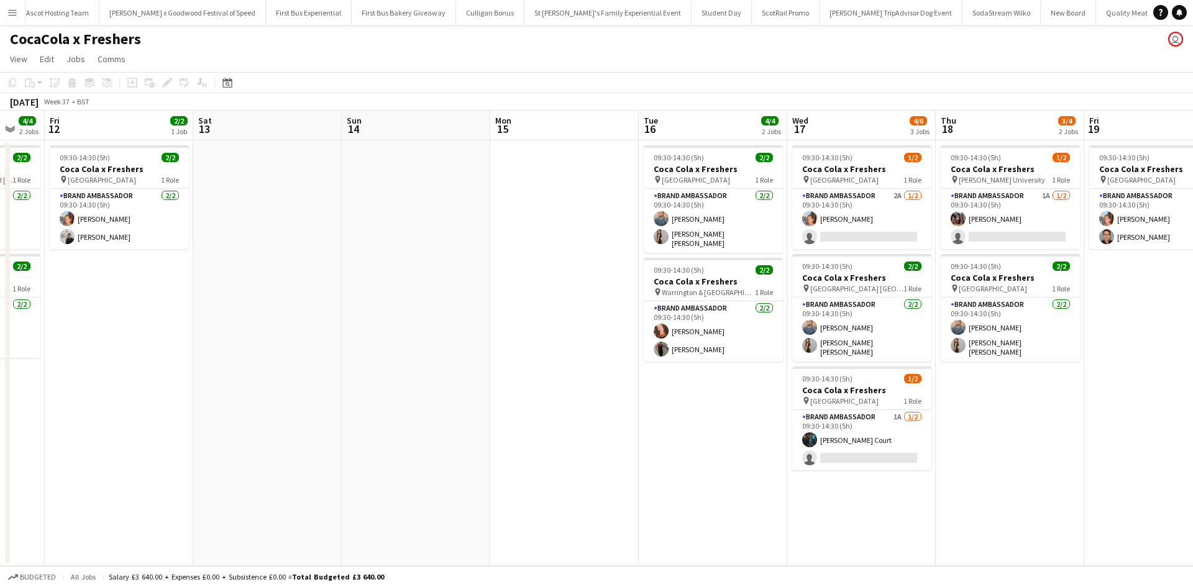
drag, startPoint x: 823, startPoint y: 448, endPoint x: 135, endPoint y: 375, distance: 692.3
click at [137, 375] on app-calendar-viewport "Tue 9 2/2 1 Job Wed 10 Thu 11 4/4 2 Jobs Fri 12 2/2 1 Job Sat 13 Sun 14 Mon 15 …" at bounding box center [596, 338] width 1193 height 455
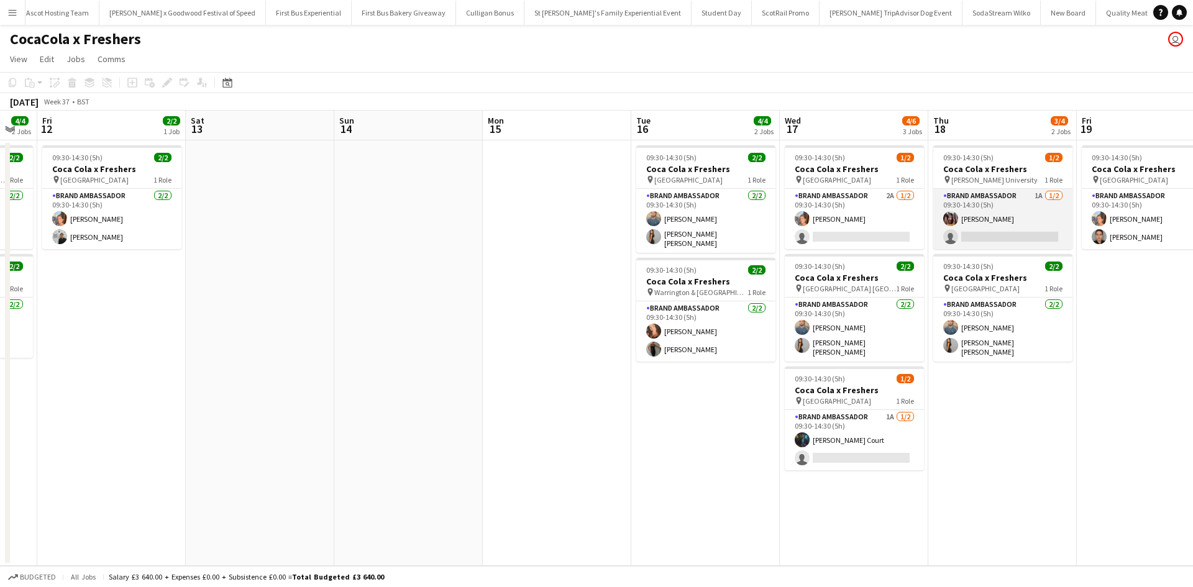
click at [1000, 237] on app-card-role "Brand Ambassador 1A [DATE] 09:30-14:30 (5h) [PERSON_NAME] single-neutral-actions" at bounding box center [1002, 219] width 139 height 60
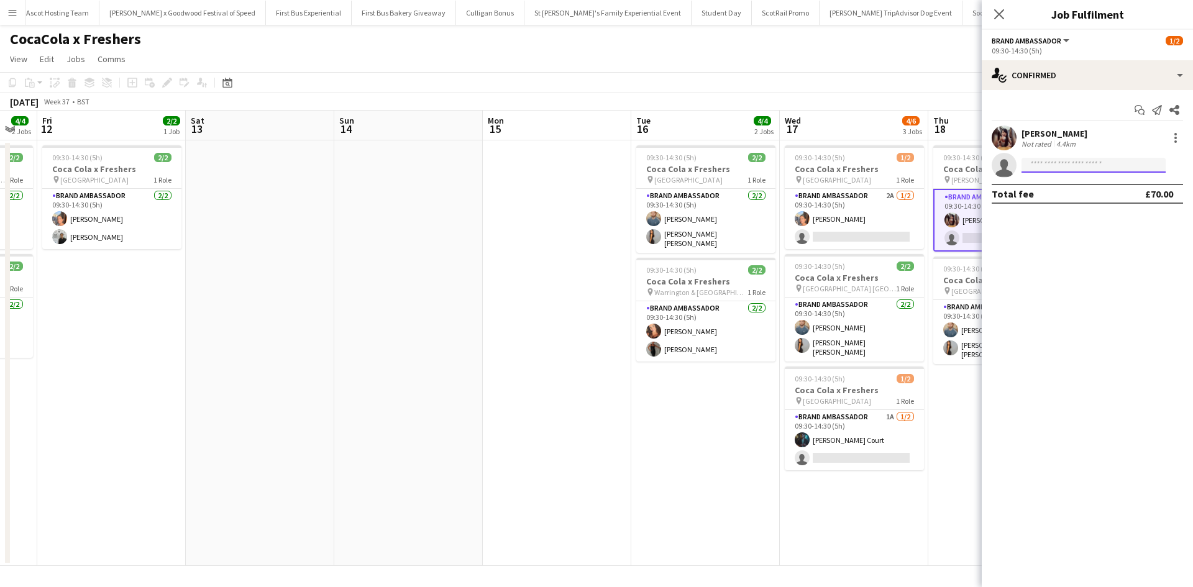
click at [1077, 163] on input at bounding box center [1093, 165] width 144 height 15
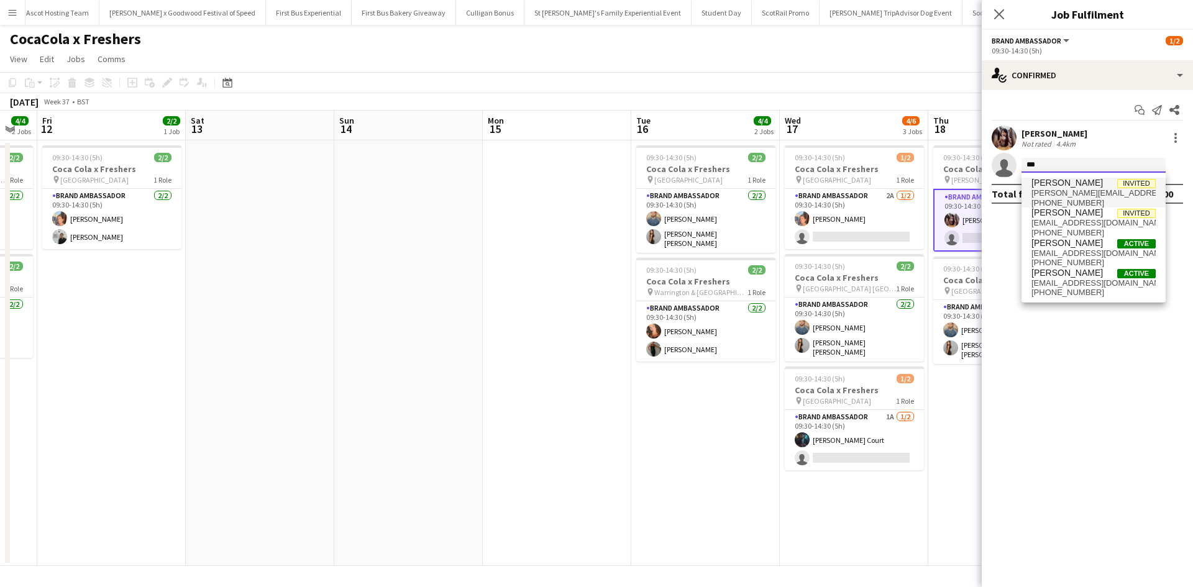
type input "***"
click at [1085, 183] on span "[PERSON_NAME] Invited" at bounding box center [1093, 183] width 124 height 11
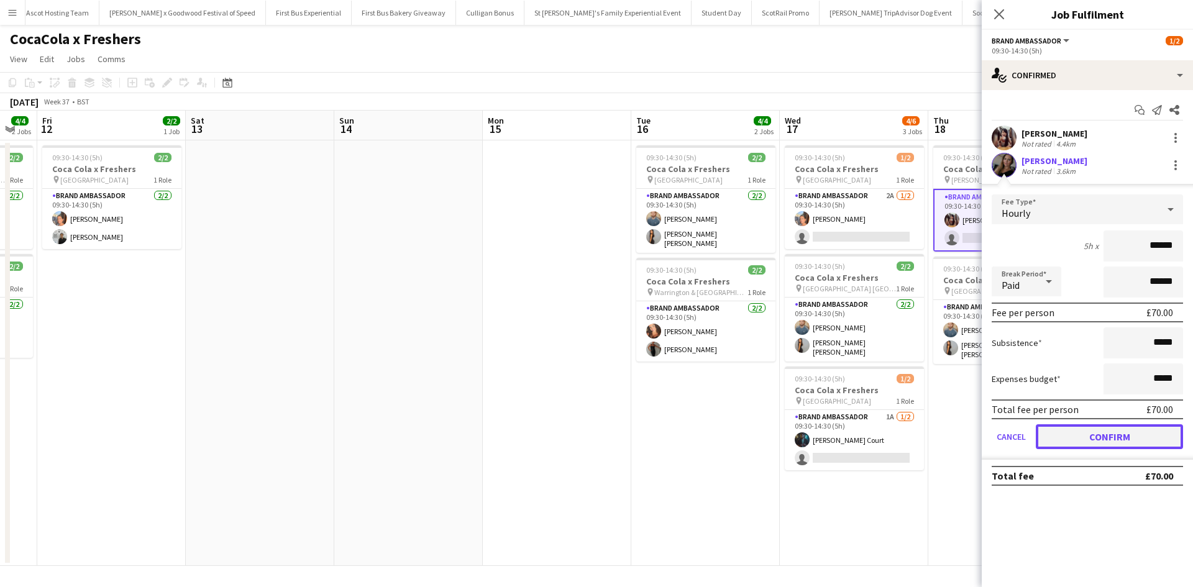
click at [1101, 434] on button "Confirm" at bounding box center [1109, 436] width 147 height 25
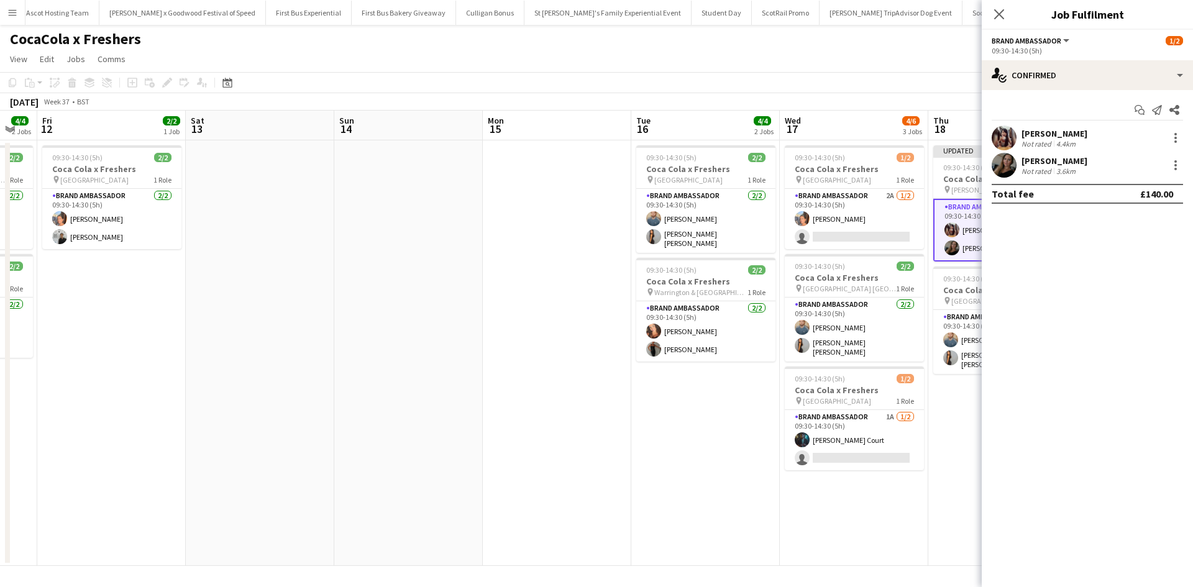
click at [952, 486] on app-date-cell "Updated 09:30-14:30 (5h) 2/2 Coca Cola x Freshers pin [PERSON_NAME] University …" at bounding box center [1002, 353] width 148 height 426
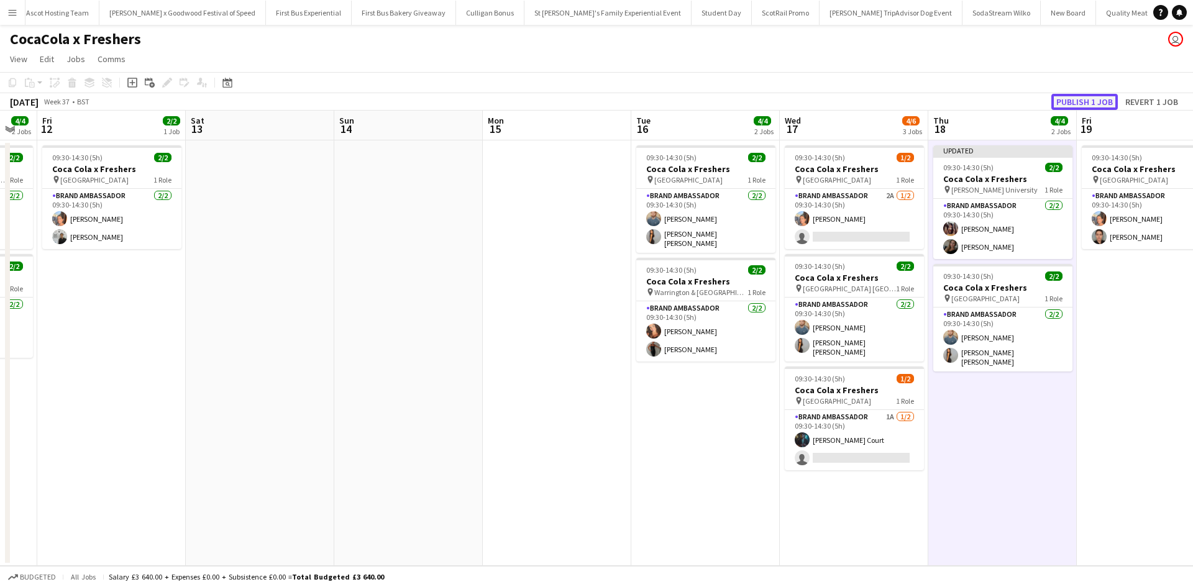
click at [1067, 100] on button "Publish 1 job" at bounding box center [1084, 102] width 66 height 16
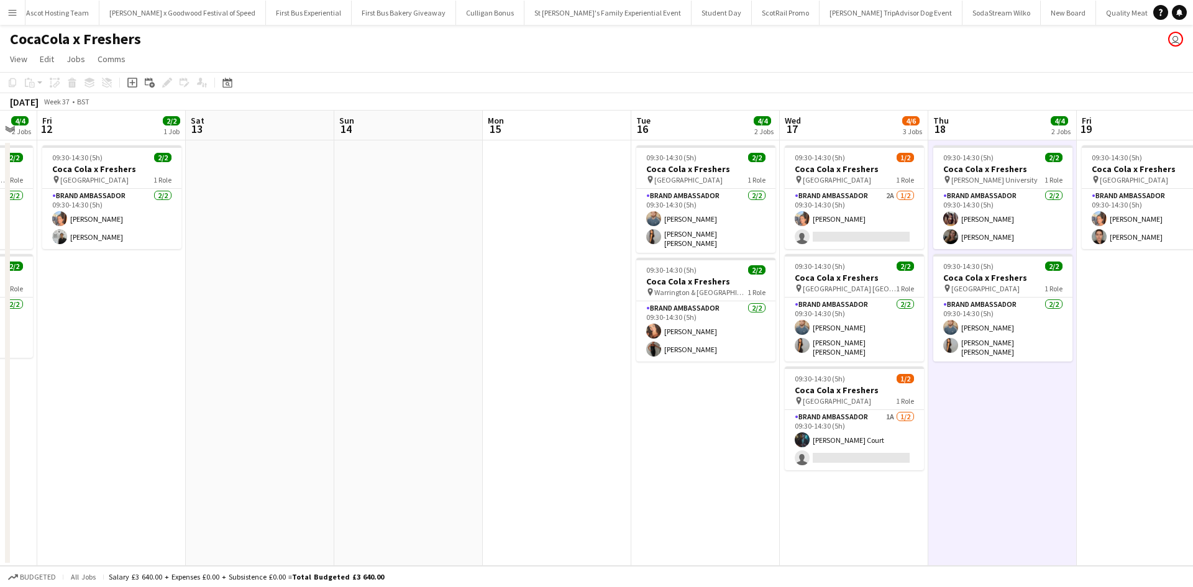
click at [12, 6] on button "Menu" at bounding box center [12, 12] width 25 height 25
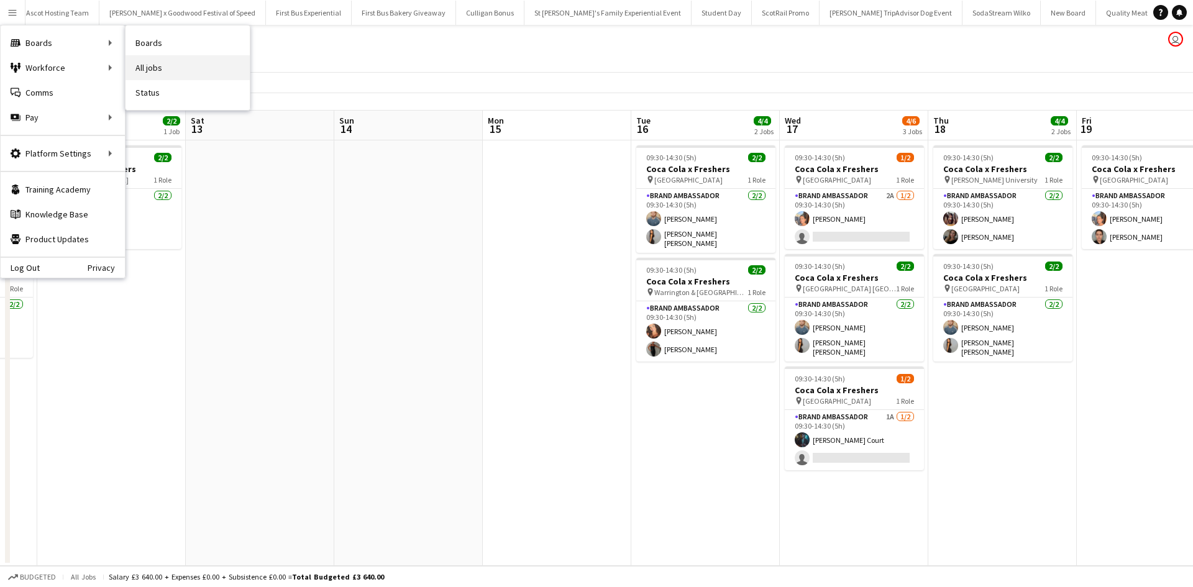
click at [151, 63] on link "All jobs" at bounding box center [187, 67] width 124 height 25
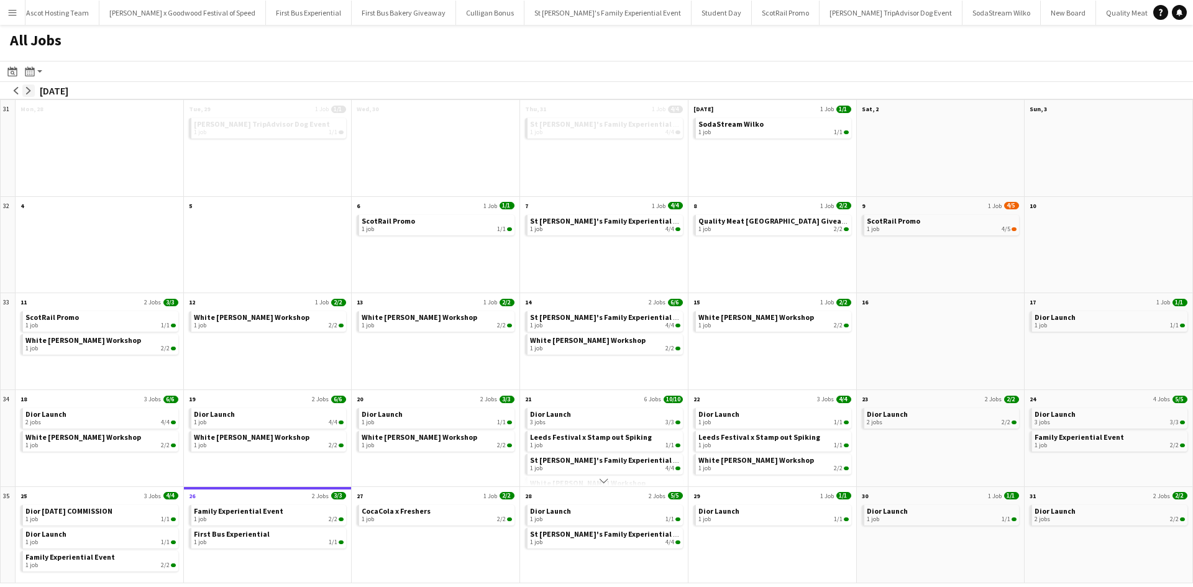
click at [26, 91] on app-icon "arrow-right" at bounding box center [28, 90] width 7 height 7
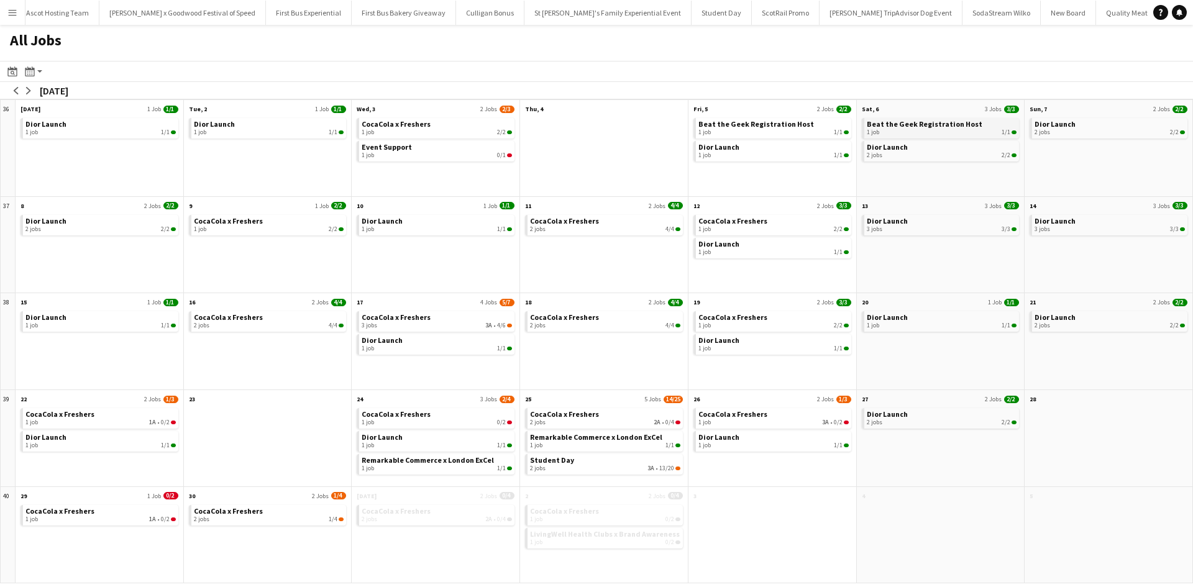
click at [880, 127] on span "Beat the Geek Registration Host" at bounding box center [925, 123] width 116 height 9
click at [873, 125] on span "Beat the Geek Registration Host" at bounding box center [925, 123] width 116 height 9
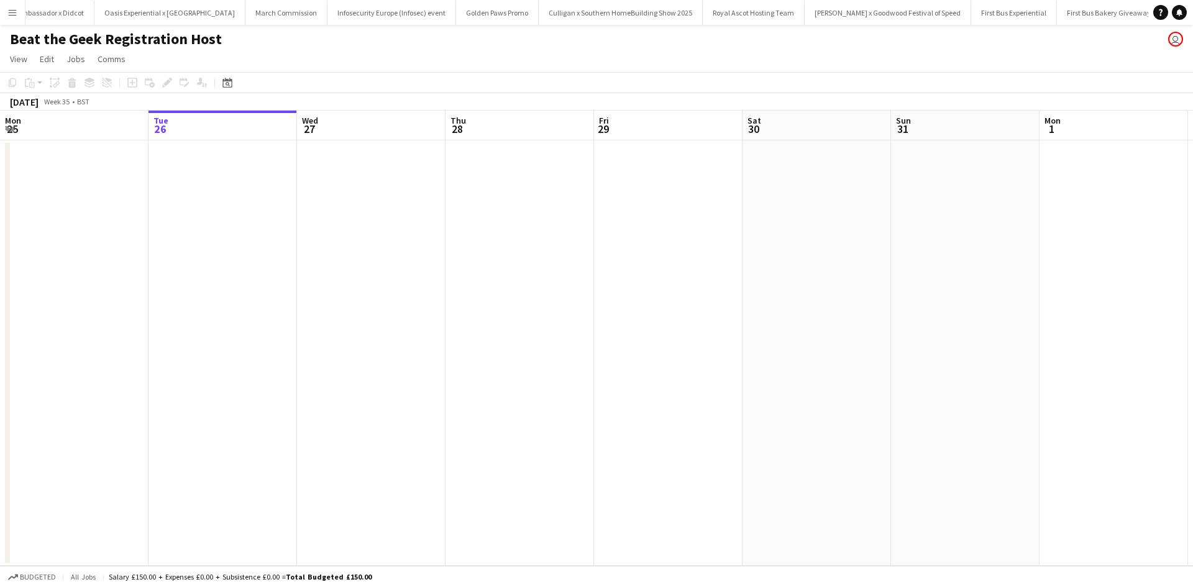
scroll to position [0, 12188]
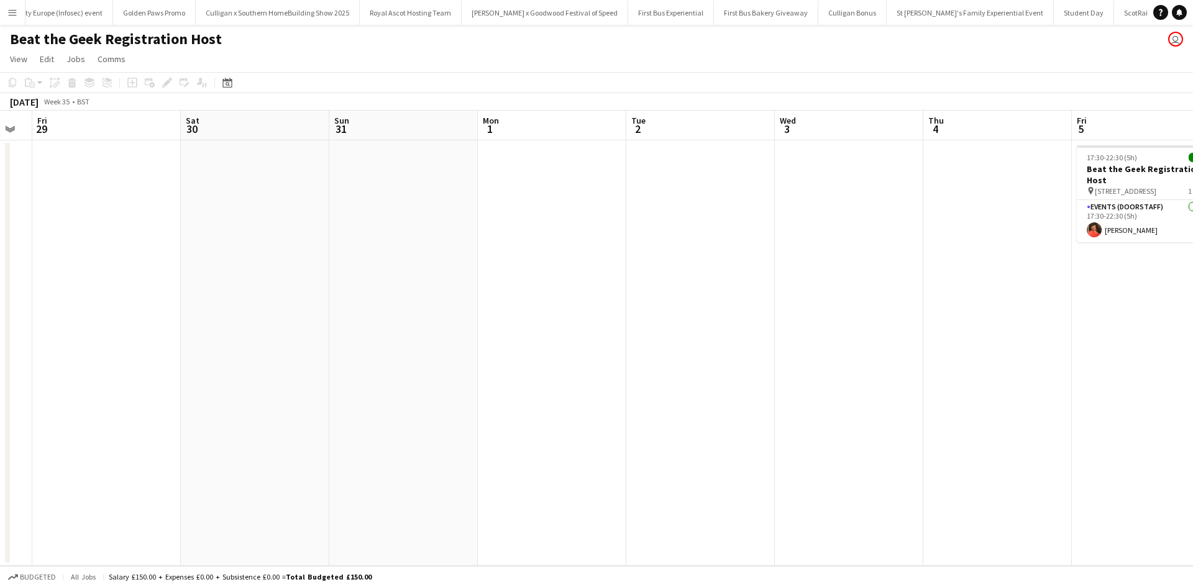
drag, startPoint x: 842, startPoint y: 298, endPoint x: 203, endPoint y: 247, distance: 641.9
click at [203, 247] on app-calendar-viewport "Mon 25 Tue 26 Wed 27 Thu 28 Fri 29 Sat 30 Sun 31 Mon 1 Tue 2 Wed 3 Thu 4 Fri 5 …" at bounding box center [596, 338] width 1193 height 455
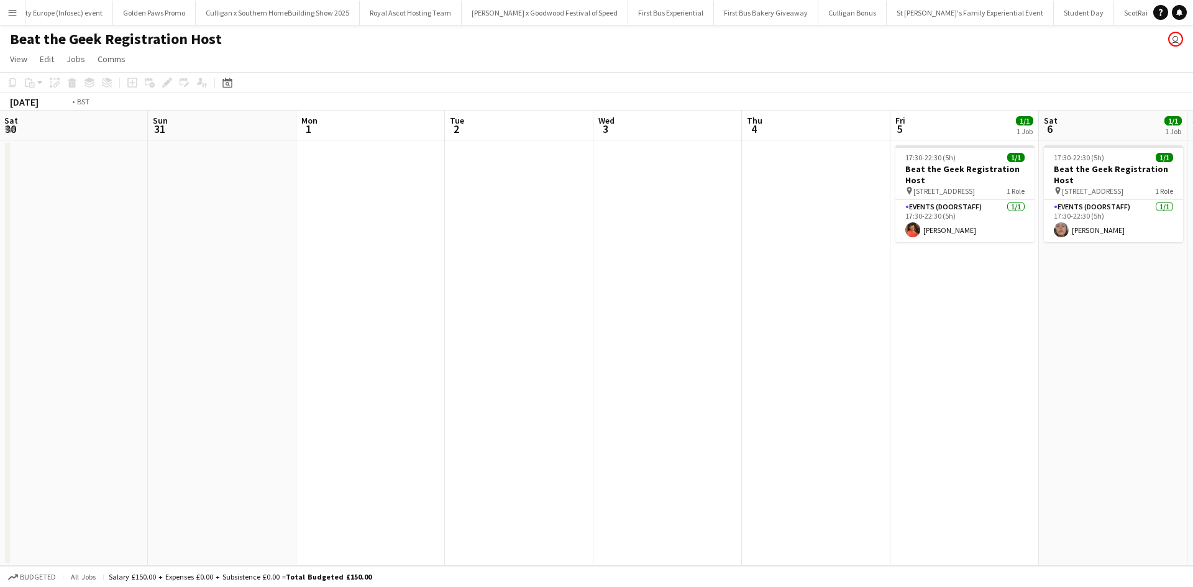
drag, startPoint x: 980, startPoint y: 403, endPoint x: 492, endPoint y: 339, distance: 491.9
click at [493, 339] on app-calendar-viewport "Wed 27 Thu 28 Fri 29 Sat 30 Sun 31 Mon 1 Tue 2 Wed 3 Thu 4 Fri 5 1/1 1 Job Sat …" at bounding box center [596, 338] width 1193 height 455
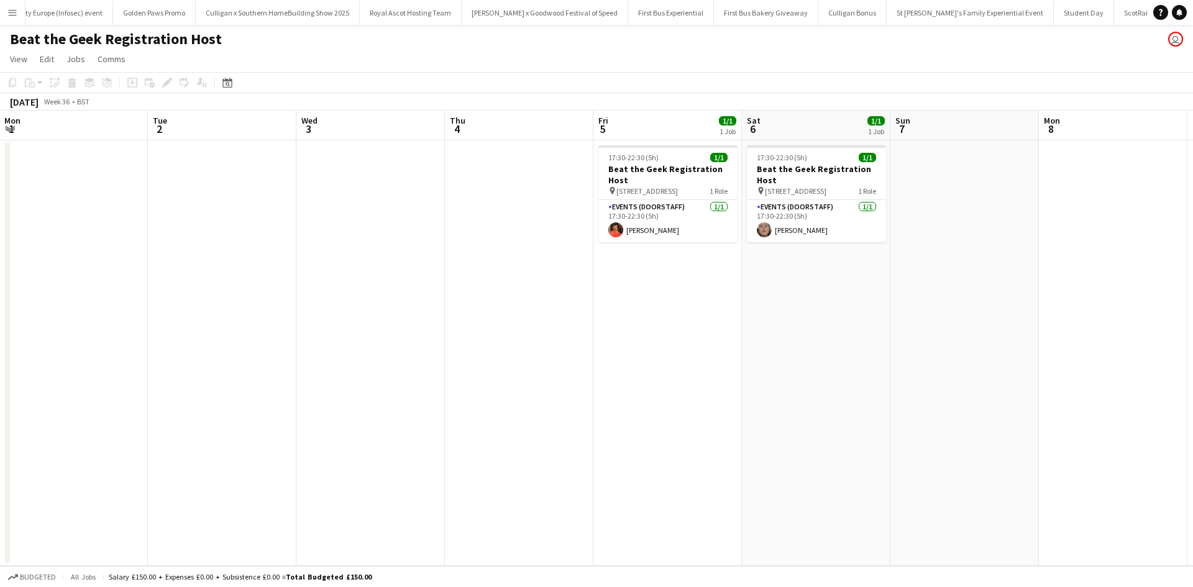
scroll to position [0, 532]
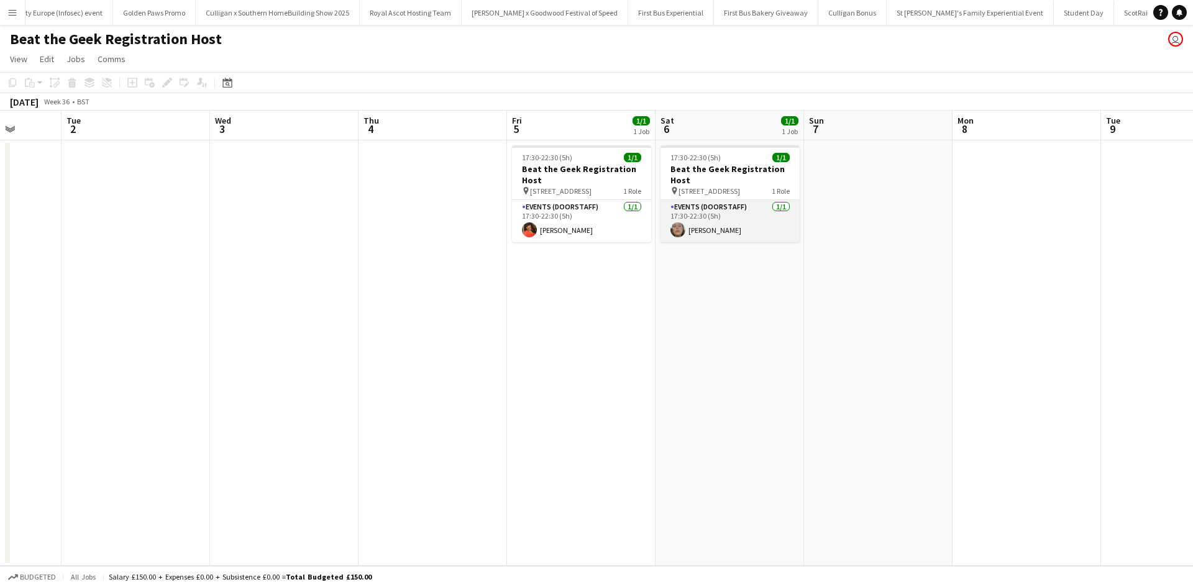
click at [716, 233] on app-card-role "Events (Doorstaff) [DATE] 17:30-22:30 (5h) [PERSON_NAME]" at bounding box center [729, 221] width 139 height 42
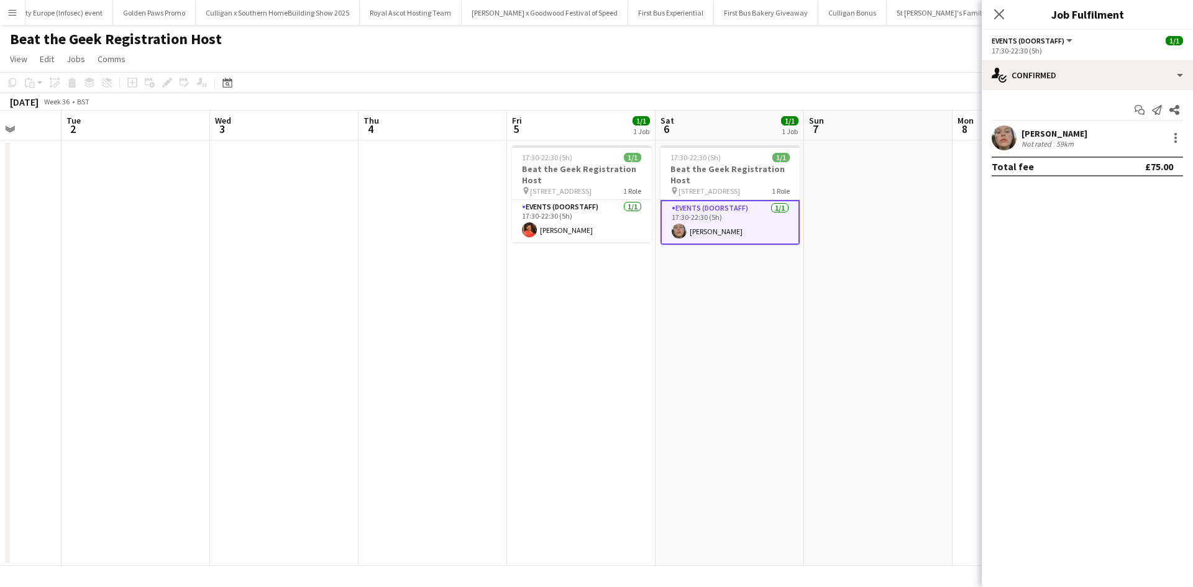
click at [1031, 134] on div "[PERSON_NAME]" at bounding box center [1054, 133] width 66 height 11
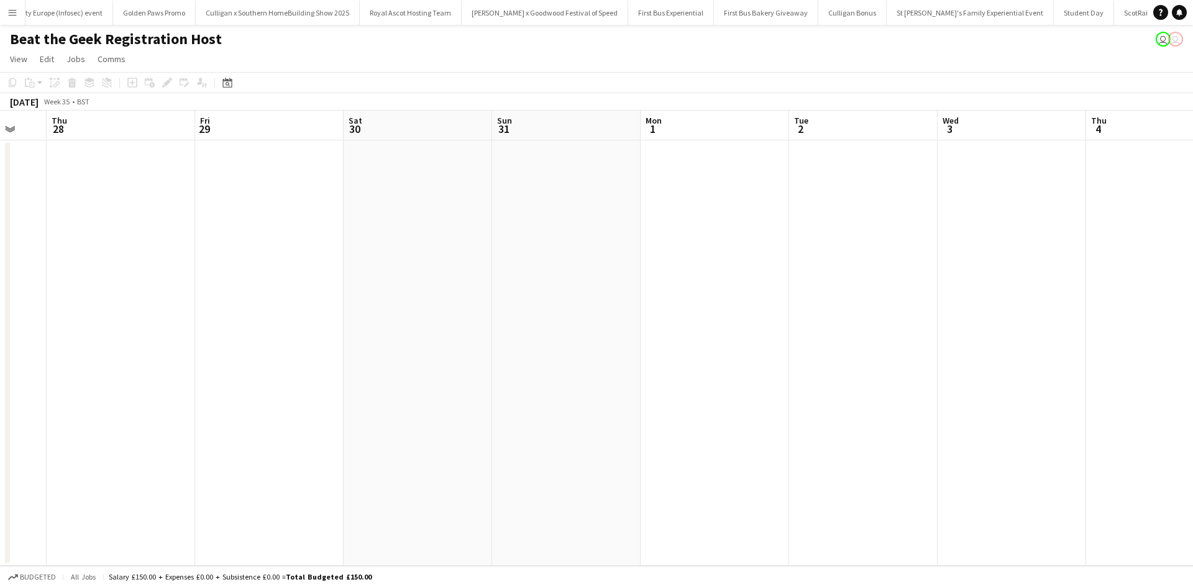
scroll to position [0, 500]
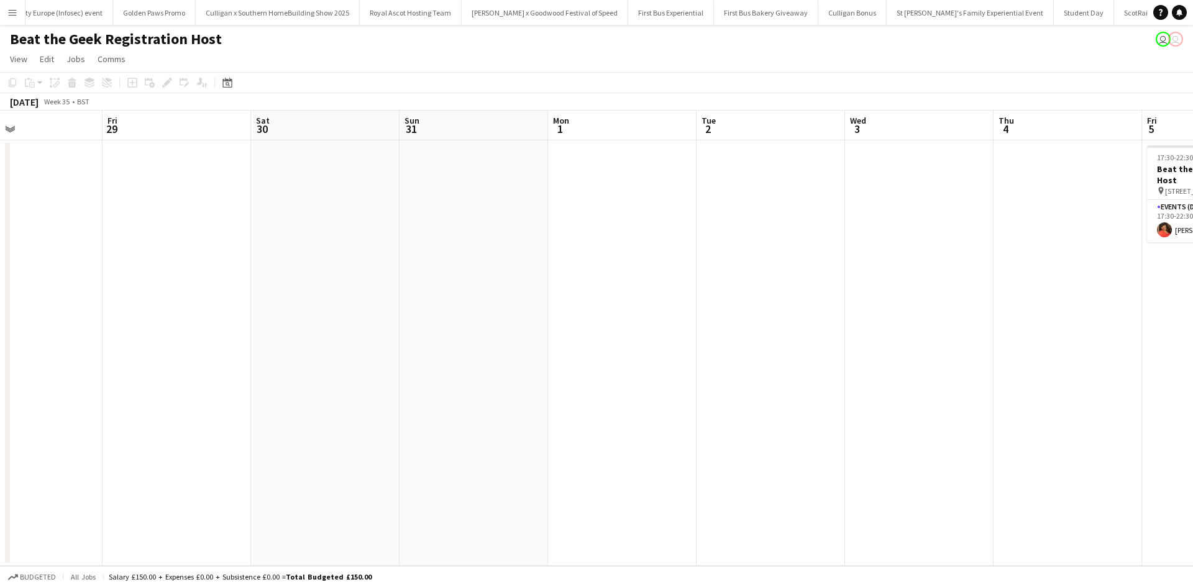
drag, startPoint x: 942, startPoint y: 280, endPoint x: 145, endPoint y: 279, distance: 797.7
click at [145, 279] on app-calendar-viewport "Mon 25 Tue 26 Wed 27 Thu 28 Fri 29 Sat 30 Sun 31 Mon 1 Tue 2 Wed 3 Thu 4 Fri 5 …" at bounding box center [596, 338] width 1193 height 455
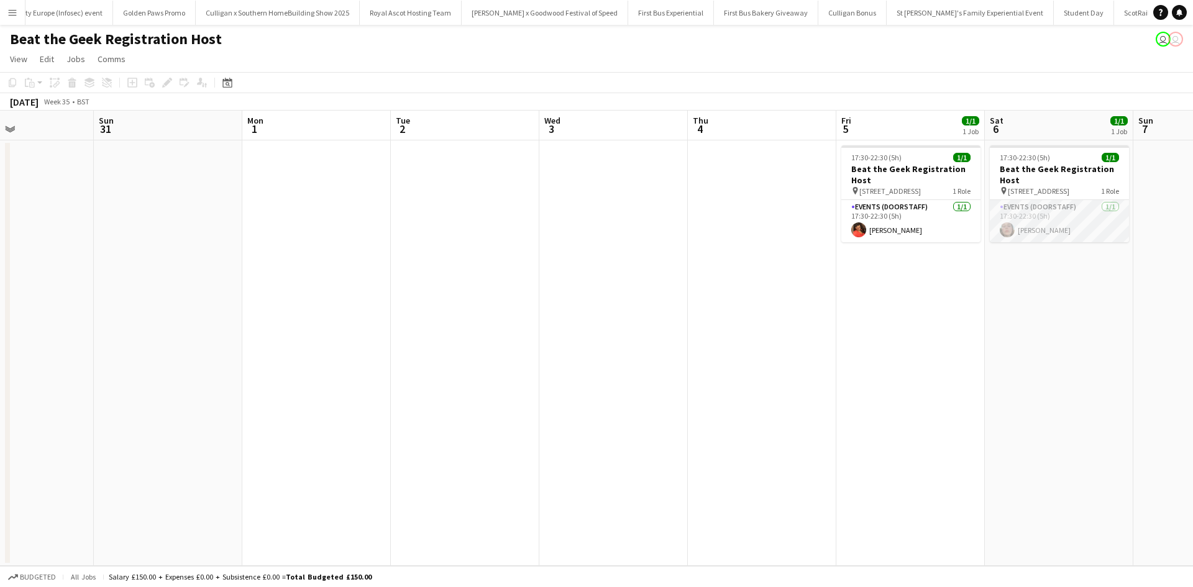
click at [1034, 226] on app-card-role "Events (Doorstaff) [DATE] 17:30-22:30 (5h) [PERSON_NAME]" at bounding box center [1059, 221] width 139 height 42
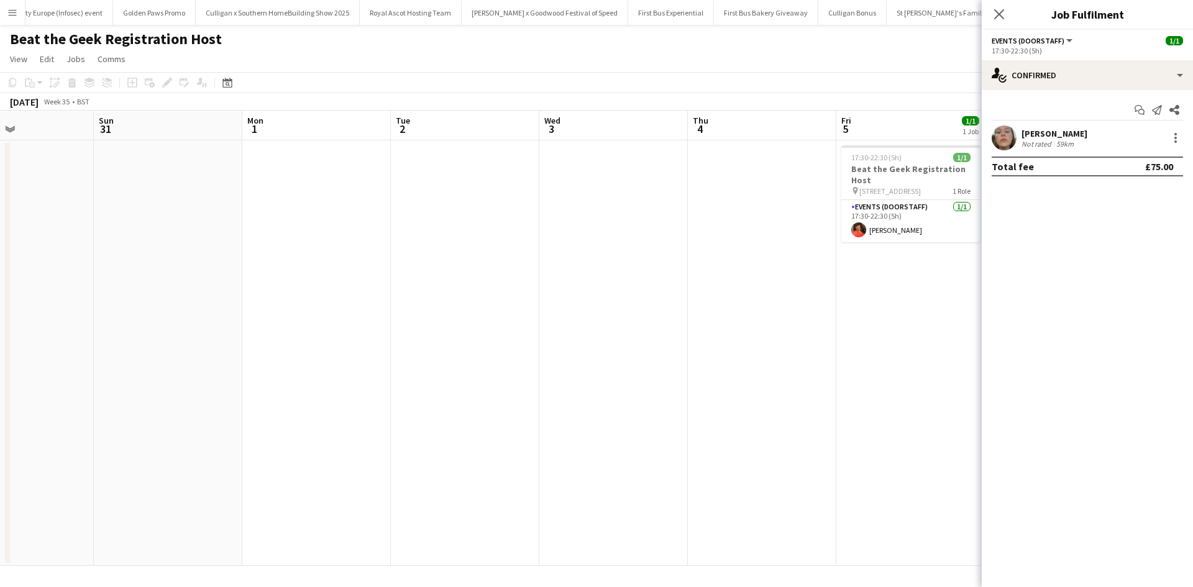
click at [1057, 134] on div "[PERSON_NAME]" at bounding box center [1054, 133] width 66 height 11
